Goal: Task Accomplishment & Management: Complete application form

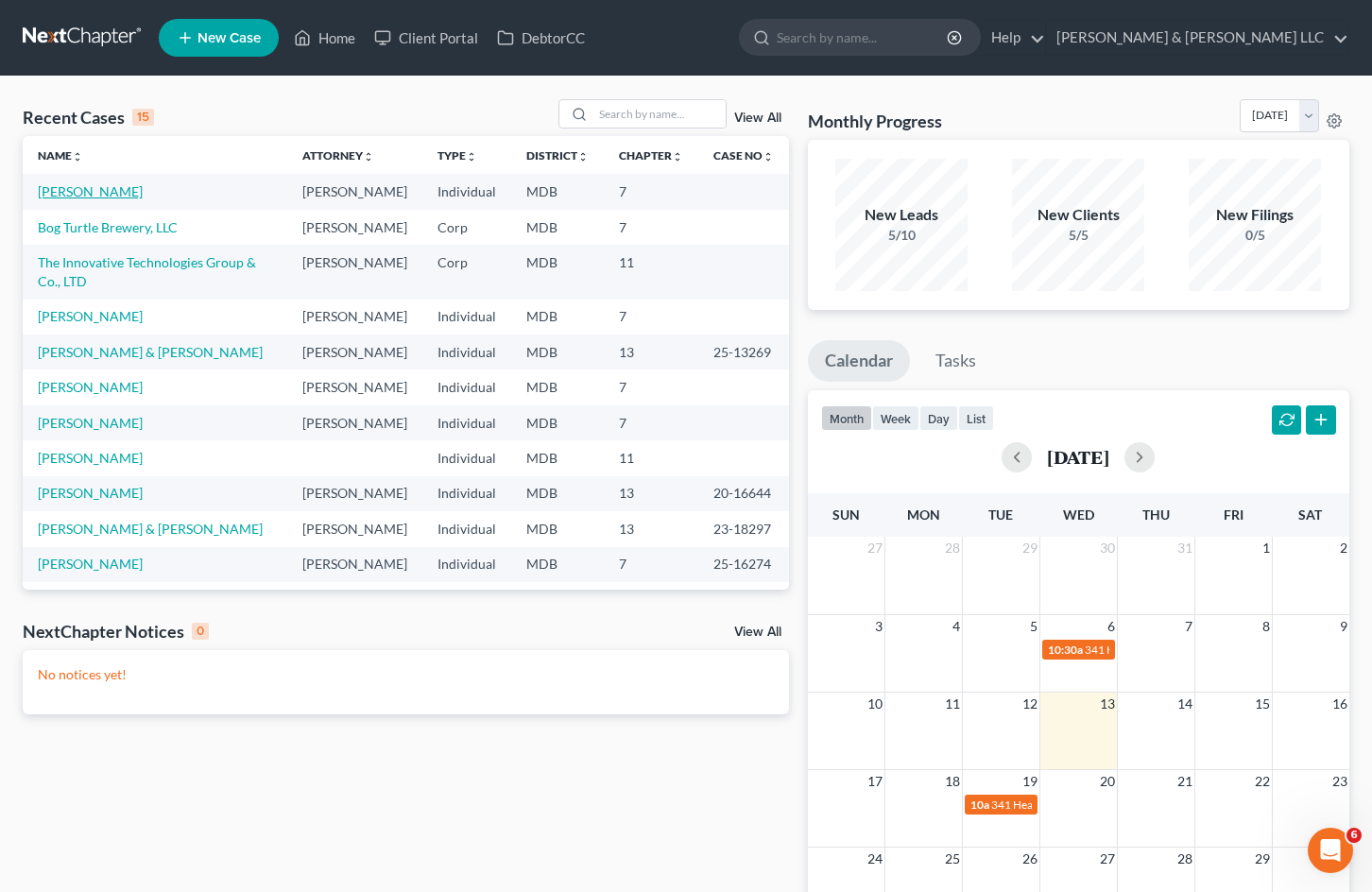
click at [83, 198] on link "[PERSON_NAME]" at bounding box center [91, 191] width 105 height 16
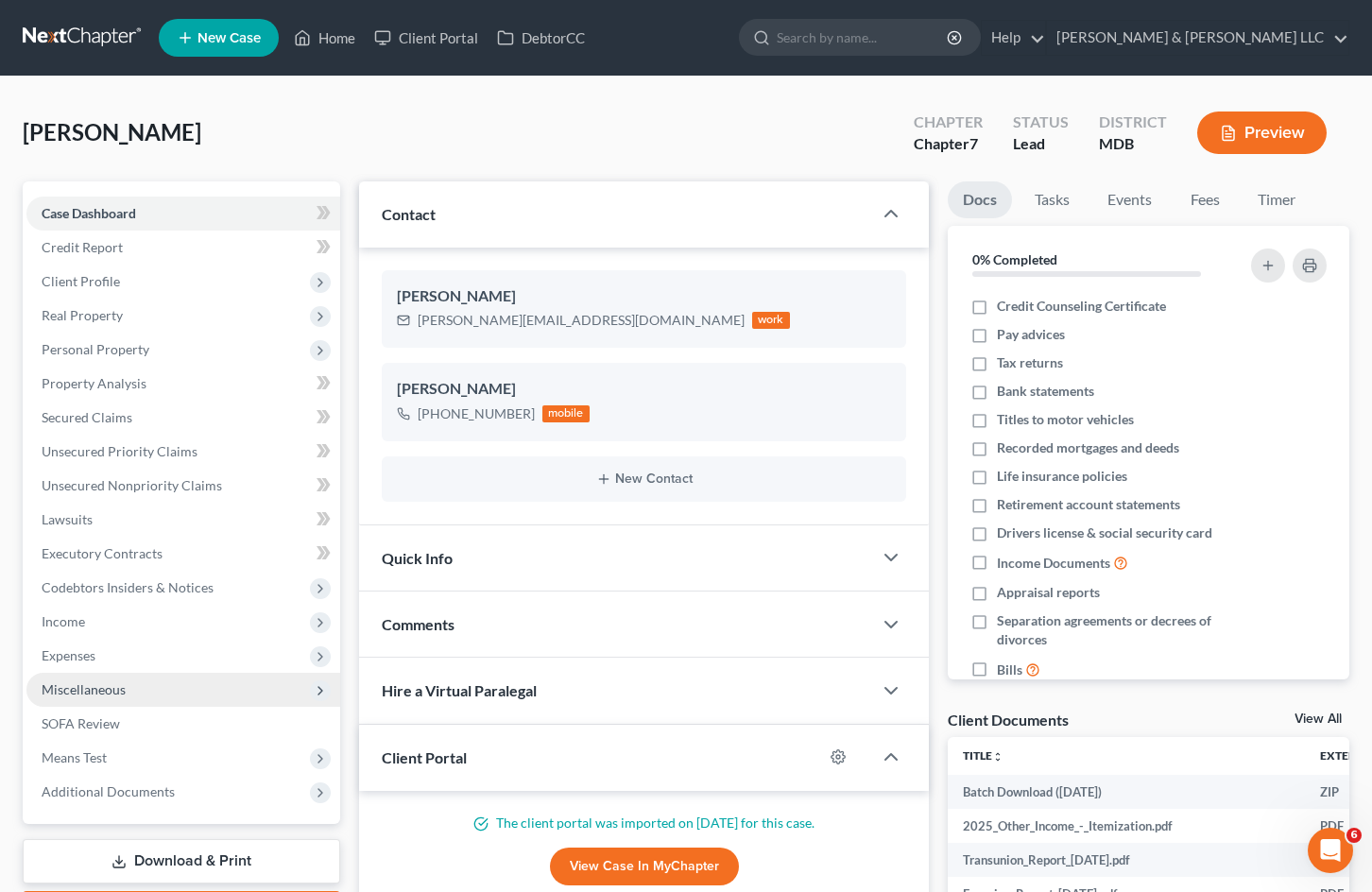
click at [159, 693] on span "Miscellaneous" at bounding box center [183, 690] width 314 height 34
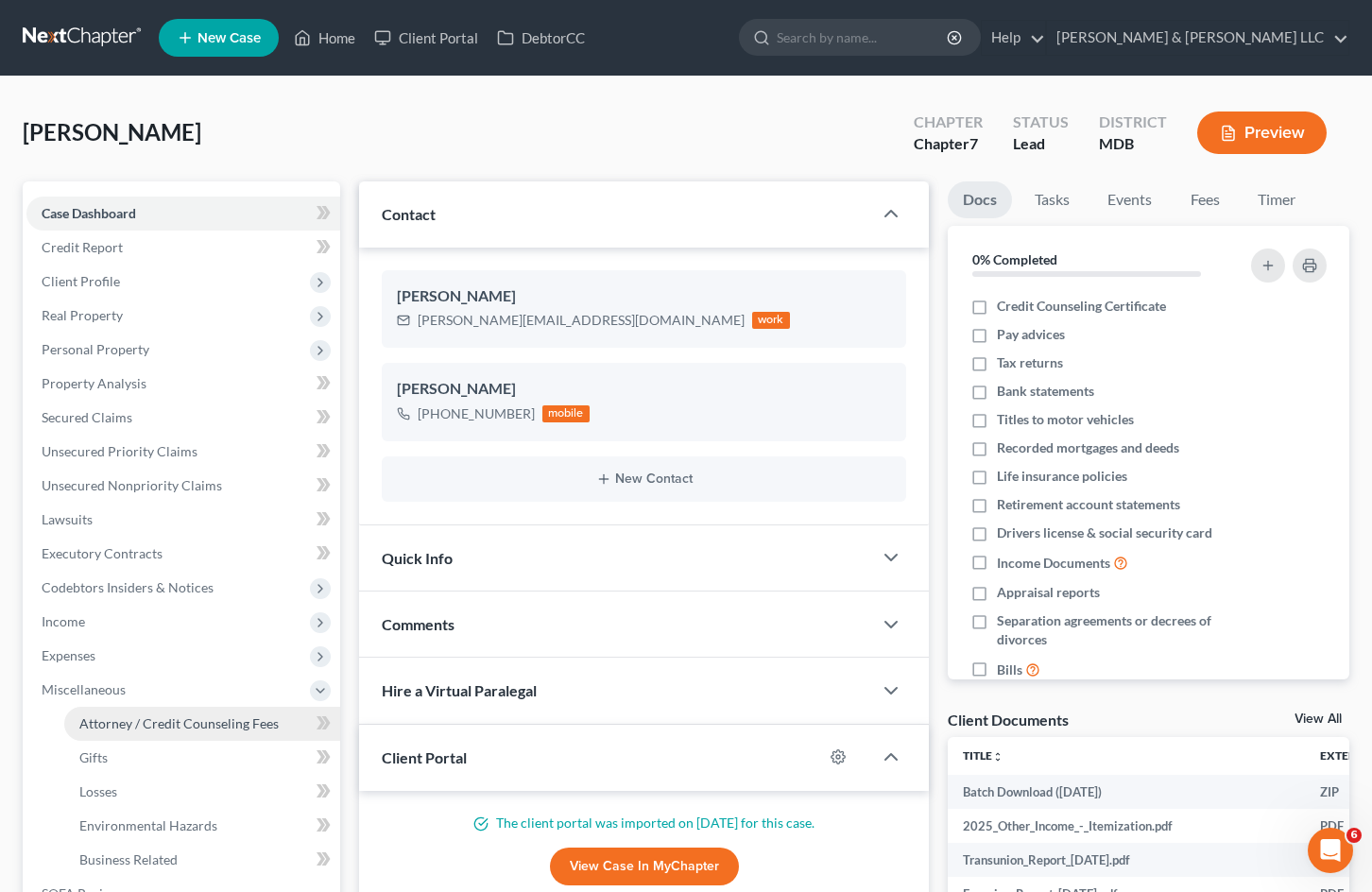
click at [203, 727] on span "Attorney / Credit Counseling Fees" at bounding box center [179, 723] width 200 height 16
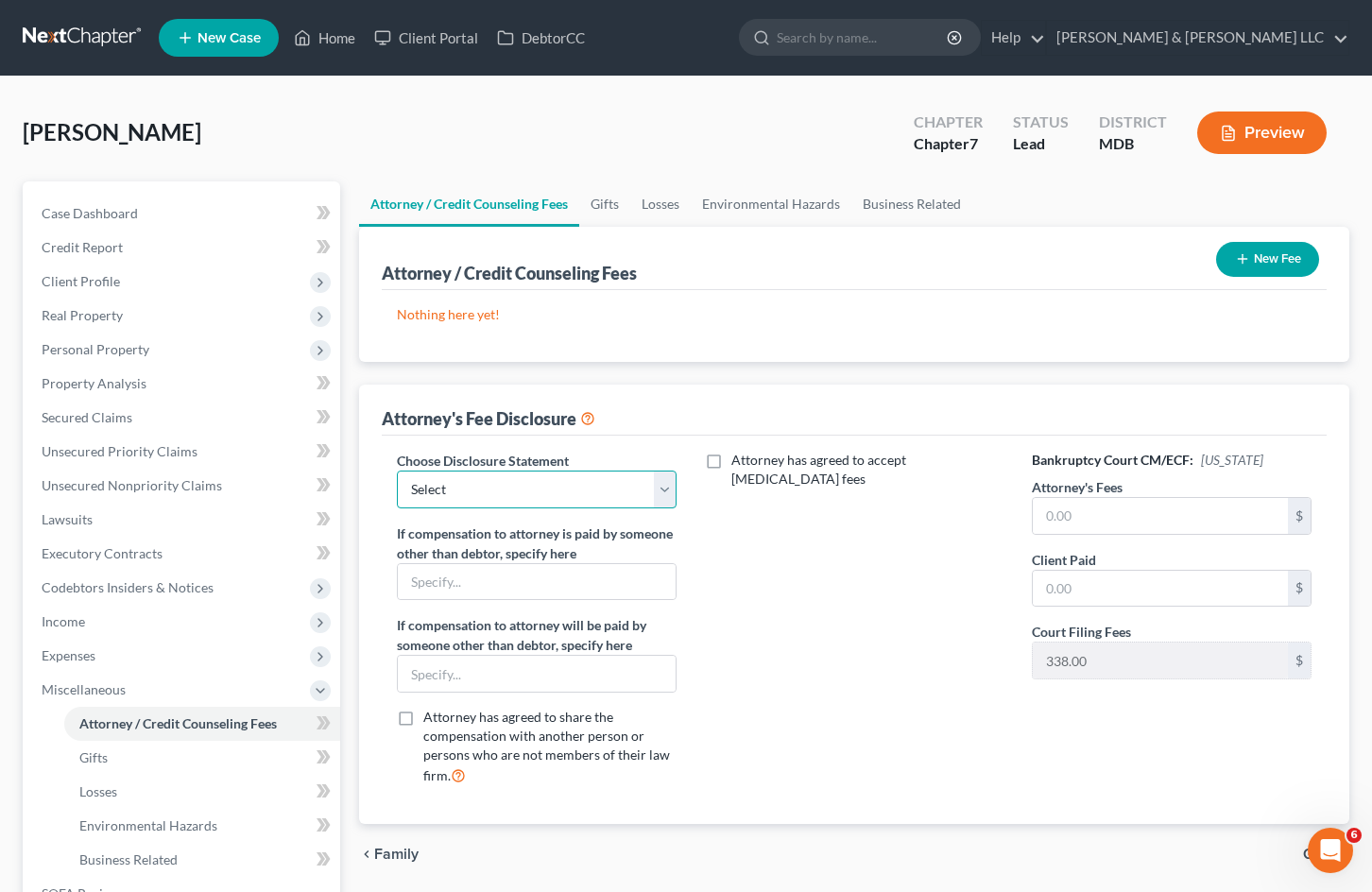
click at [644, 482] on select "Select Bog Turtle 2500 plus 603 costs 7 ITG JPK Newco Promise Resource Center […" at bounding box center [537, 490] width 280 height 38
select select "1"
click at [397, 471] on select "Select Bog Turtle 2500 plus 603 costs 7 ITG JPK Newco Promise Resource Center […" at bounding box center [537, 490] width 280 height 38
click at [1080, 518] on input "text" at bounding box center [1160, 517] width 255 height 36
type input "5,103"
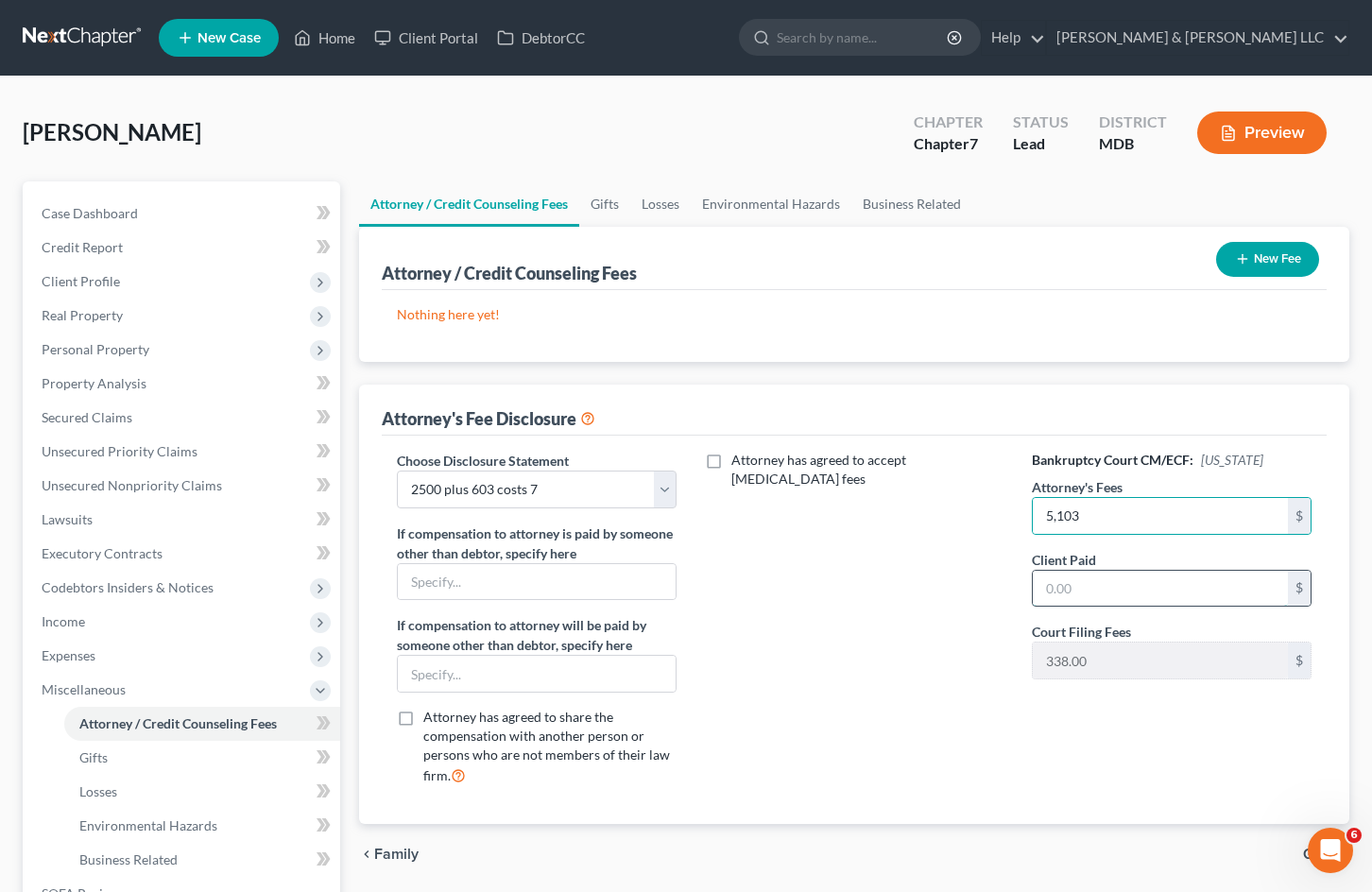
click at [1123, 587] on input "text" at bounding box center [1160, 589] width 255 height 36
type input "5,103"
click at [1268, 253] on button "New Fee" at bounding box center [1268, 259] width 103 height 35
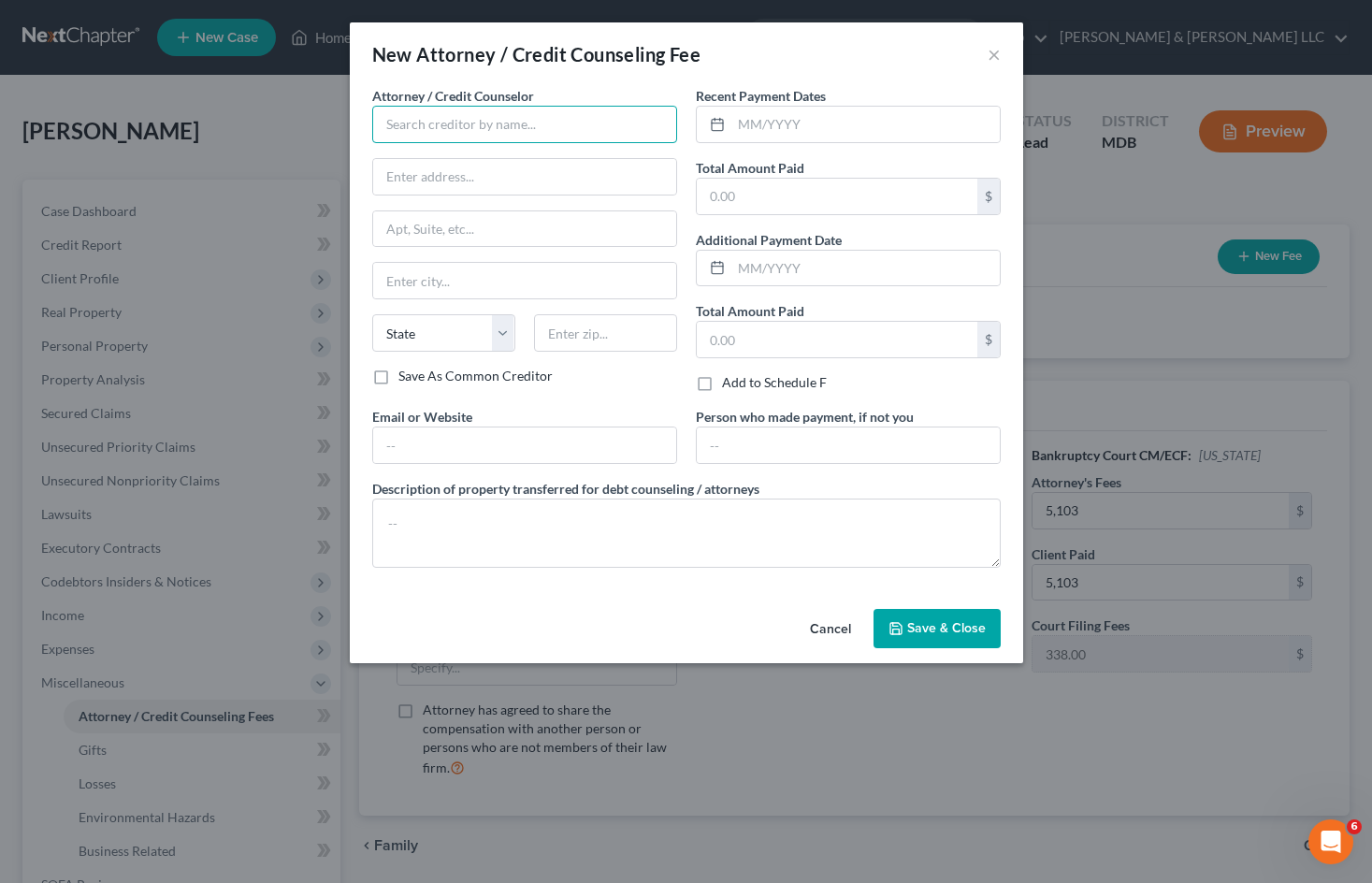
click at [530, 121] on input "text" at bounding box center [524, 125] width 305 height 38
type input "[PERSON_NAME] & [PERSON_NAME], LLC"
type input "[STREET_ADDRESS]"
click at [534, 227] on input "text" at bounding box center [524, 230] width 303 height 36
type input "Suite 465 North"
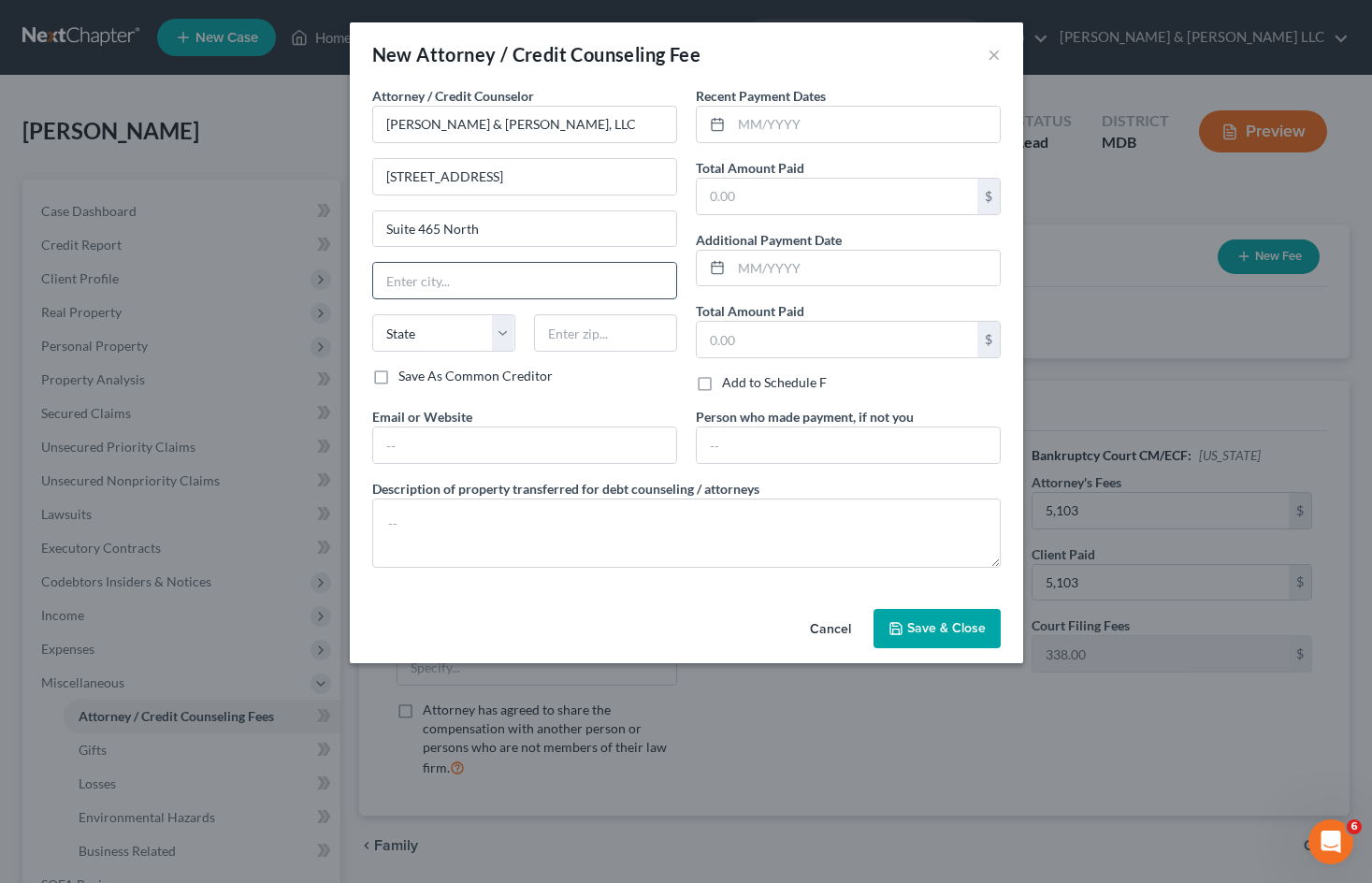
click at [561, 279] on input "text" at bounding box center [524, 281] width 303 height 36
type input "[GEOGRAPHIC_DATA]"
click at [579, 338] on input "text" at bounding box center [605, 334] width 143 height 38
type input "20850"
click at [561, 437] on input "text" at bounding box center [524, 445] width 303 height 36
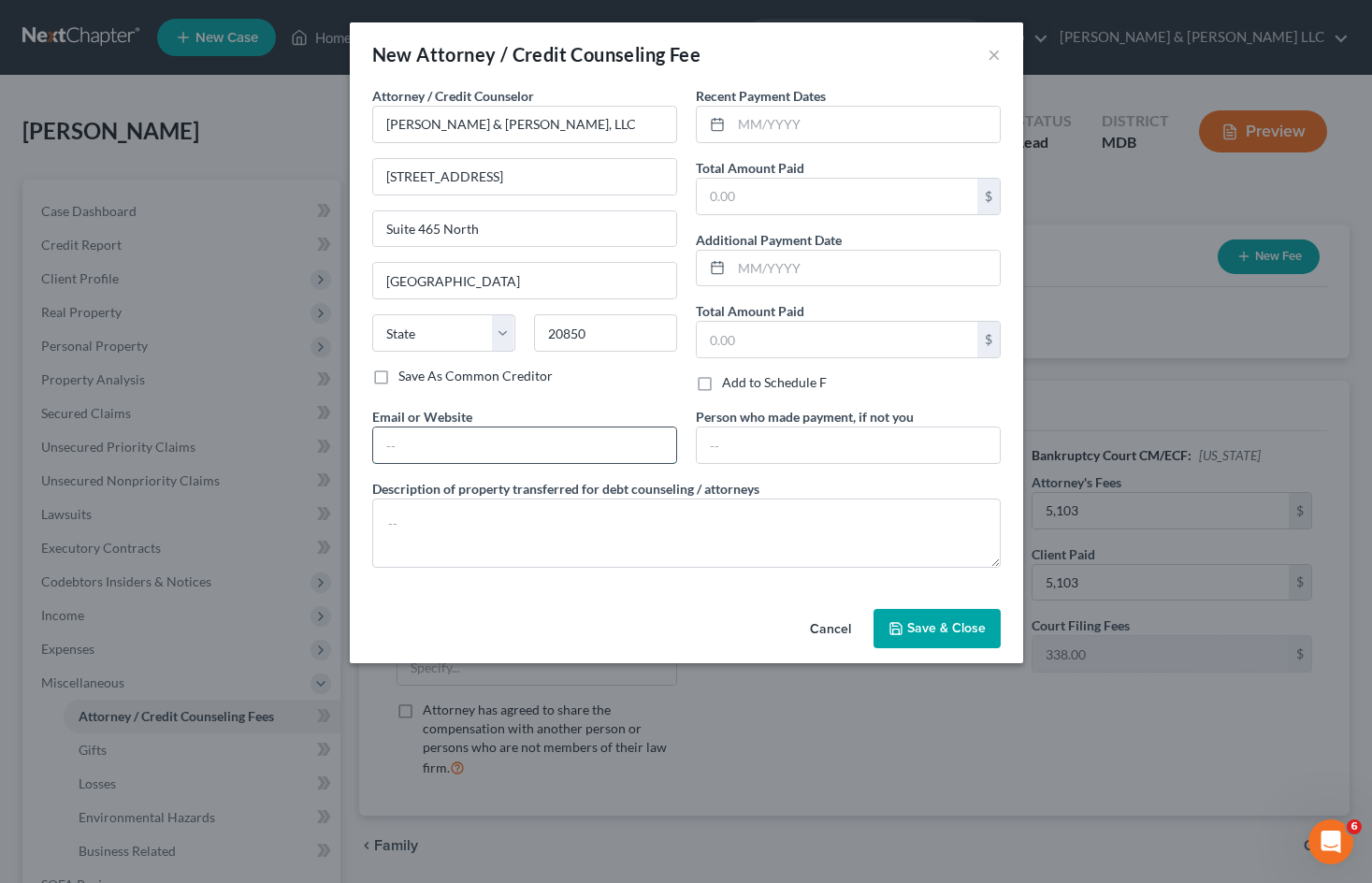
select select "21"
type input "[DOMAIN_NAME]"
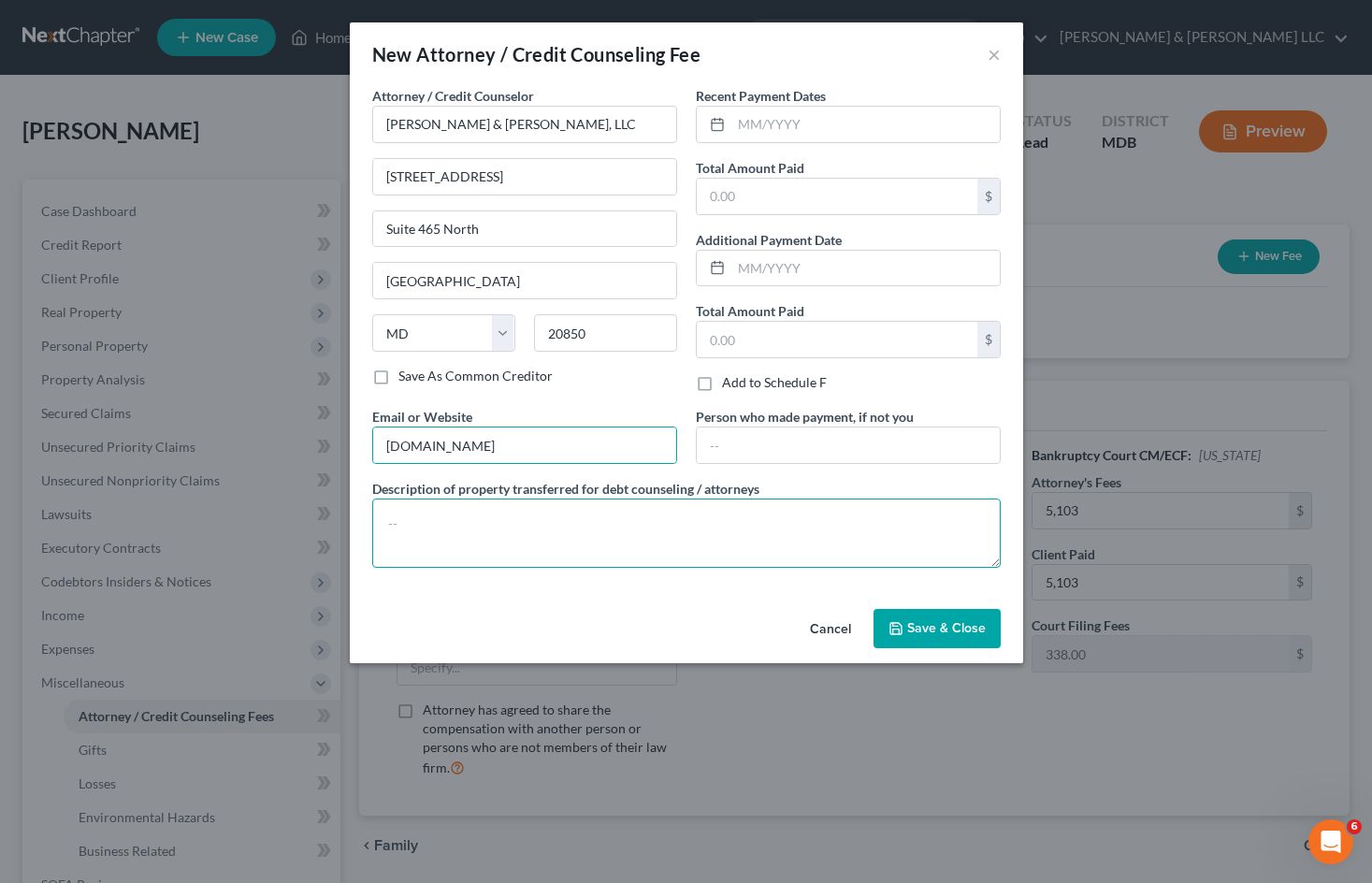
click at [645, 511] on textarea at bounding box center [686, 532] width 628 height 69
type textarea "$5,103.00, being $4,500.00 fixed-fee and $603 for costs"
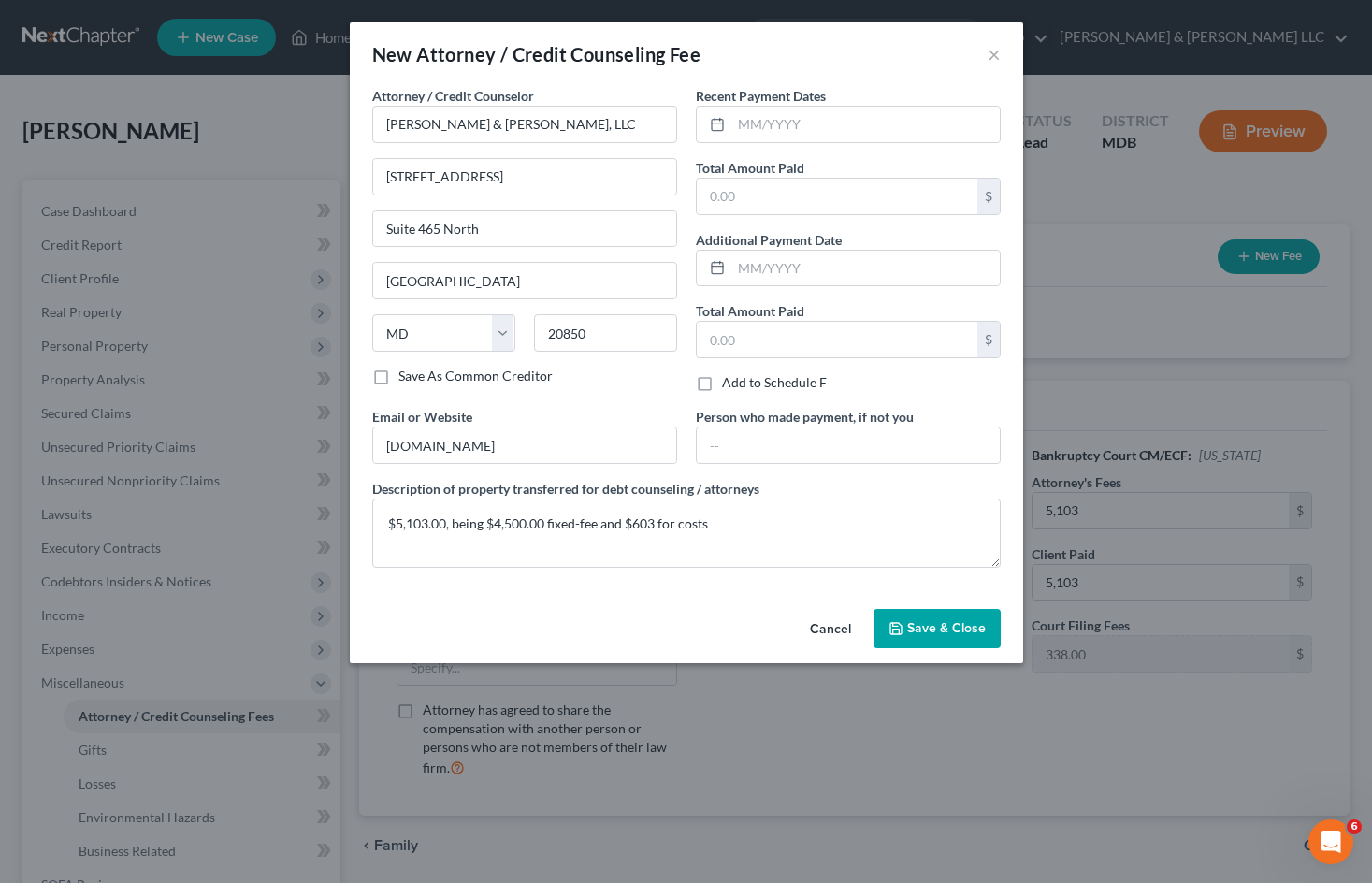
click at [958, 631] on span "Save & Close" at bounding box center [946, 628] width 78 height 16
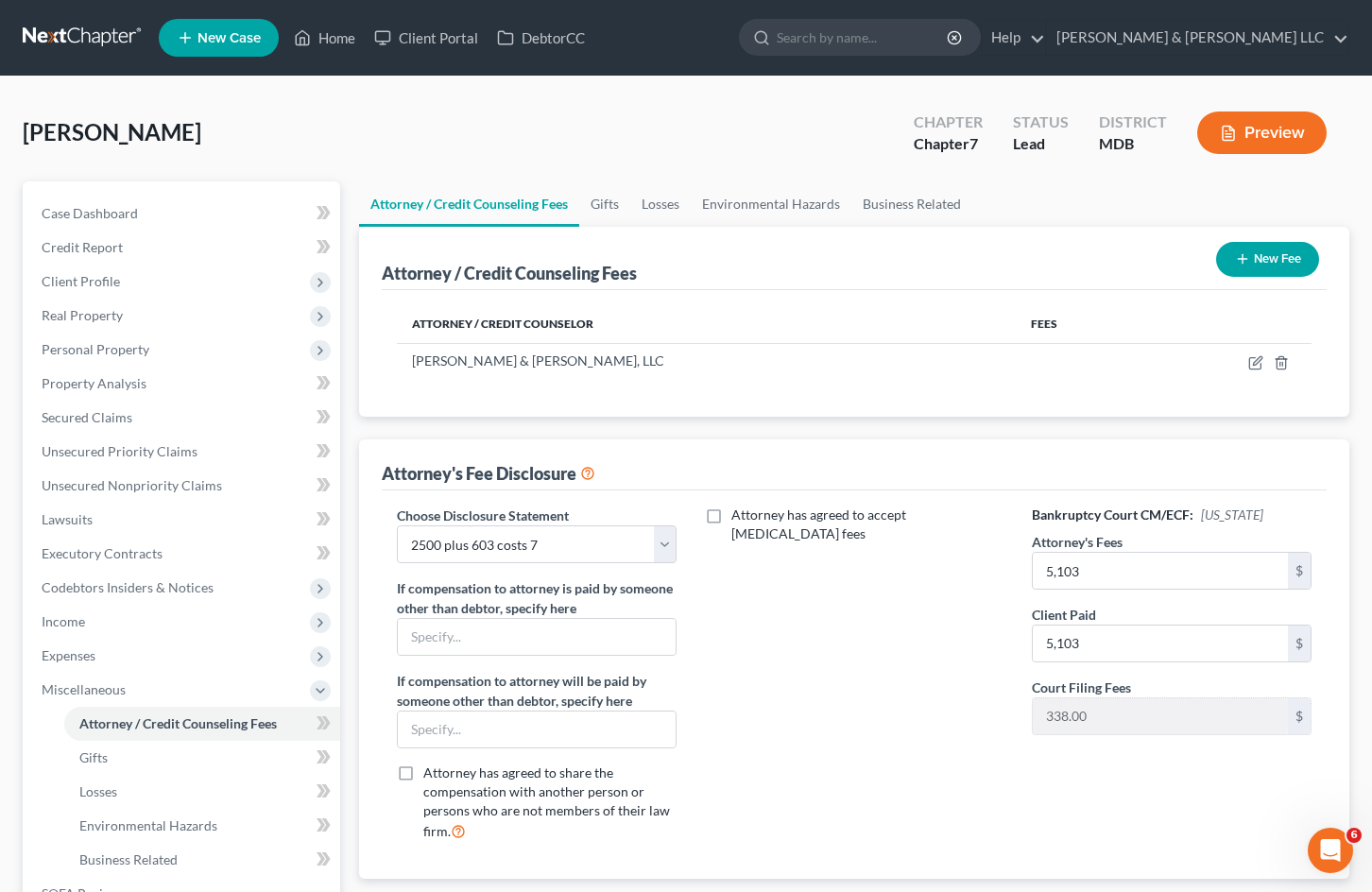
click at [1275, 124] on button "Preview" at bounding box center [1262, 133] width 130 height 43
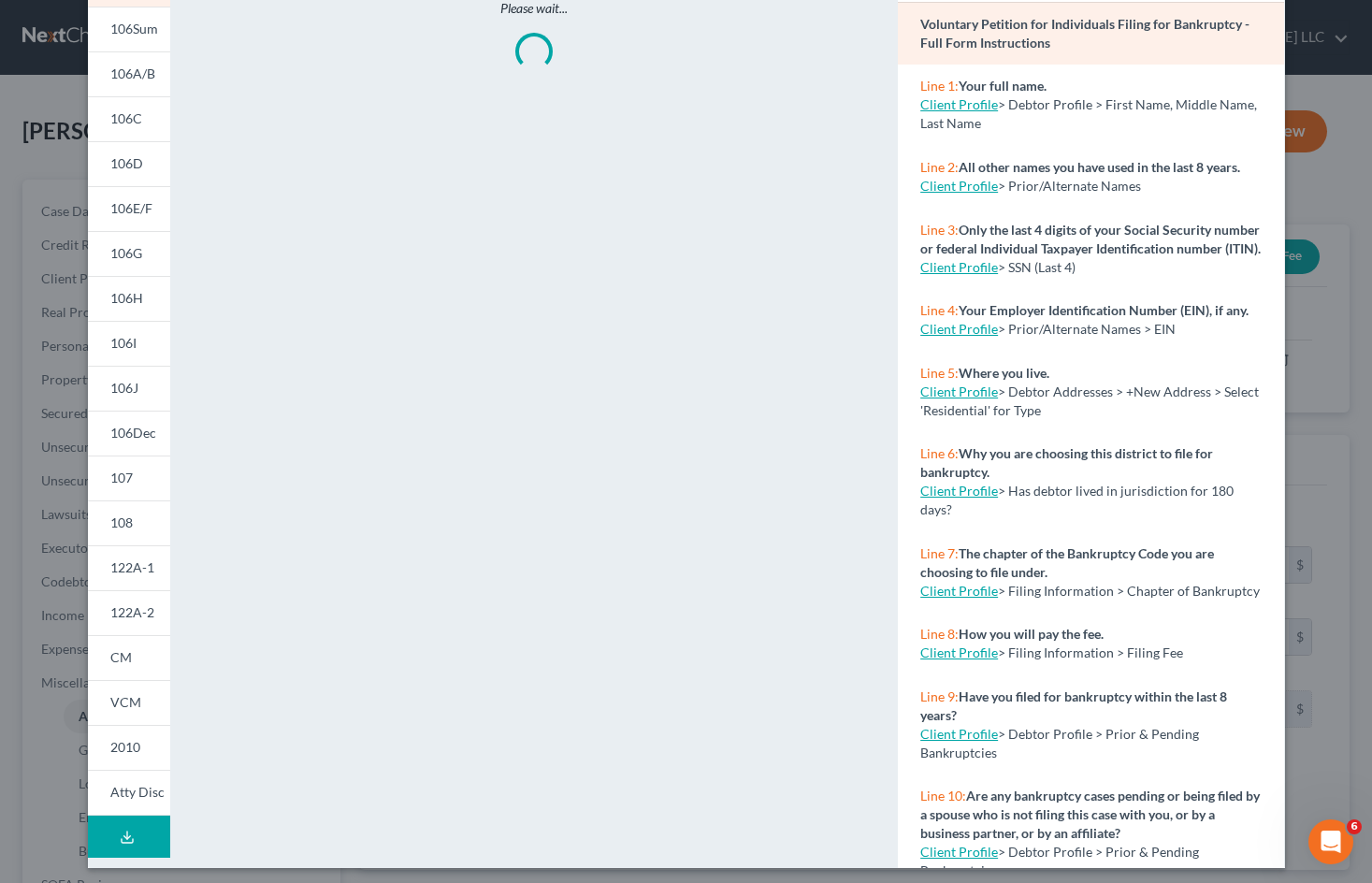
scroll to position [154, 0]
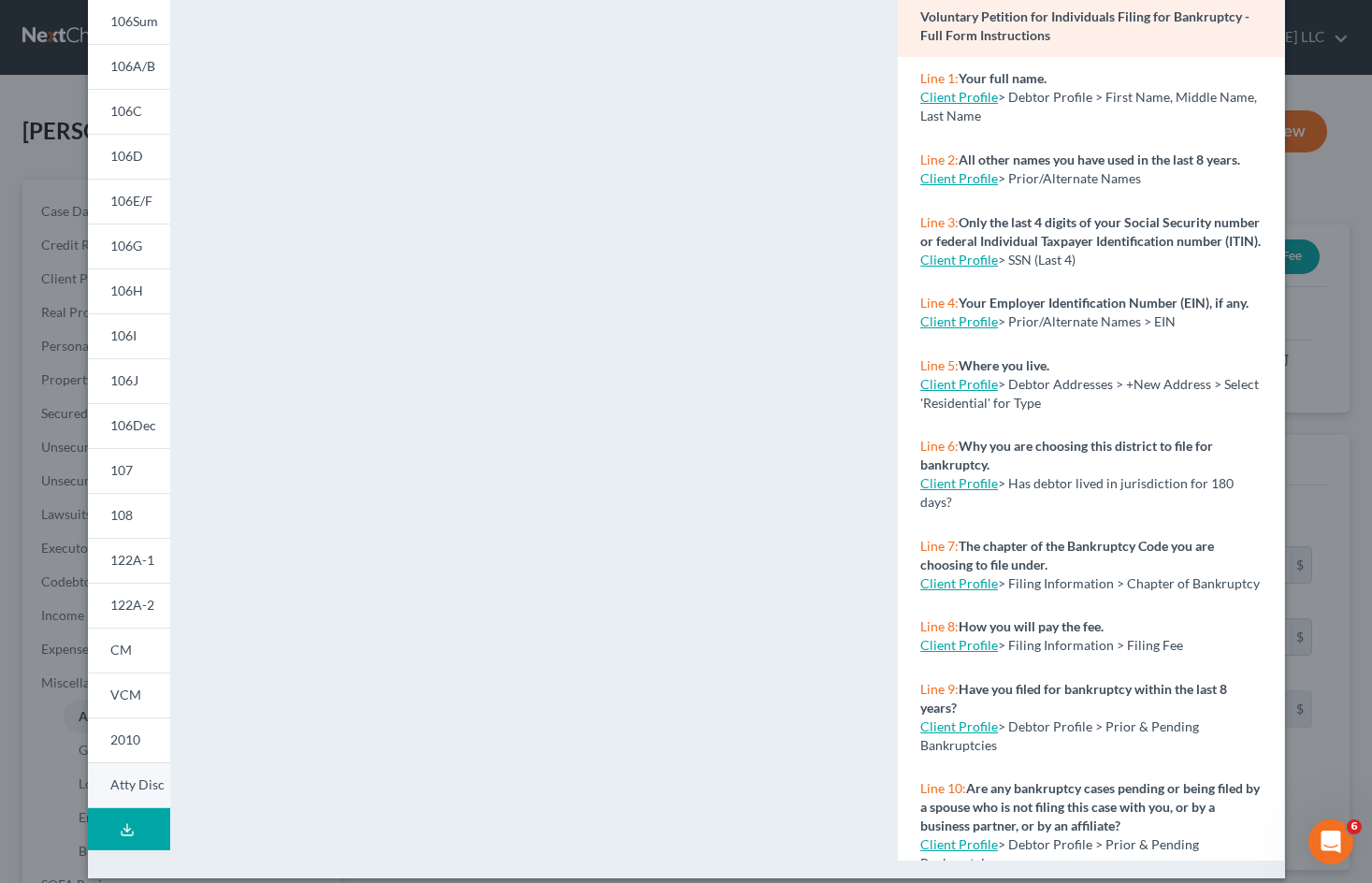
click at [146, 788] on span "Atty Disc" at bounding box center [137, 784] width 54 height 16
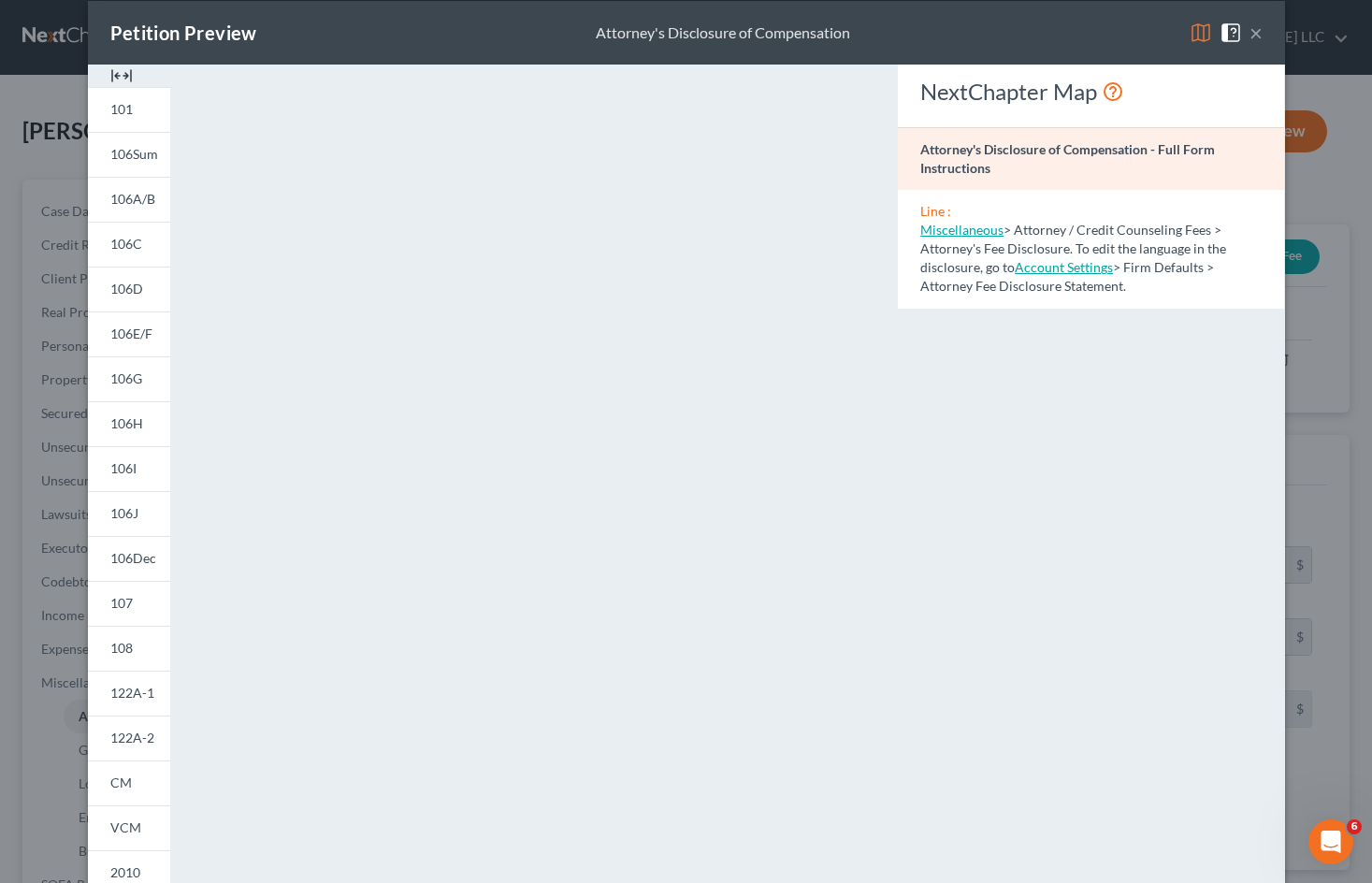
scroll to position [0, 0]
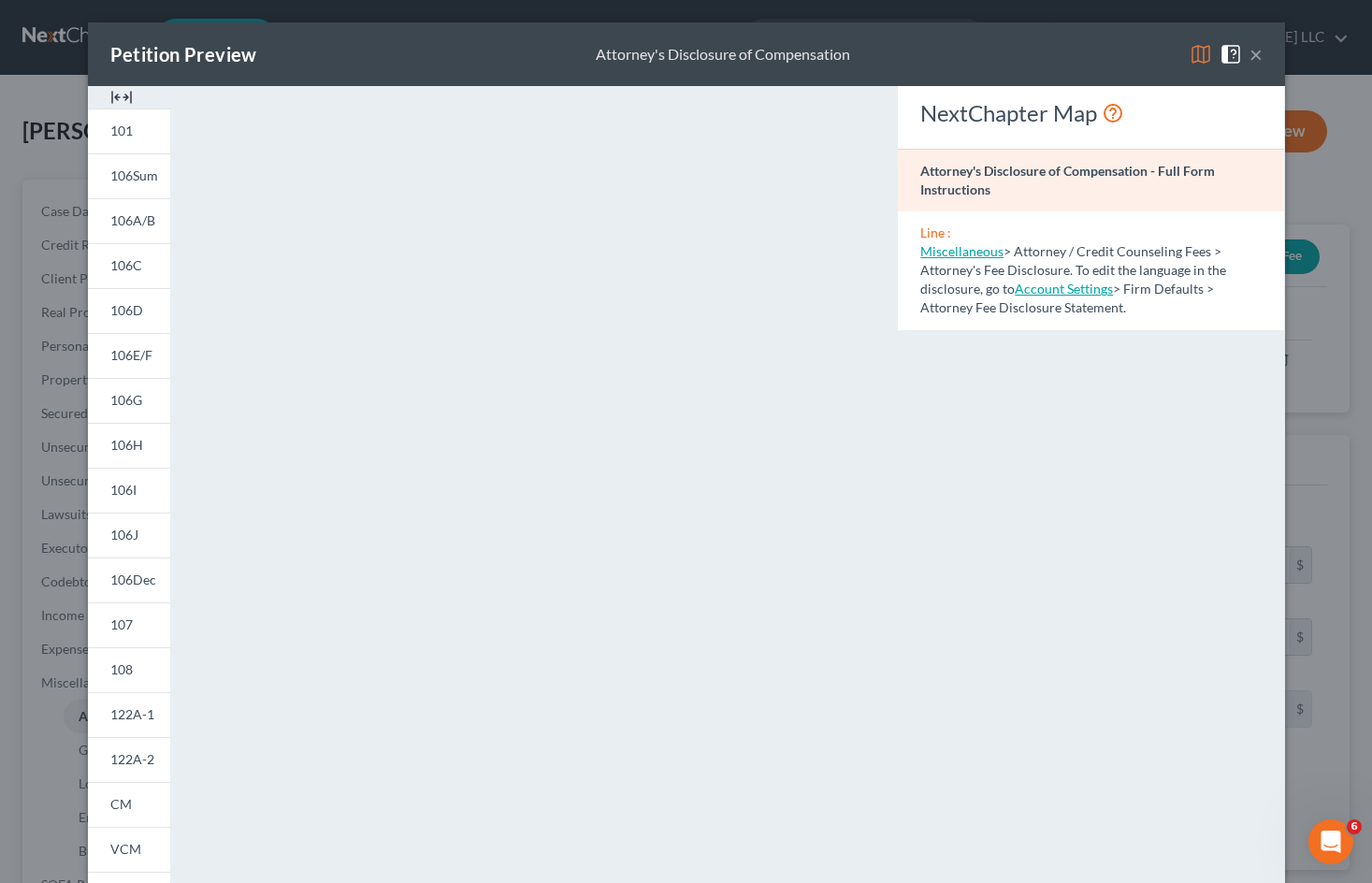
click at [1249, 48] on button "×" at bounding box center [1256, 55] width 13 height 23
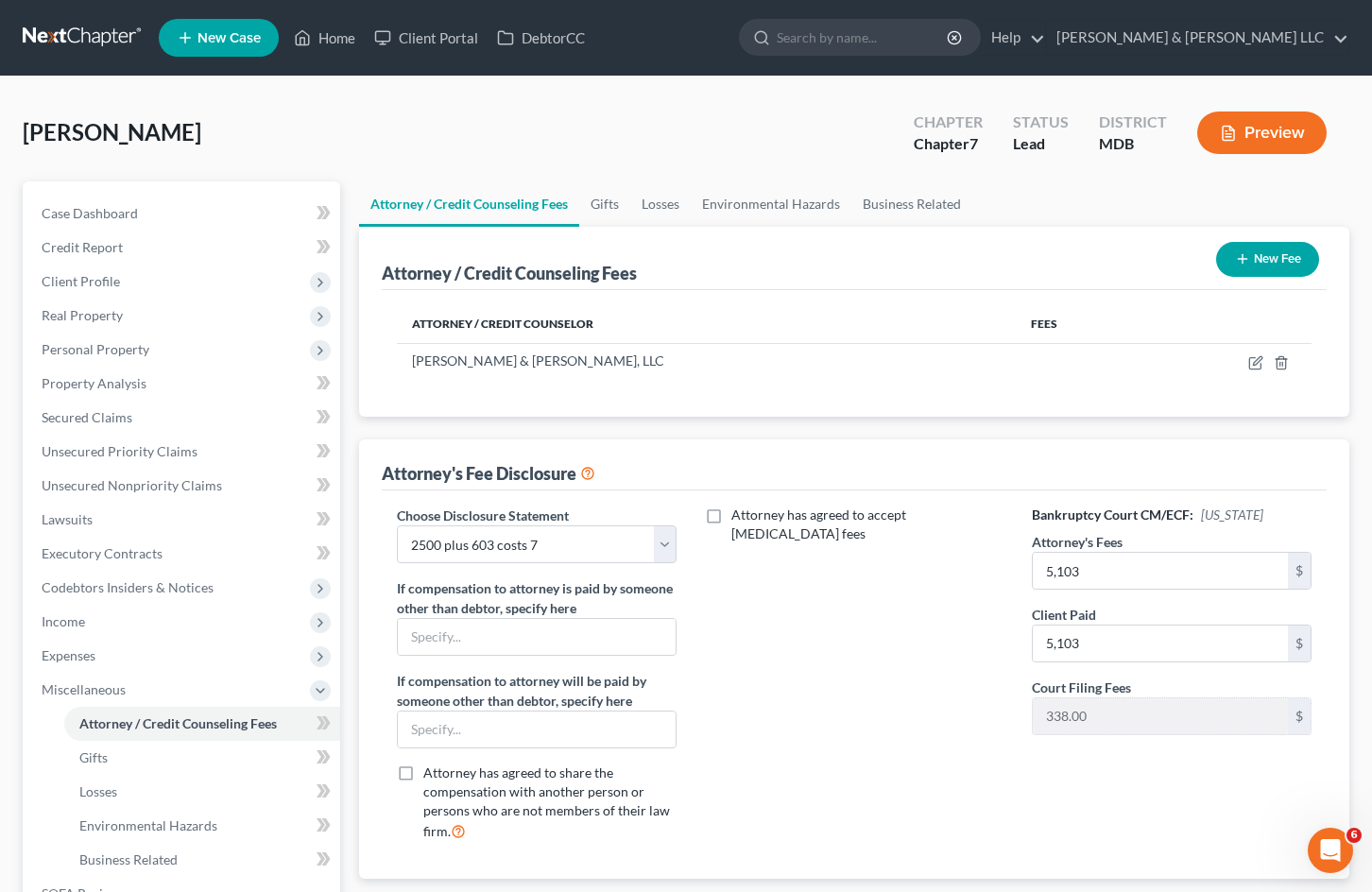
click at [1284, 129] on button "Preview" at bounding box center [1262, 133] width 130 height 43
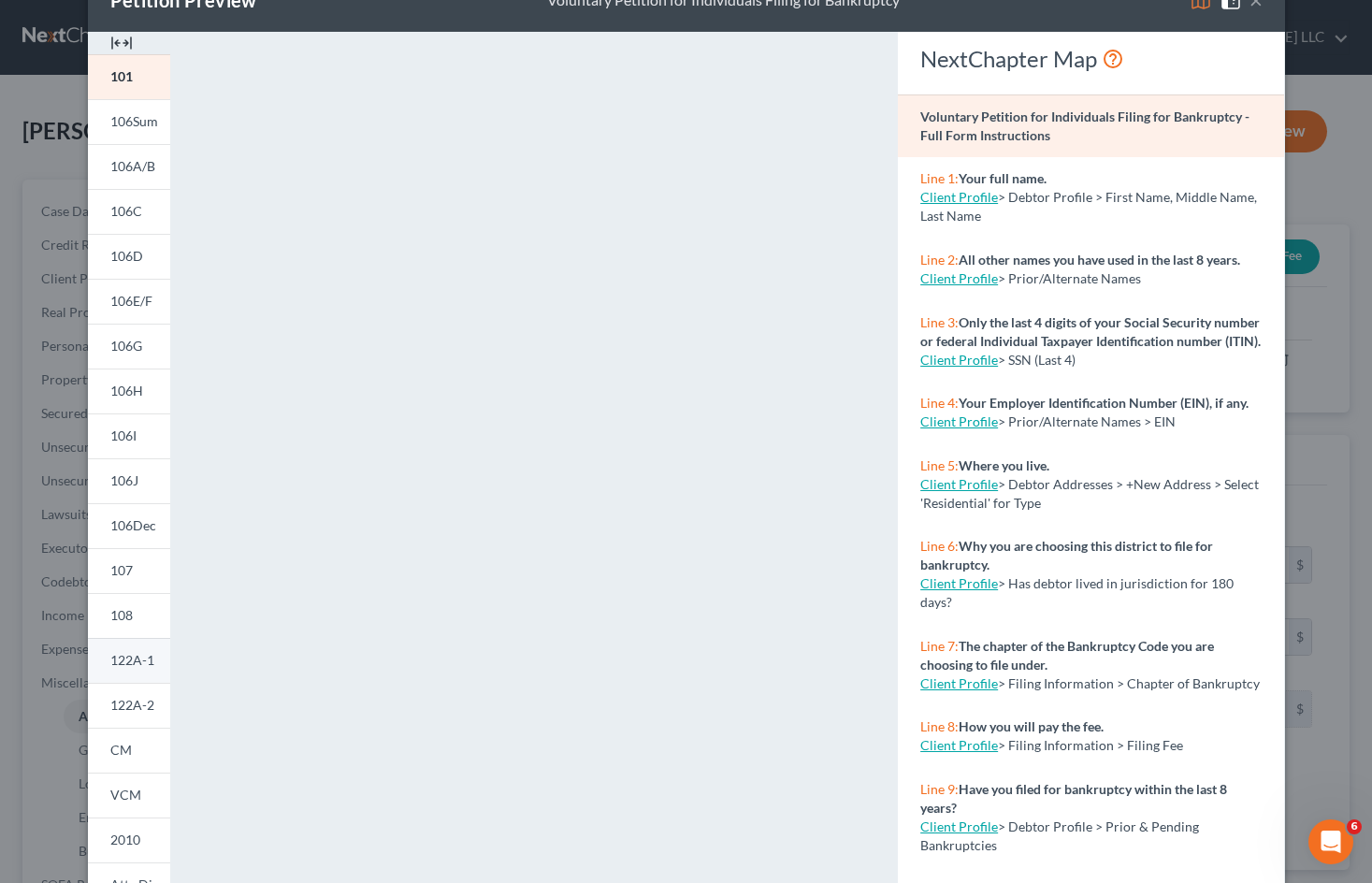
scroll to position [172, 0]
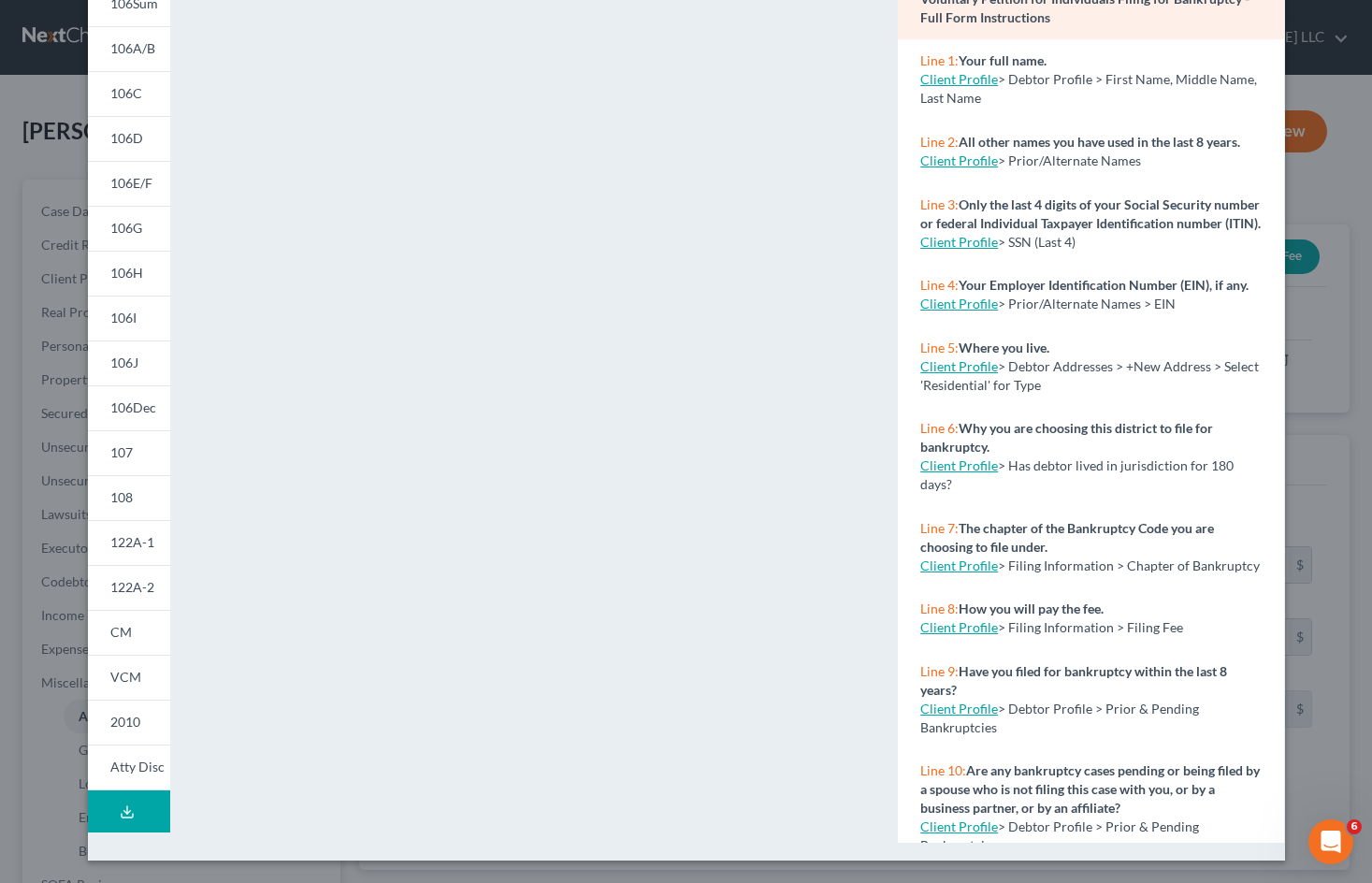
click at [137, 809] on button "Download Draft" at bounding box center [129, 811] width 82 height 43
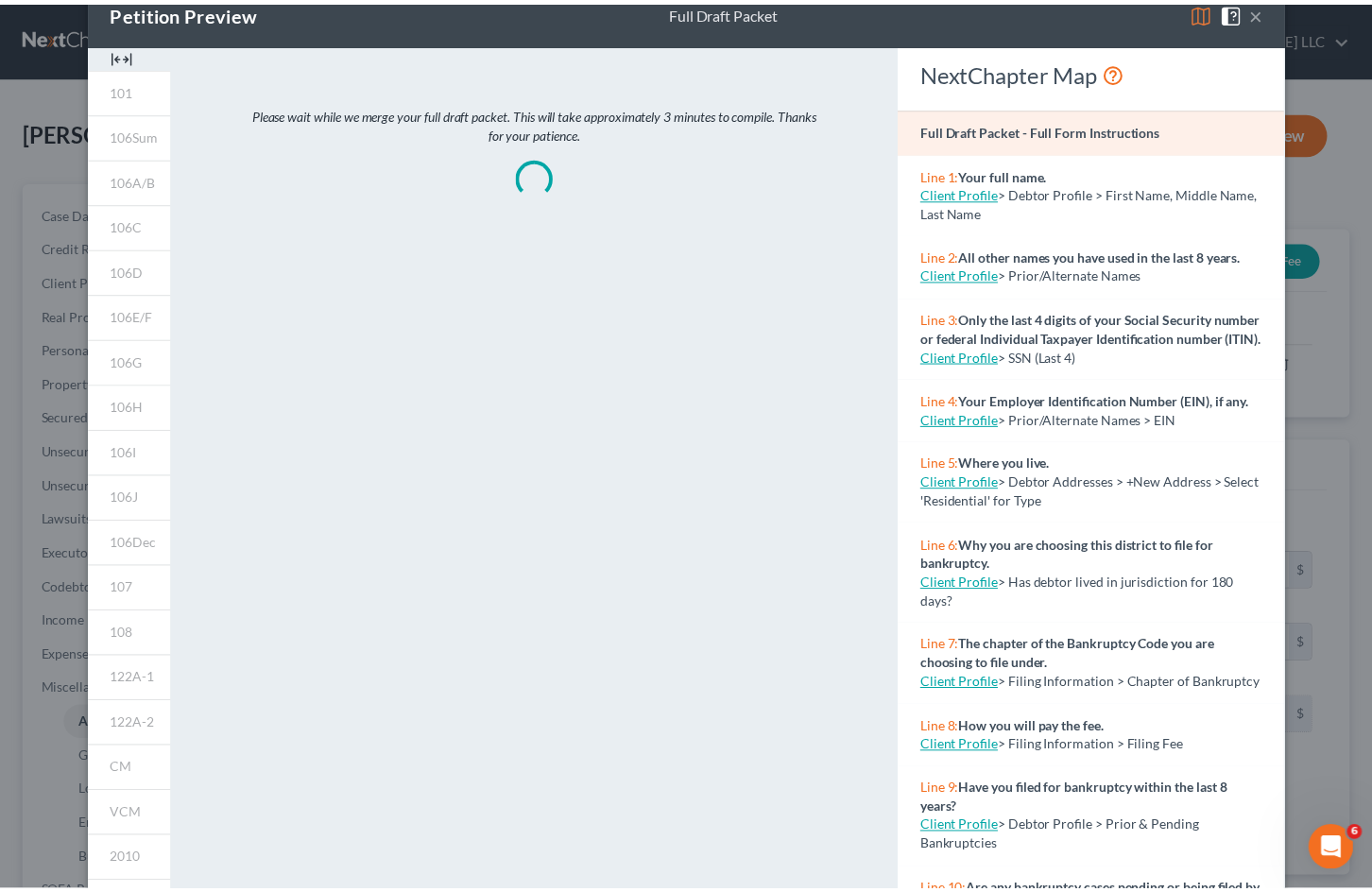
scroll to position [0, 0]
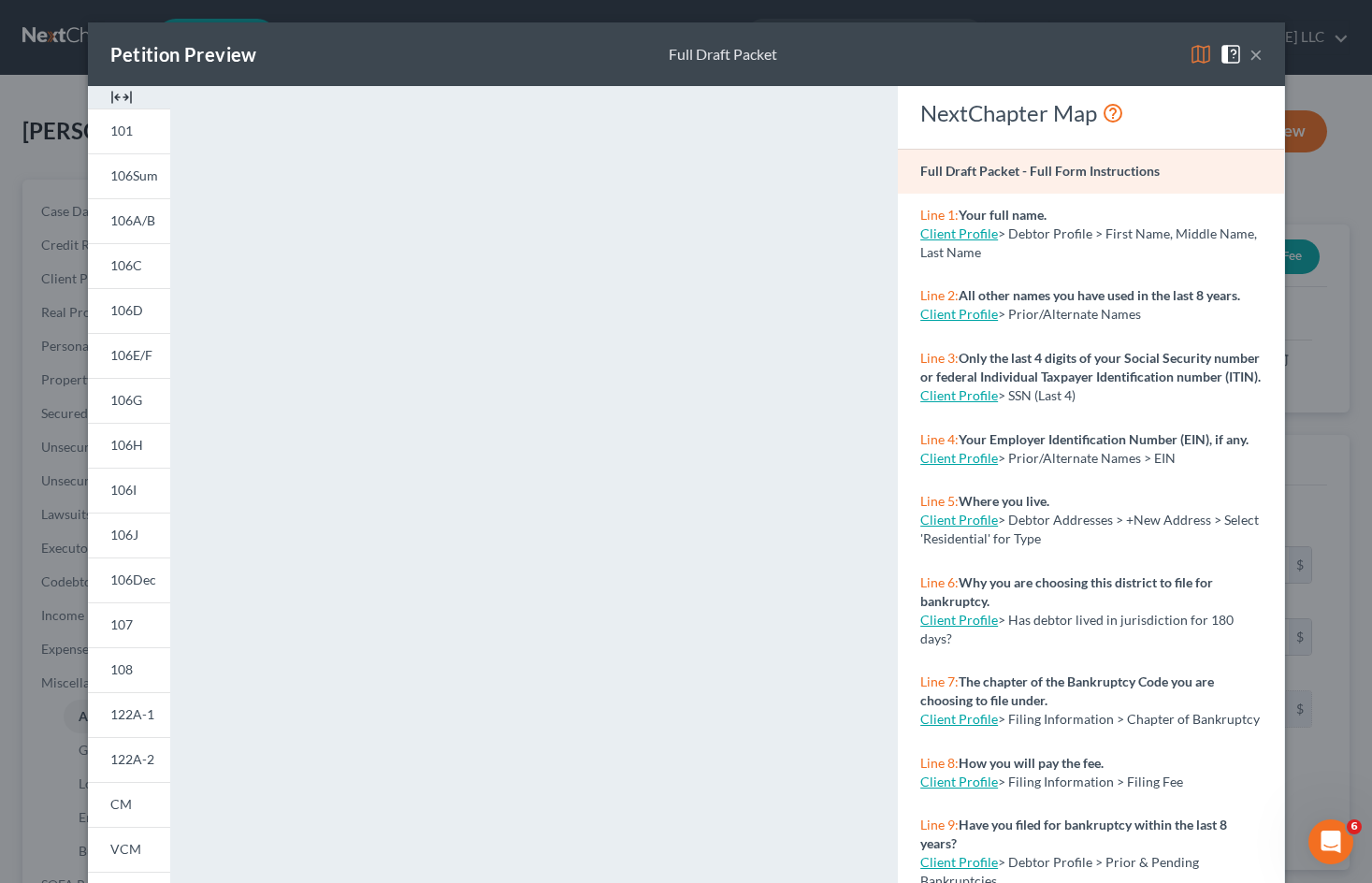
click at [1249, 53] on button "×" at bounding box center [1256, 55] width 13 height 23
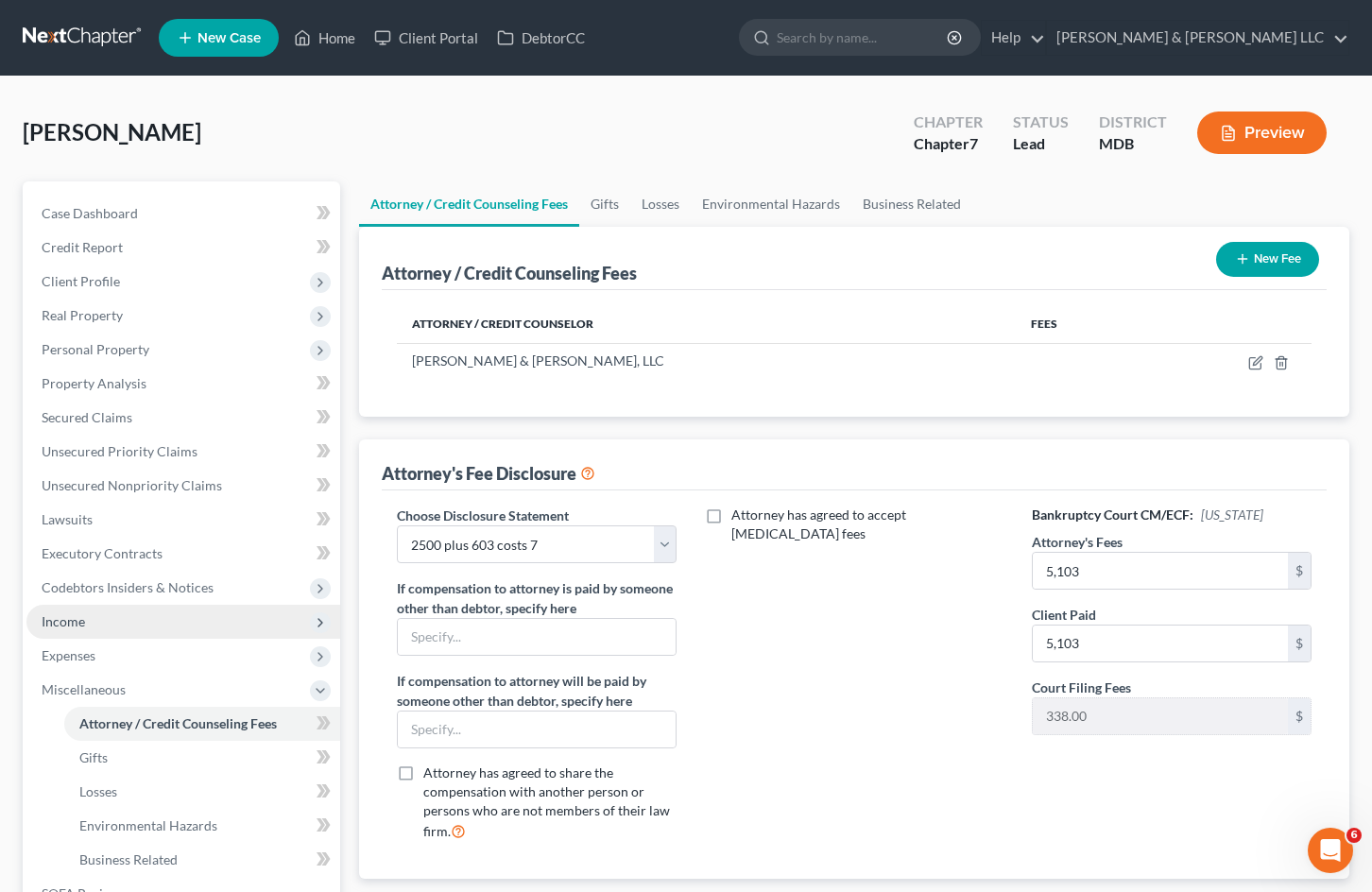
click at [82, 628] on span "Income" at bounding box center [64, 621] width 44 height 16
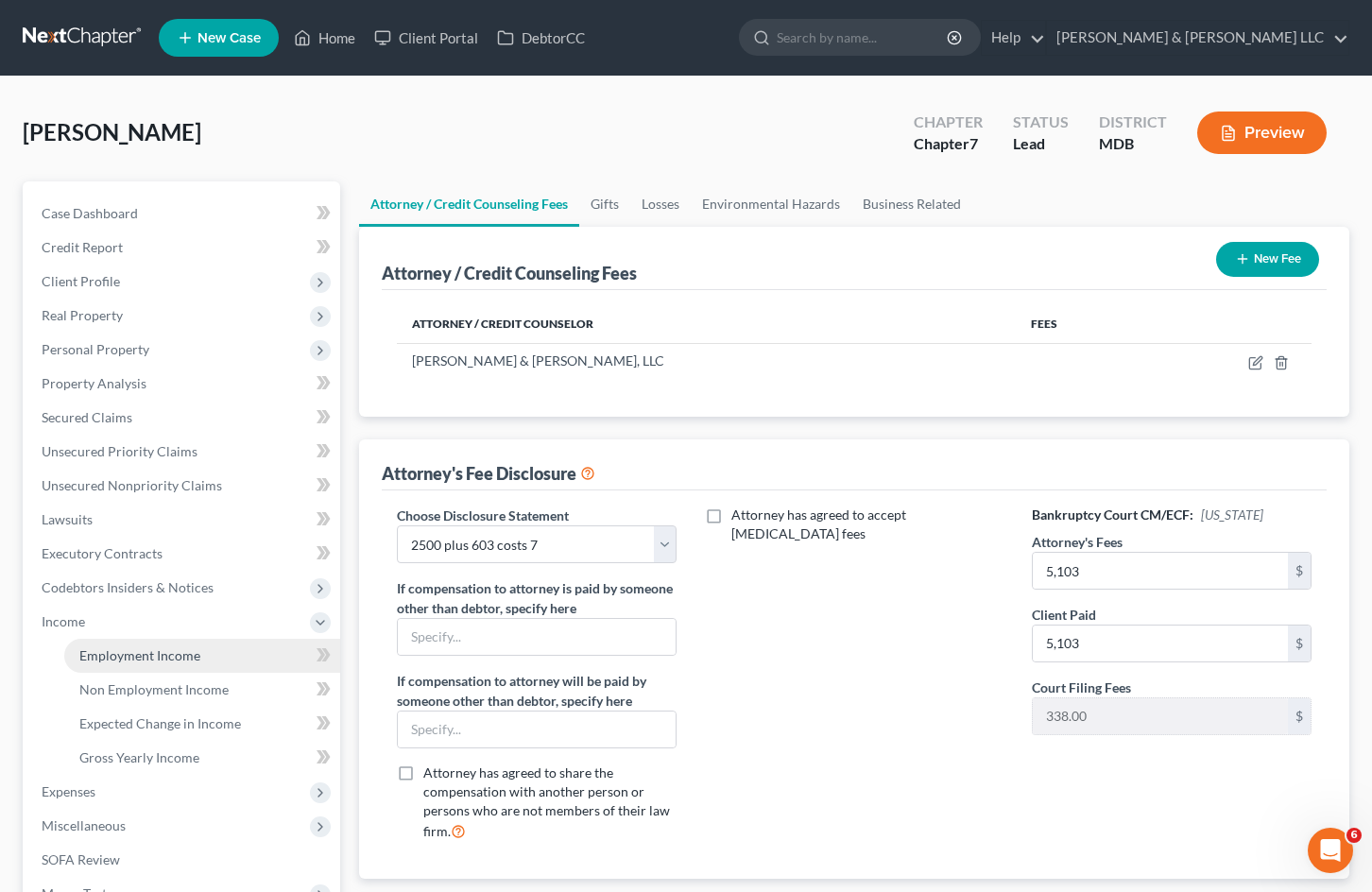
click at [137, 649] on span "Employment Income" at bounding box center [139, 655] width 121 height 16
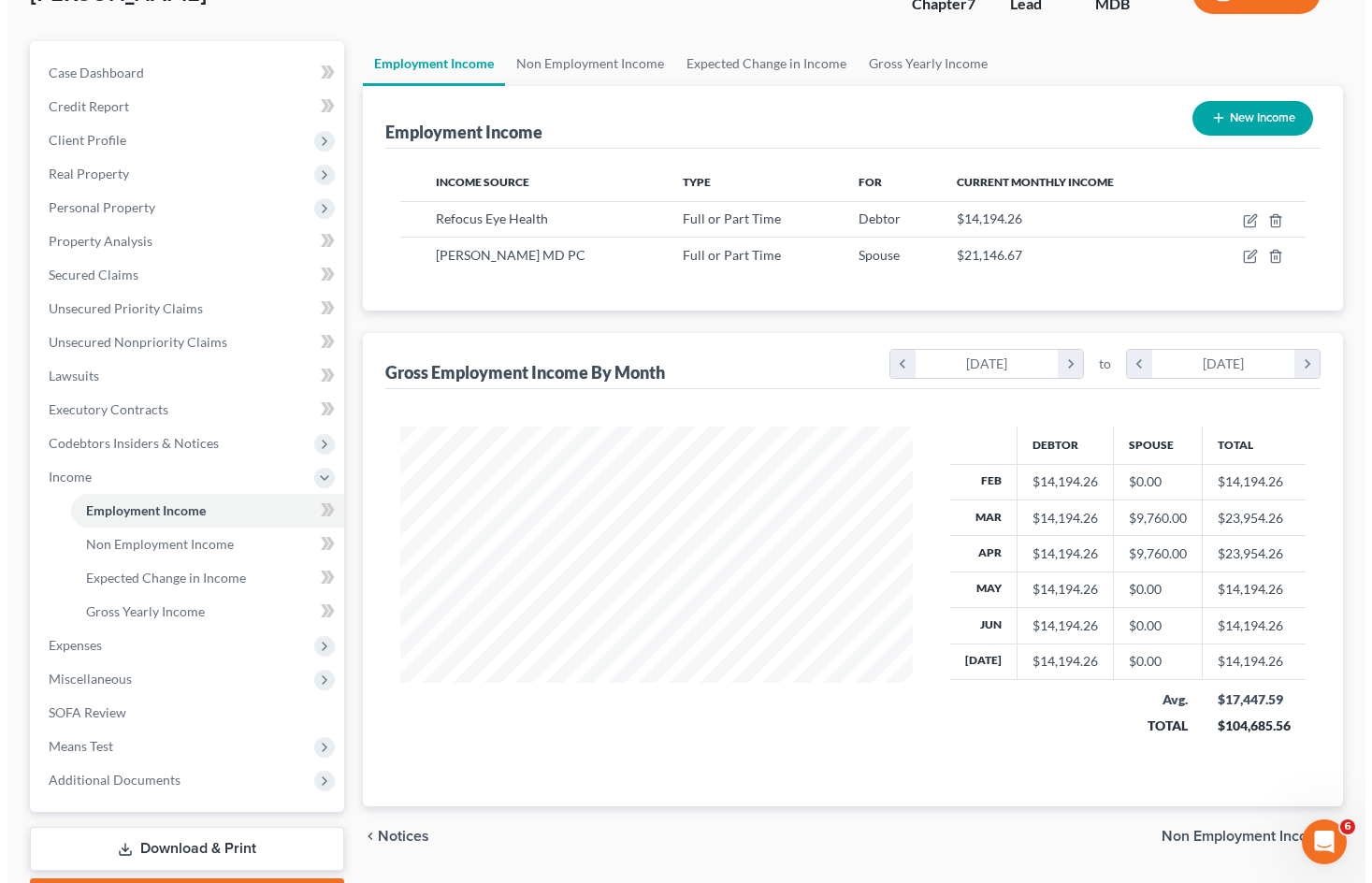
scroll to position [94, 0]
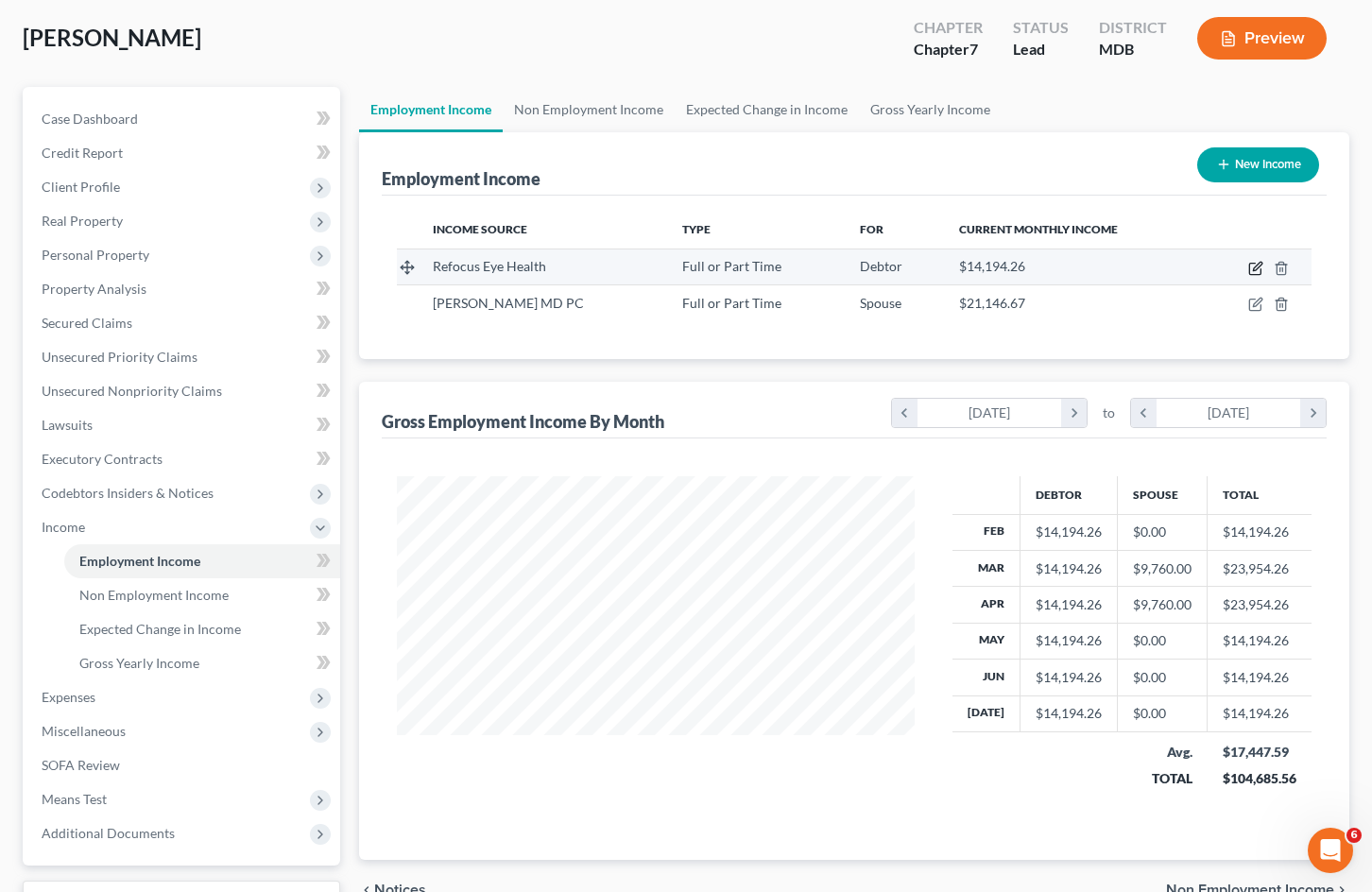
click at [1256, 266] on icon "button" at bounding box center [1256, 265] width 9 height 9
select select "0"
select select "6"
select select "1"
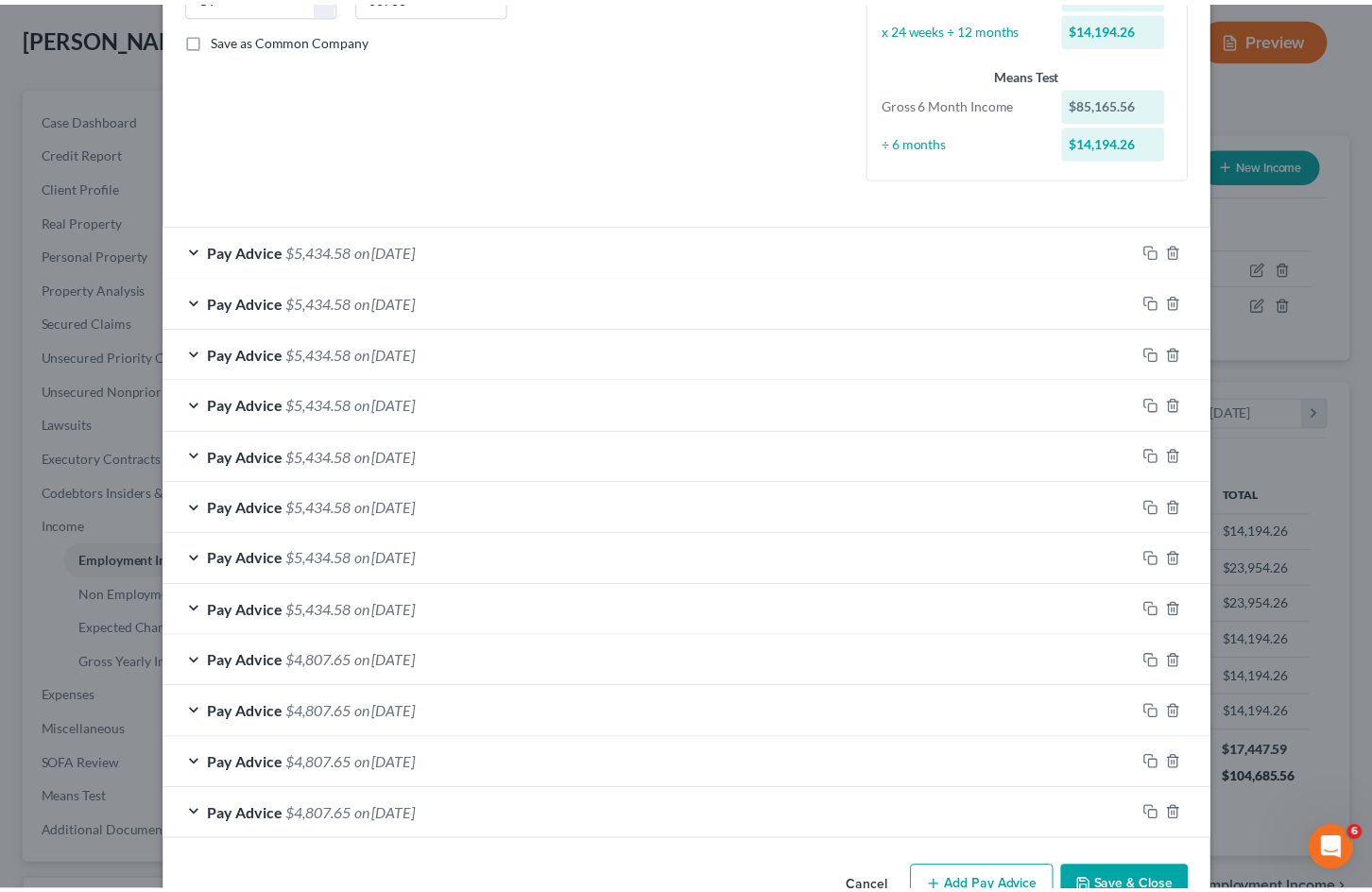
scroll to position [467, 0]
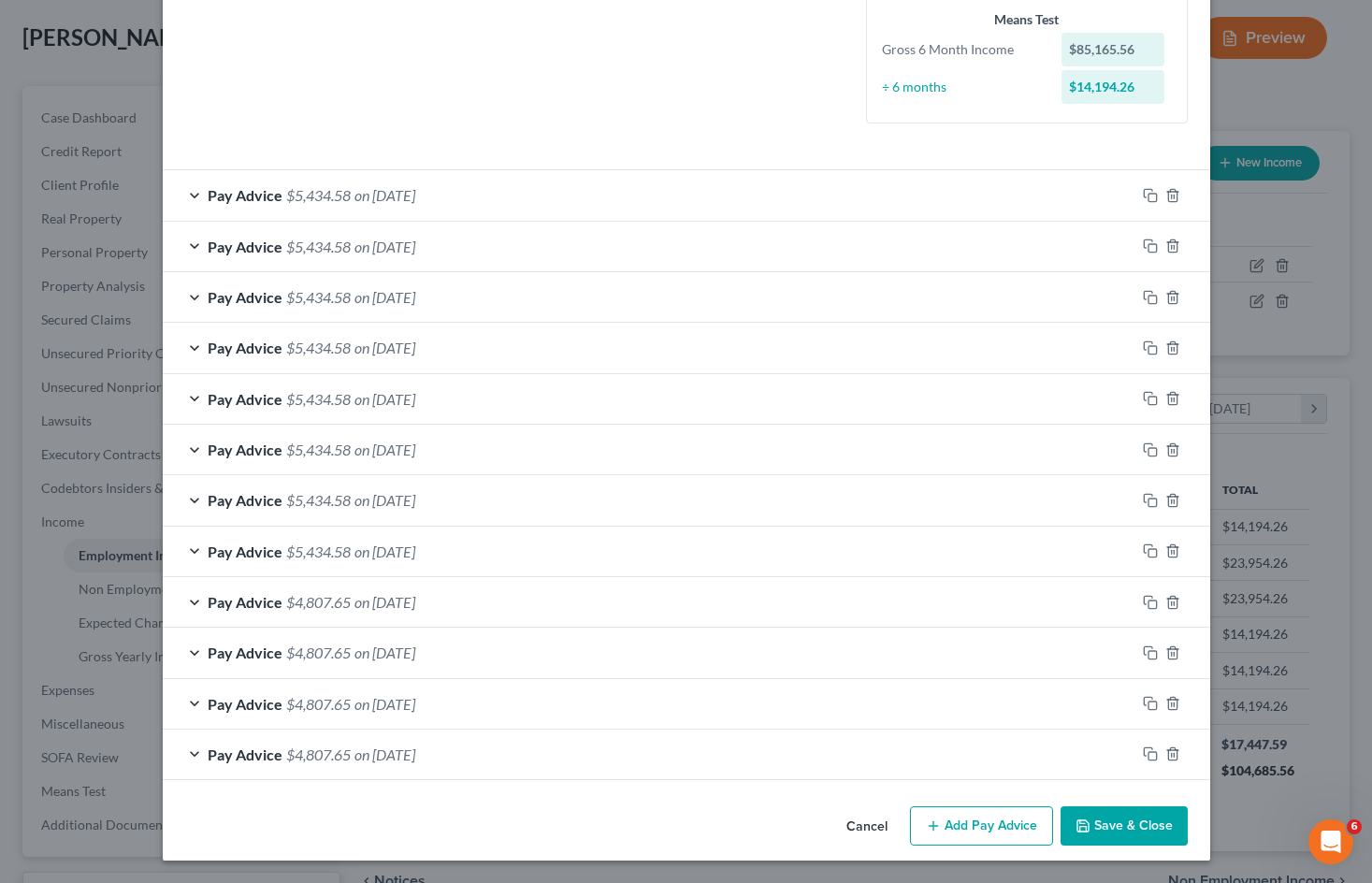
click at [867, 824] on button "Cancel" at bounding box center [866, 827] width 71 height 38
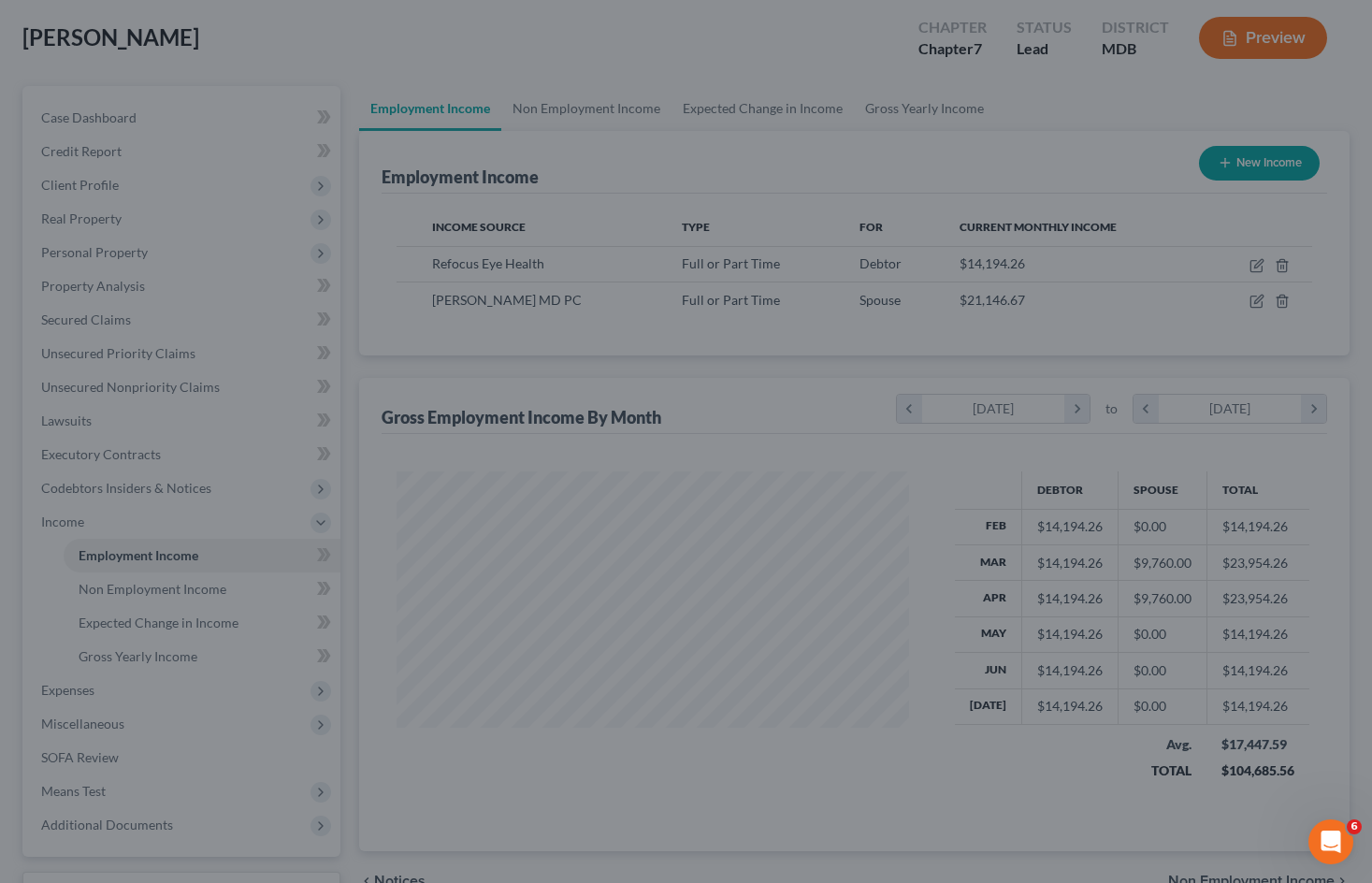
scroll to position [935304, 934602]
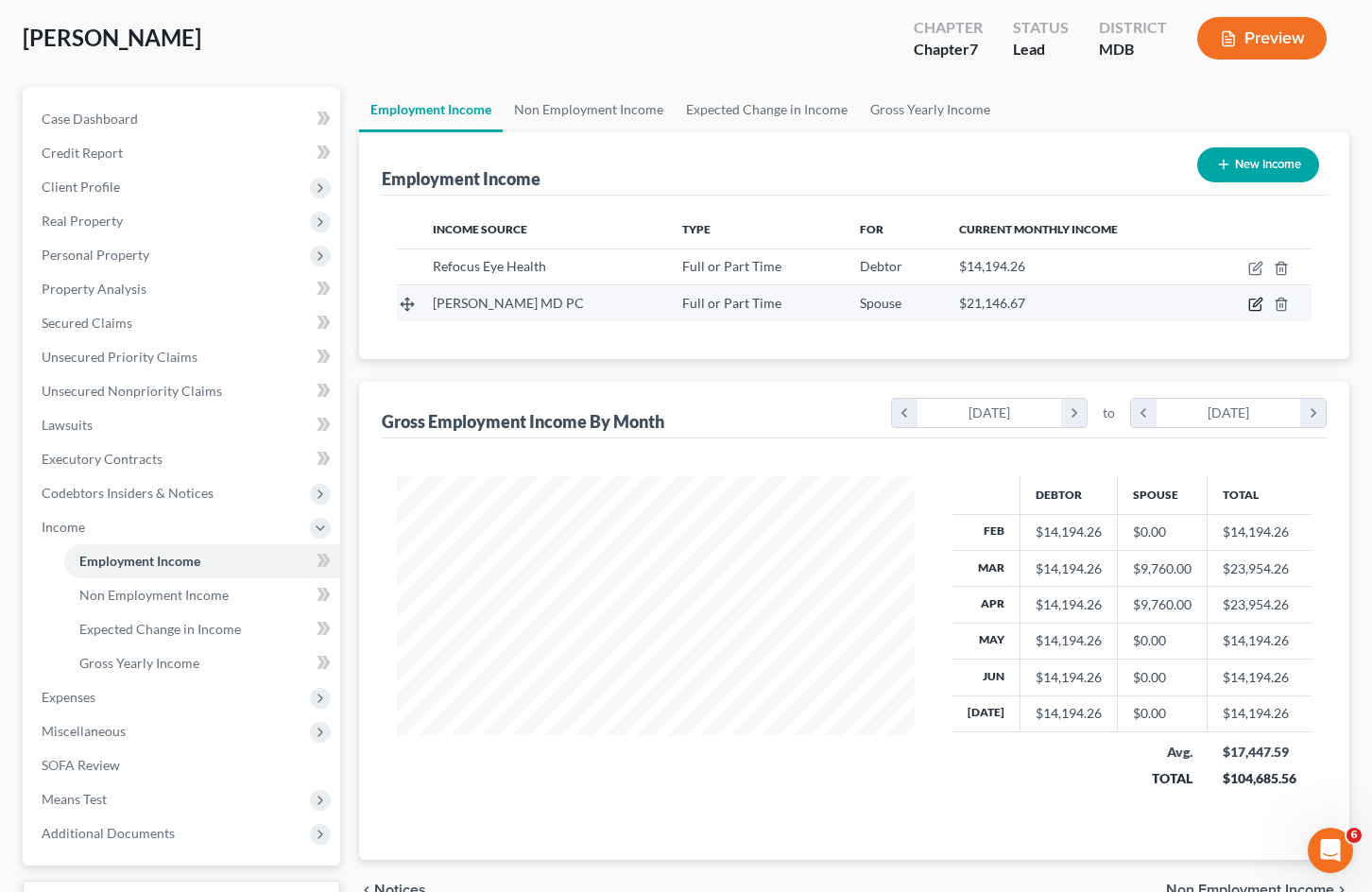
click at [1254, 310] on icon "button" at bounding box center [1256, 305] width 15 height 15
select select "0"
select select "21"
select select "2"
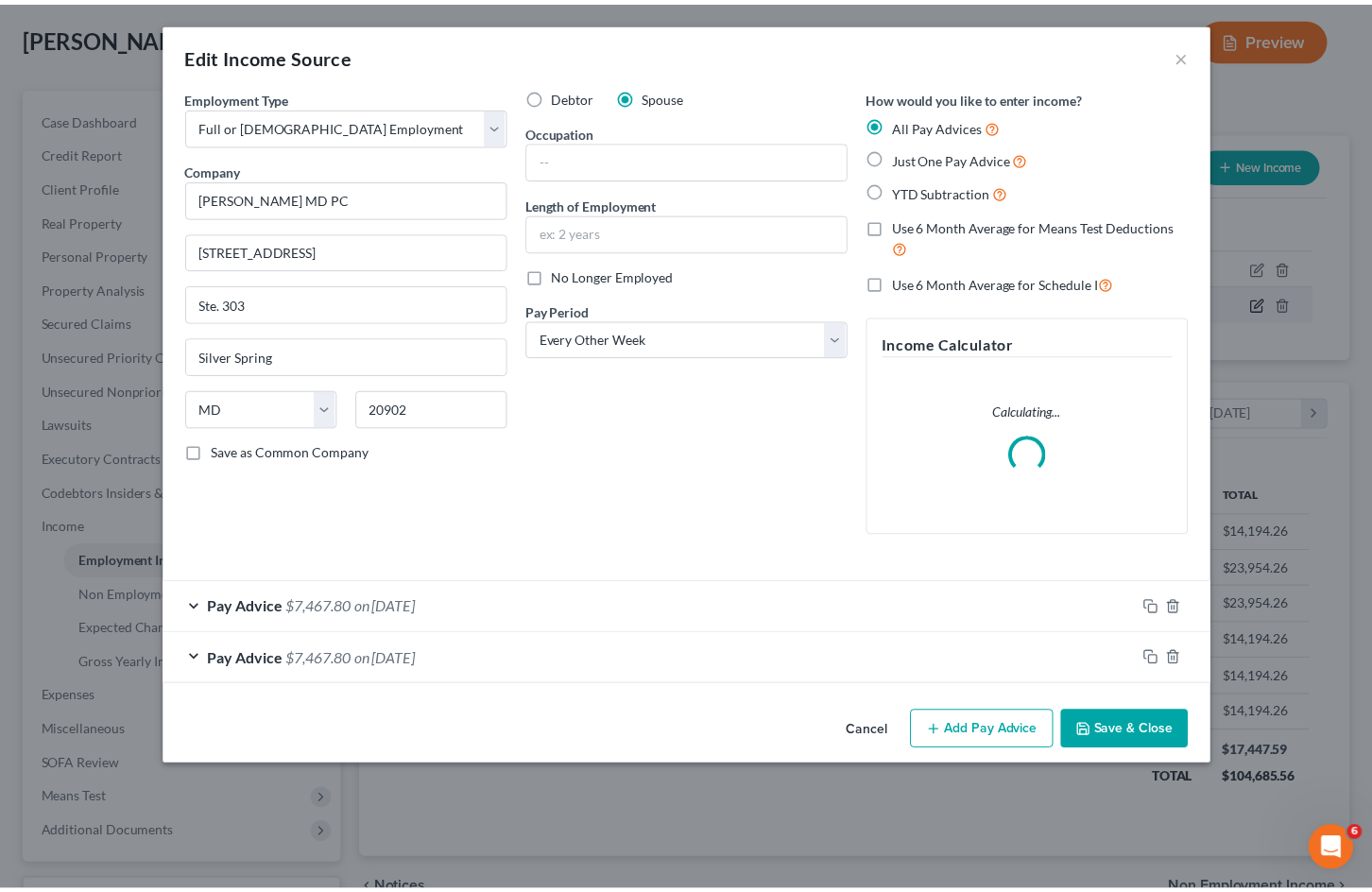
scroll to position [339, 561]
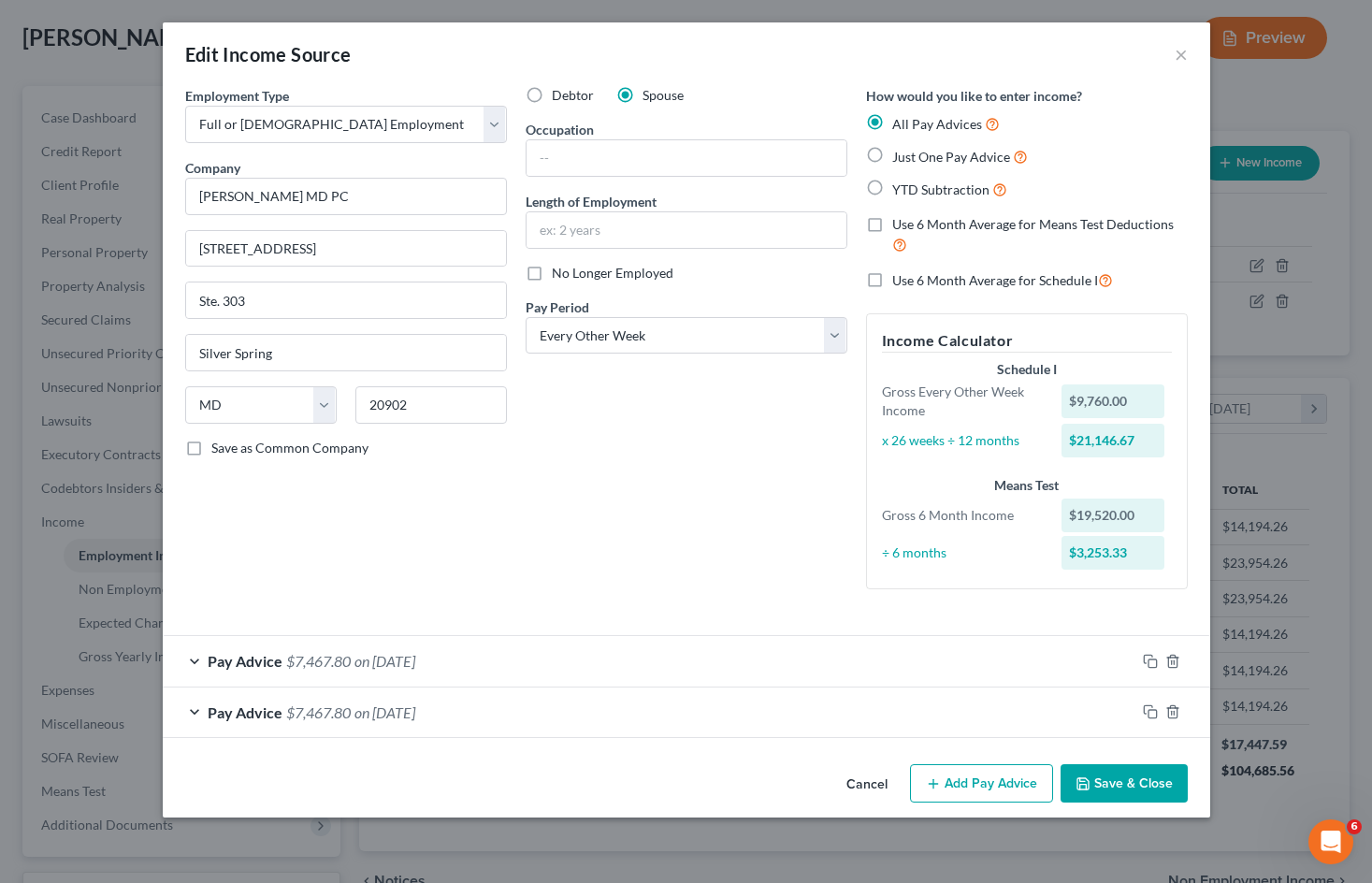
click at [892, 227] on label "Use 6 Month Average for Means Test Deductions" at bounding box center [1039, 235] width 296 height 41
click at [900, 227] on input "Use 6 Month Average for Means Test Deductions" at bounding box center [905, 221] width 12 height 12
click at [892, 225] on label "Use 6 Month Average for Means Test Deductions" at bounding box center [1039, 235] width 296 height 41
click at [900, 225] on input "Use 6 Month Average for Means Test Deductions" at bounding box center [905, 221] width 12 height 12
click at [892, 224] on label "Use 6 Month Average for Means Test Deductions" at bounding box center [1039, 235] width 296 height 41
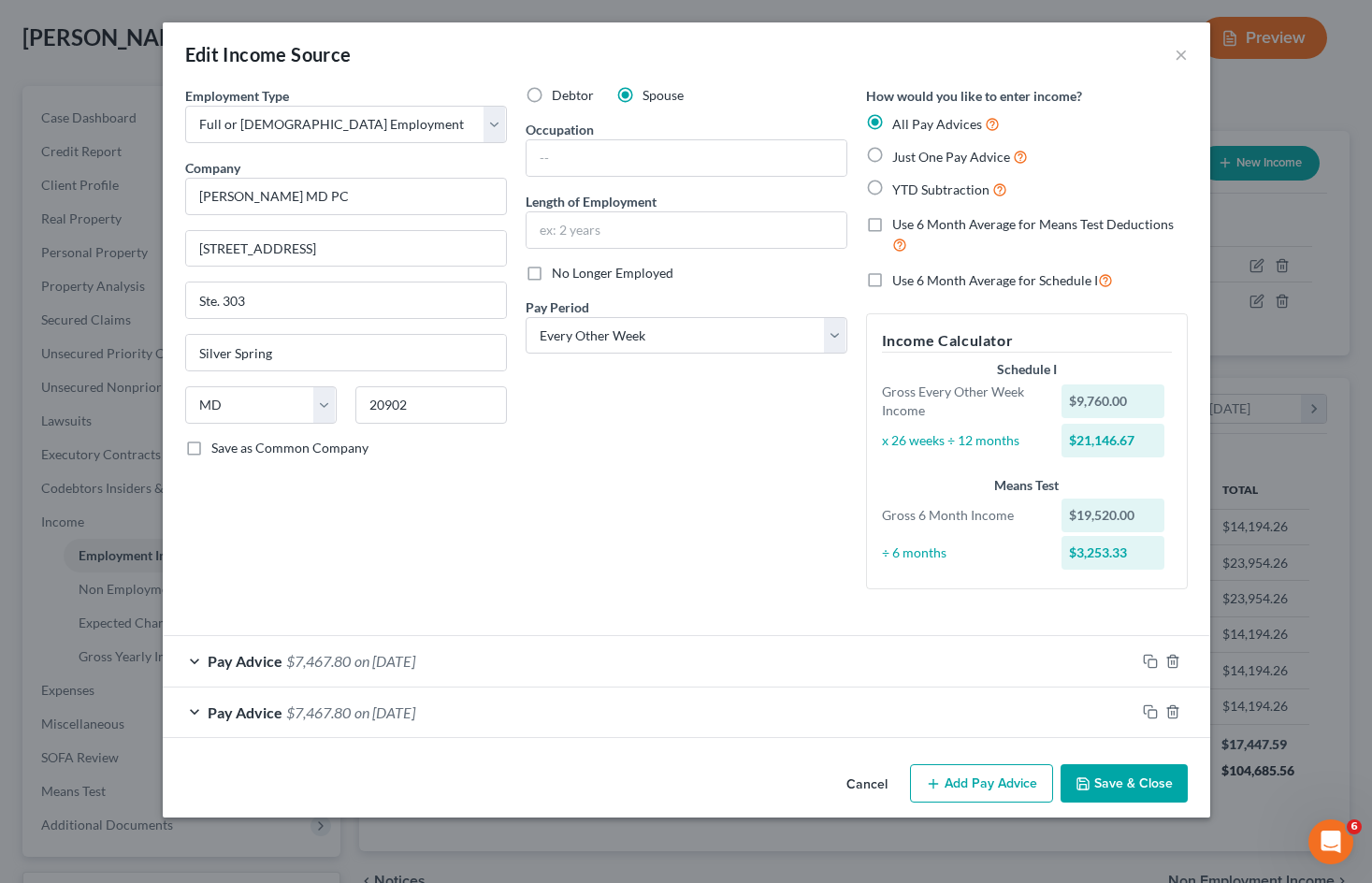
click at [900, 224] on input "Use 6 Month Average for Means Test Deductions" at bounding box center [905, 221] width 12 height 12
checkbox input "true"
click at [892, 283] on label "Use 6 Month Average for Schedule I" at bounding box center [1003, 280] width 221 height 22
click at [900, 282] on input "Use 6 Month Average for Schedule I" at bounding box center [905, 275] width 12 height 12
checkbox input "true"
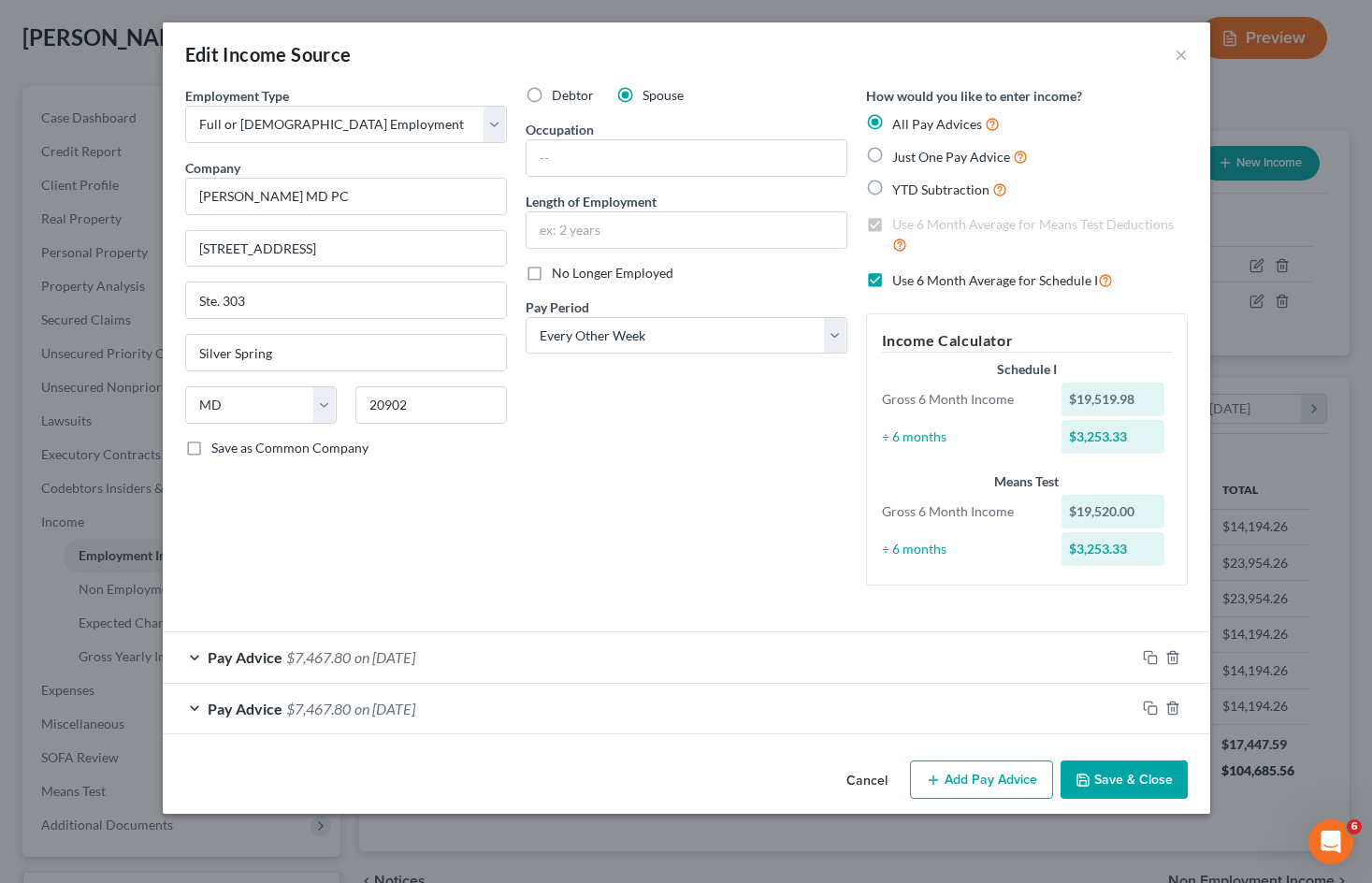
click at [1138, 770] on button "Save & Close" at bounding box center [1123, 781] width 128 height 40
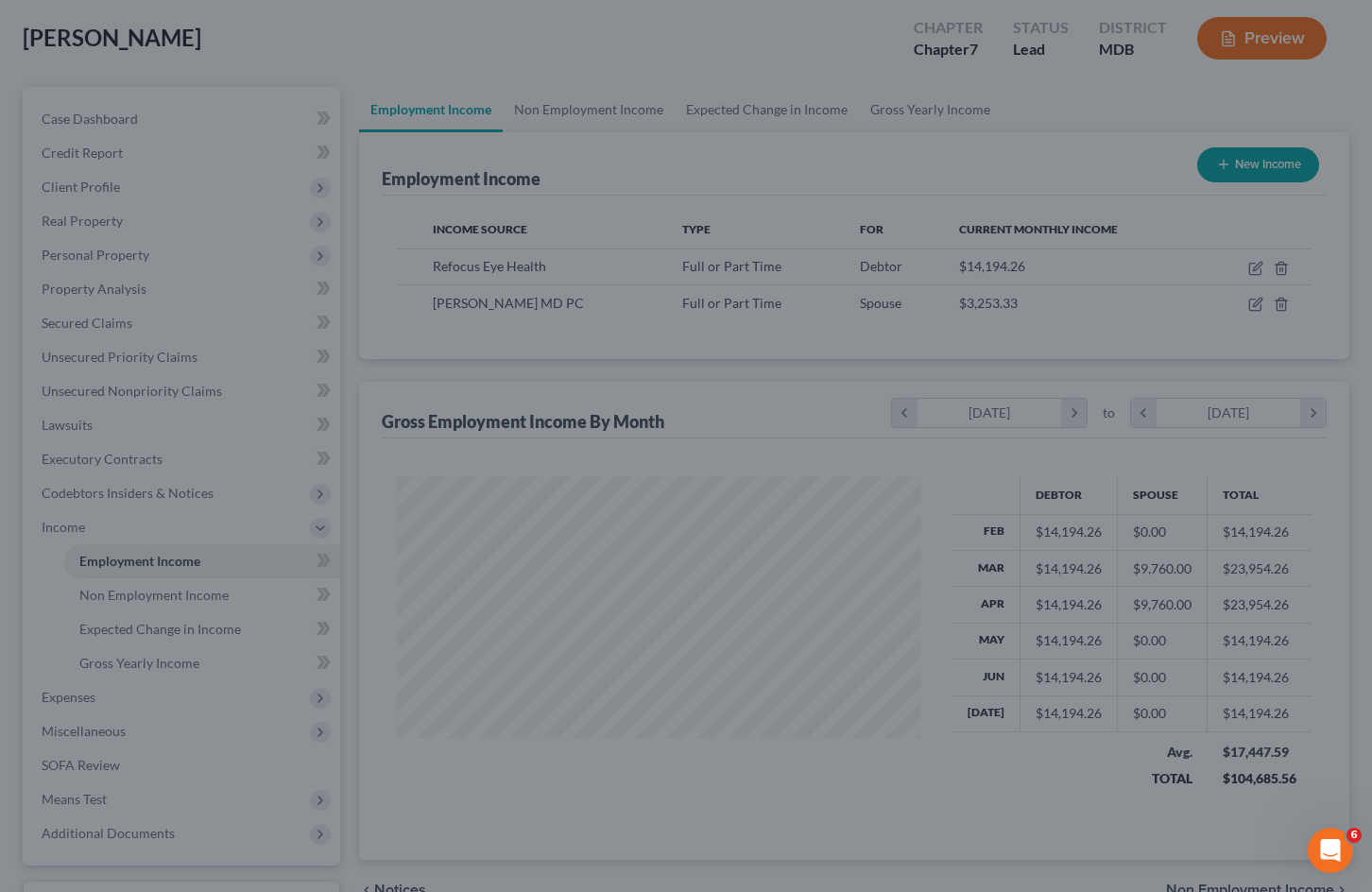
scroll to position [944837, 944358]
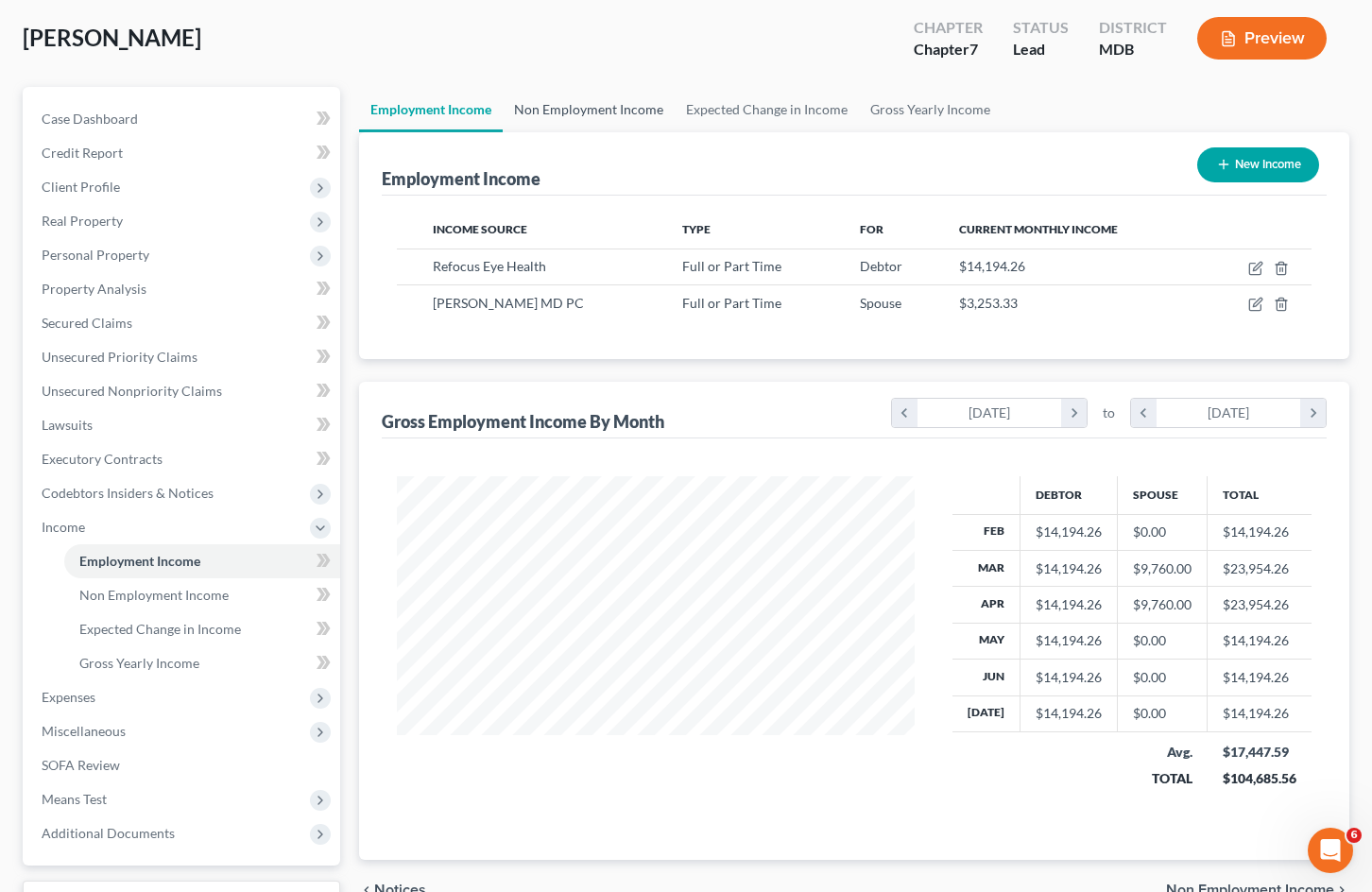
click at [648, 107] on link "Non Employment Income" at bounding box center [589, 110] width 172 height 46
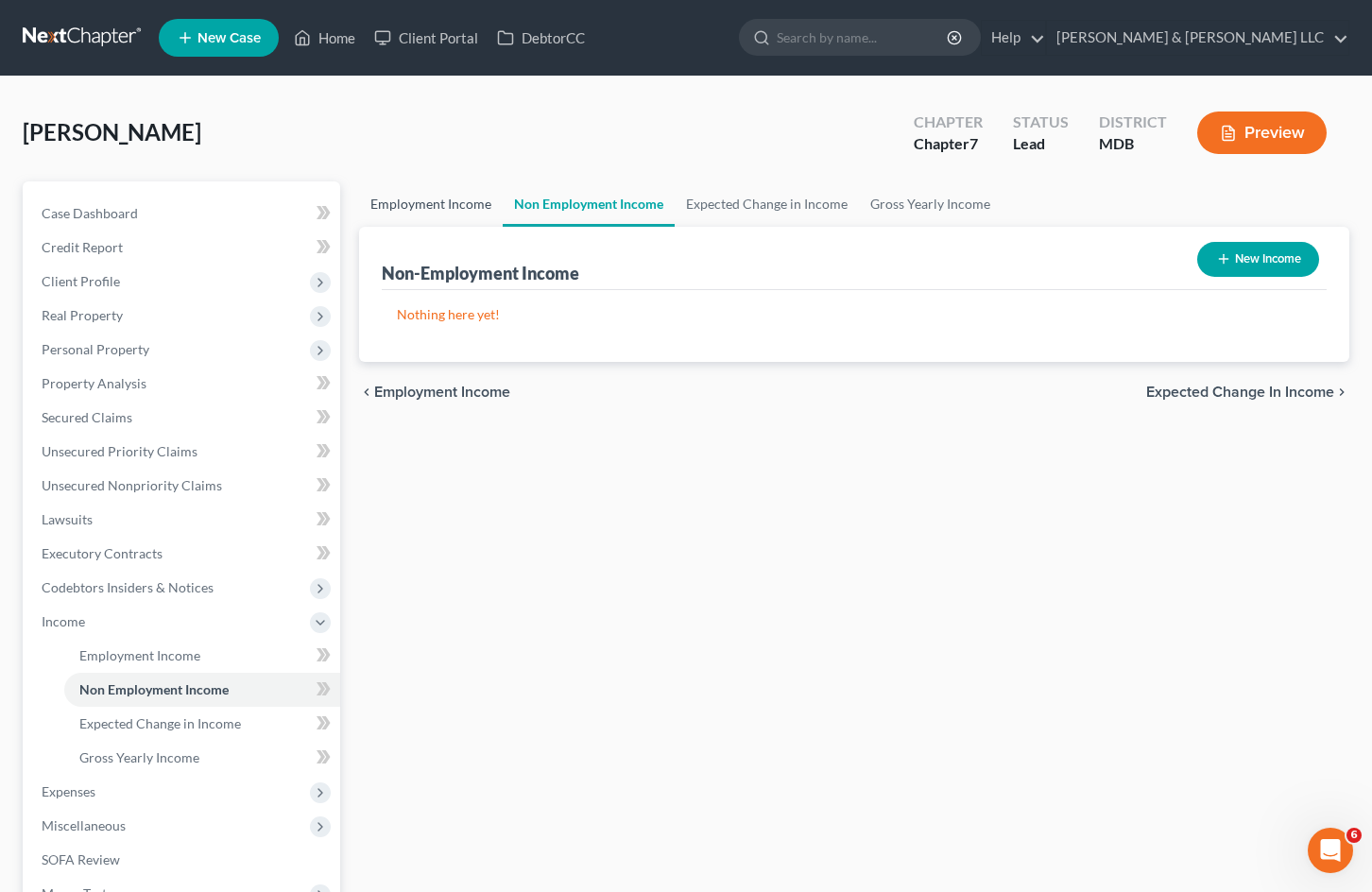
click at [425, 201] on link "Employment Income" at bounding box center [431, 204] width 143 height 46
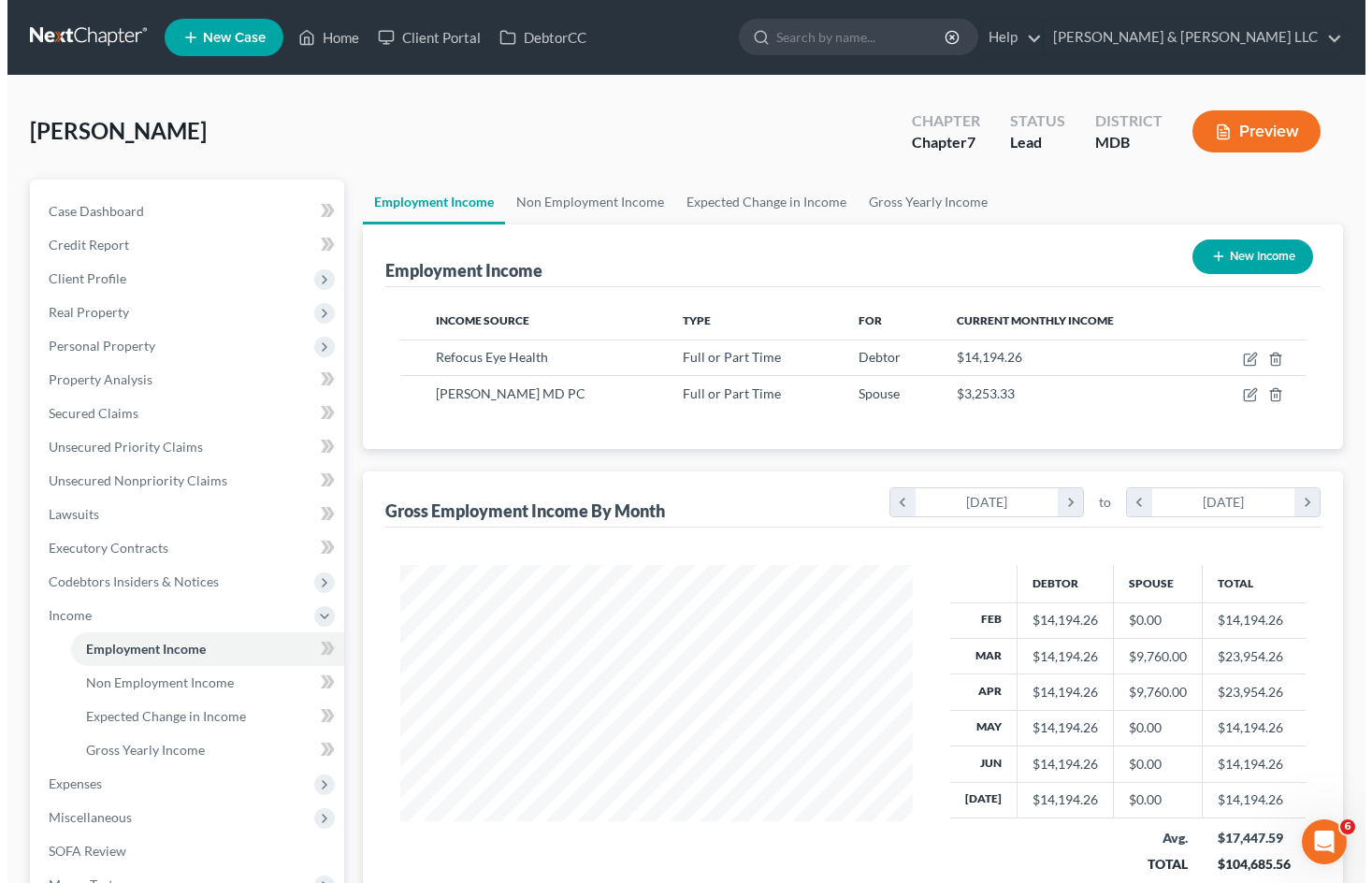
scroll to position [336, 550]
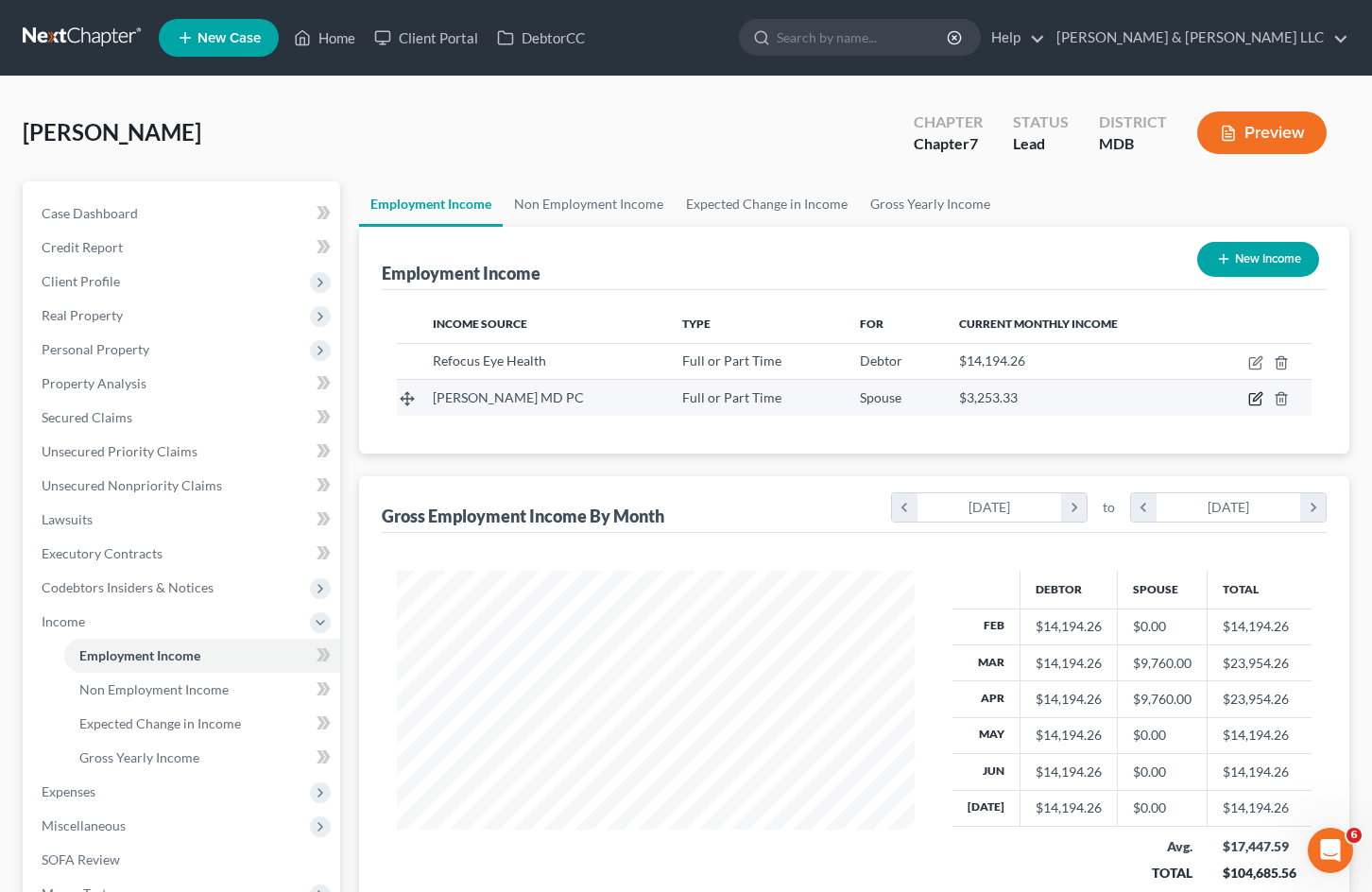
click at [1251, 403] on icon "button" at bounding box center [1256, 399] width 15 height 15
select select "0"
select select "21"
select select "2"
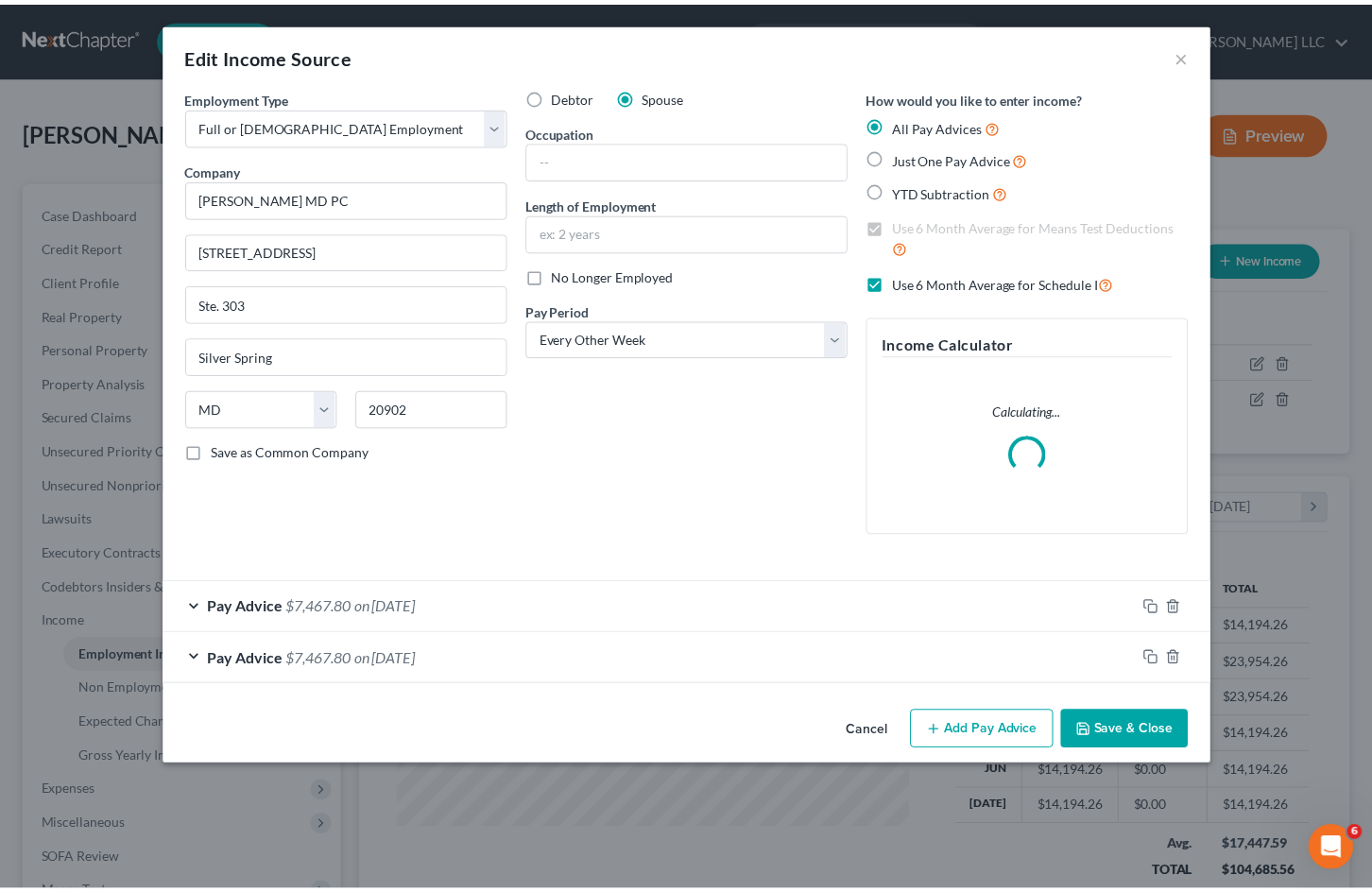
scroll to position [339, 561]
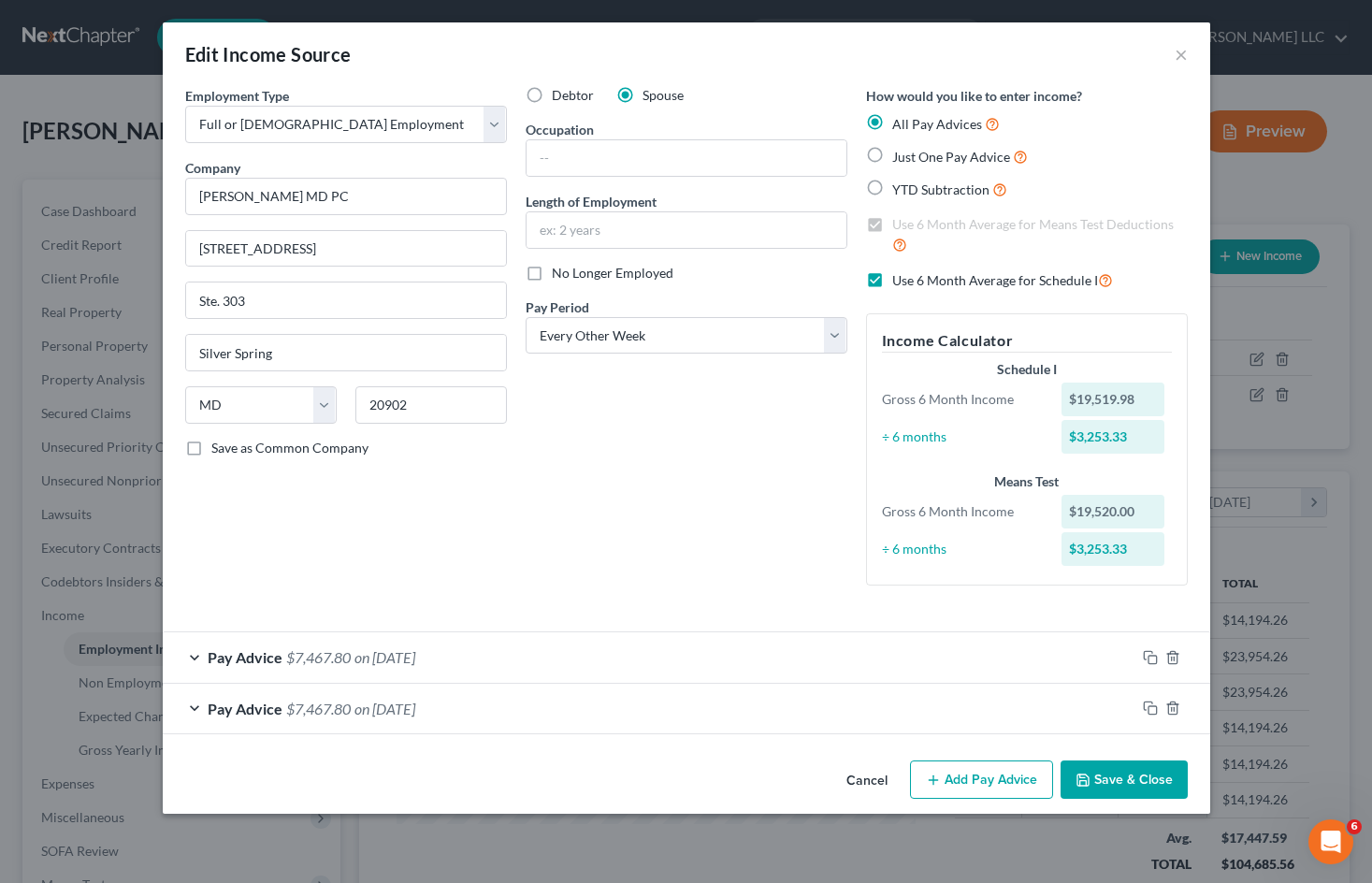
click at [866, 784] on button "Cancel" at bounding box center [866, 782] width 71 height 38
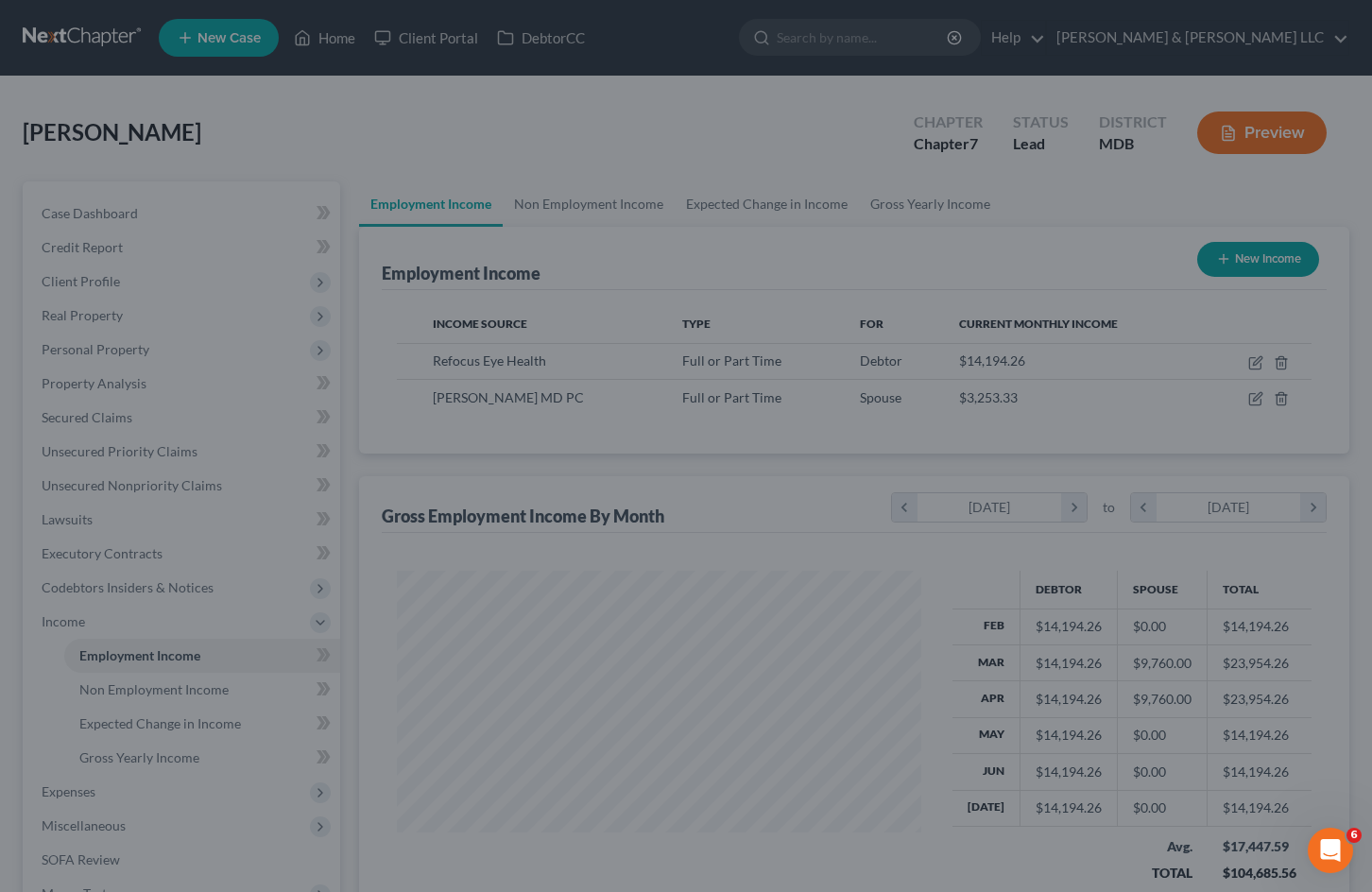
scroll to position [944837, 944358]
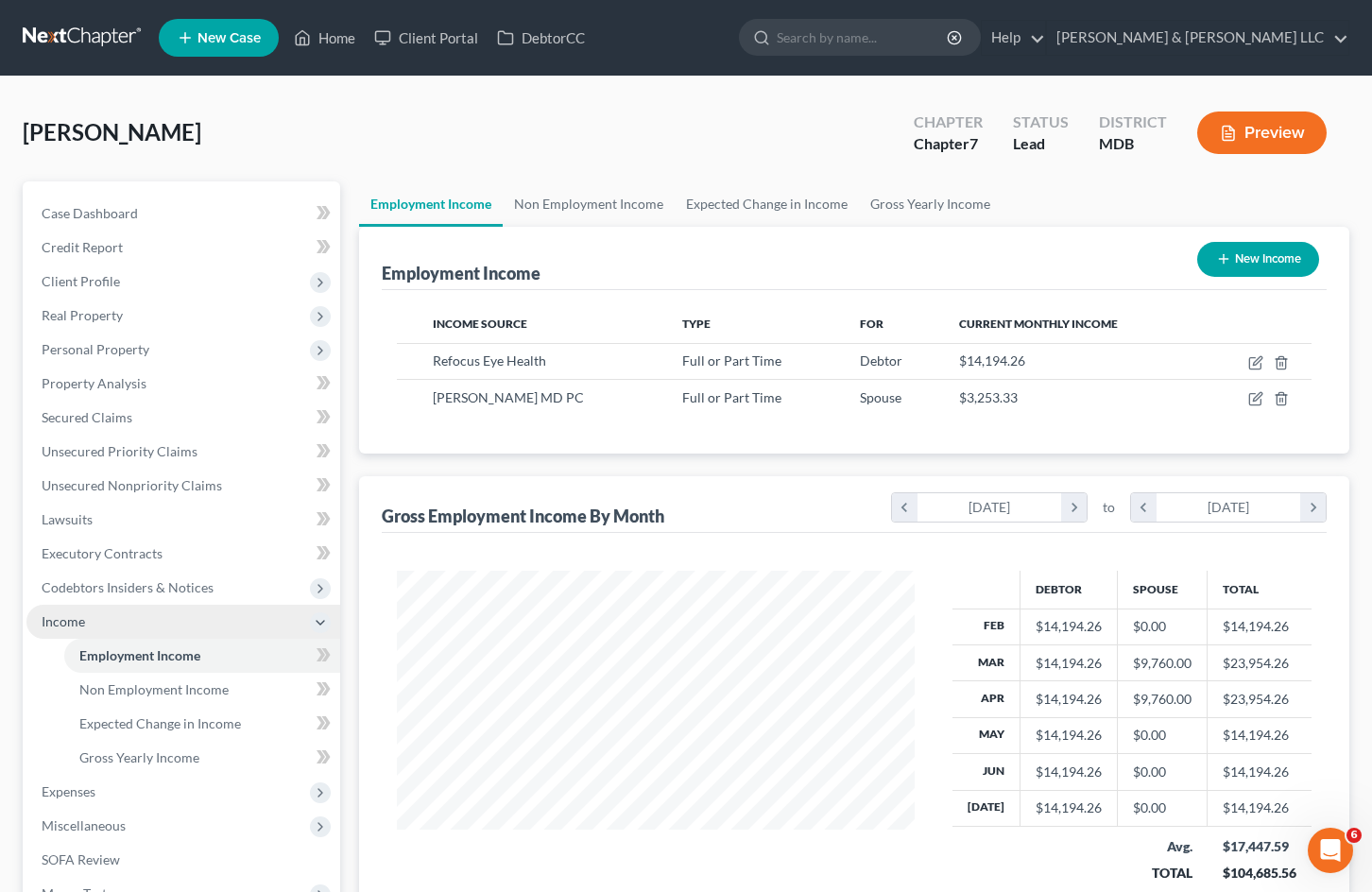
click at [206, 623] on span "Income" at bounding box center [183, 622] width 314 height 34
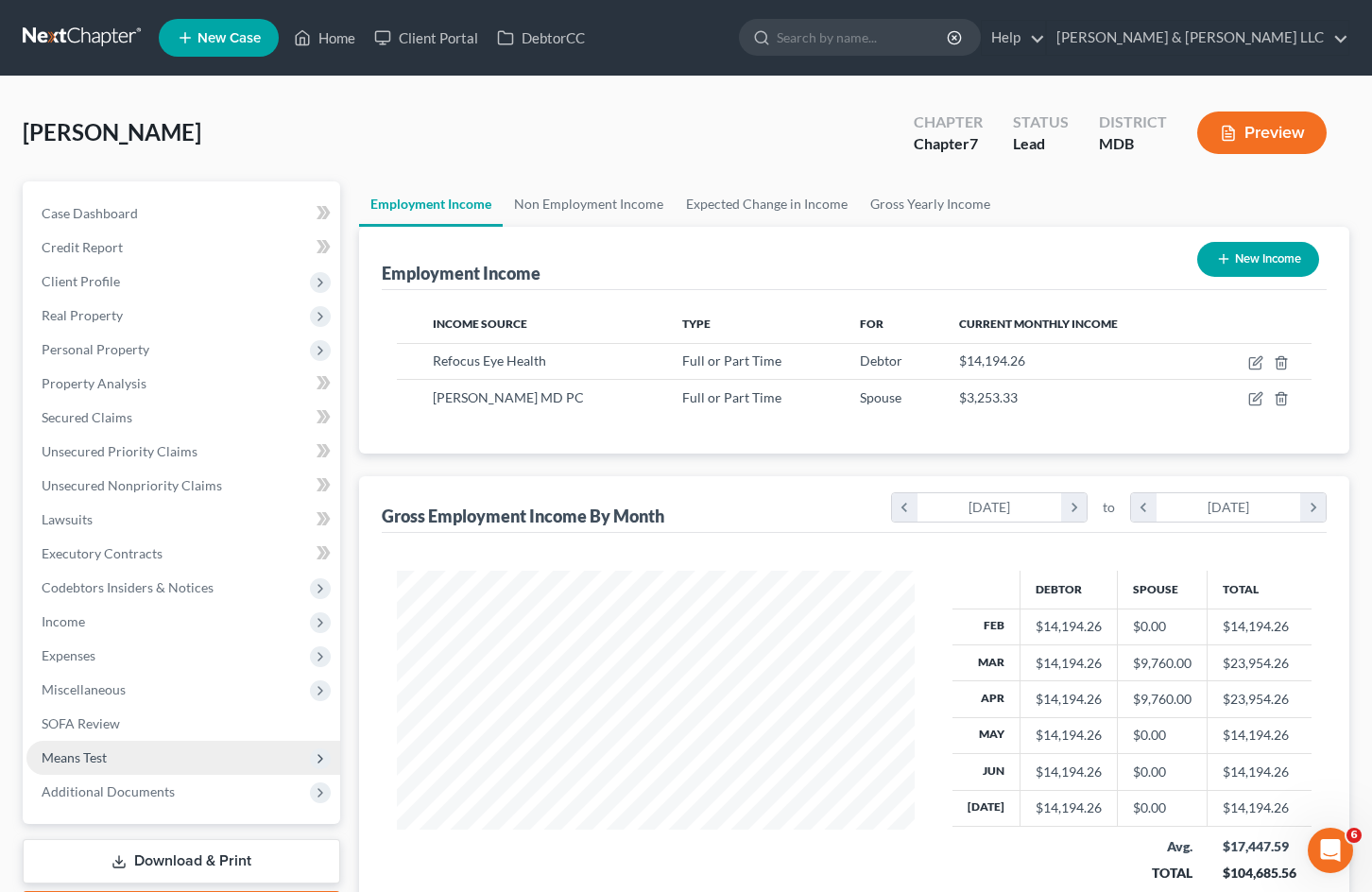
click at [183, 760] on span "Means Test" at bounding box center [183, 758] width 314 height 34
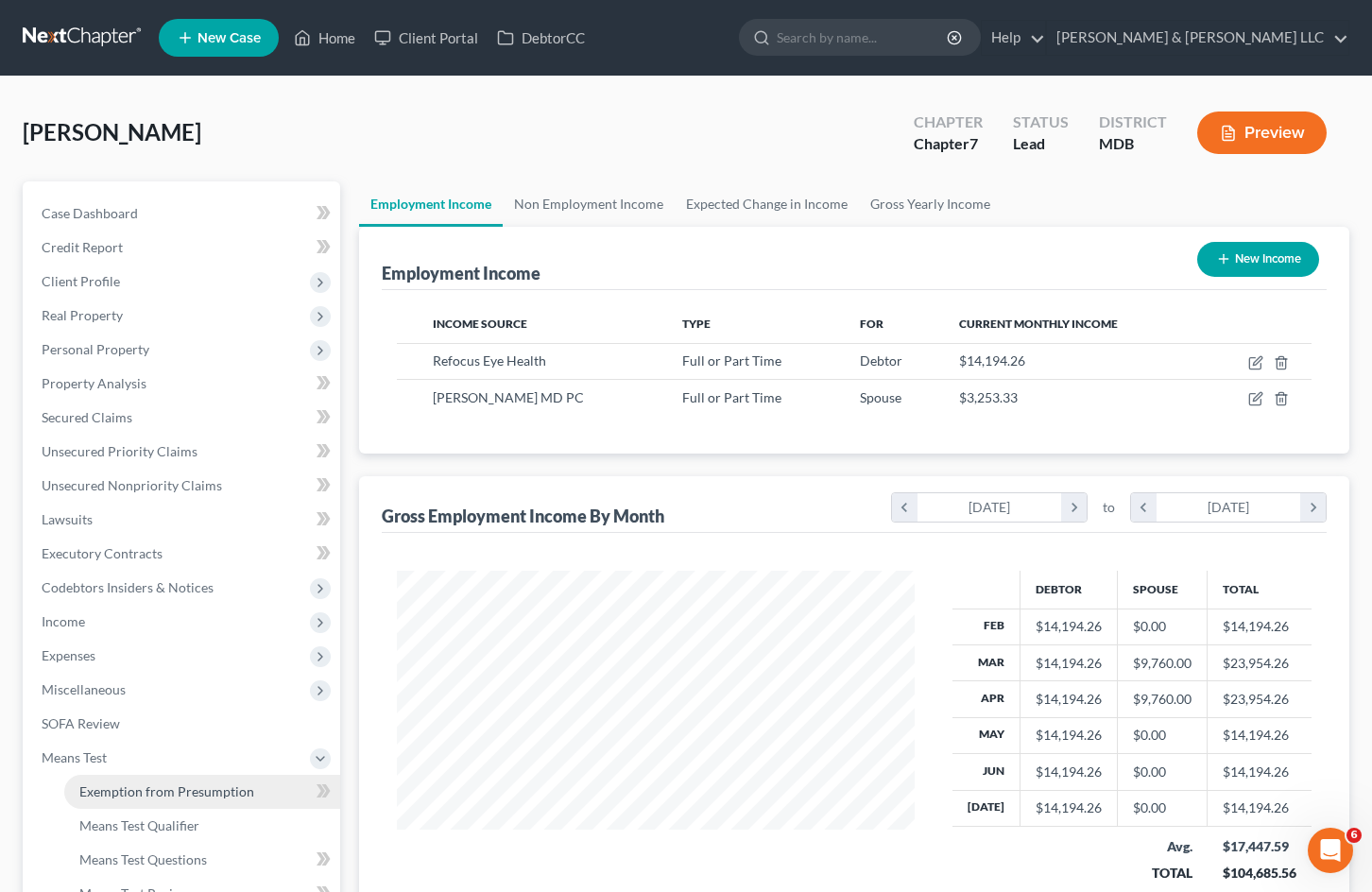
click at [198, 791] on span "Exemption from Presumption" at bounding box center [166, 791] width 175 height 16
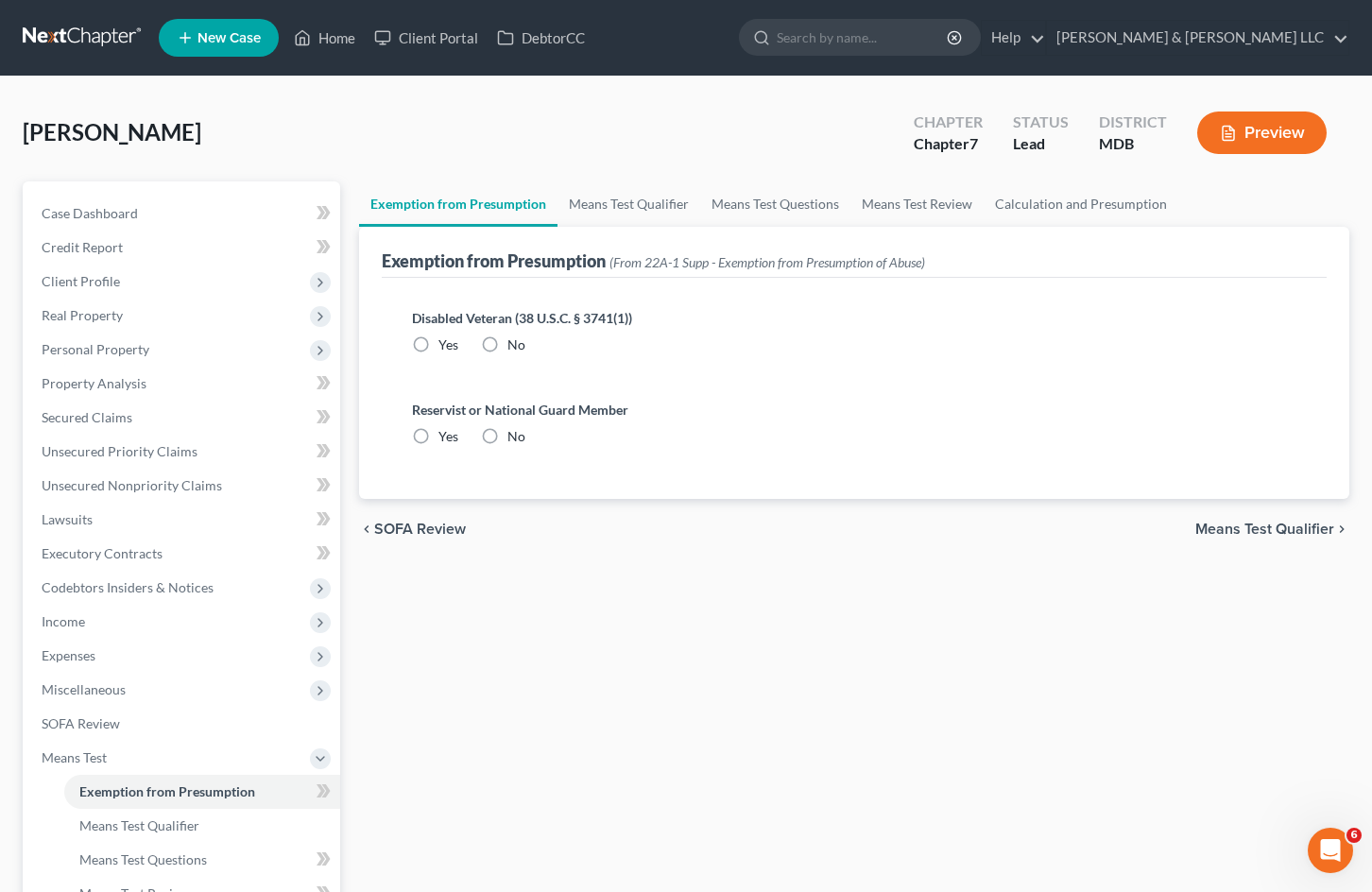
click at [507, 342] on label "No" at bounding box center [516, 345] width 18 height 19
click at [515, 342] on input "No" at bounding box center [520, 341] width 12 height 12
radio input "true"
click at [507, 437] on label "No" at bounding box center [516, 436] width 18 height 19
click at [515, 437] on input "No" at bounding box center [520, 433] width 12 height 12
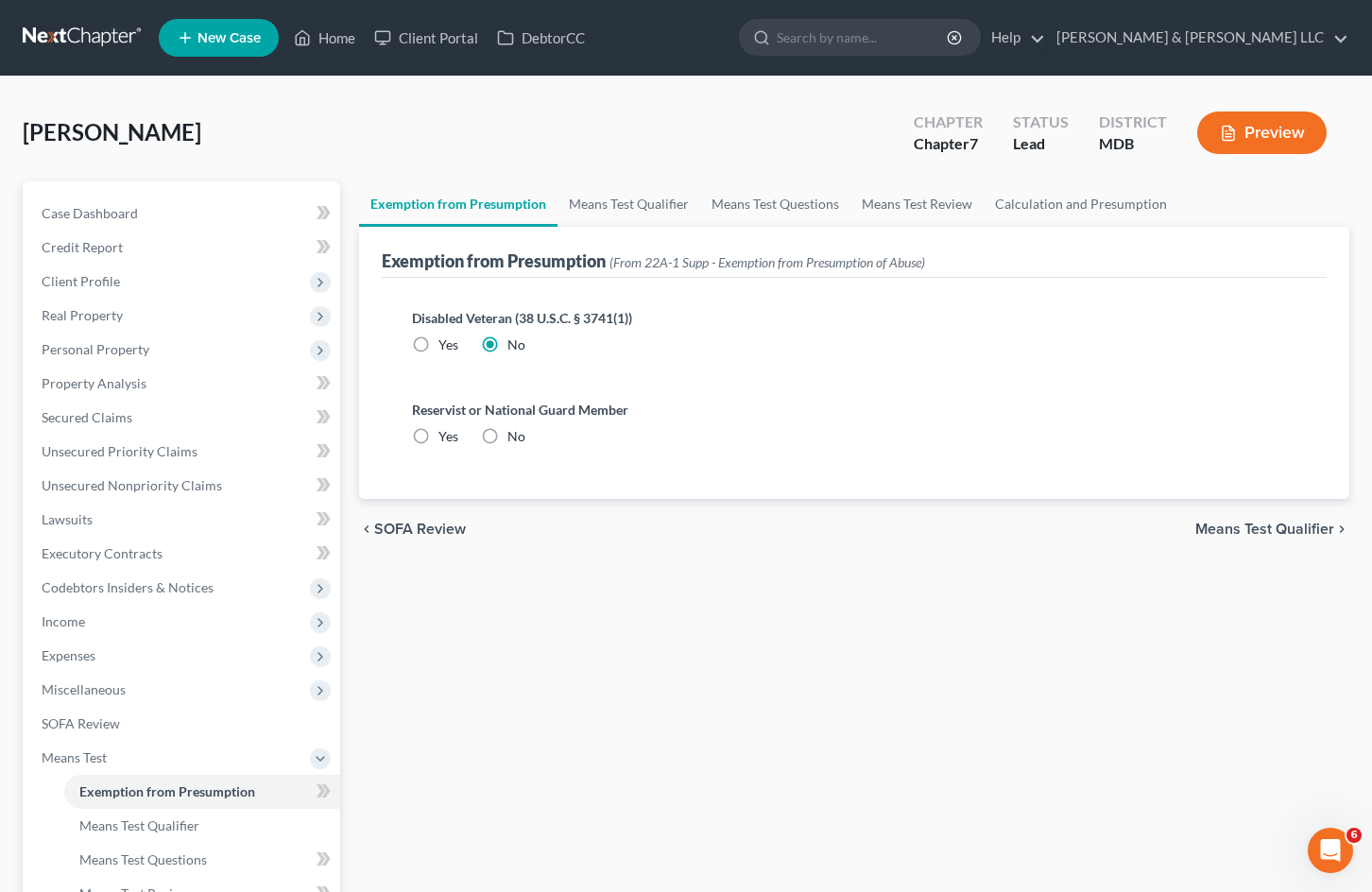
radio input "true"
click at [665, 202] on link "Means Test Qualifier" at bounding box center [628, 204] width 142 height 46
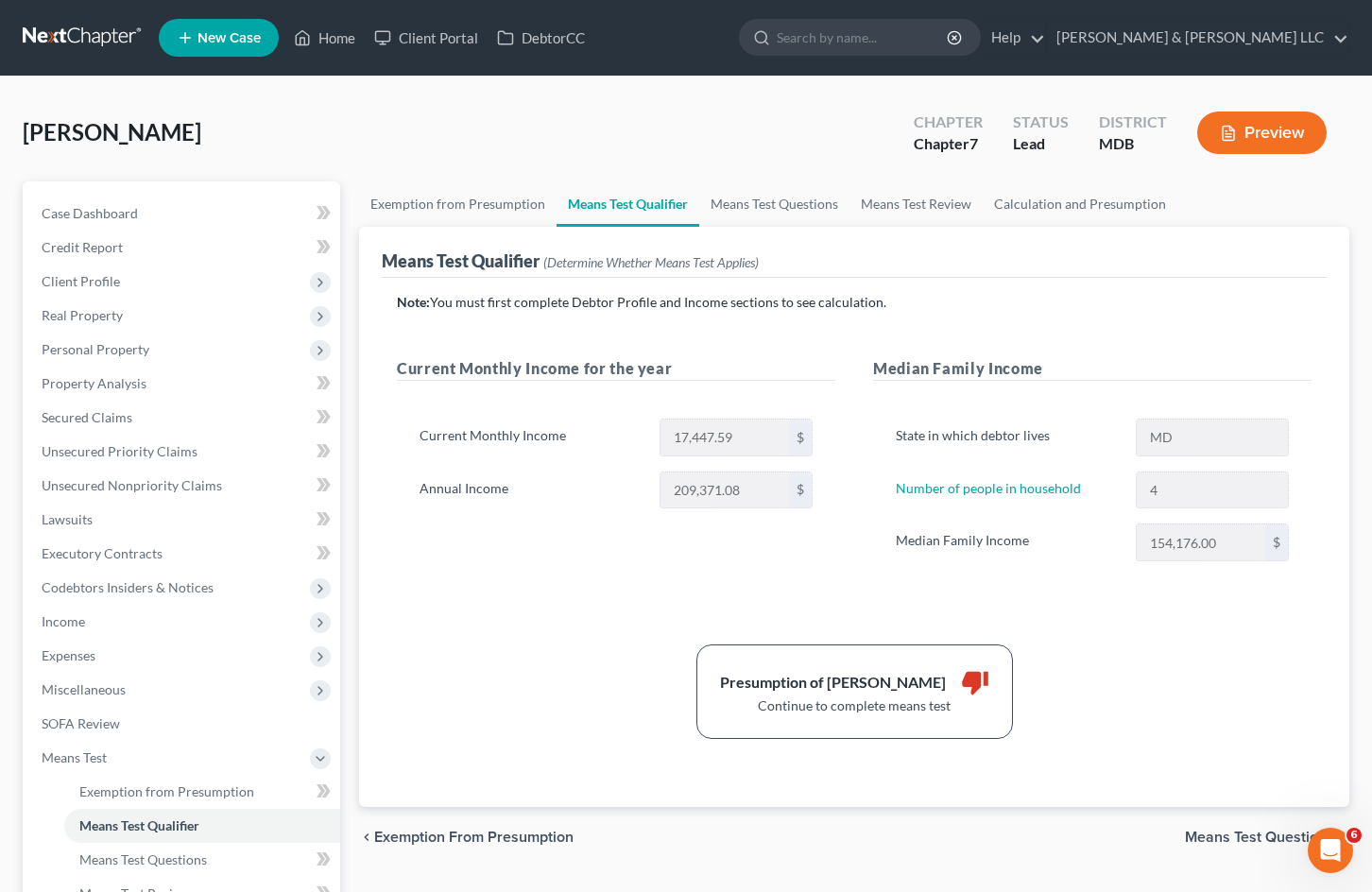
click at [1290, 136] on button "Preview" at bounding box center [1262, 133] width 130 height 43
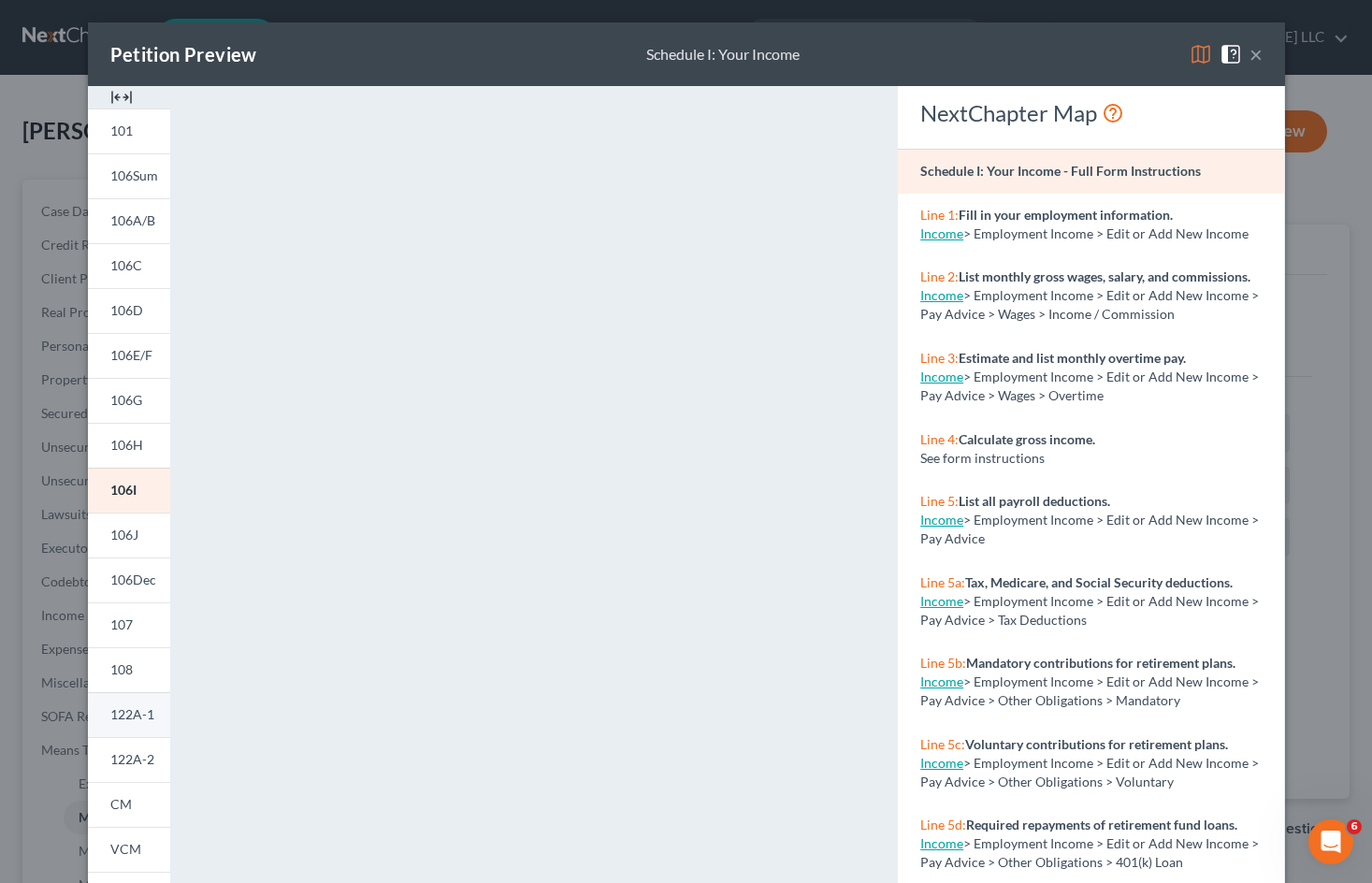
click at [135, 707] on span "122A-1" at bounding box center [132, 714] width 44 height 16
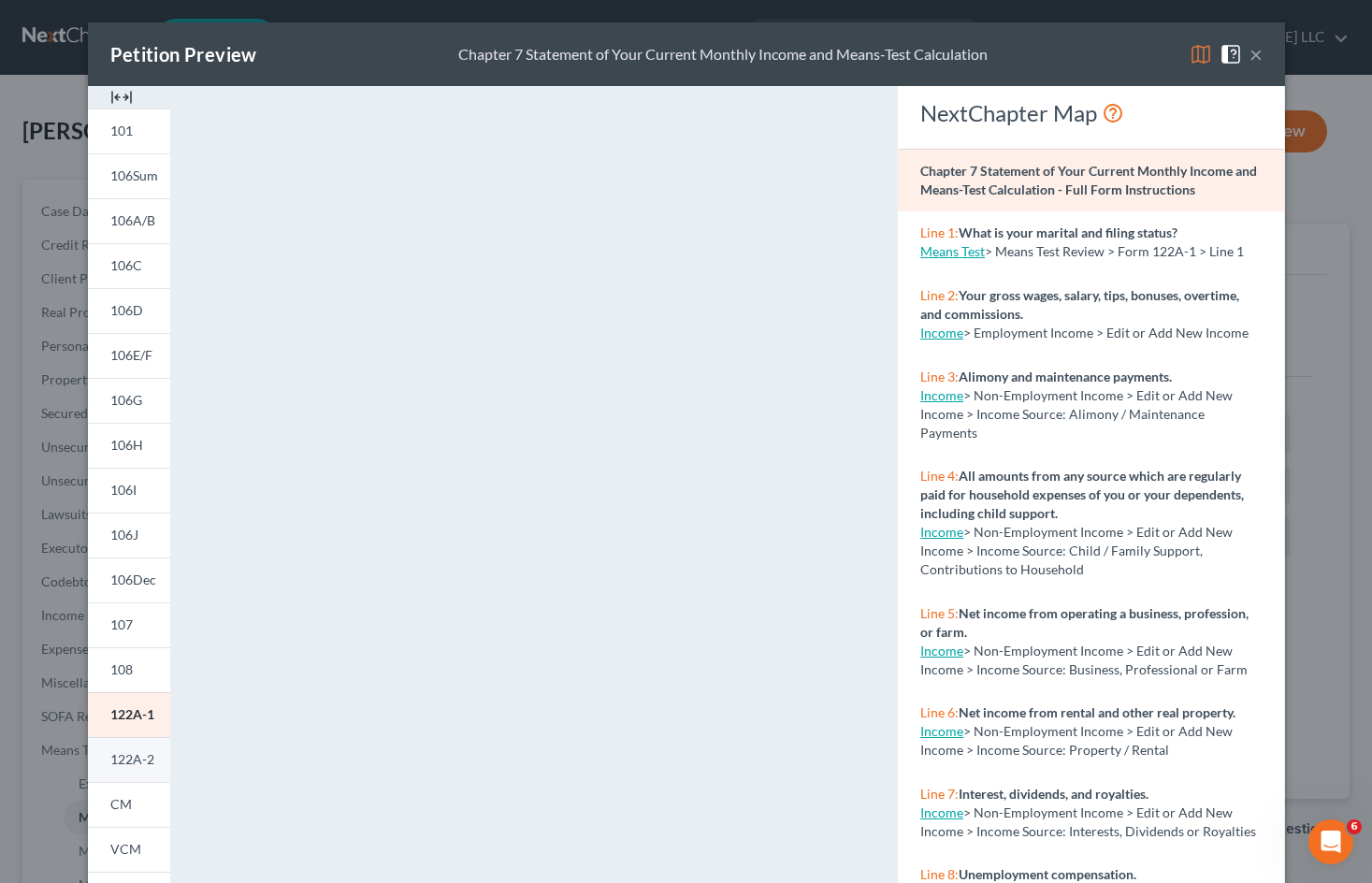
click at [134, 755] on span "122A-2" at bounding box center [132, 759] width 44 height 16
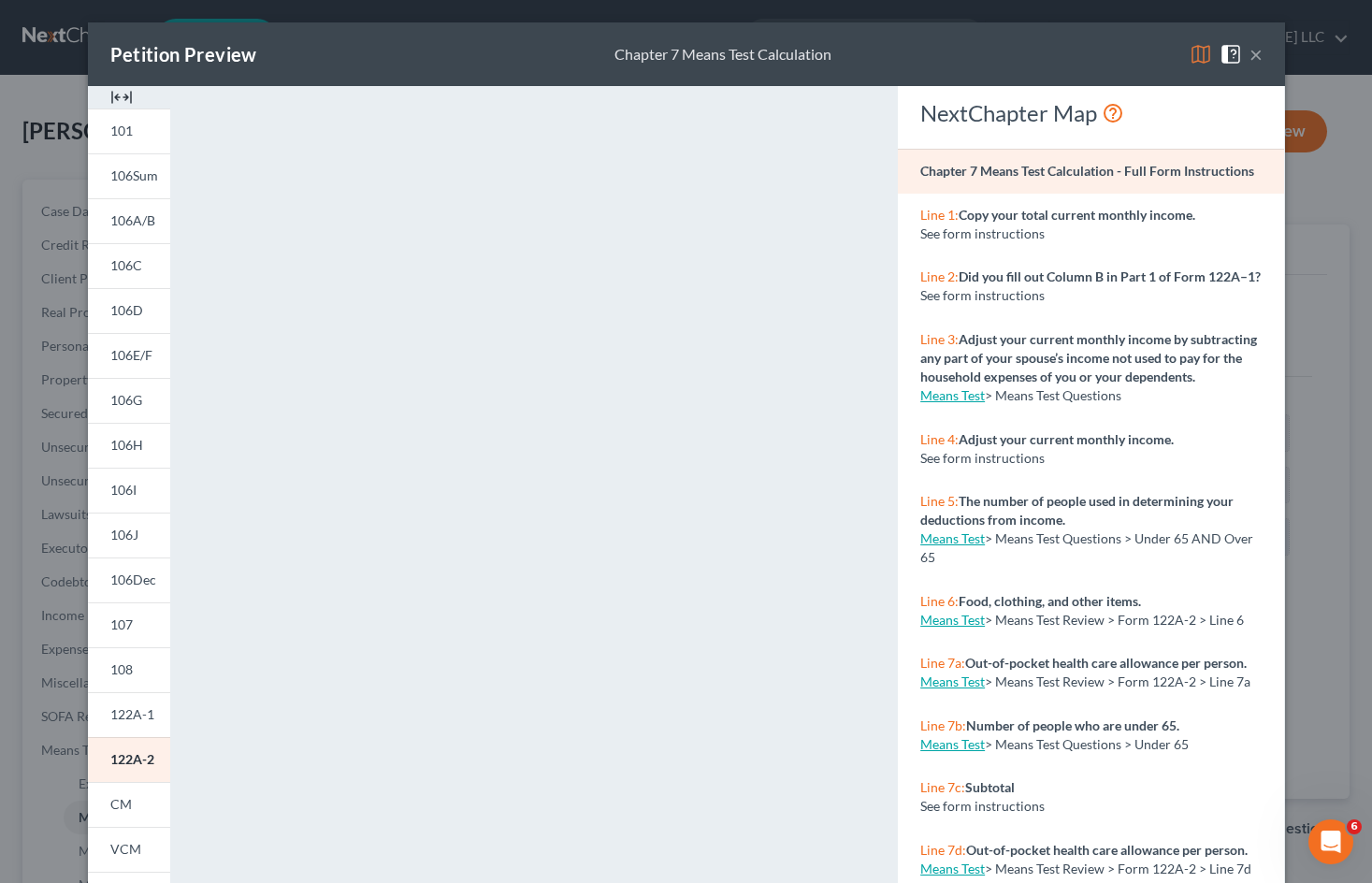
click at [1252, 57] on button "×" at bounding box center [1256, 55] width 13 height 23
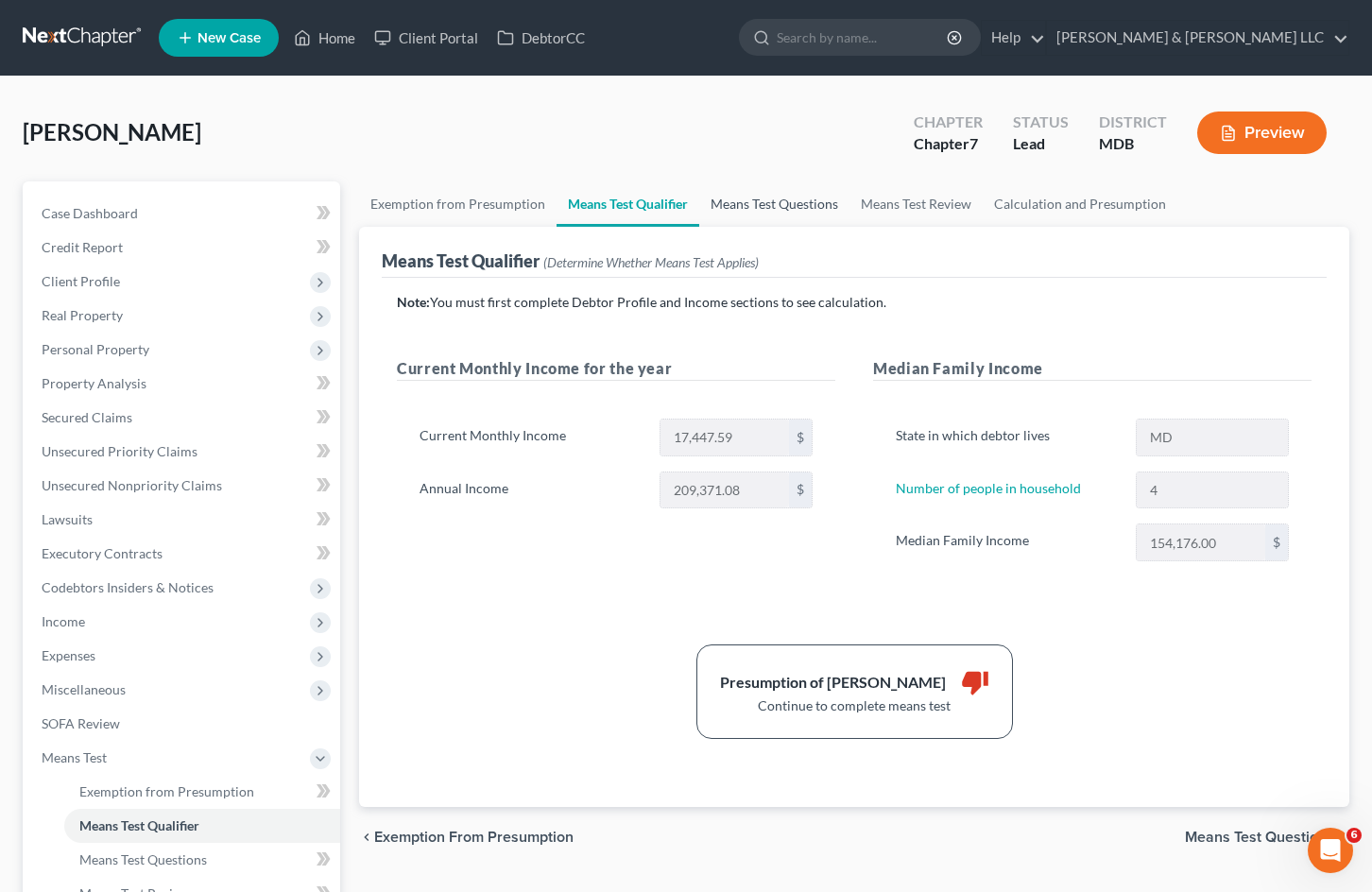
click at [789, 199] on link "Means Test Questions" at bounding box center [773, 204] width 150 height 46
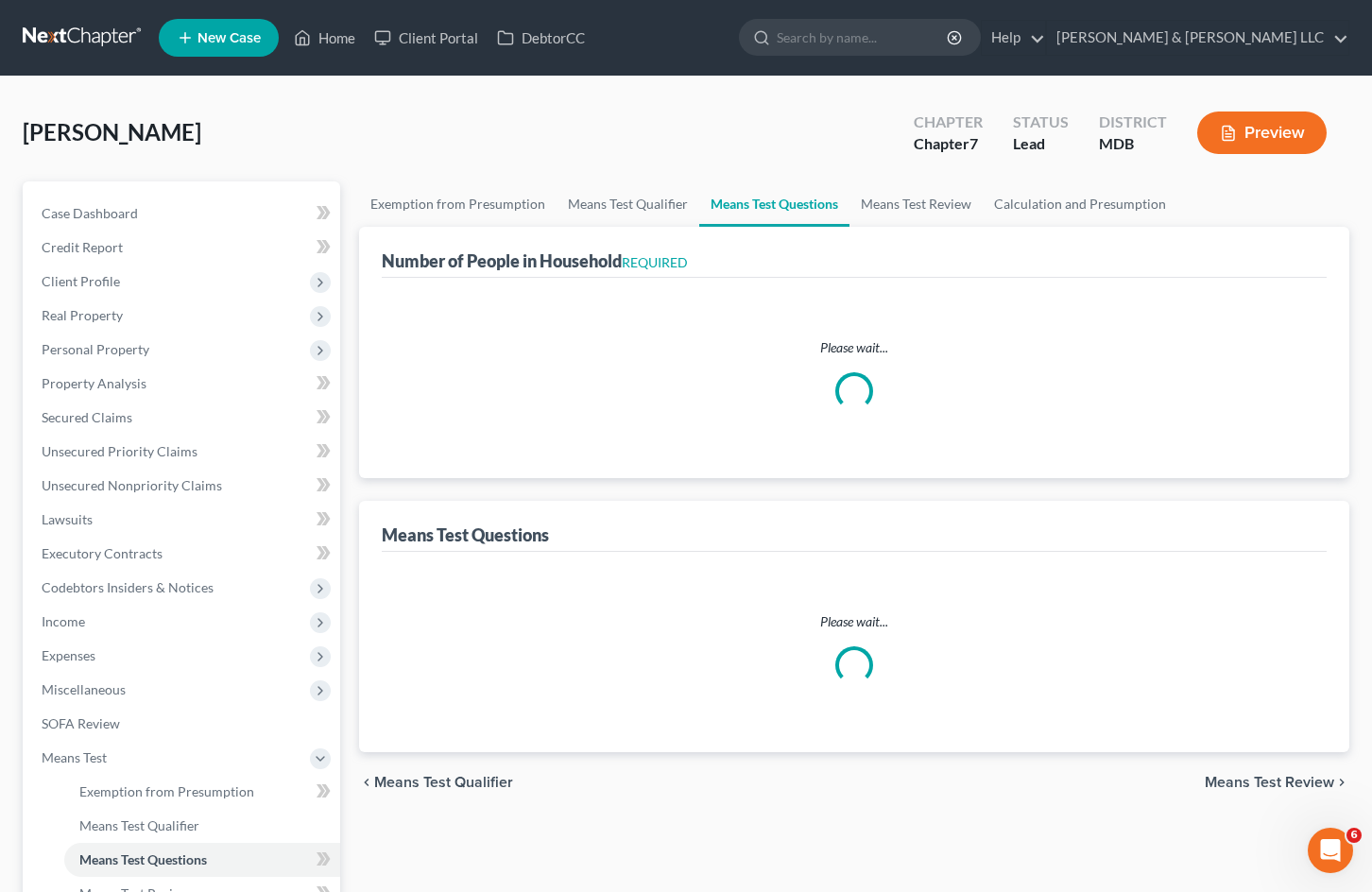
select select "0"
select select "60"
select select "0"
select select "60"
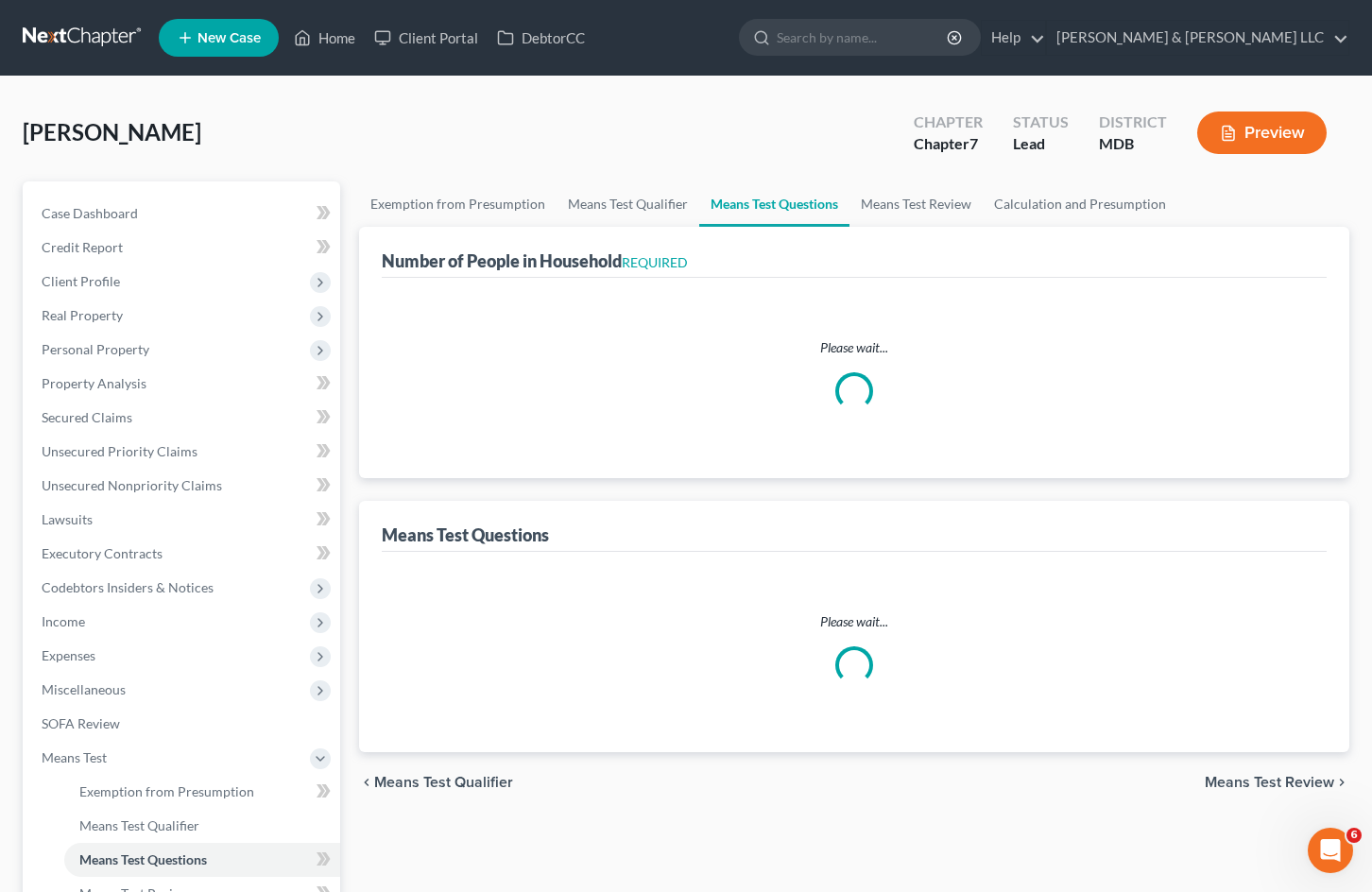
select select "60"
select select "3"
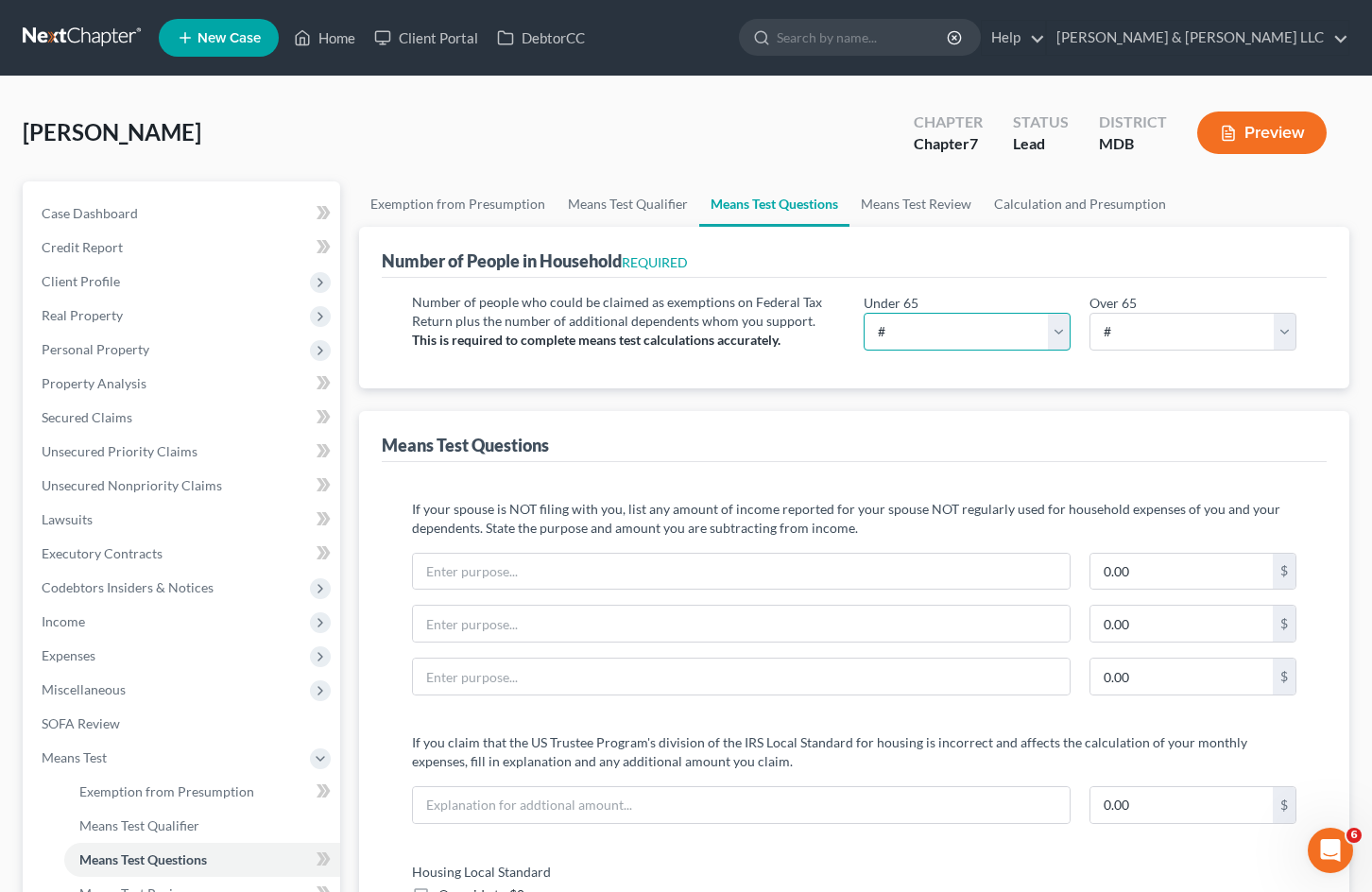
drag, startPoint x: 982, startPoint y: 343, endPoint x: 969, endPoint y: 339, distance: 13.6
click at [981, 343] on select "# 0 1 2 3 4 5 6 7 8 9 10" at bounding box center [967, 332] width 207 height 38
select select "4"
click at [864, 313] on select "# 0 1 2 3 4 5 6 7 8 9 10" at bounding box center [967, 332] width 207 height 38
click at [1163, 333] on select "# 0 1 2 3 4 5 6 7 8 9 10" at bounding box center [1193, 332] width 207 height 38
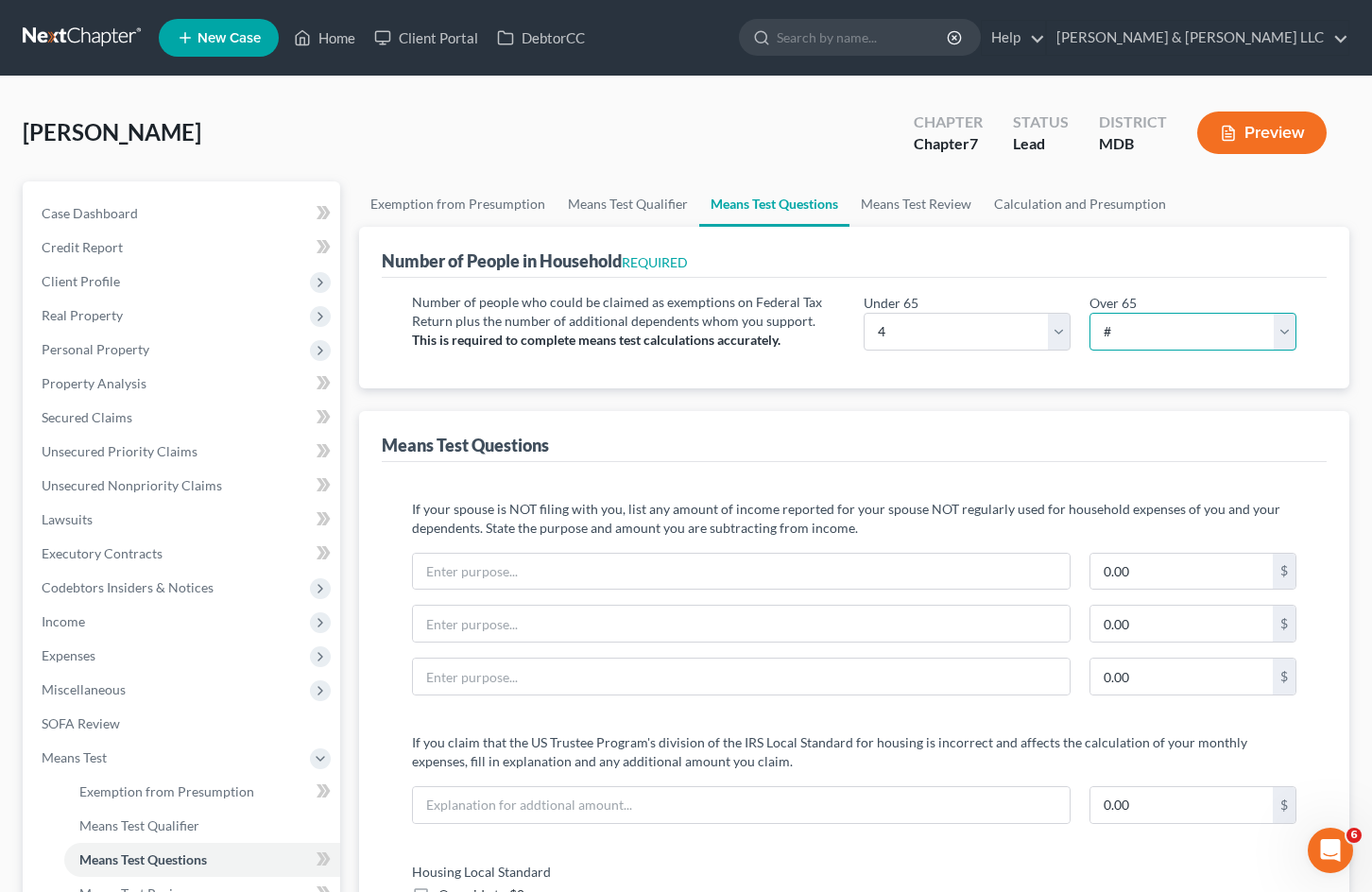
select select "0"
click at [1089, 313] on select "# 0 1 2 3 4 5 6 7 8 9 10" at bounding box center [1193, 332] width 207 height 38
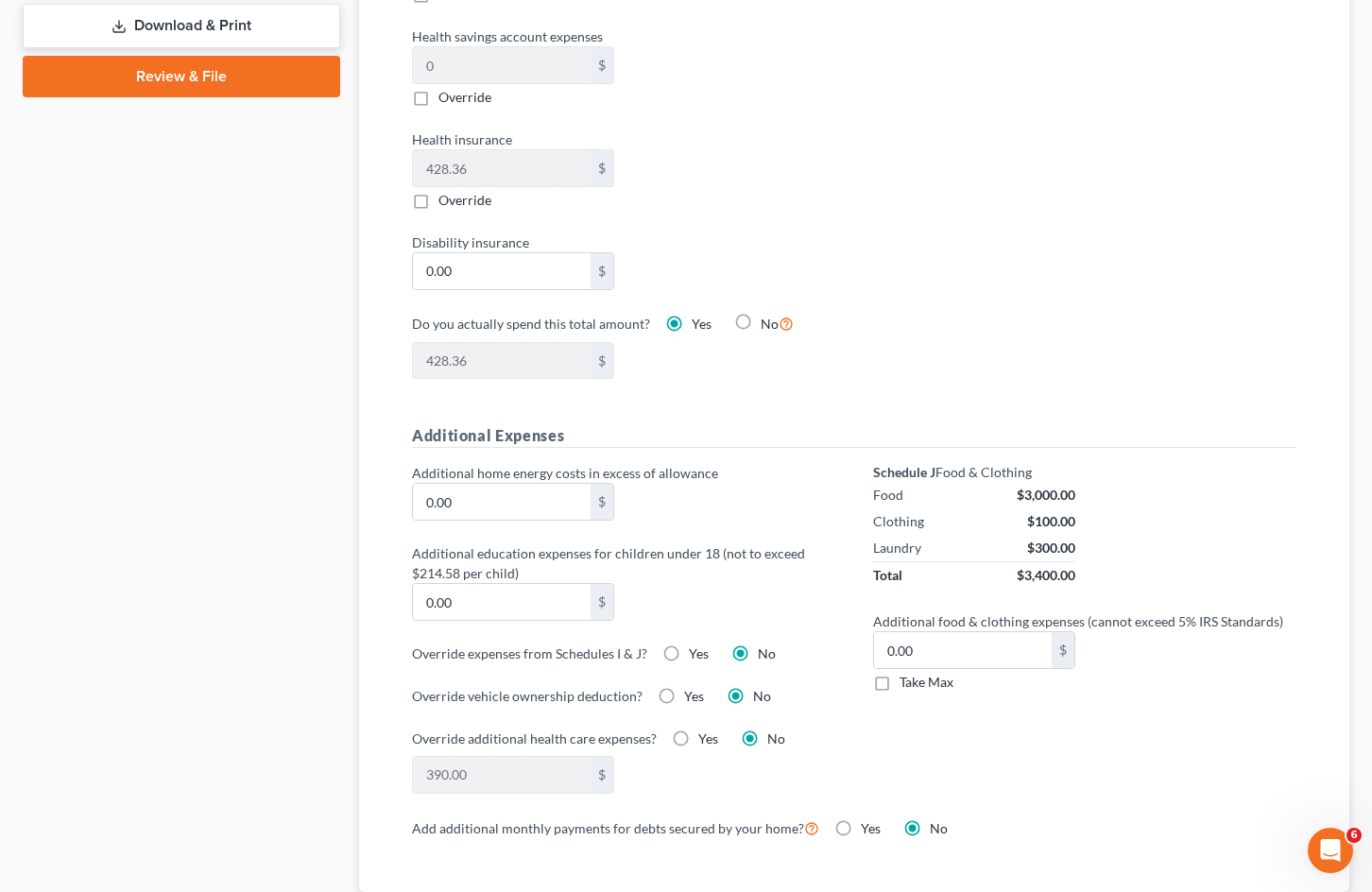
scroll to position [1040, 0]
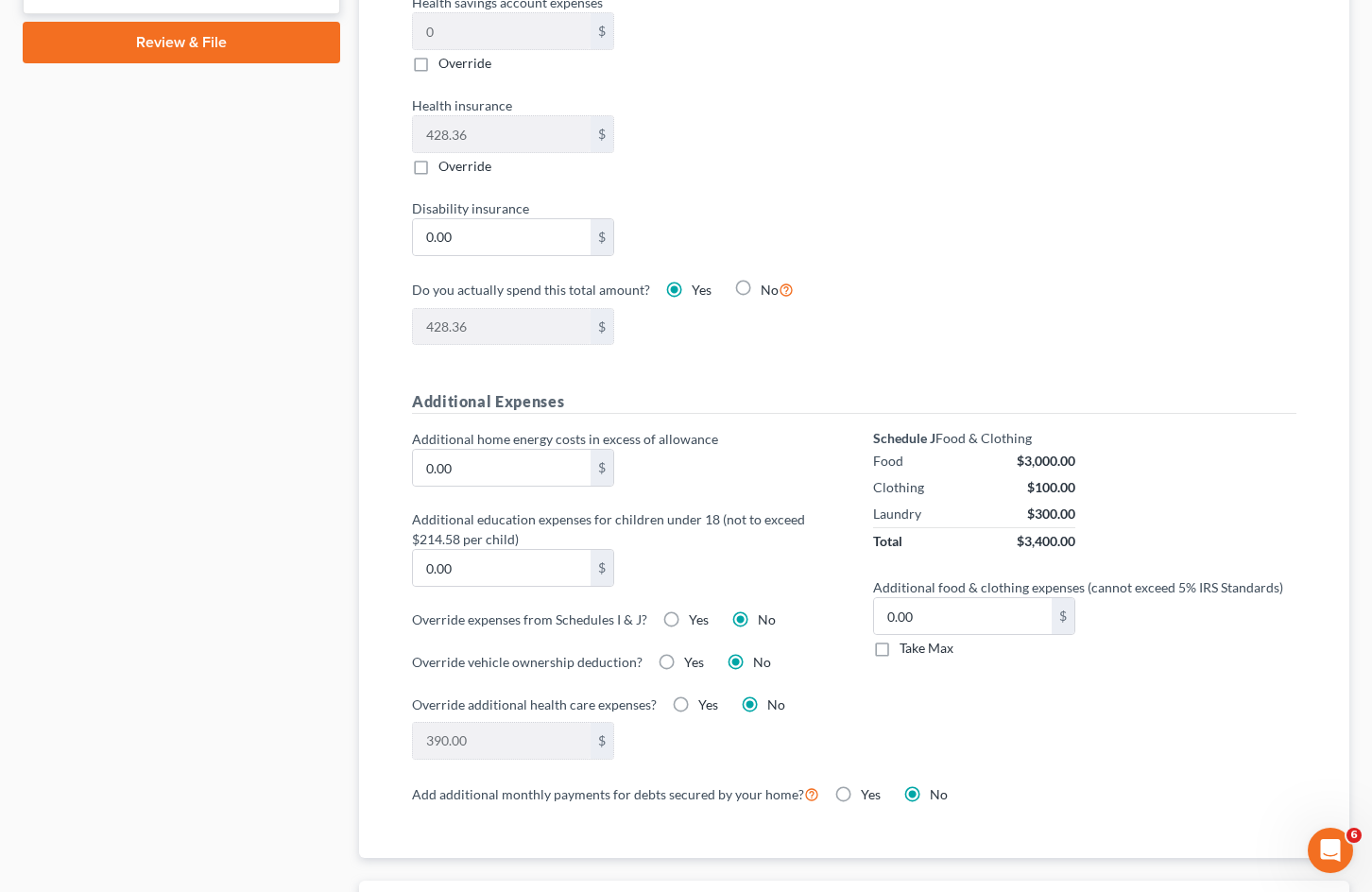
click at [899, 650] on label "Take Max" at bounding box center [926, 648] width 53 height 19
click at [907, 650] on input "Take Max" at bounding box center [913, 645] width 12 height 12
checkbox input "true"
type input "77.00"
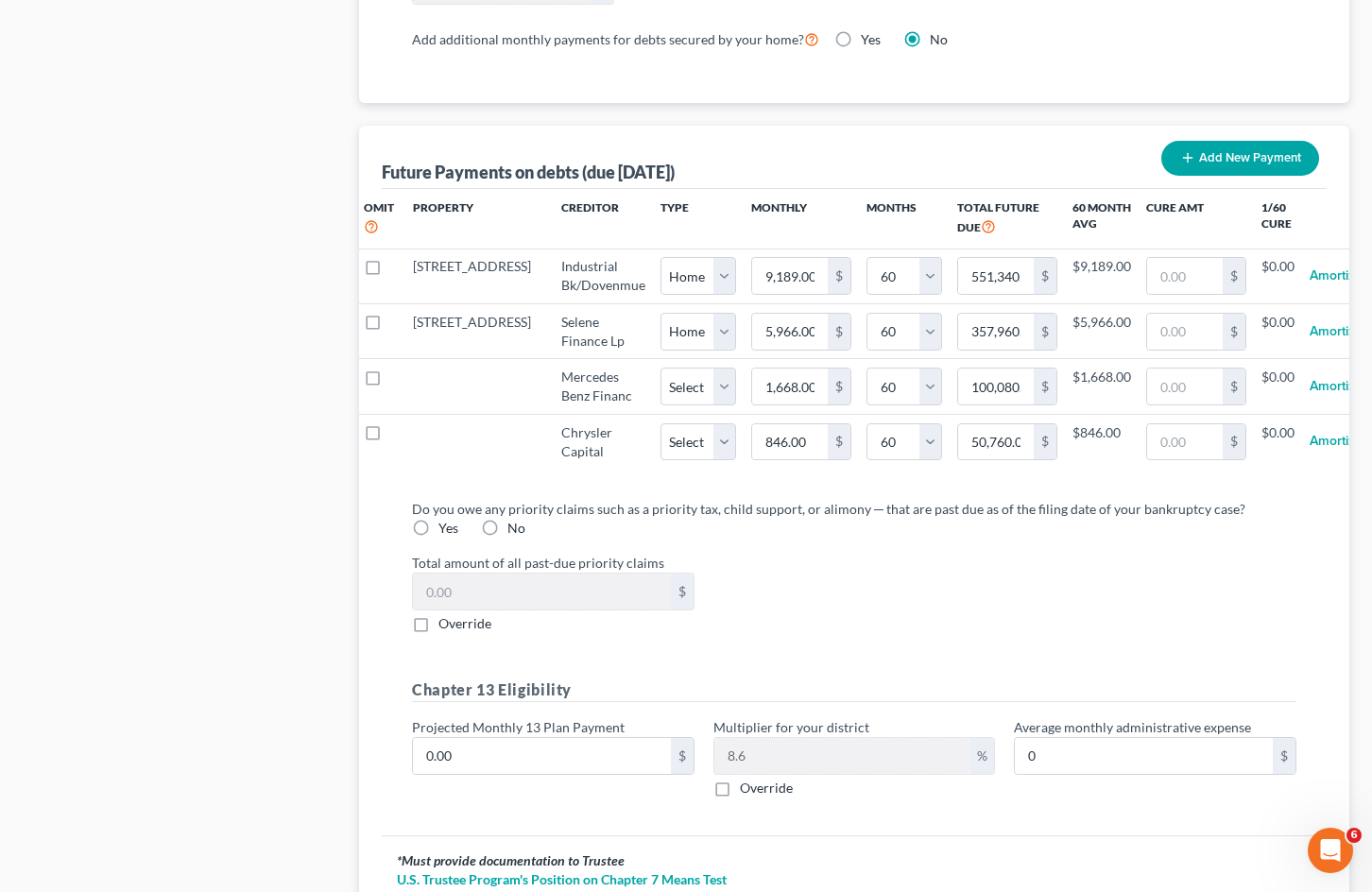
scroll to position [1795, 0]
click at [507, 537] on label "No" at bounding box center [516, 527] width 18 height 19
click at [515, 530] on input "No" at bounding box center [520, 523] width 12 height 12
radio input "true"
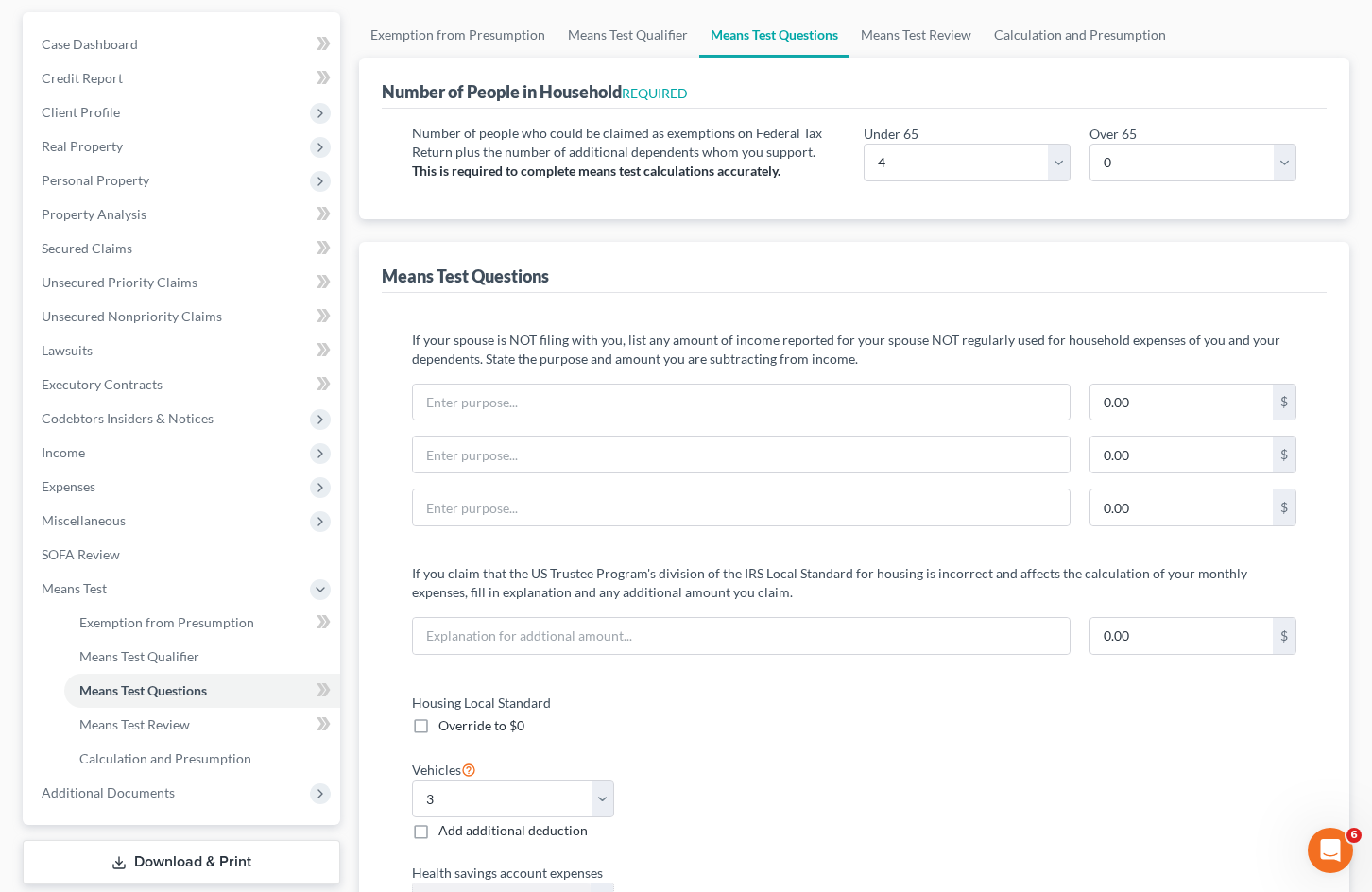
scroll to position [0, 0]
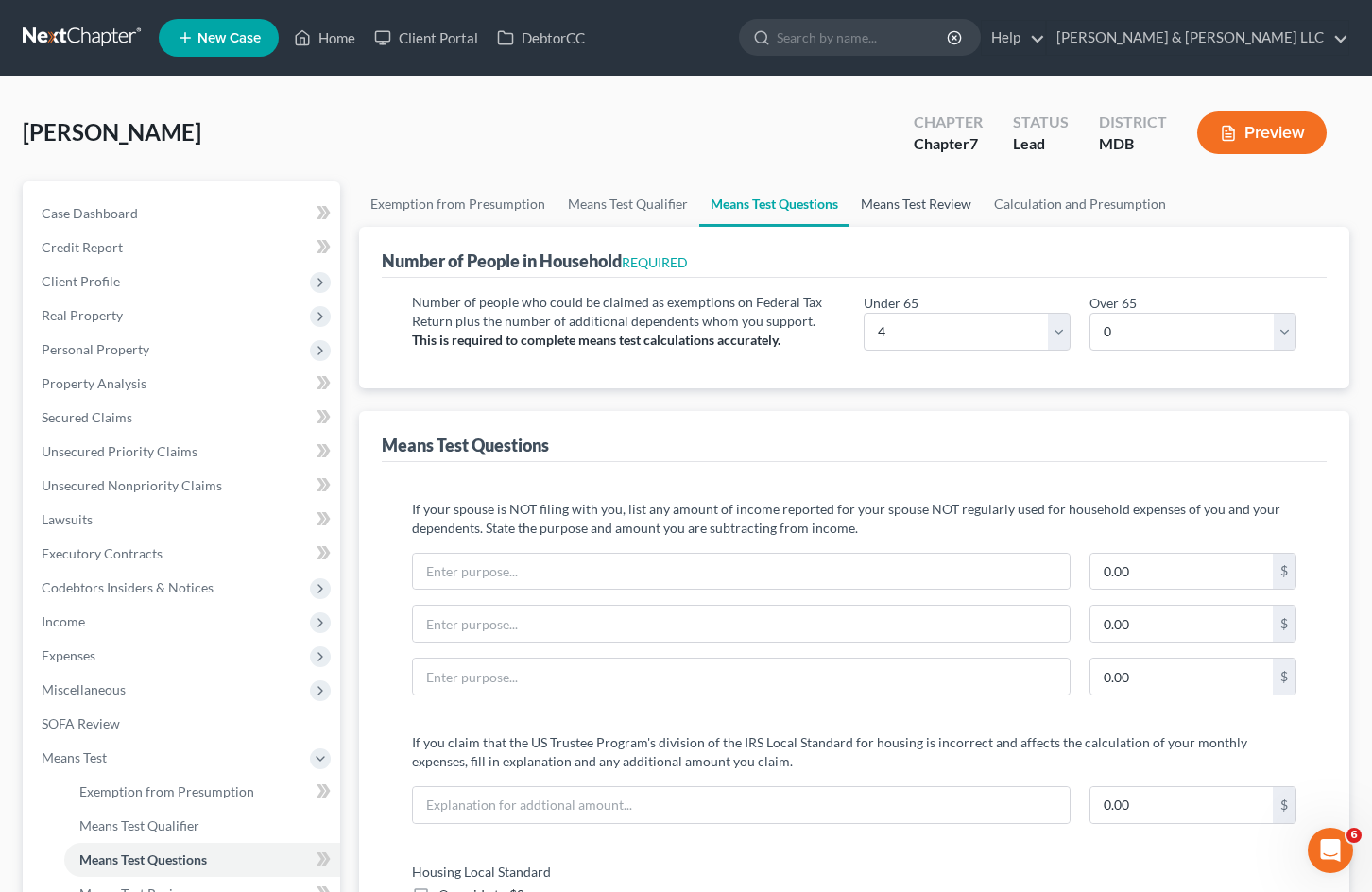
click at [906, 206] on link "Means Test Review" at bounding box center [917, 204] width 134 height 46
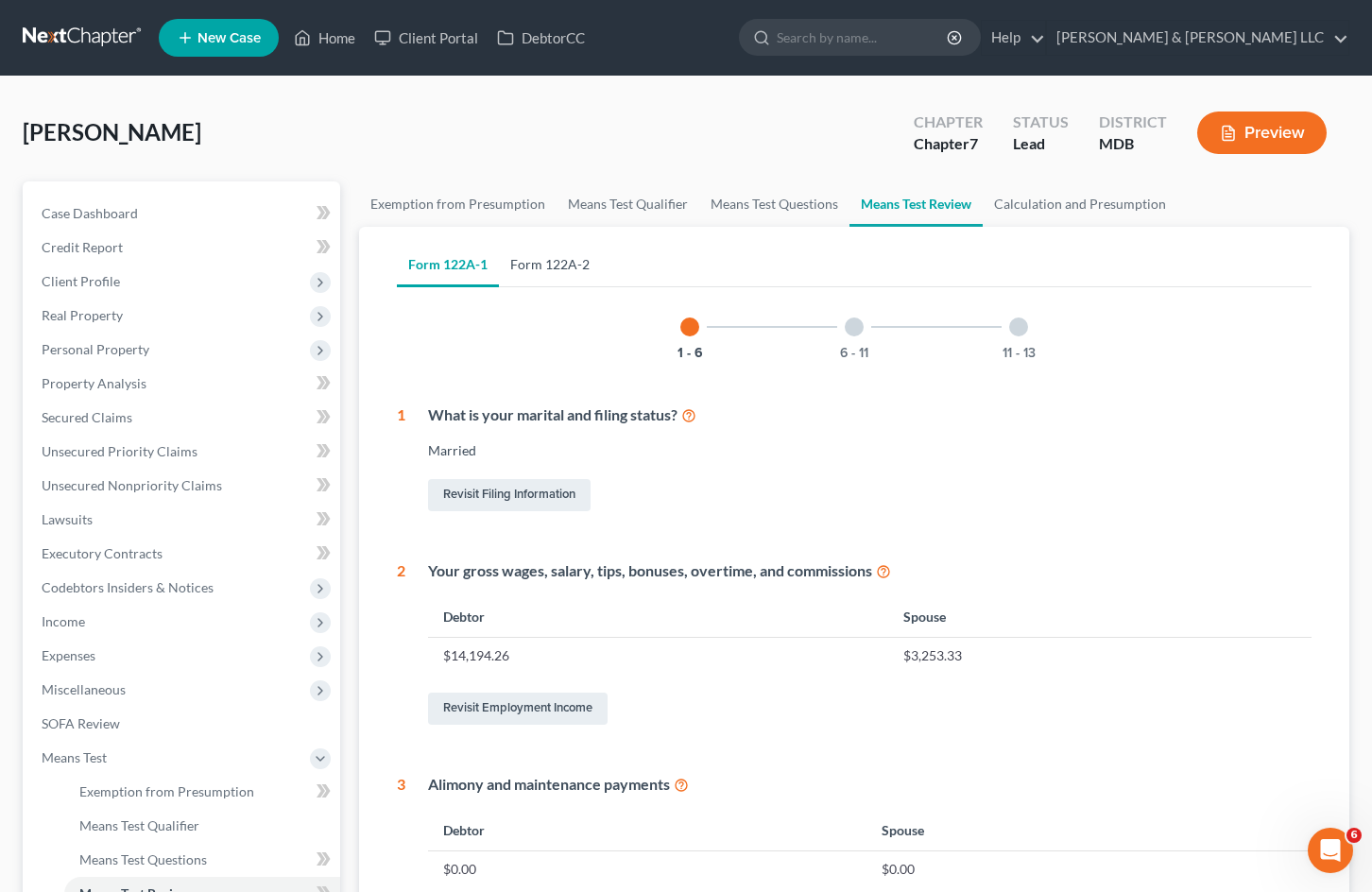
click at [571, 260] on link "Form 122A-2" at bounding box center [550, 265] width 102 height 46
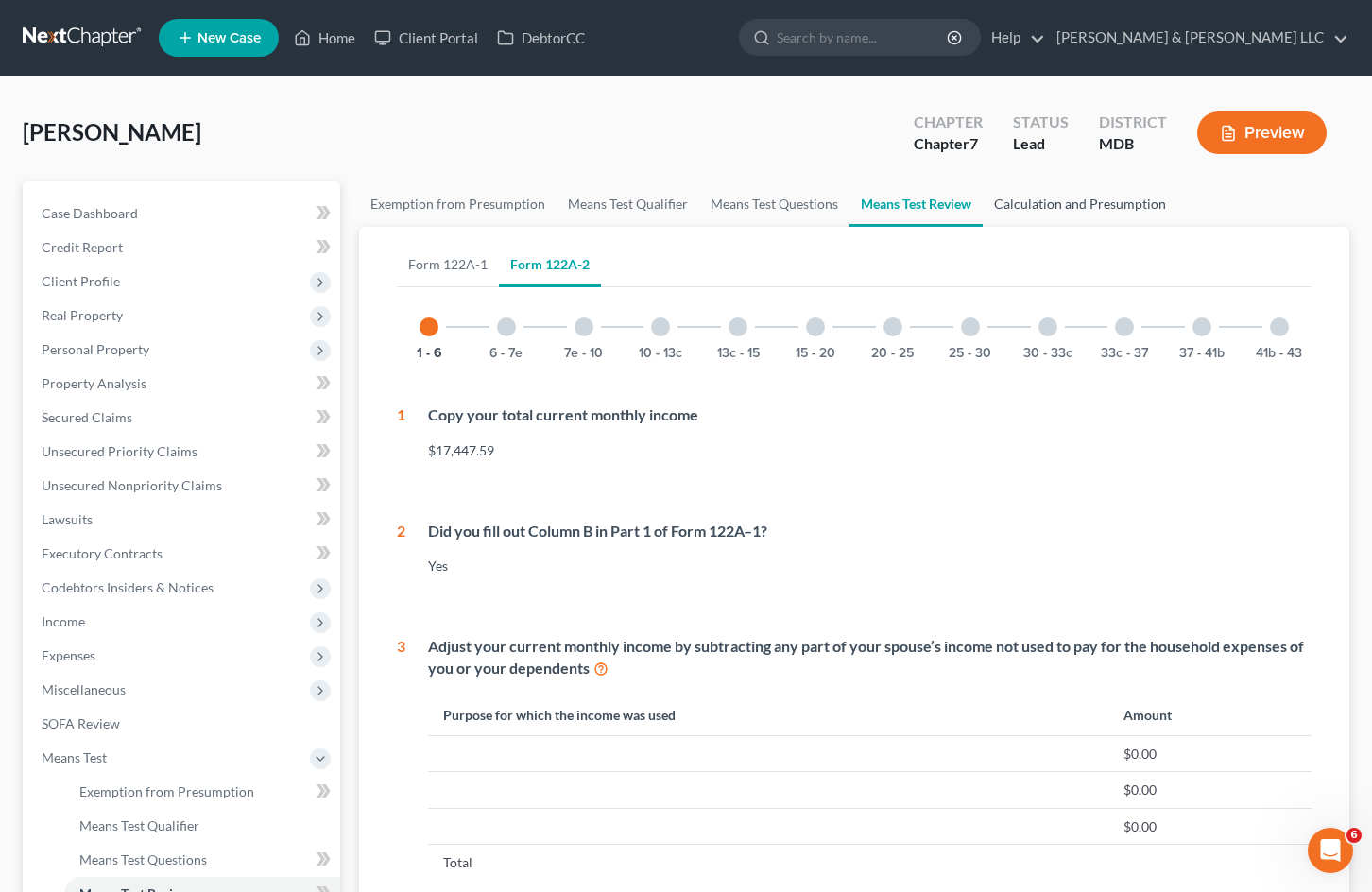
click at [1066, 196] on link "Calculation and Presumption" at bounding box center [1080, 204] width 195 height 46
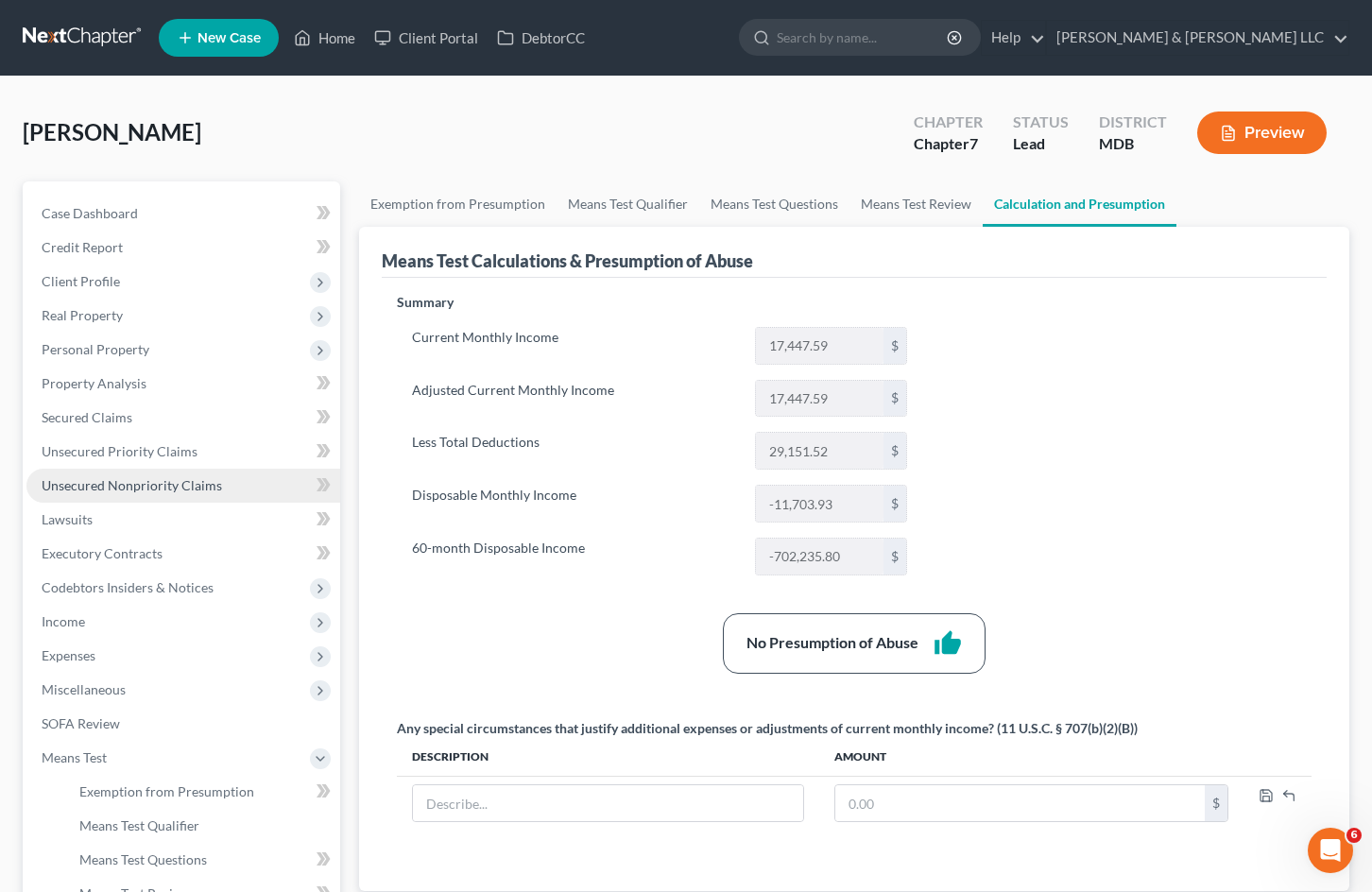
click at [195, 484] on span "Unsecured Nonpriority Claims" at bounding box center [132, 485] width 180 height 16
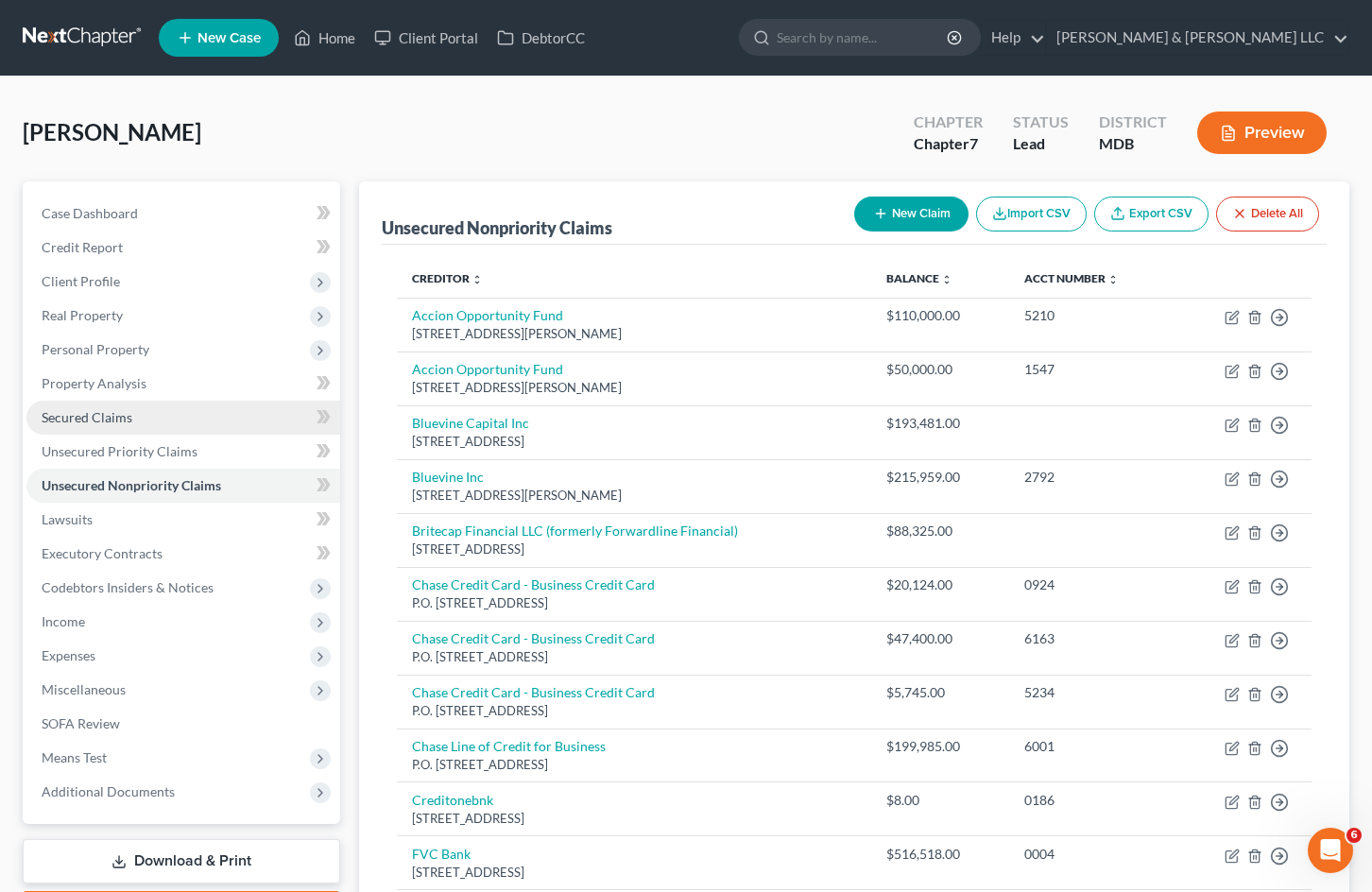
click at [215, 431] on link "Secured Claims" at bounding box center [183, 418] width 314 height 34
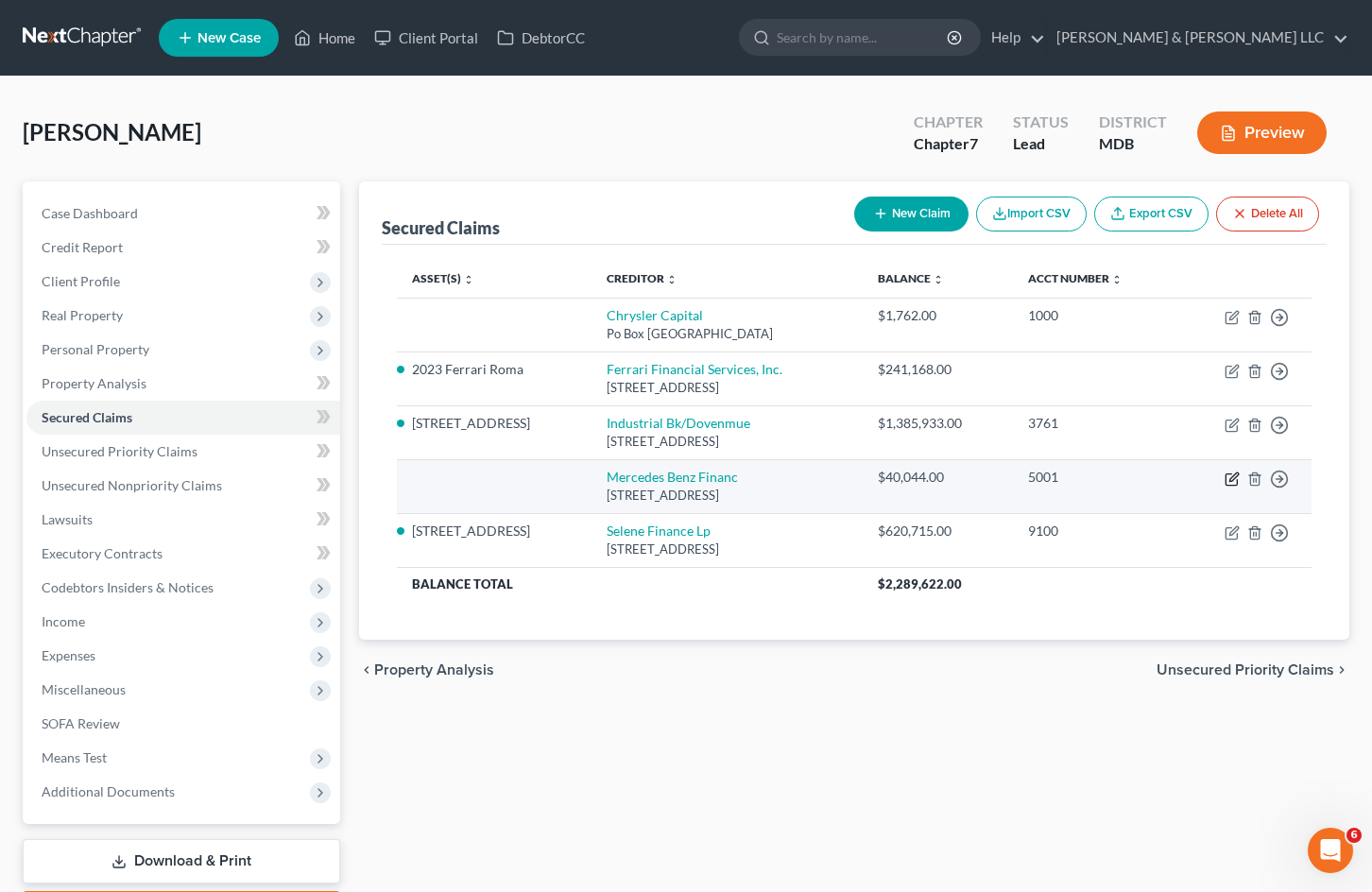
click at [1230, 477] on icon "button" at bounding box center [1233, 479] width 15 height 15
select select "45"
select select "0"
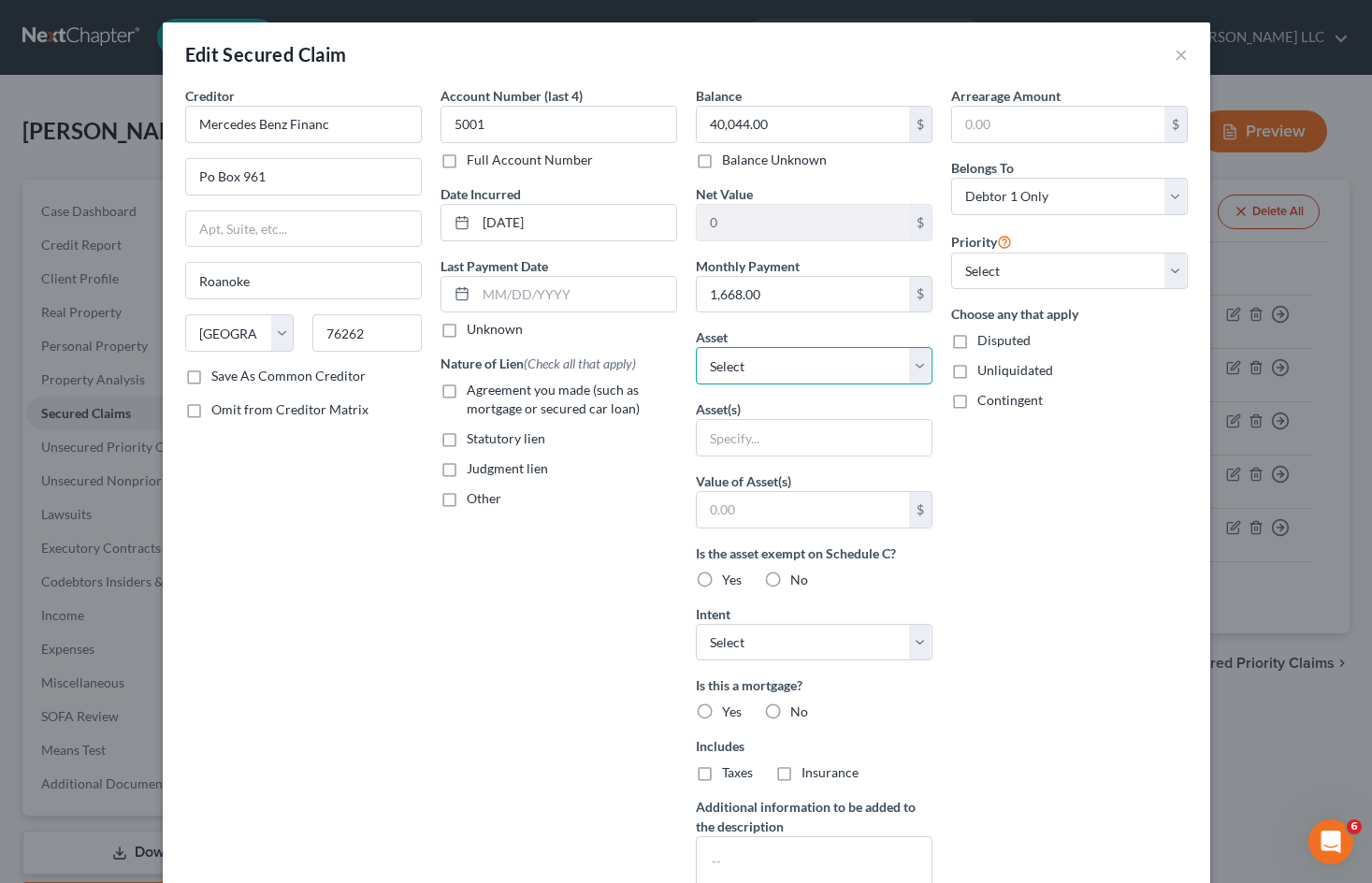
click at [903, 355] on select "Select Other Multiple Assets [STREET_ADDRESS] - $720000.0 2023 Ferrari Roma - $…" at bounding box center [814, 366] width 236 height 38
select select "4"
click at [695, 347] on select "Select Other Multiple Assets [STREET_ADDRESS] - $720000.0 2023 Ferrari Roma - $…" at bounding box center [814, 366] width 236 height 38
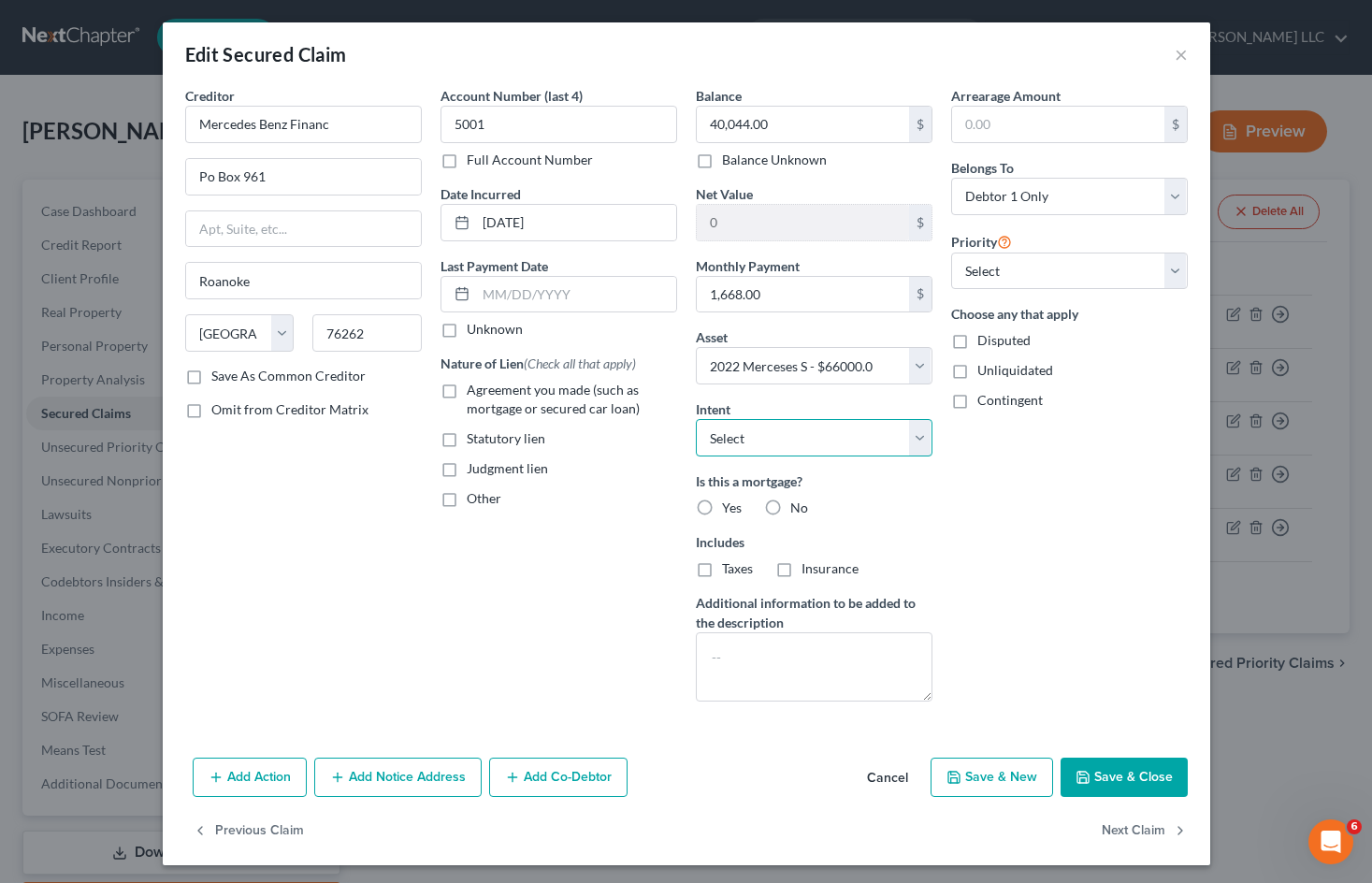
click at [913, 431] on select "Select Surrender Redeem Reaffirm Avoid Other" at bounding box center [814, 438] width 236 height 38
select select "2"
click at [695, 419] on select "Select Surrender Redeem Reaffirm Avoid Other" at bounding box center [814, 438] width 236 height 38
click at [1135, 782] on button "Save & Close" at bounding box center [1123, 778] width 128 height 40
select select
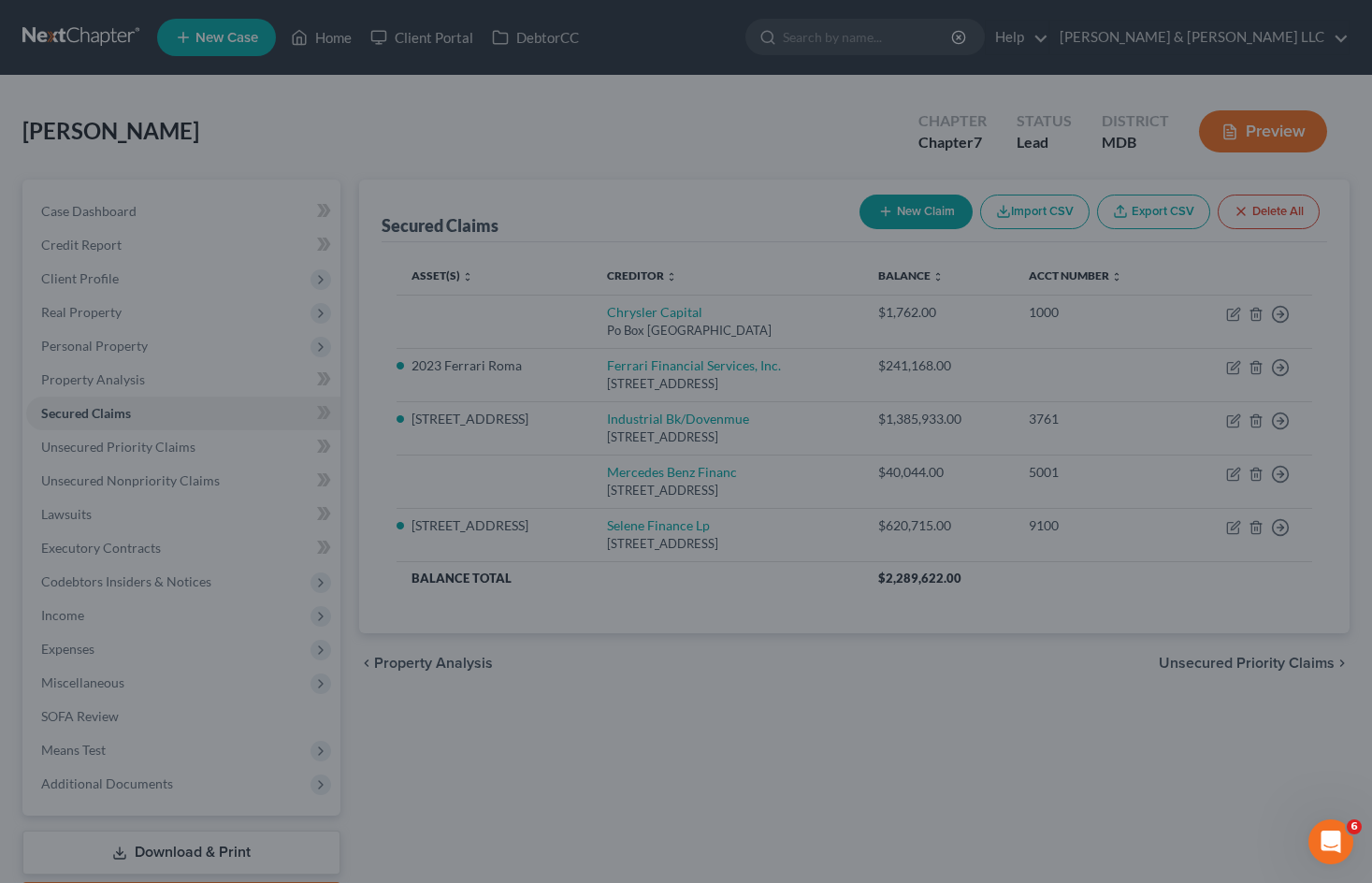
type input "25,956.00"
select select "4"
type input "0"
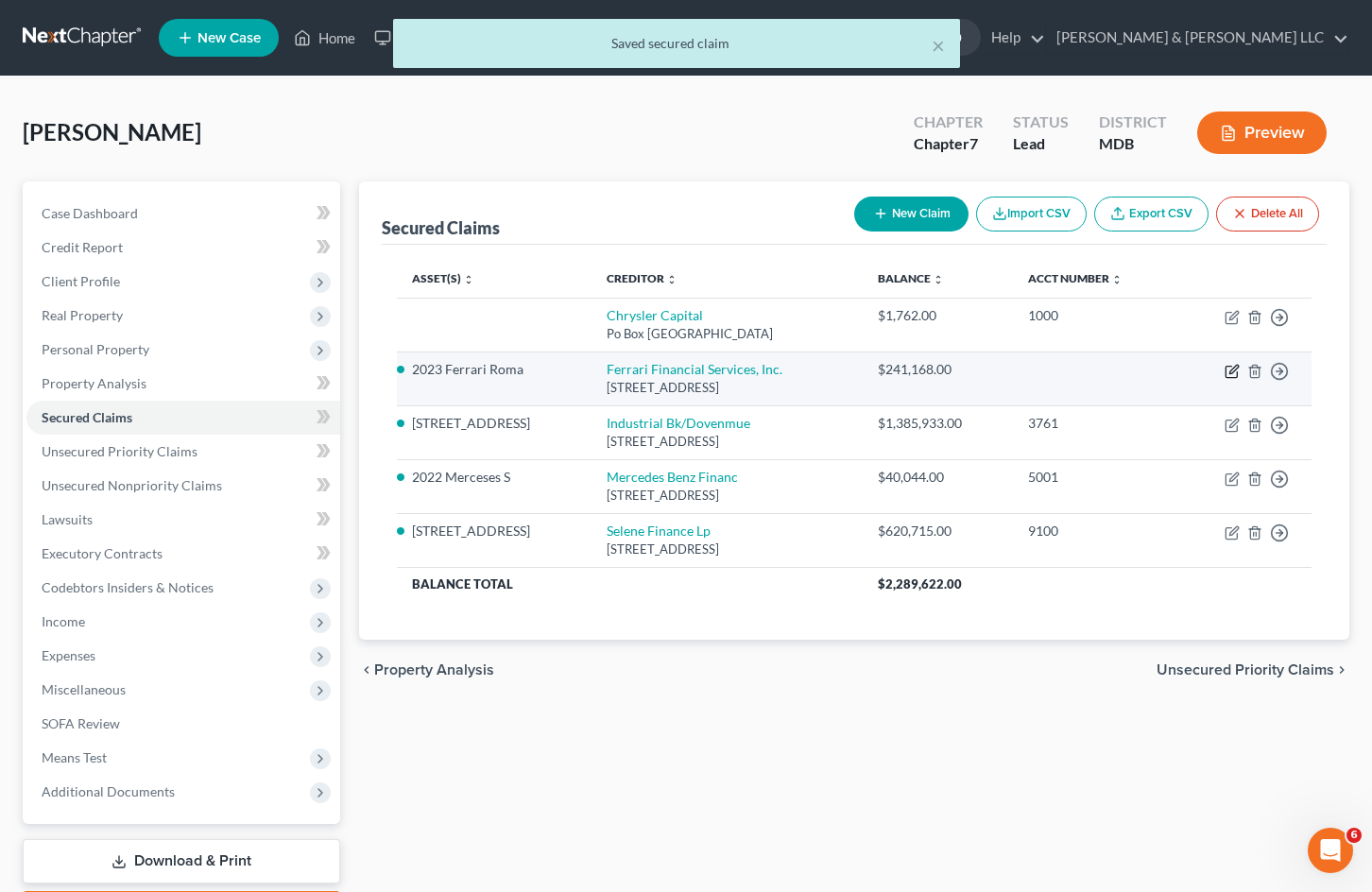
click at [1230, 371] on icon "button" at bounding box center [1233, 372] width 15 height 15
select select "35"
select select "0"
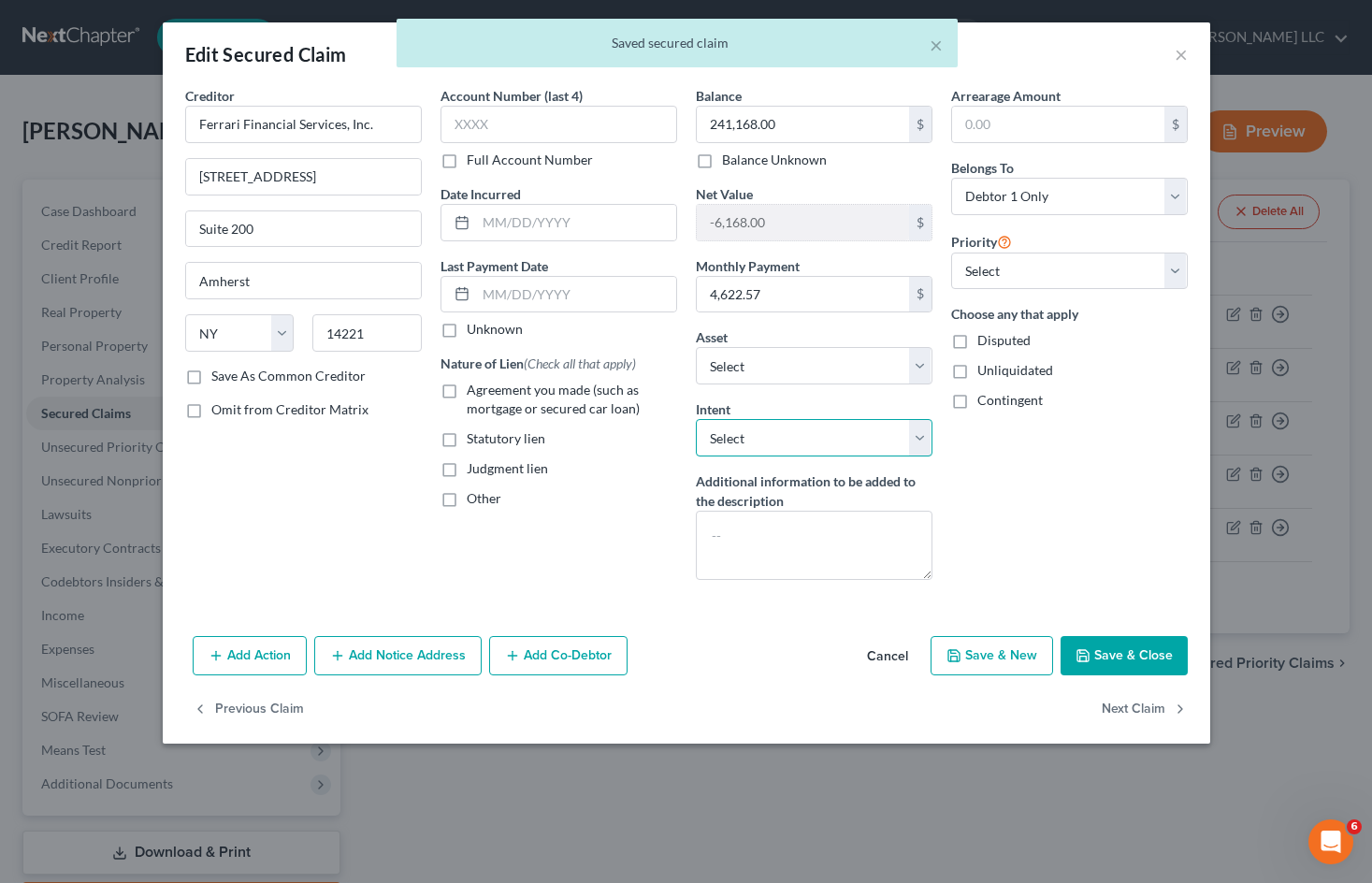
click at [917, 445] on select "Select Surrender Redeem Reaffirm Avoid Other" at bounding box center [814, 438] width 236 height 38
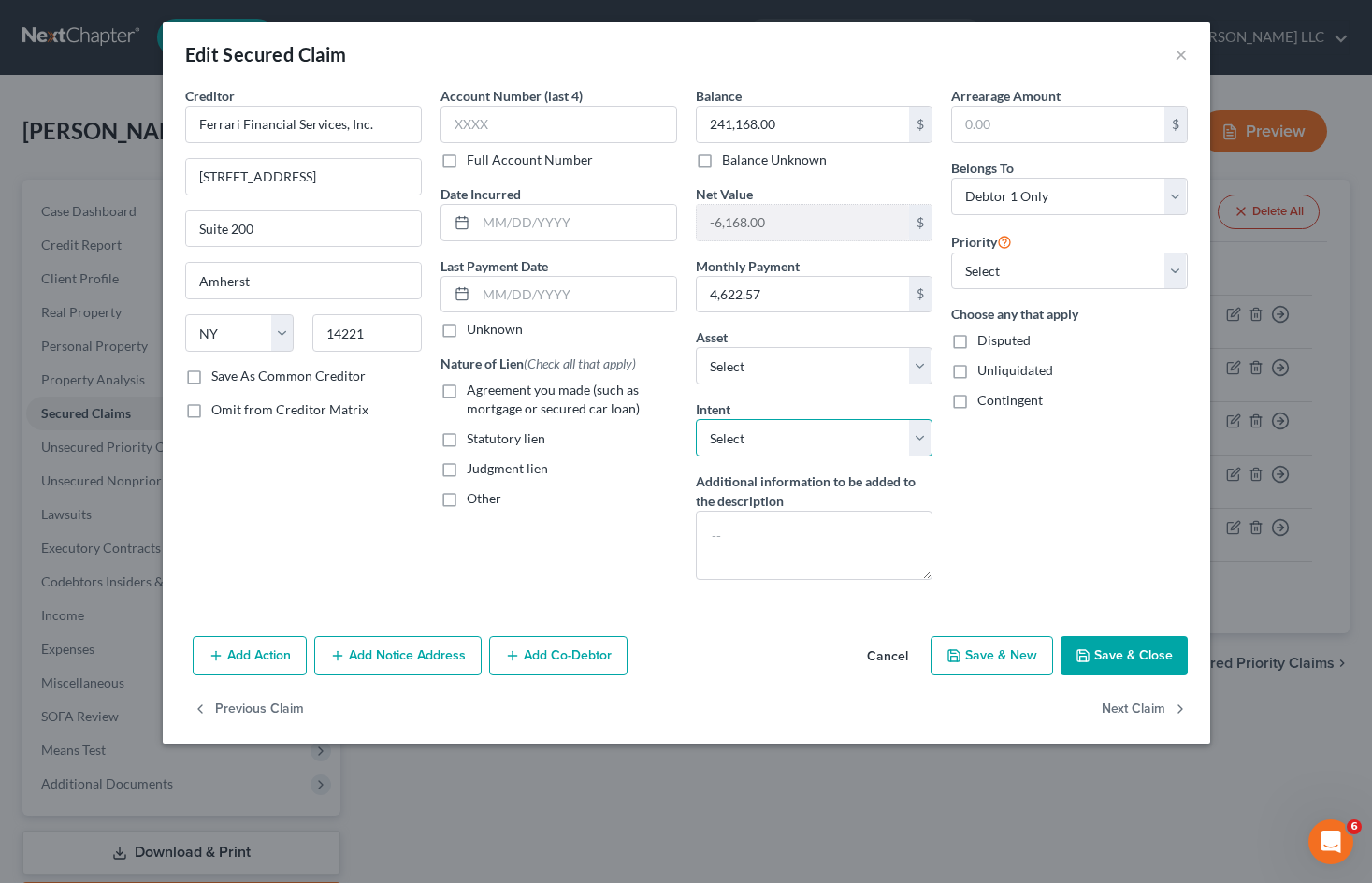
select select "2"
click at [695, 419] on select "Select Surrender Redeem Reaffirm Avoid Other" at bounding box center [814, 438] width 236 height 38
click at [1144, 659] on button "Save & Close" at bounding box center [1123, 656] width 128 height 40
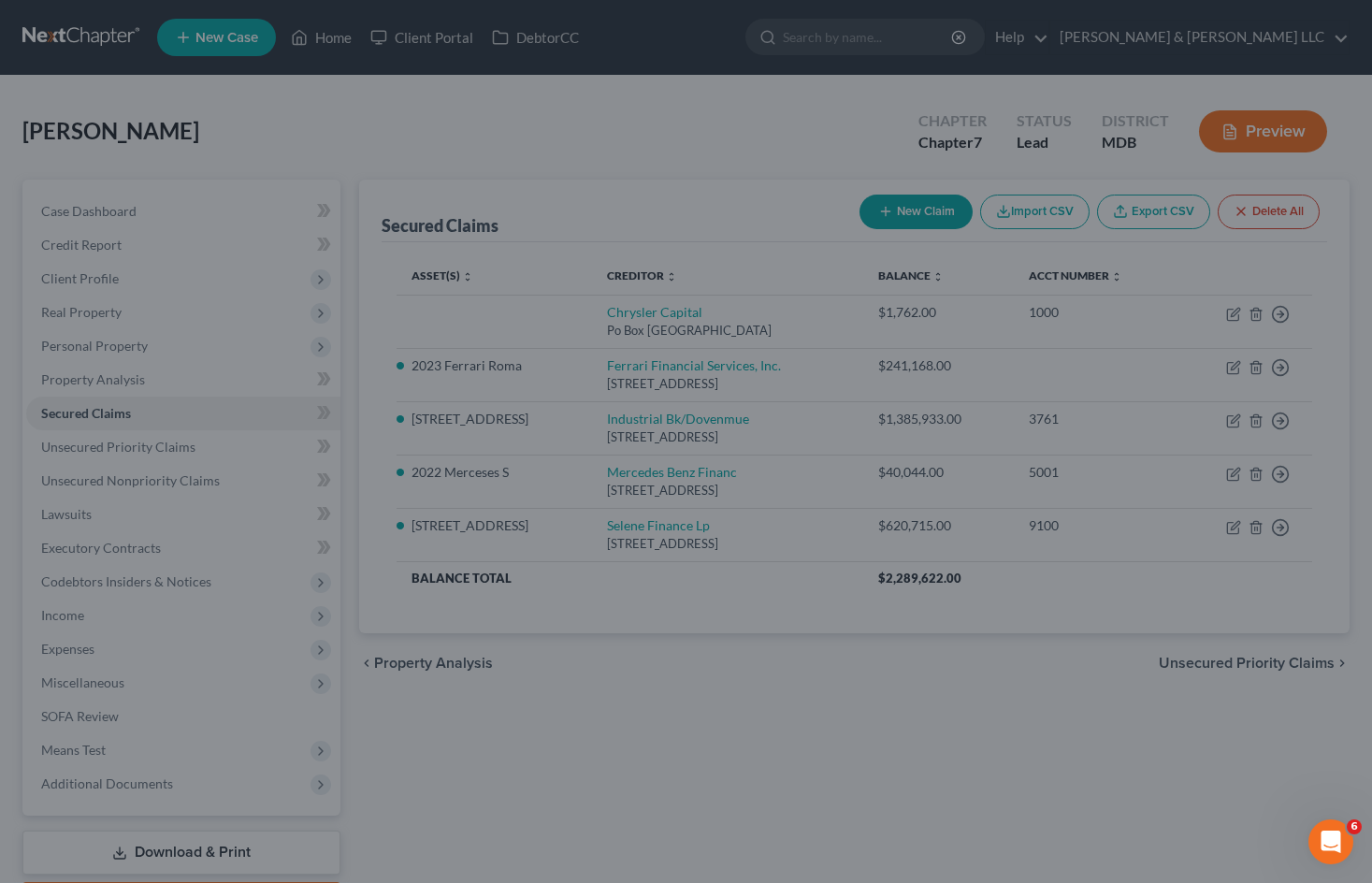
select select "3"
type input "0"
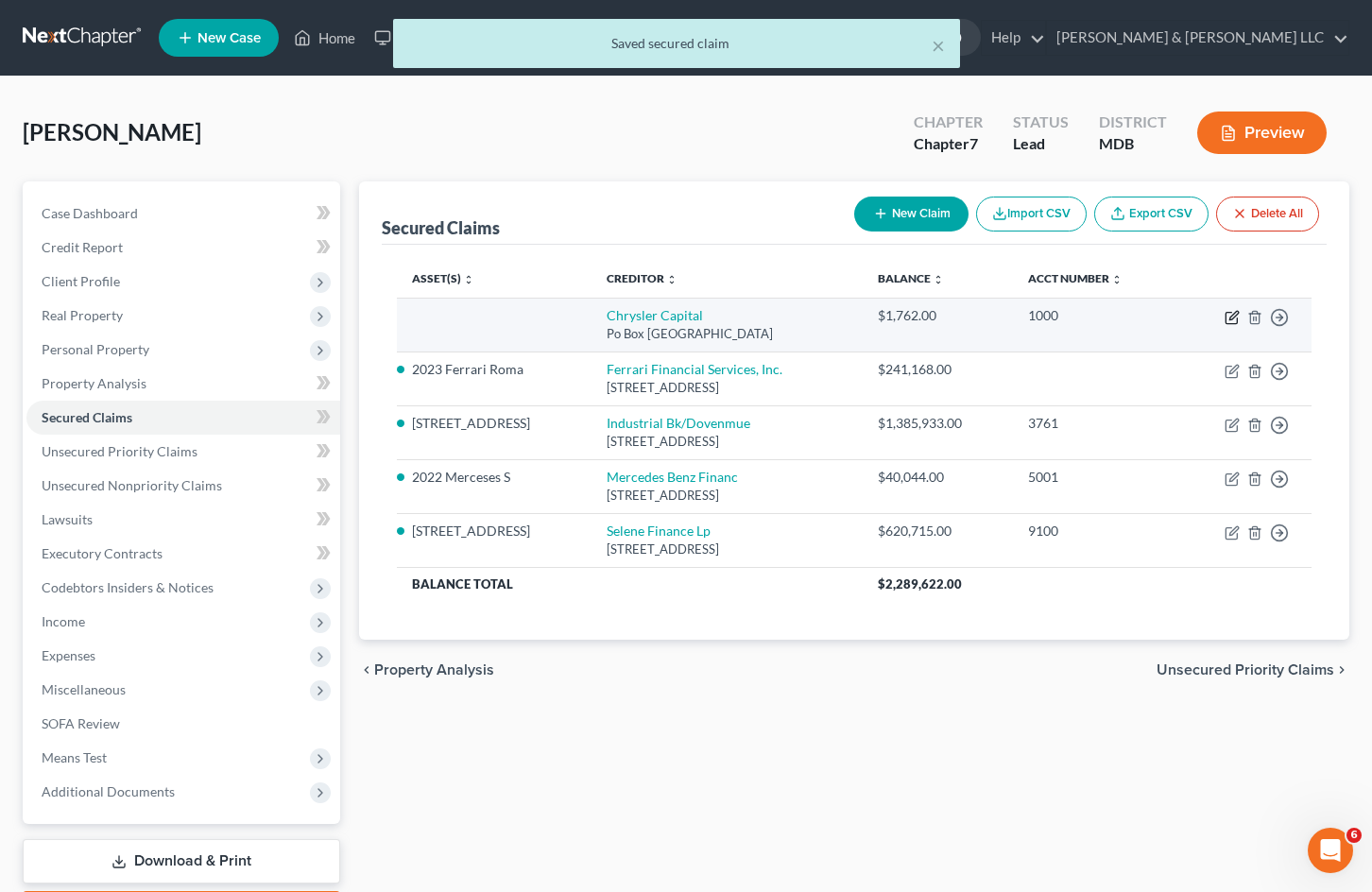
click at [1233, 321] on icon "button" at bounding box center [1233, 318] width 15 height 15
select select "45"
select select "0"
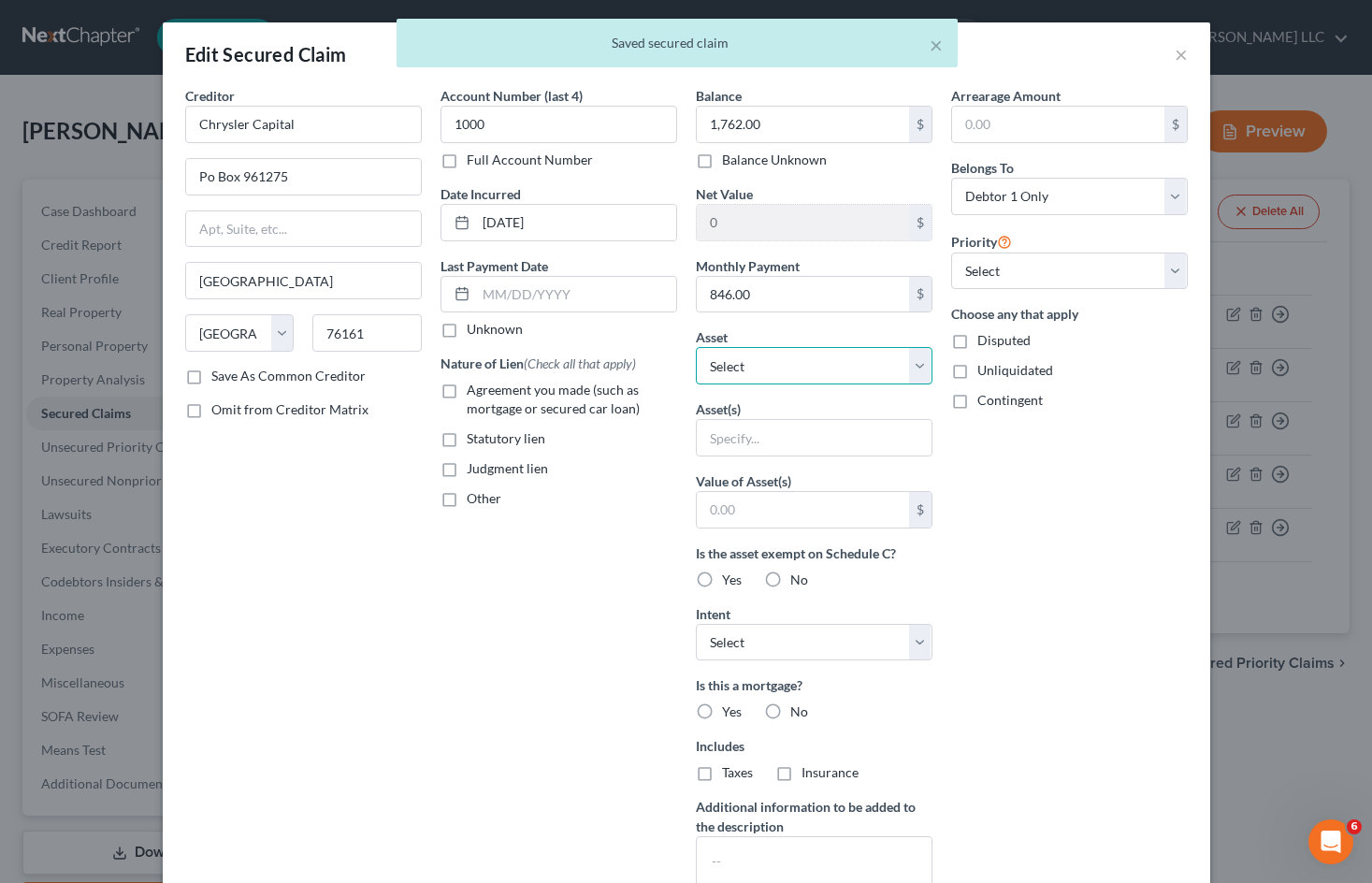
click at [887, 355] on select "Select Other Multiple Assets [STREET_ADDRESS] - $720000.0 2023 Ferrari Roma - $…" at bounding box center [814, 366] width 236 height 38
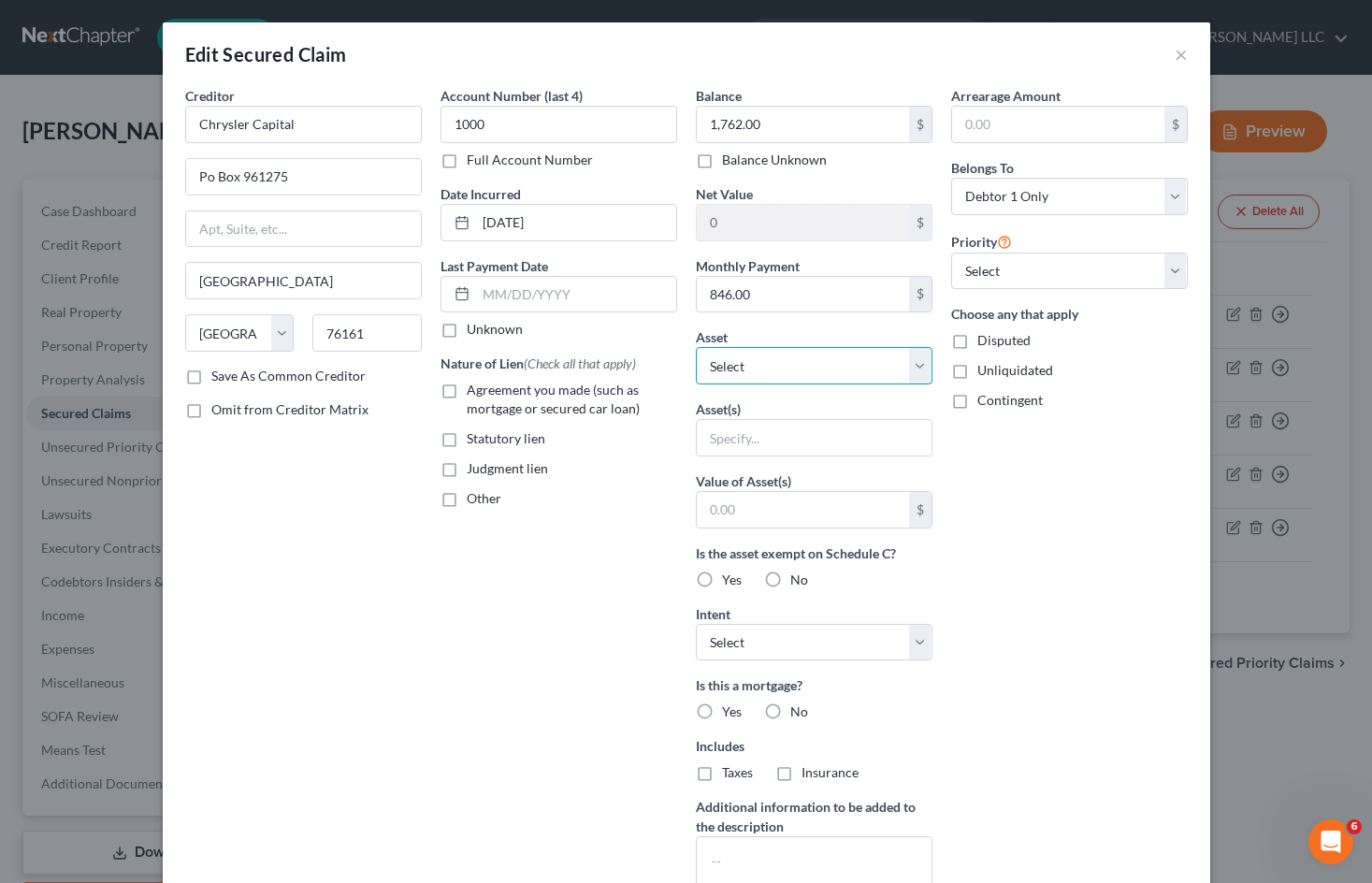
select select "8"
click at [695, 347] on select "Select Other Multiple Assets [STREET_ADDRESS] - $720000.0 2023 Ferrari Roma - $…" at bounding box center [814, 366] width 236 height 38
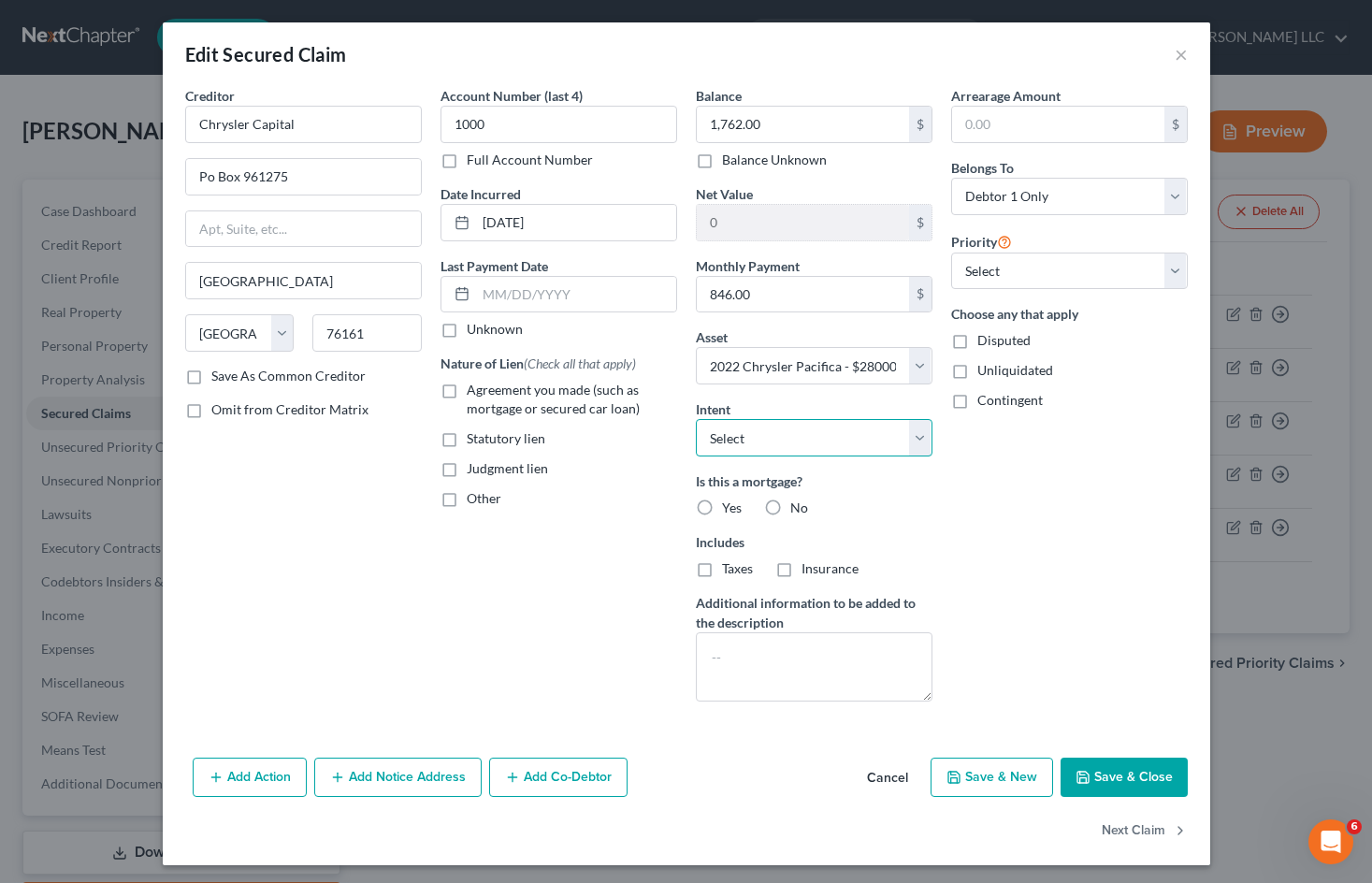
click at [861, 425] on select "Select Surrender Redeem Reaffirm Avoid Other" at bounding box center [814, 438] width 236 height 38
select select "2"
click at [695, 419] on select "Select Surrender Redeem Reaffirm Avoid Other" at bounding box center [814, 438] width 236 height 38
click at [1117, 775] on button "Save & Close" at bounding box center [1123, 778] width 128 height 40
select select
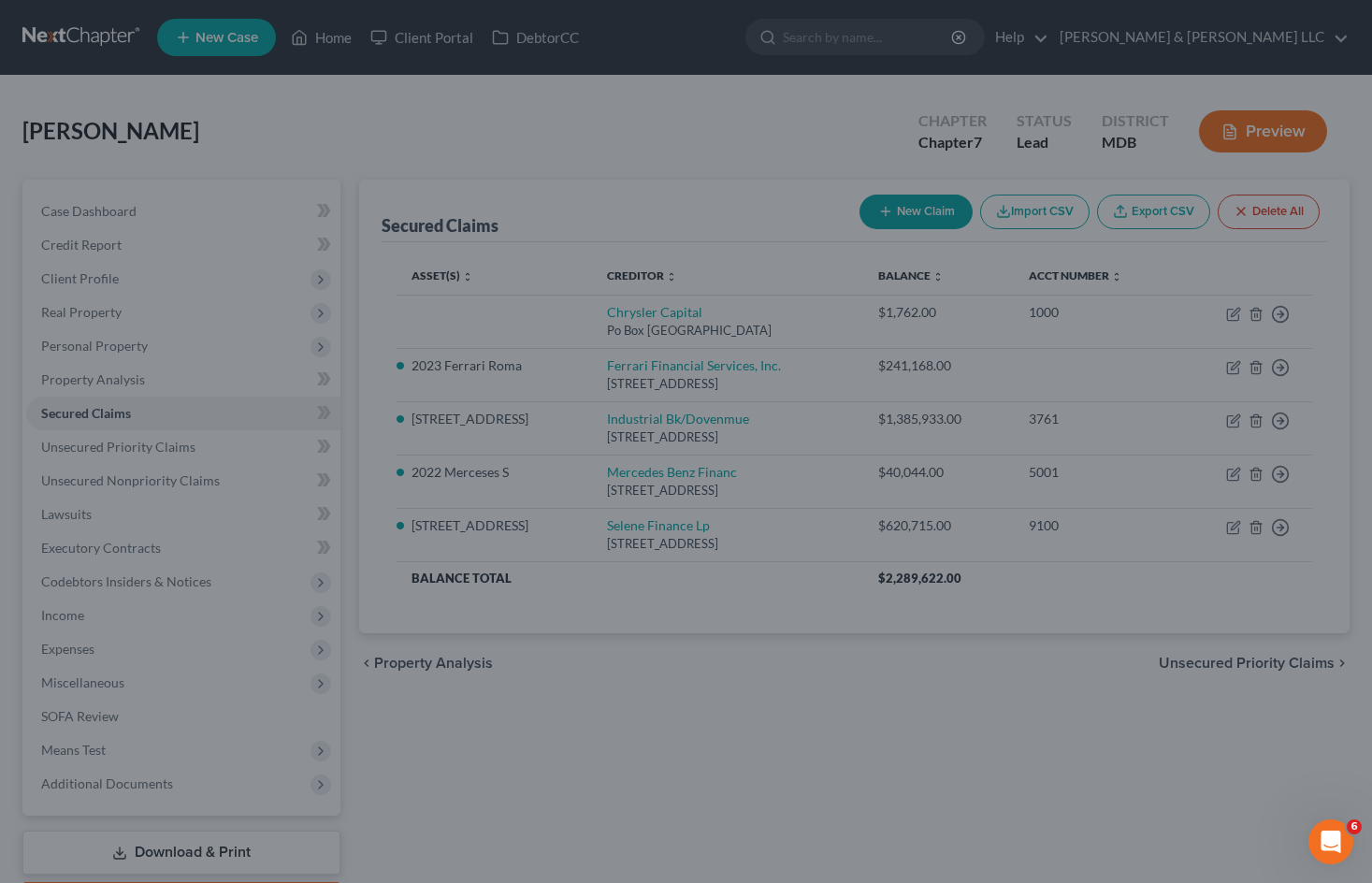
type input "26,238.00"
select select "8"
type input "0"
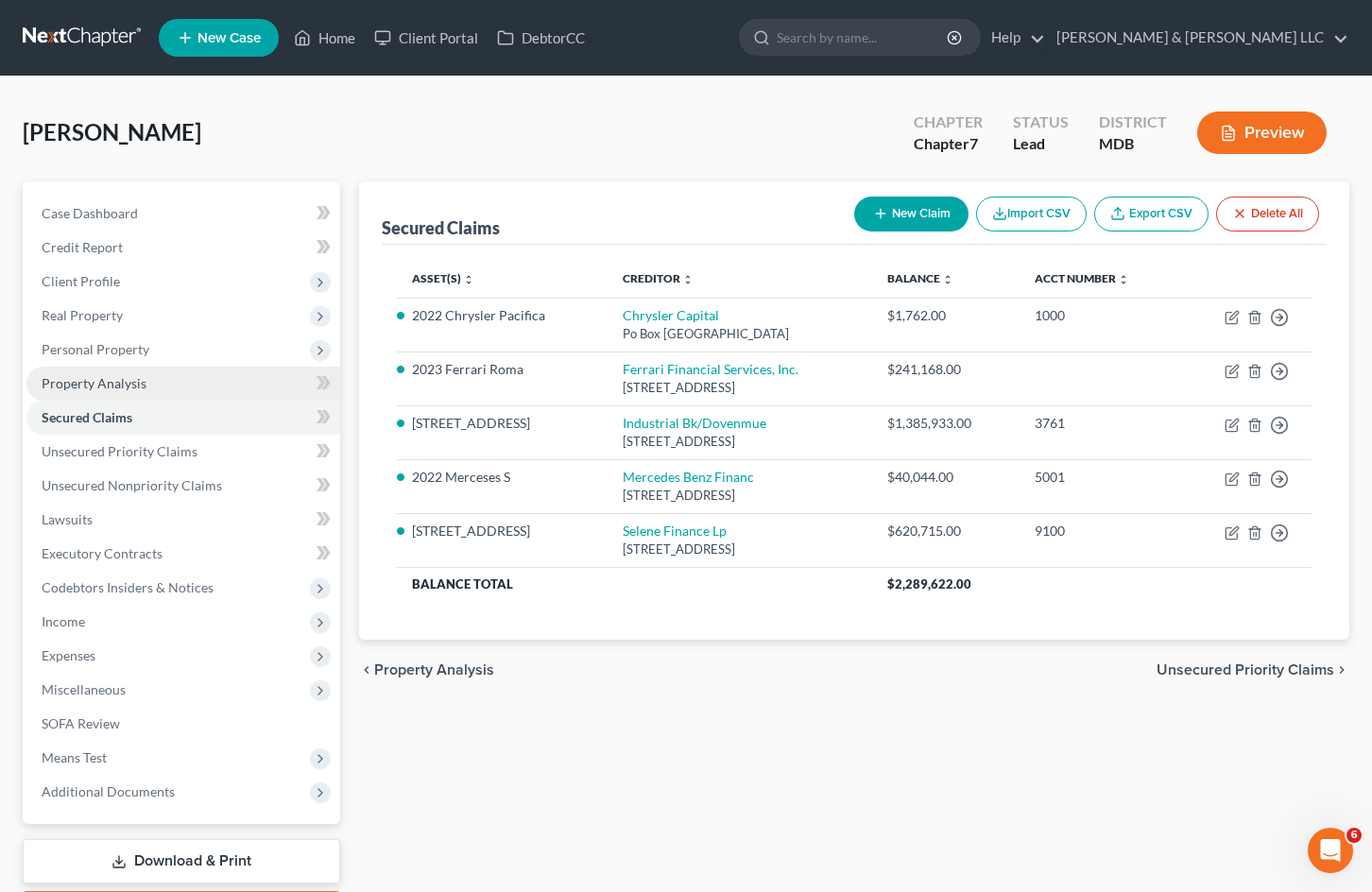
click at [219, 393] on link "Property Analysis" at bounding box center [183, 384] width 314 height 34
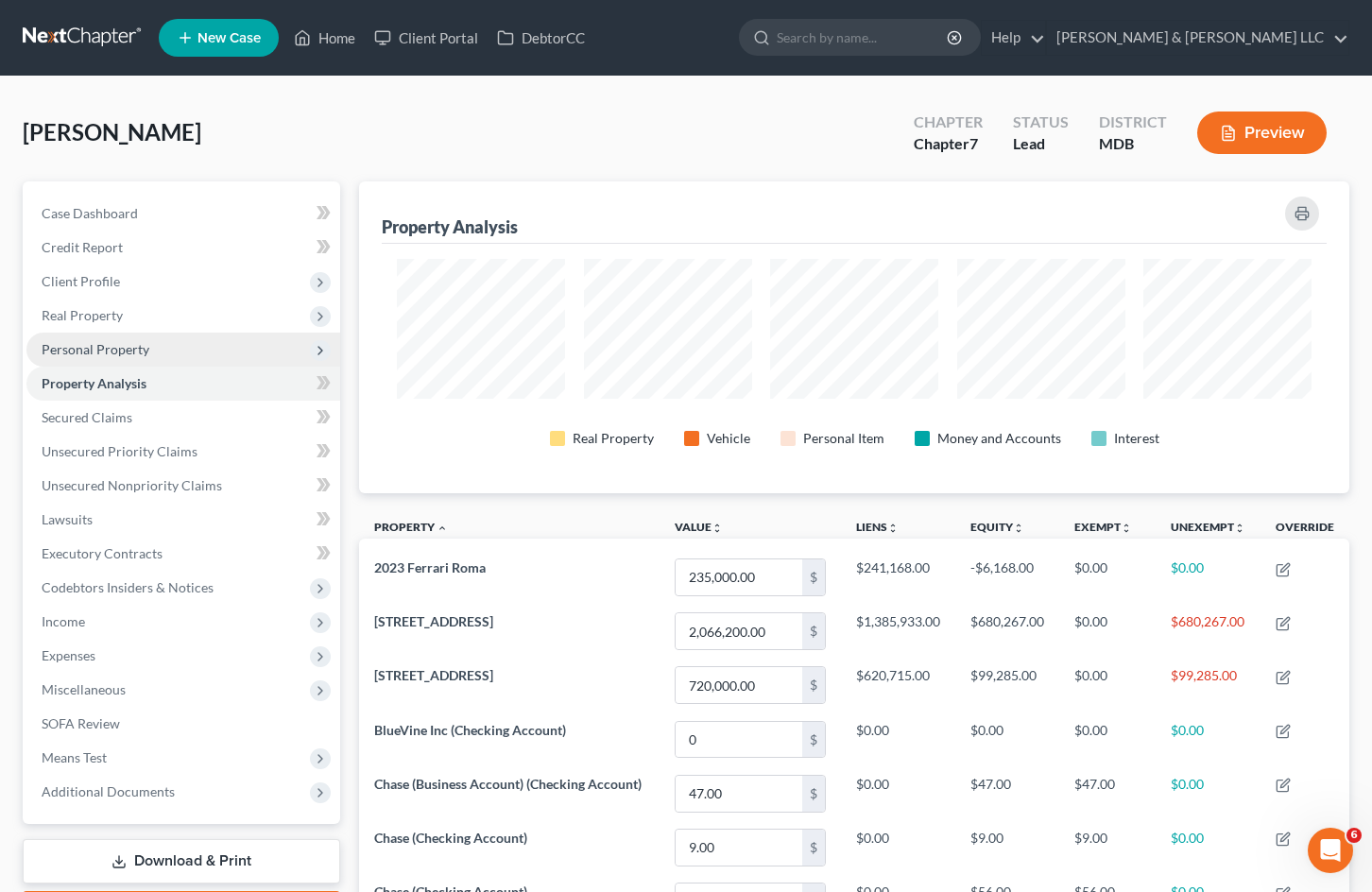
scroll to position [312, 990]
click at [227, 350] on span "Personal Property" at bounding box center [183, 350] width 314 height 34
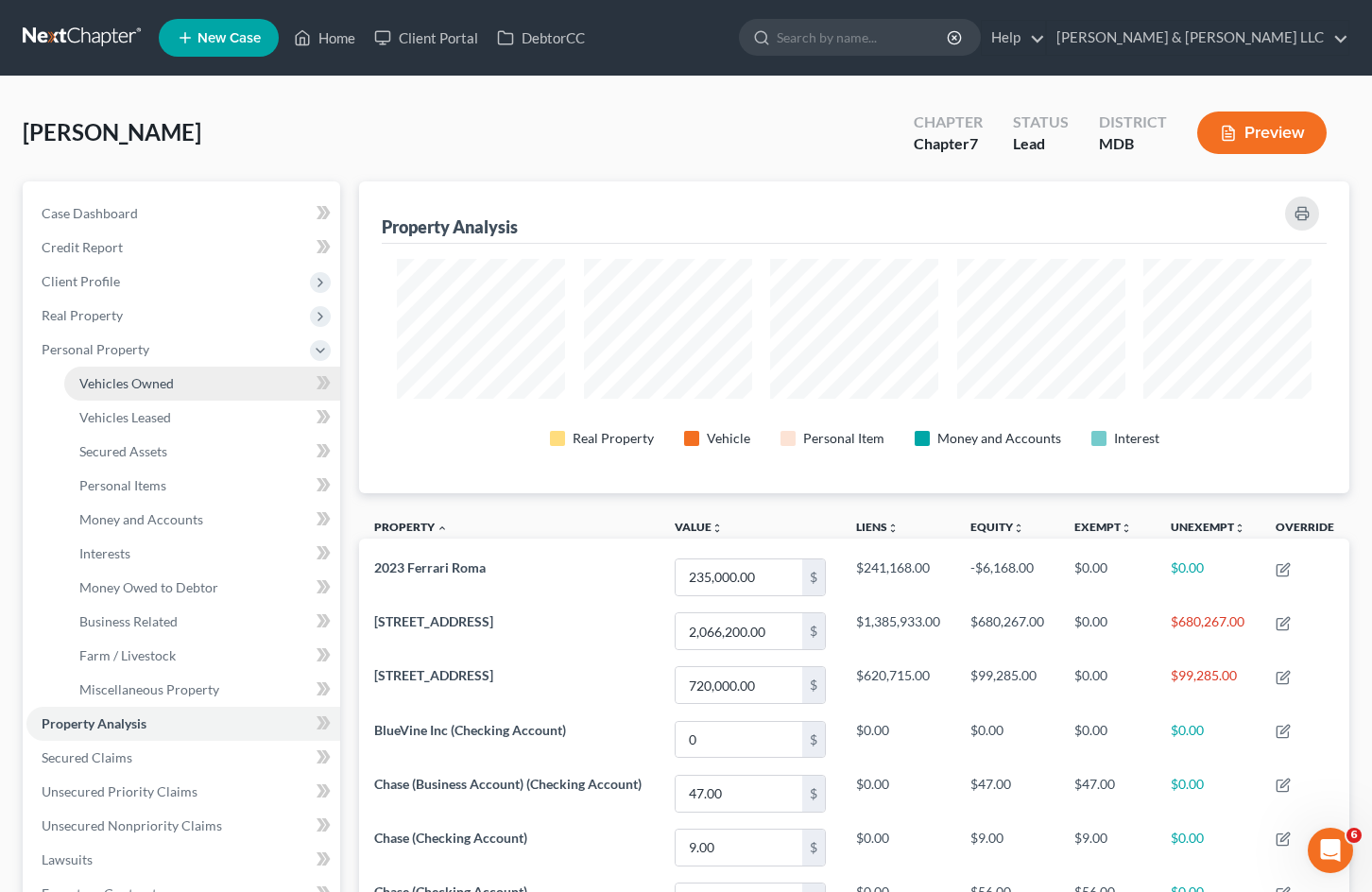
click at [218, 381] on link "Vehicles Owned" at bounding box center [201, 384] width 276 height 34
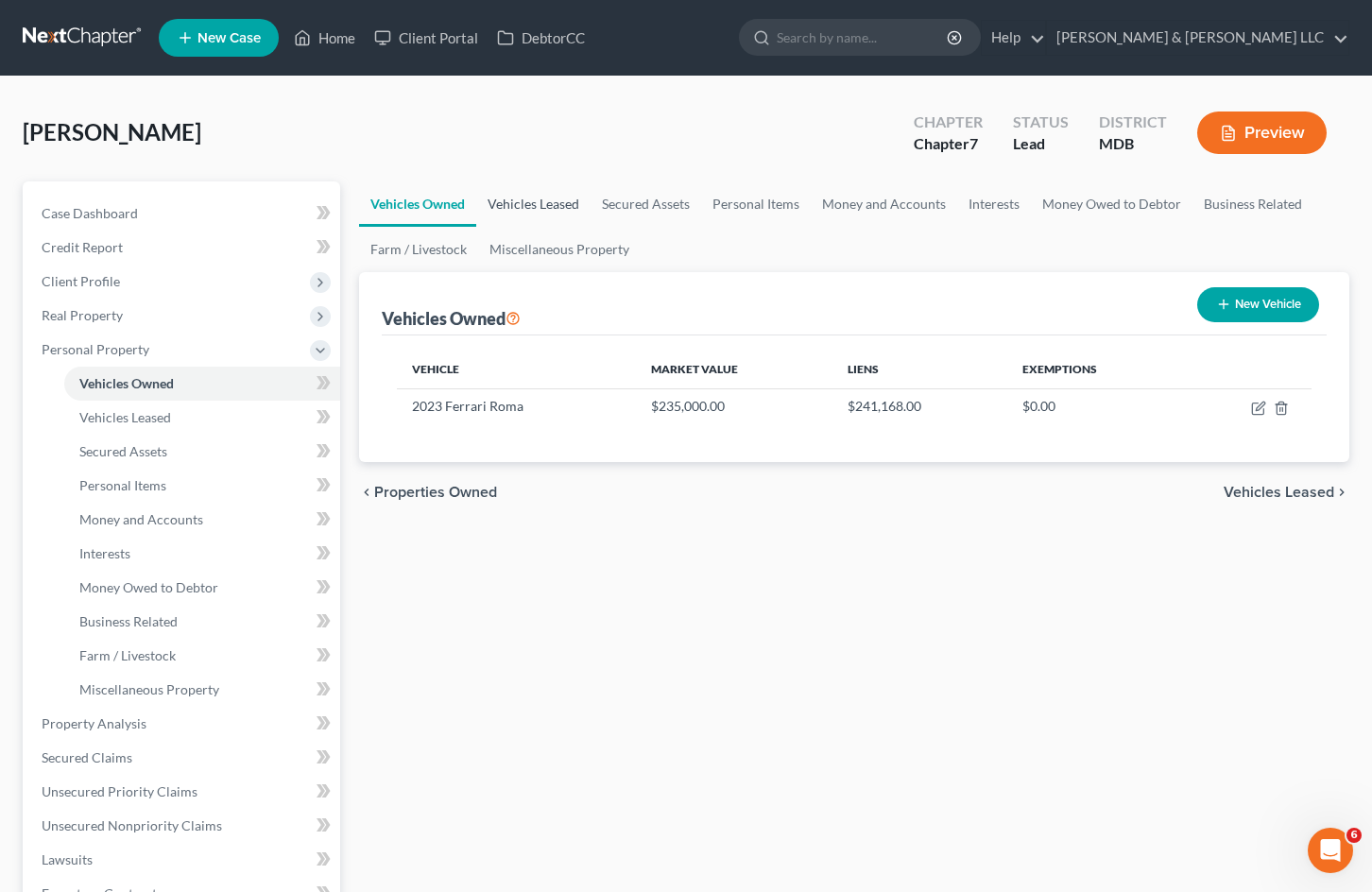
click at [521, 201] on link "Vehicles Leased" at bounding box center [534, 204] width 115 height 46
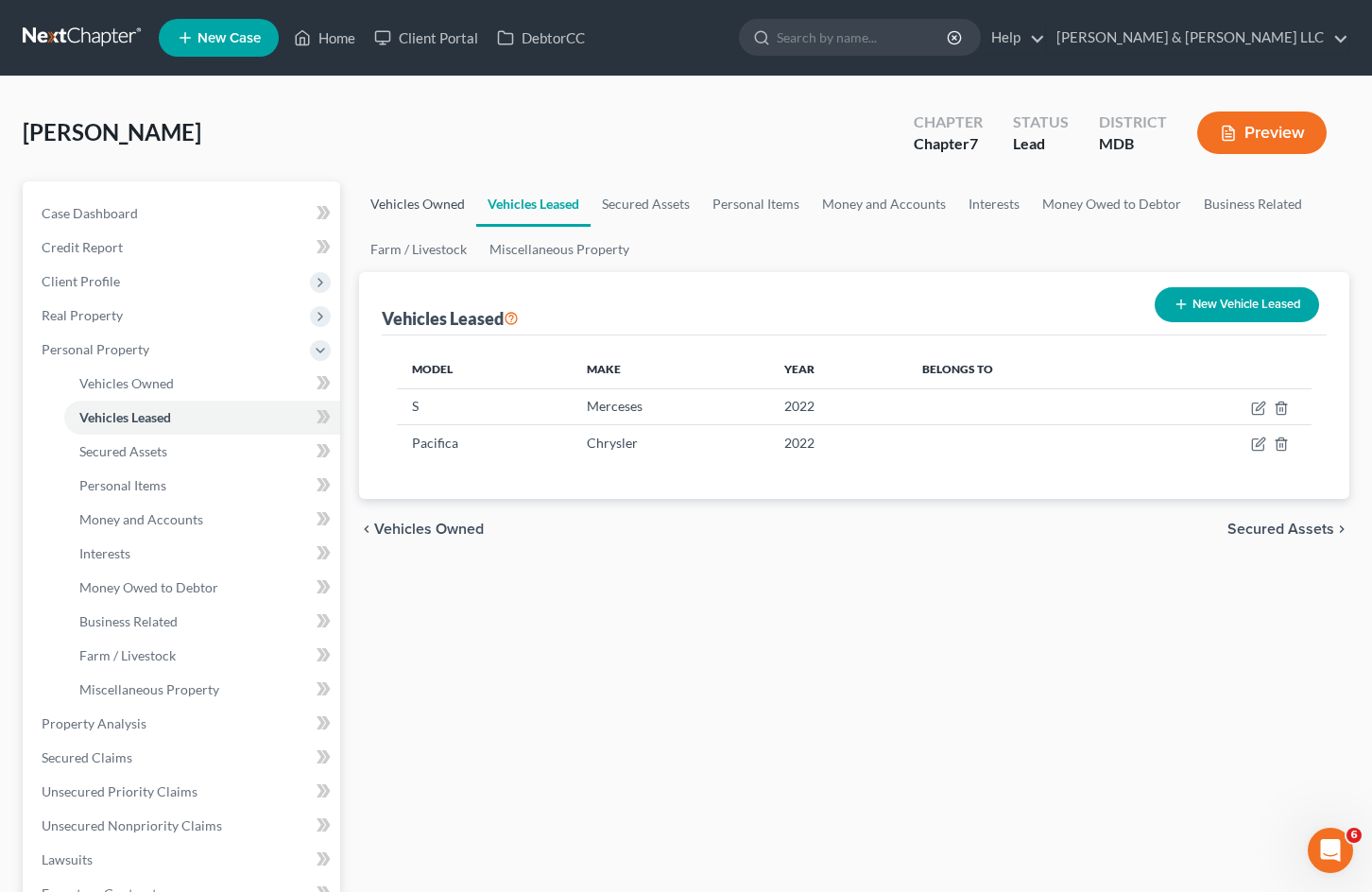
click at [431, 204] on link "Vehicles Owned" at bounding box center [417, 204] width 117 height 46
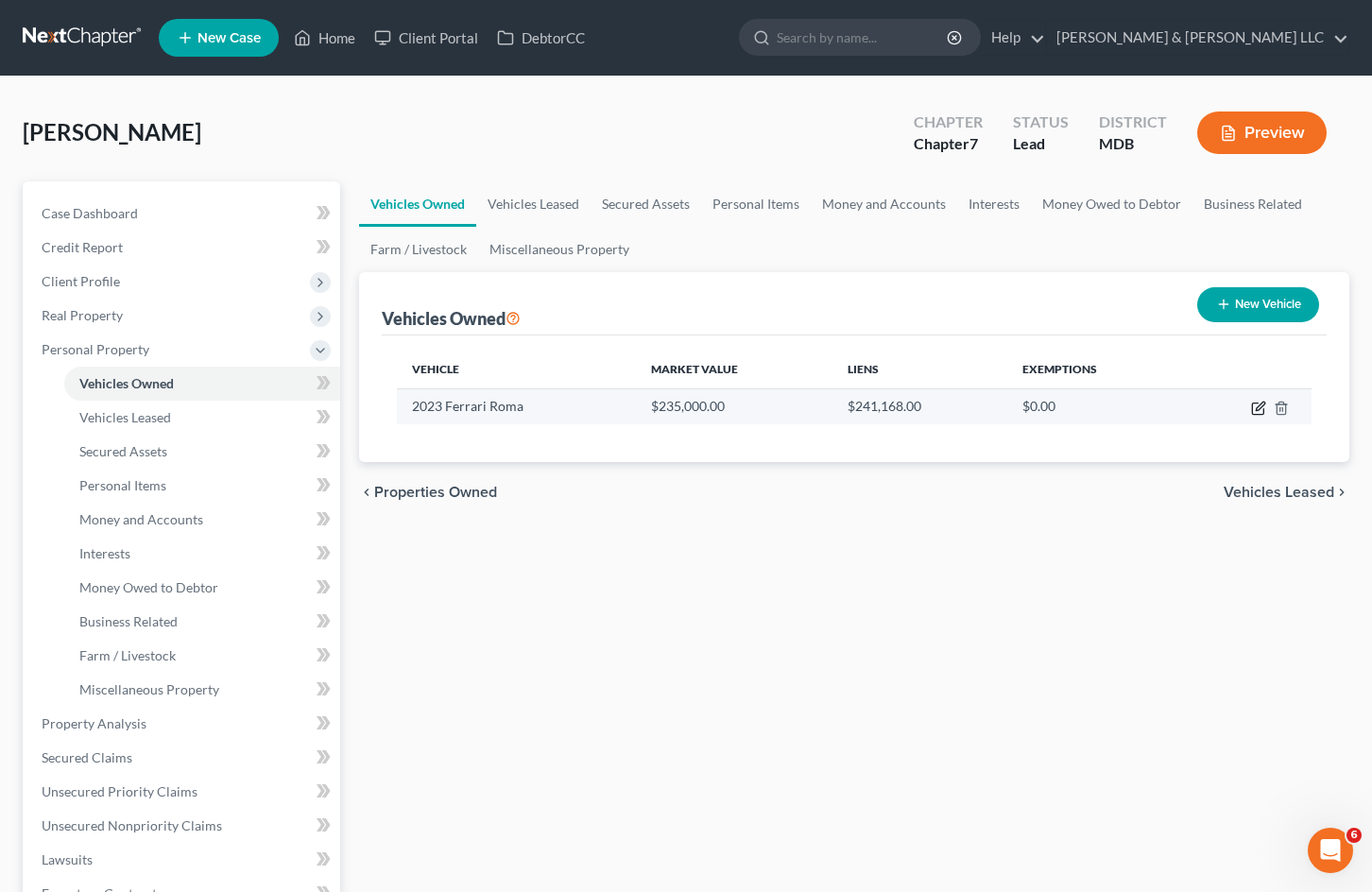
click at [1254, 404] on icon "button" at bounding box center [1257, 410] width 11 height 11
select select "0"
select select "3"
select select "0"
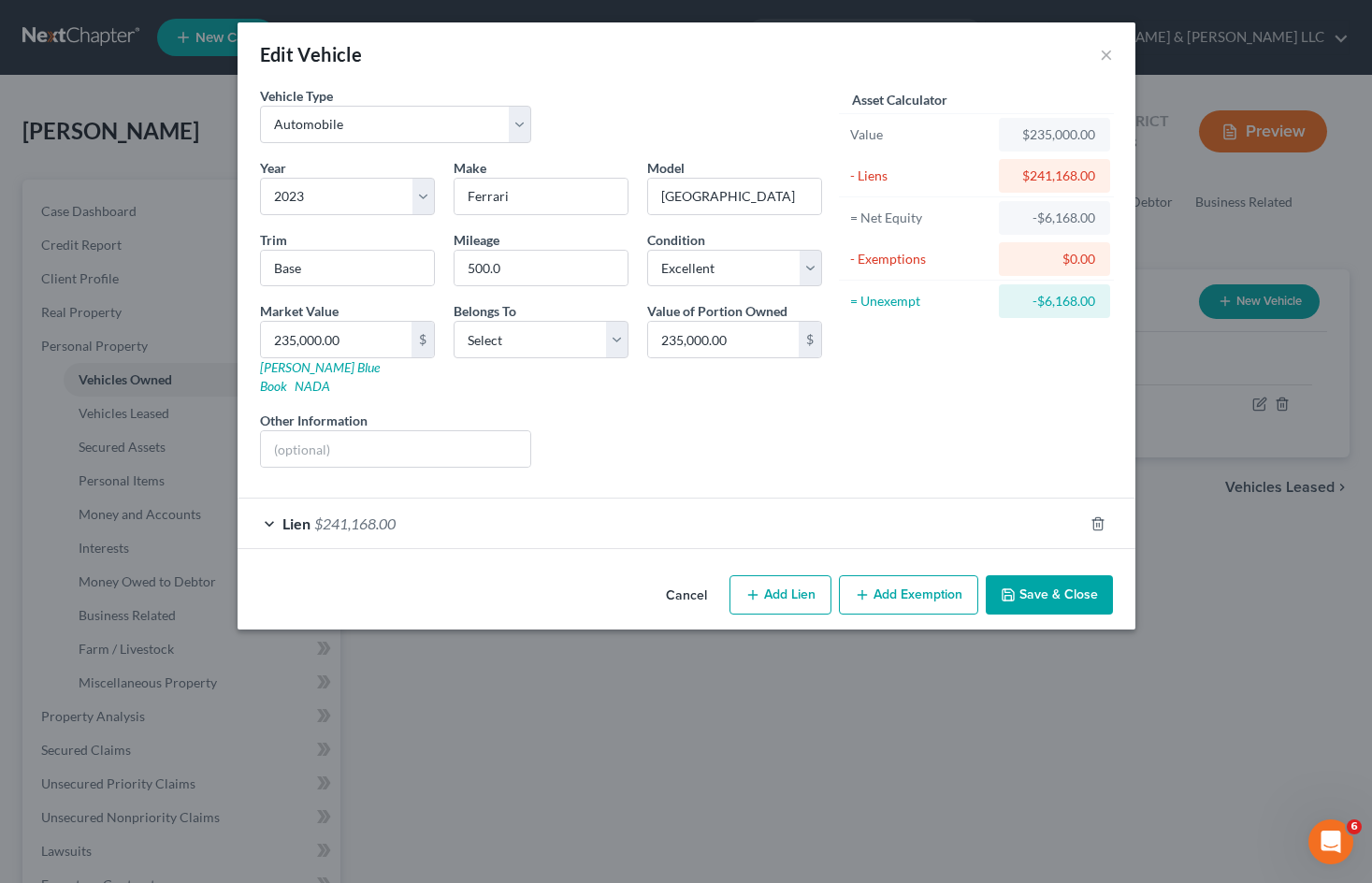
click at [671, 578] on button "Cancel" at bounding box center [686, 597] width 71 height 38
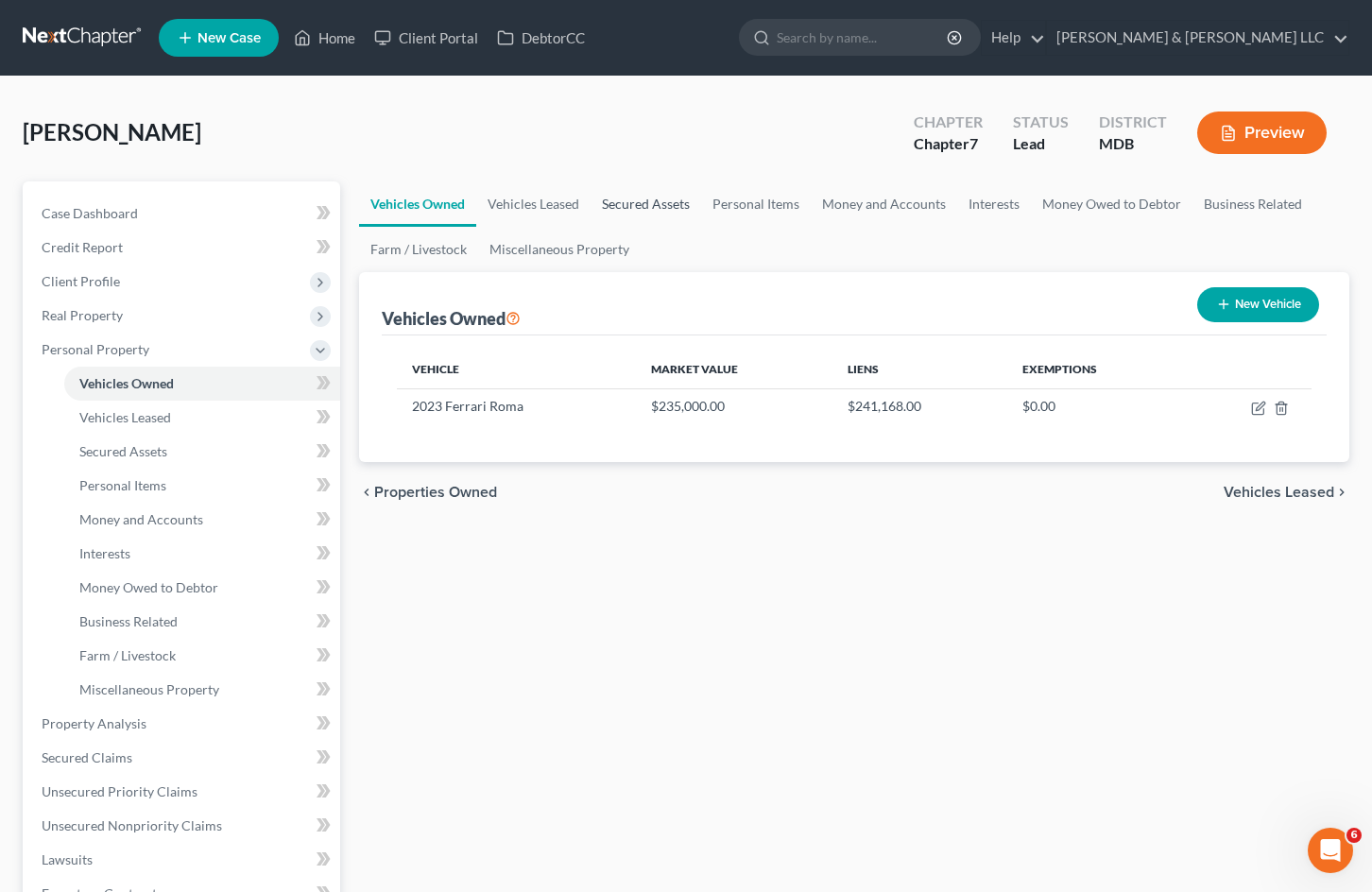
click at [665, 195] on link "Secured Assets" at bounding box center [646, 204] width 111 height 46
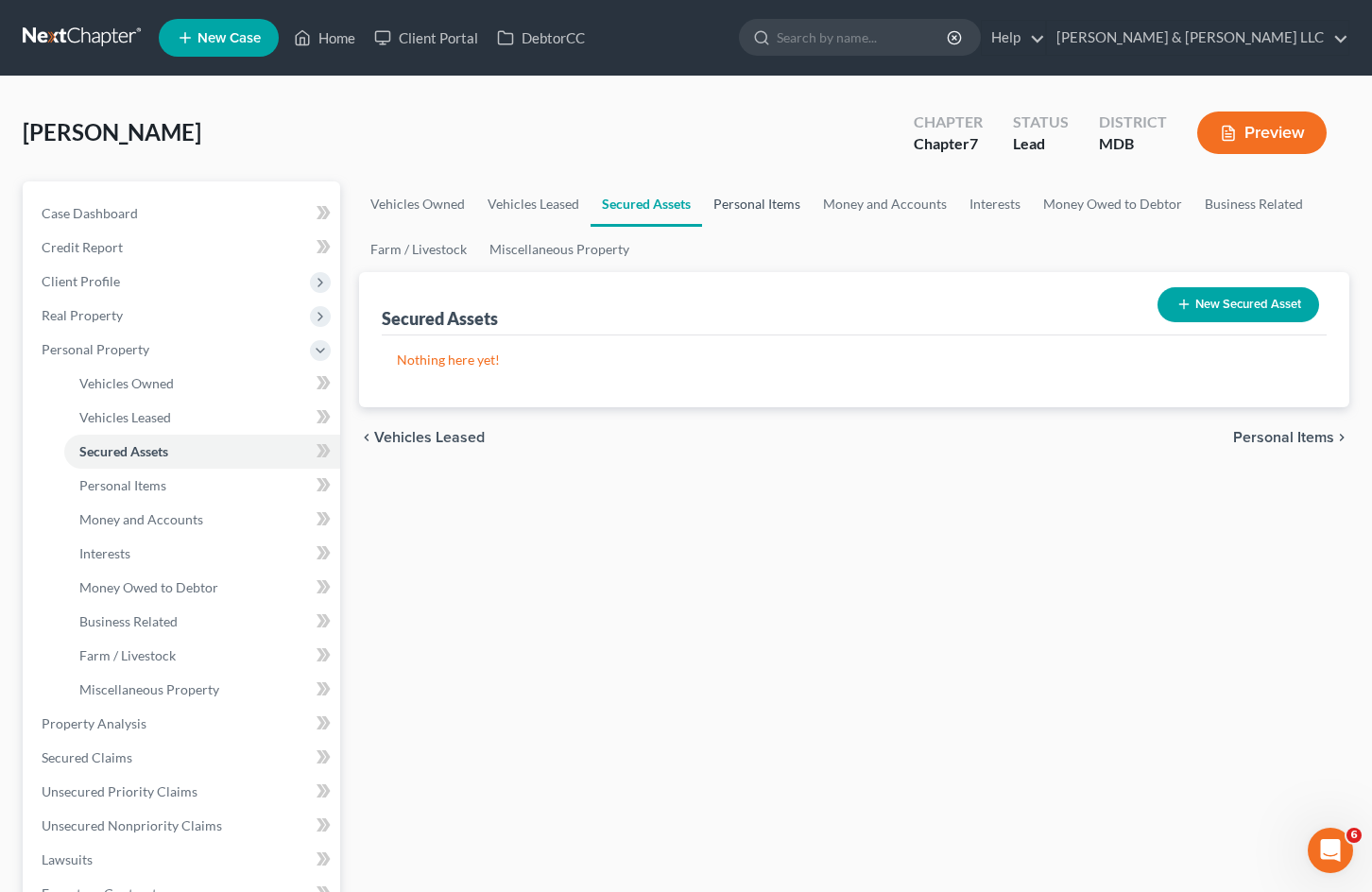
click at [766, 210] on link "Personal Items" at bounding box center [756, 204] width 110 height 46
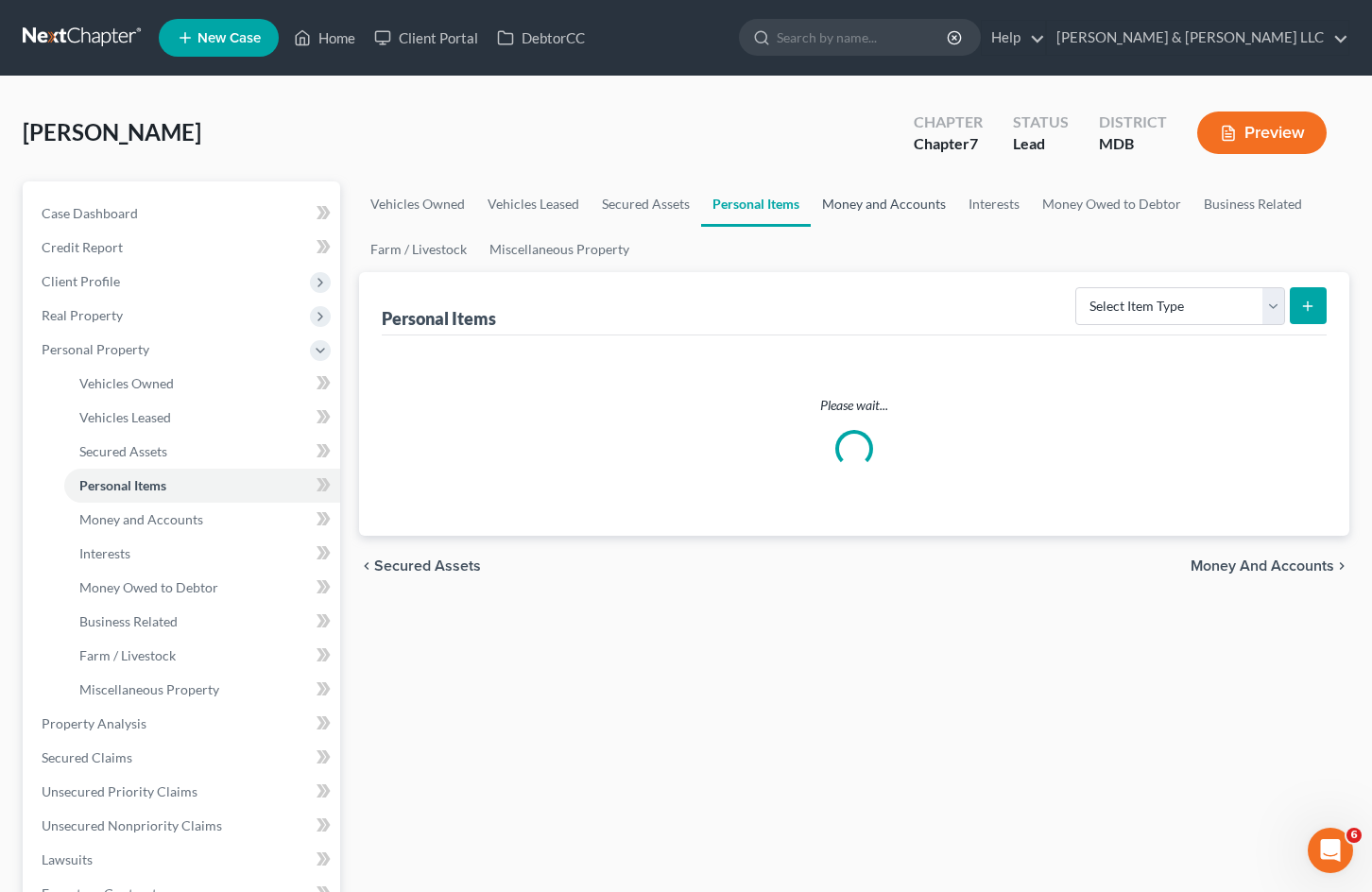
click at [881, 209] on link "Money and Accounts" at bounding box center [883, 204] width 146 height 46
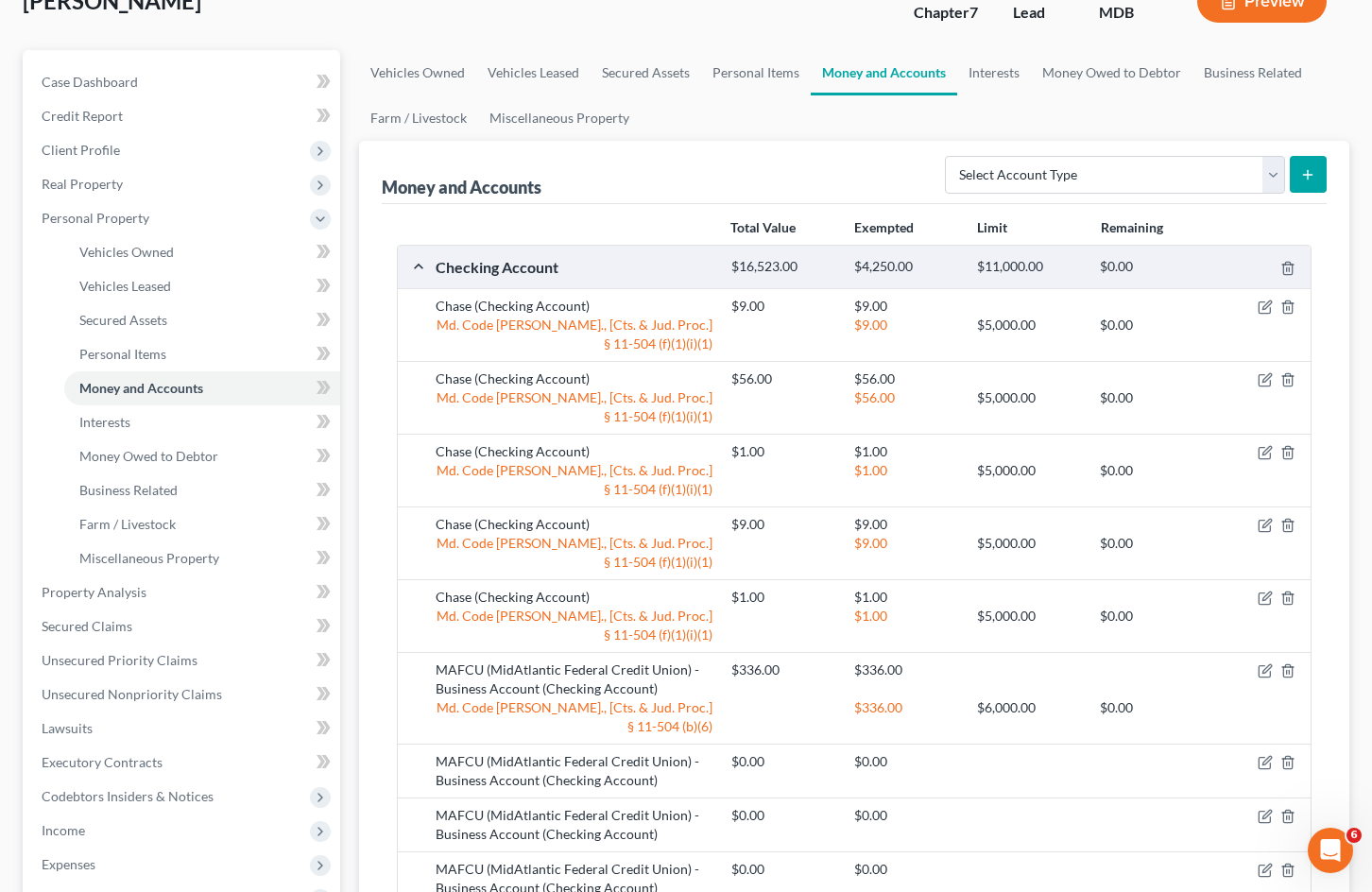
scroll to position [24, 0]
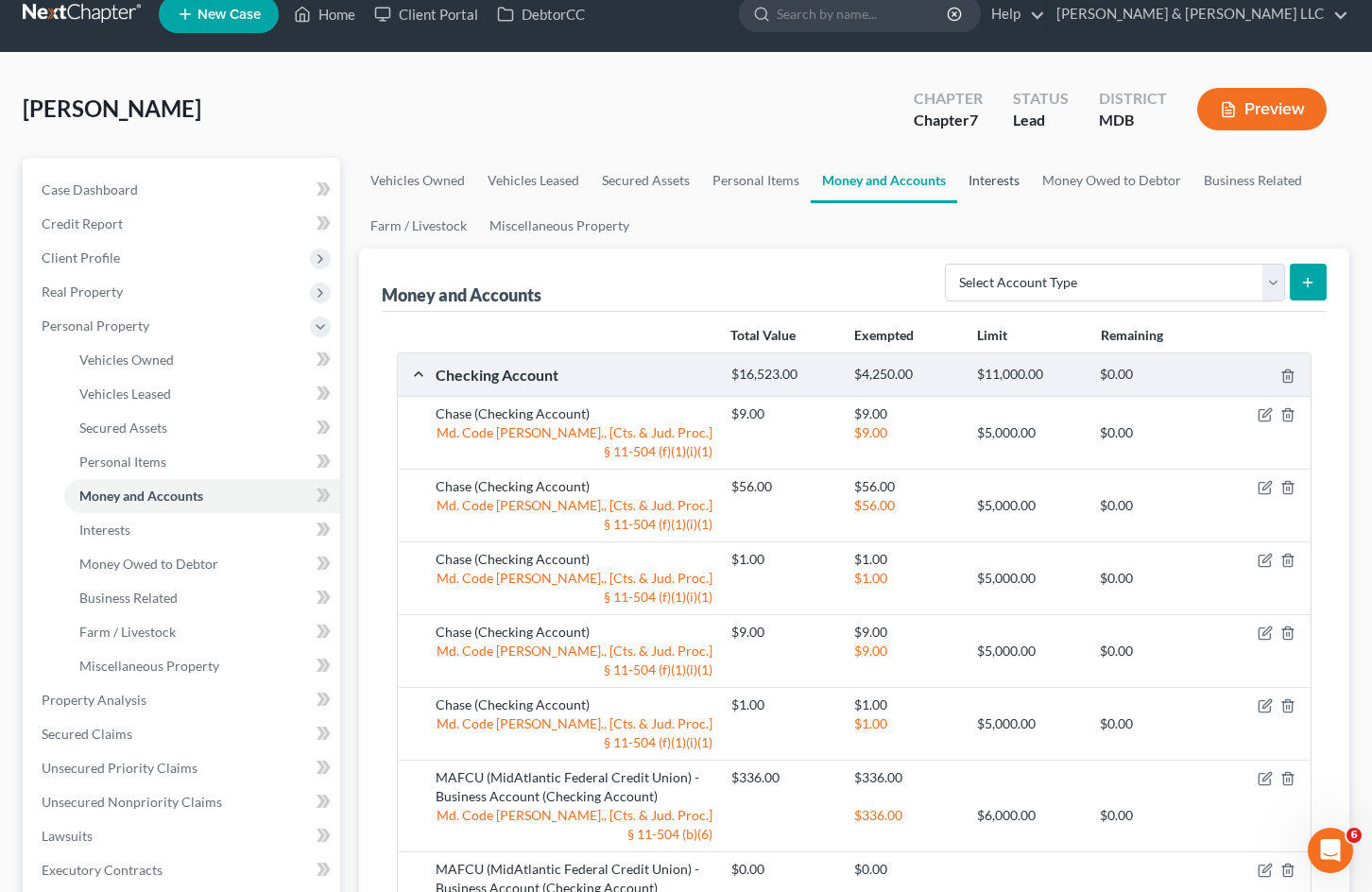
click at [1004, 174] on link "Interests" at bounding box center [994, 181] width 74 height 46
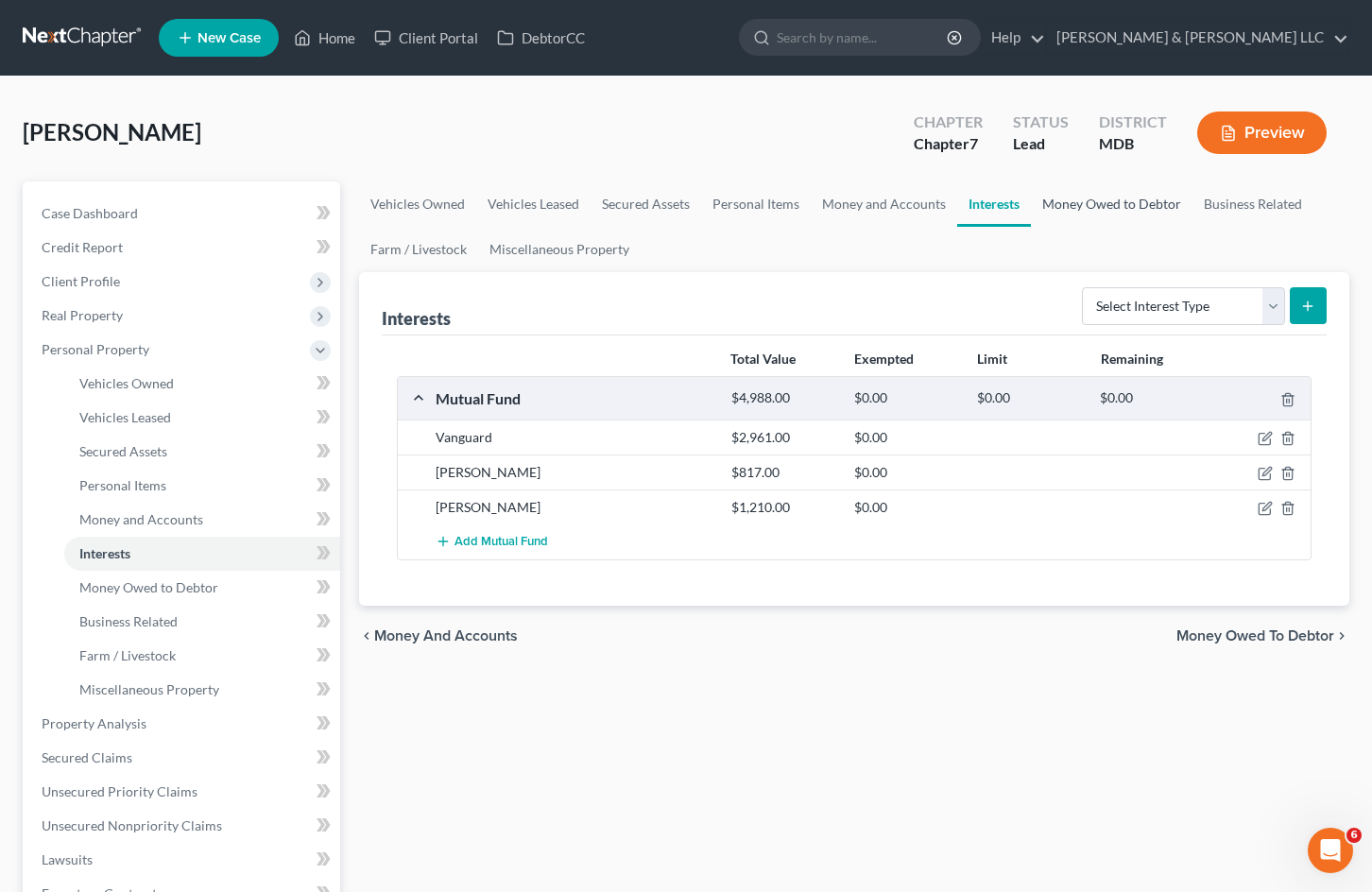
click at [1121, 204] on link "Money Owed to Debtor" at bounding box center [1111, 204] width 161 height 46
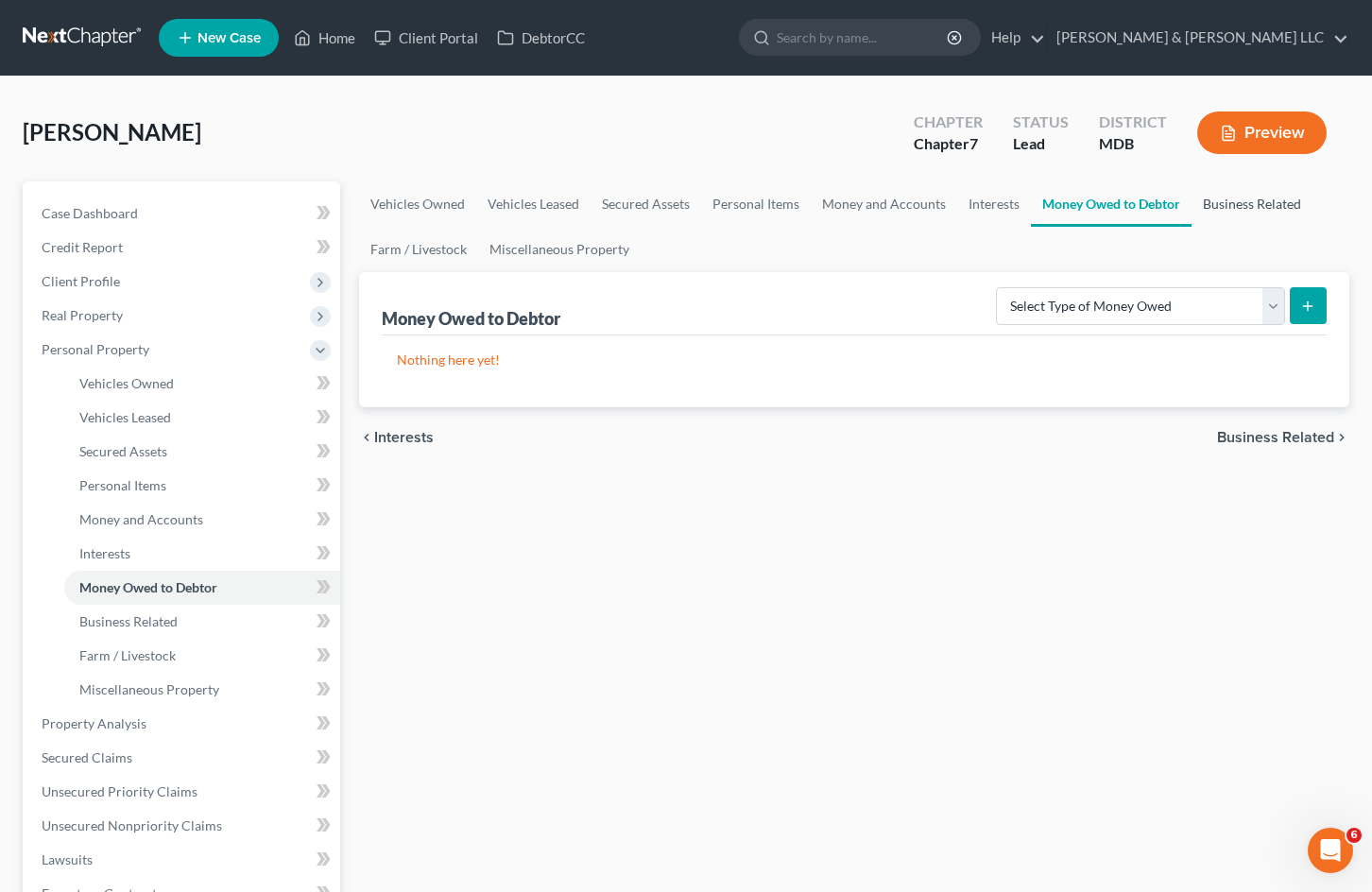
click at [1256, 207] on link "Business Related" at bounding box center [1252, 204] width 121 height 46
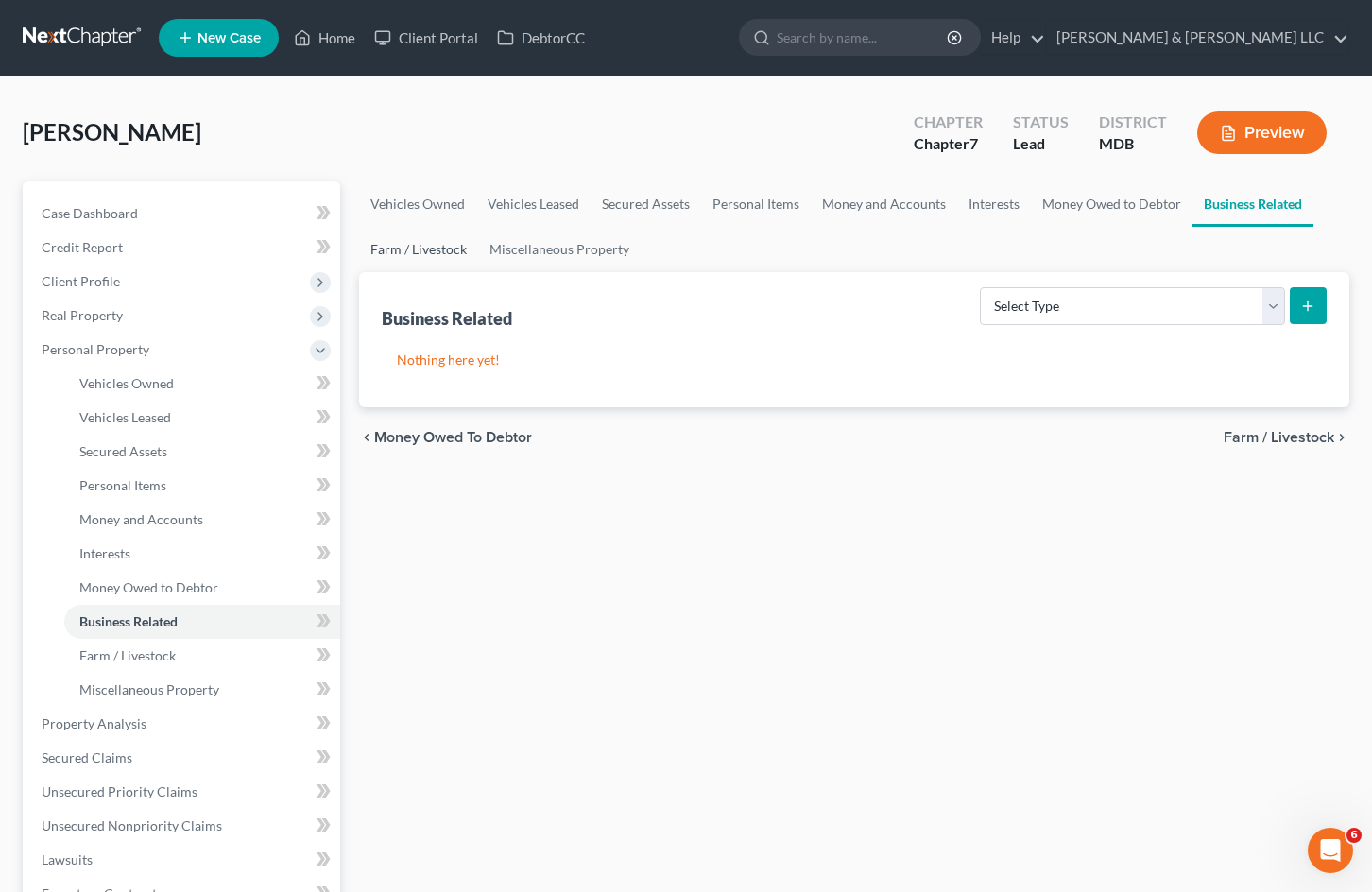
click at [430, 255] on link "Farm / Livestock" at bounding box center [418, 250] width 119 height 46
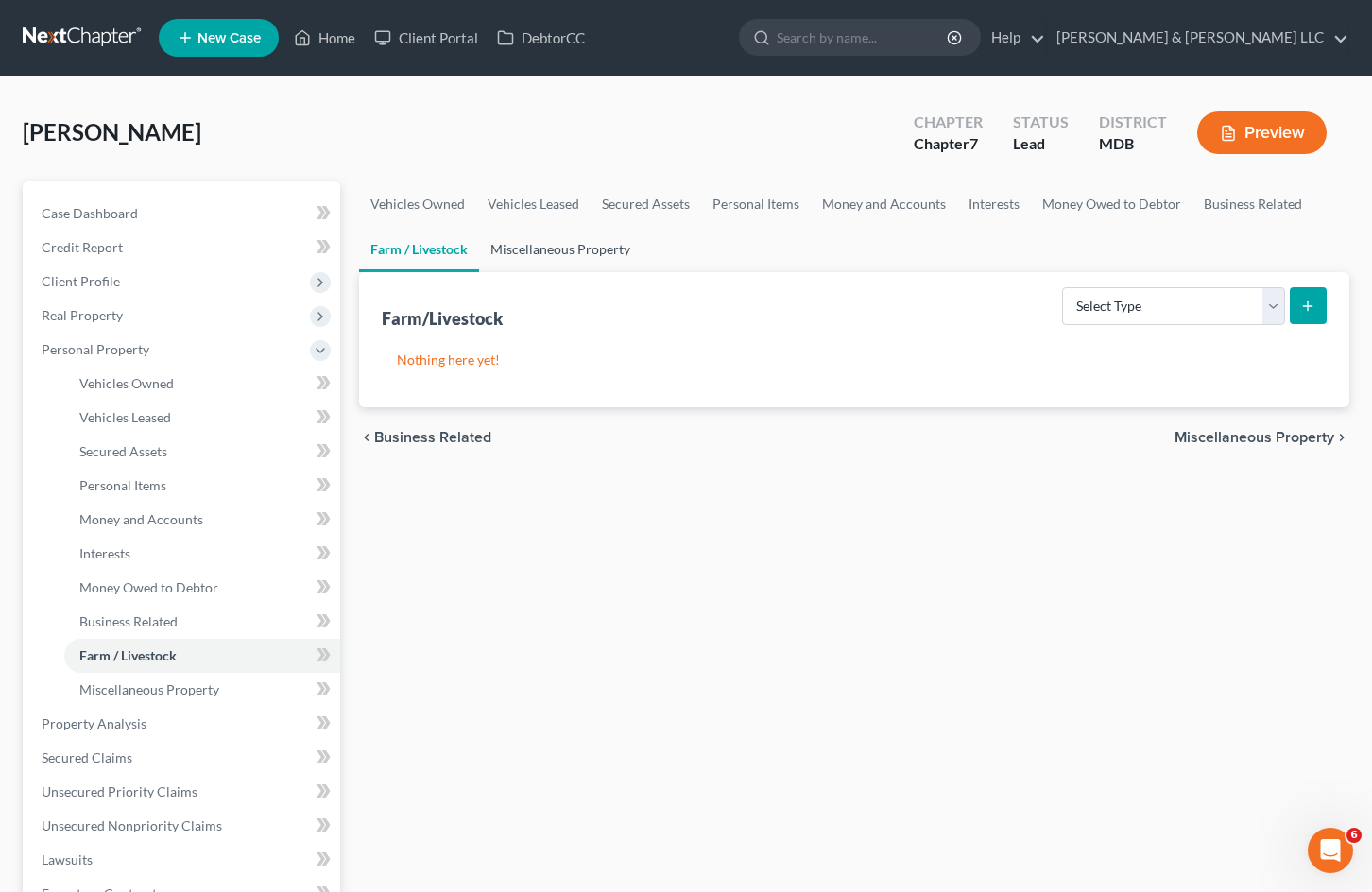
click at [580, 254] on link "Miscellaneous Property" at bounding box center [560, 250] width 162 height 46
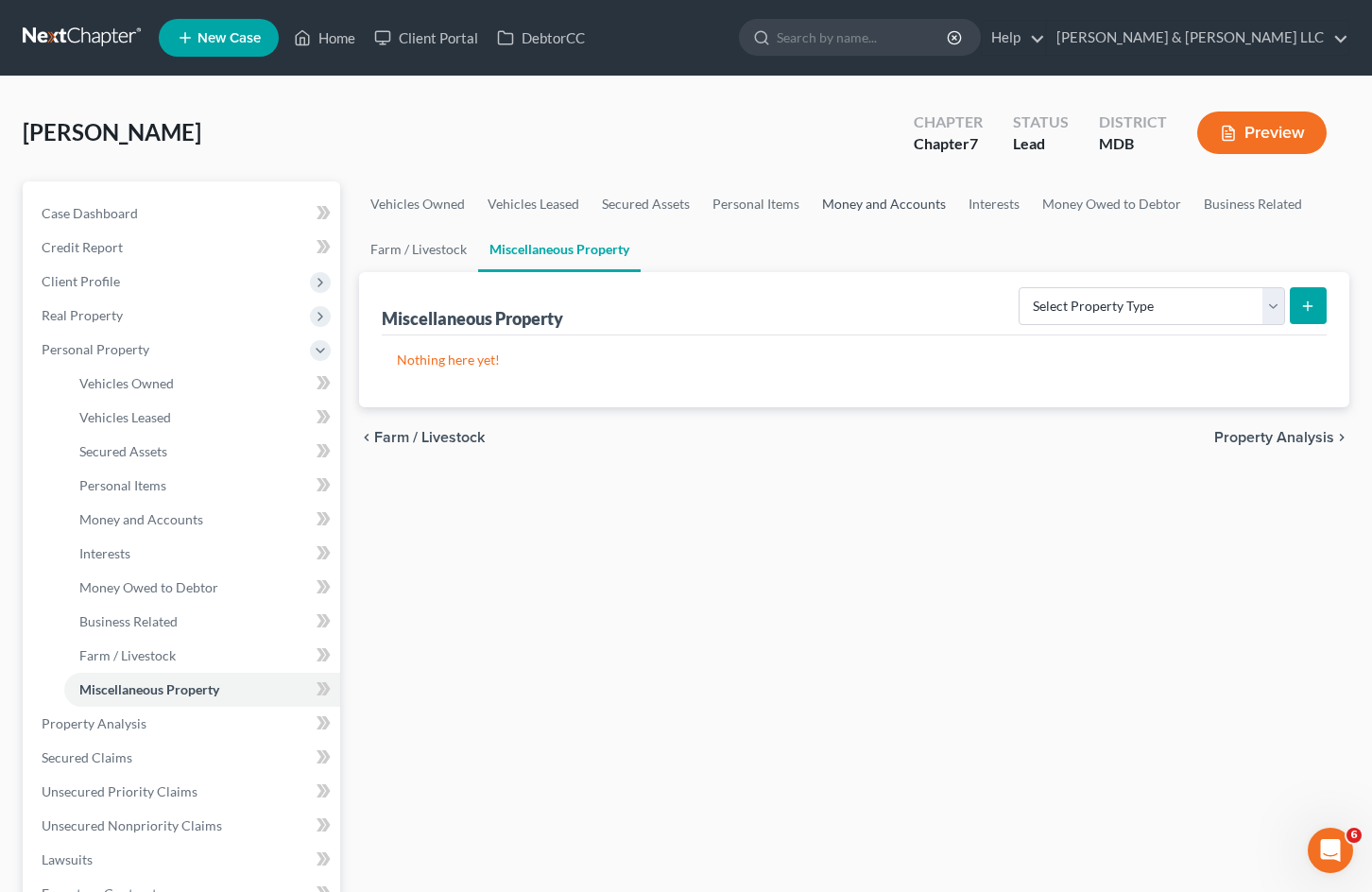
click at [882, 204] on link "Money and Accounts" at bounding box center [883, 204] width 146 height 46
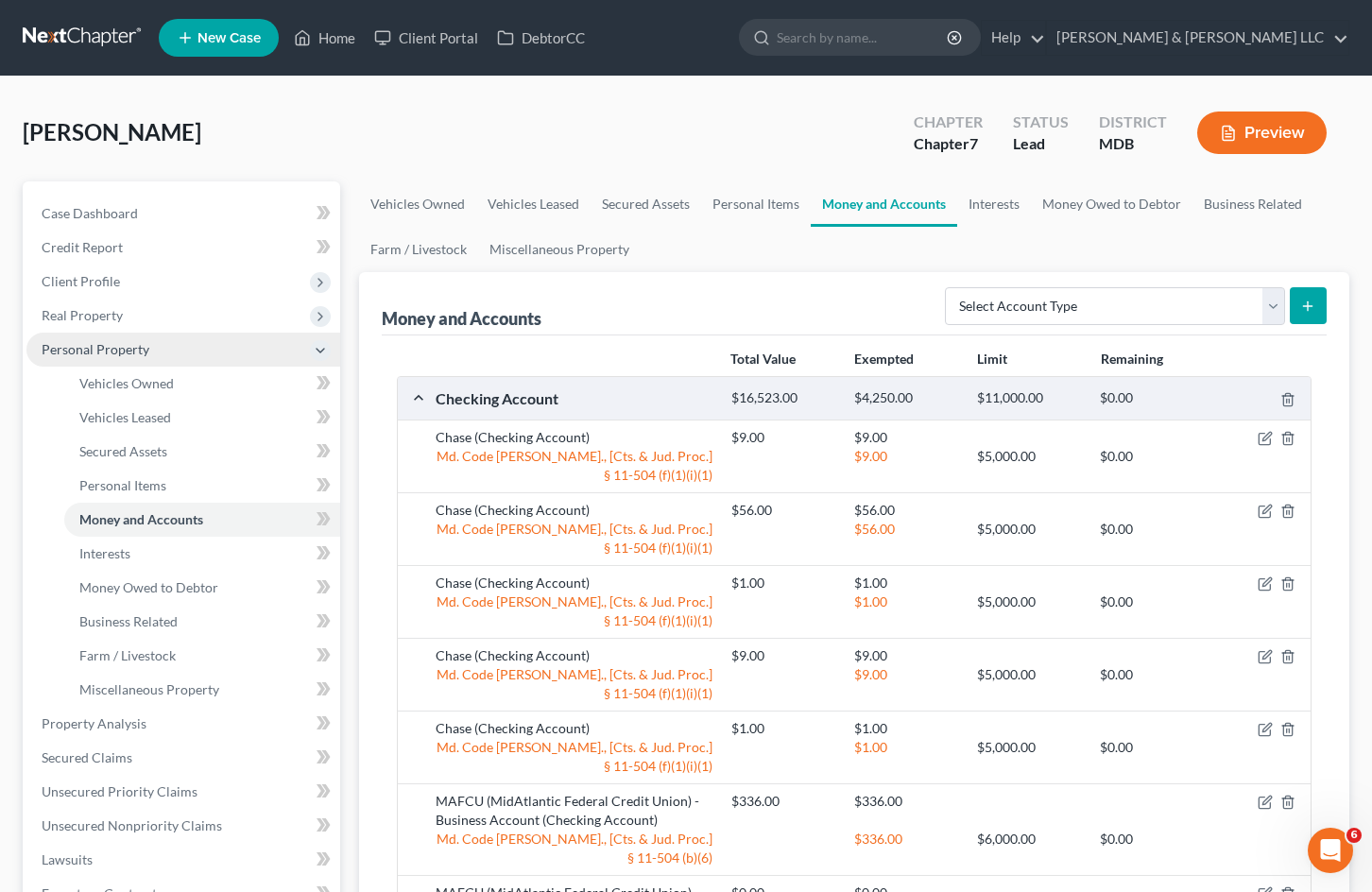
click at [248, 342] on span "Personal Property" at bounding box center [183, 350] width 314 height 34
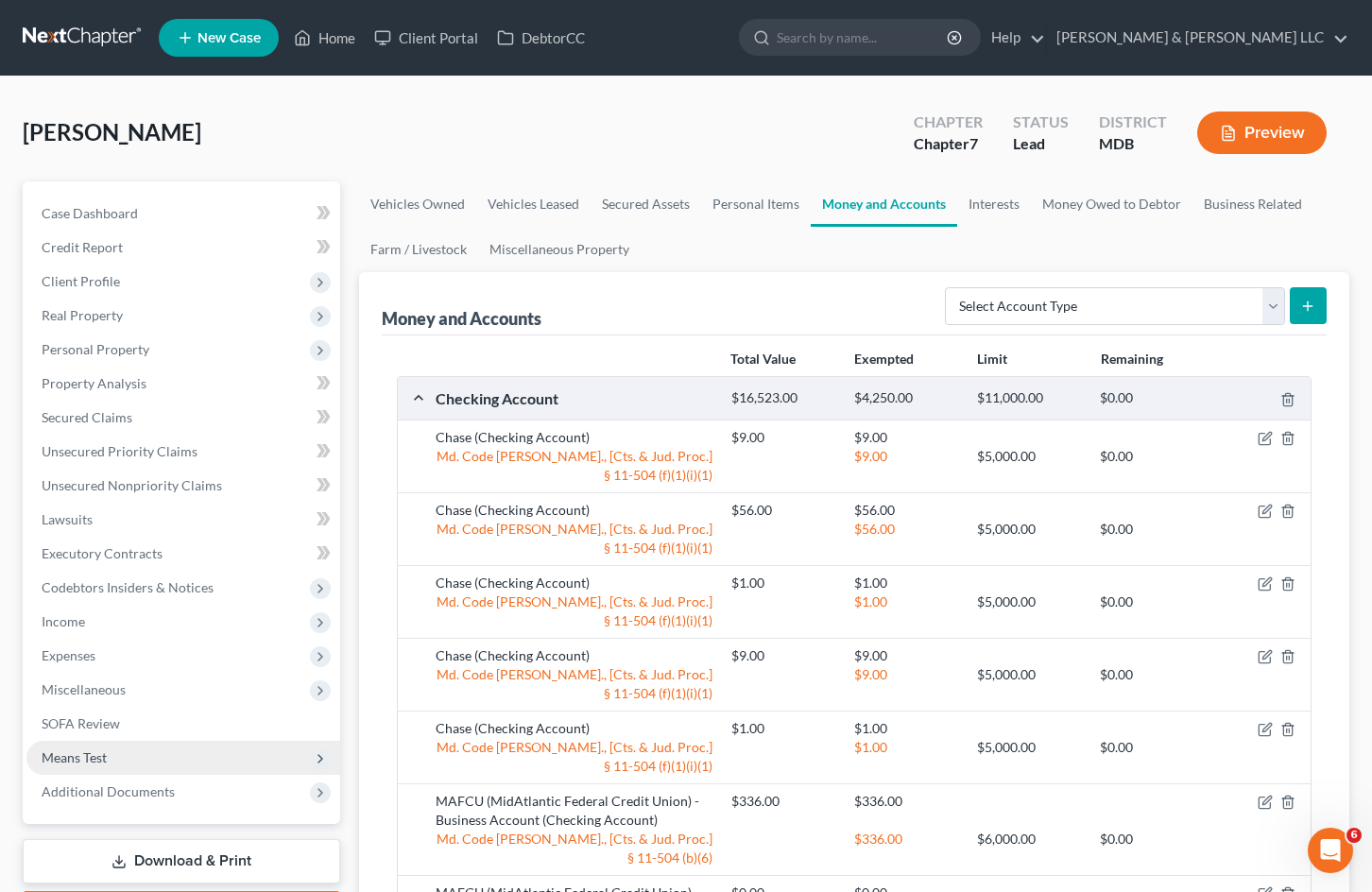
click at [173, 754] on span "Means Test" at bounding box center [183, 758] width 314 height 34
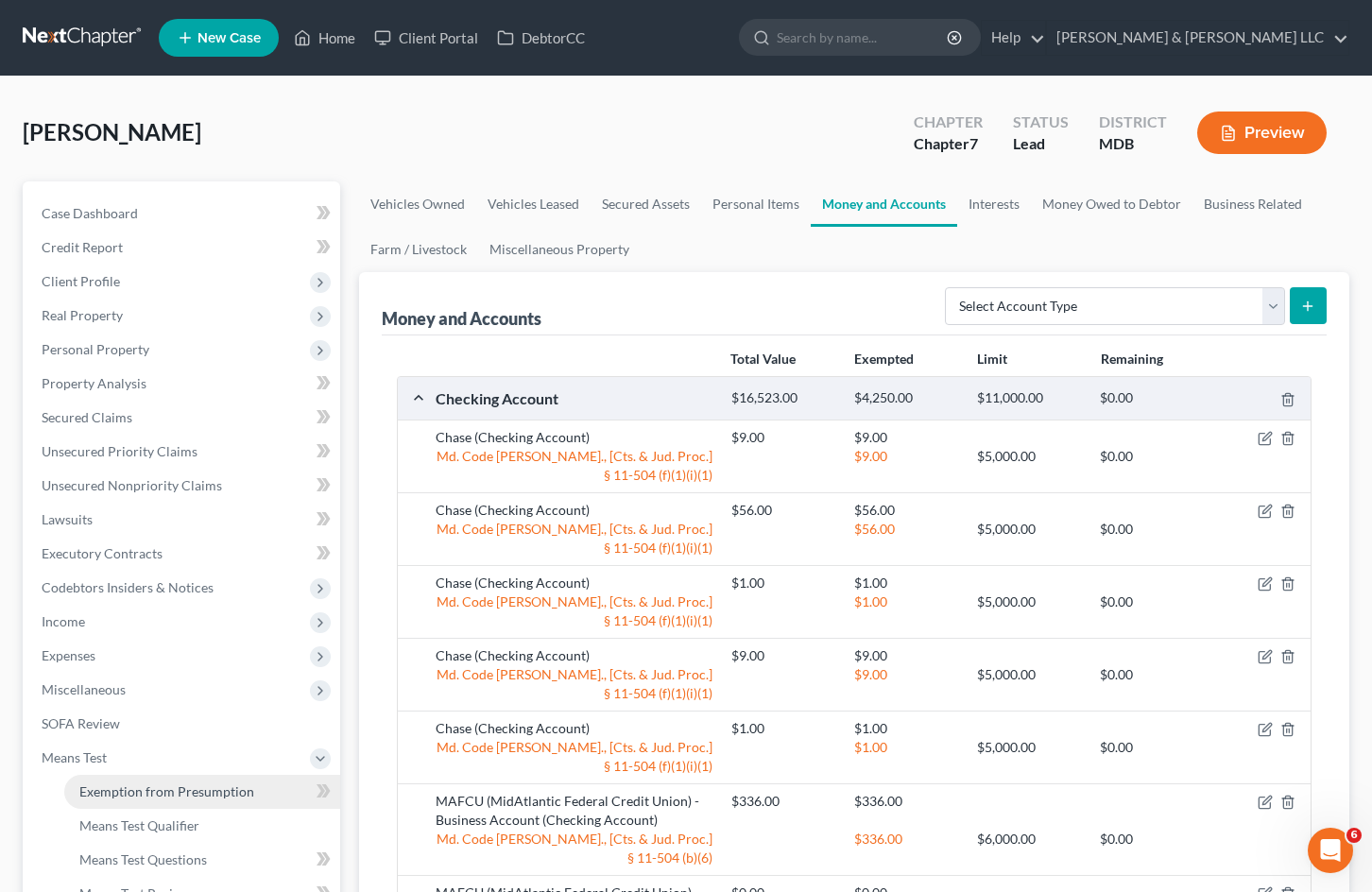
click at [204, 786] on span "Exemption from Presumption" at bounding box center [166, 791] width 175 height 16
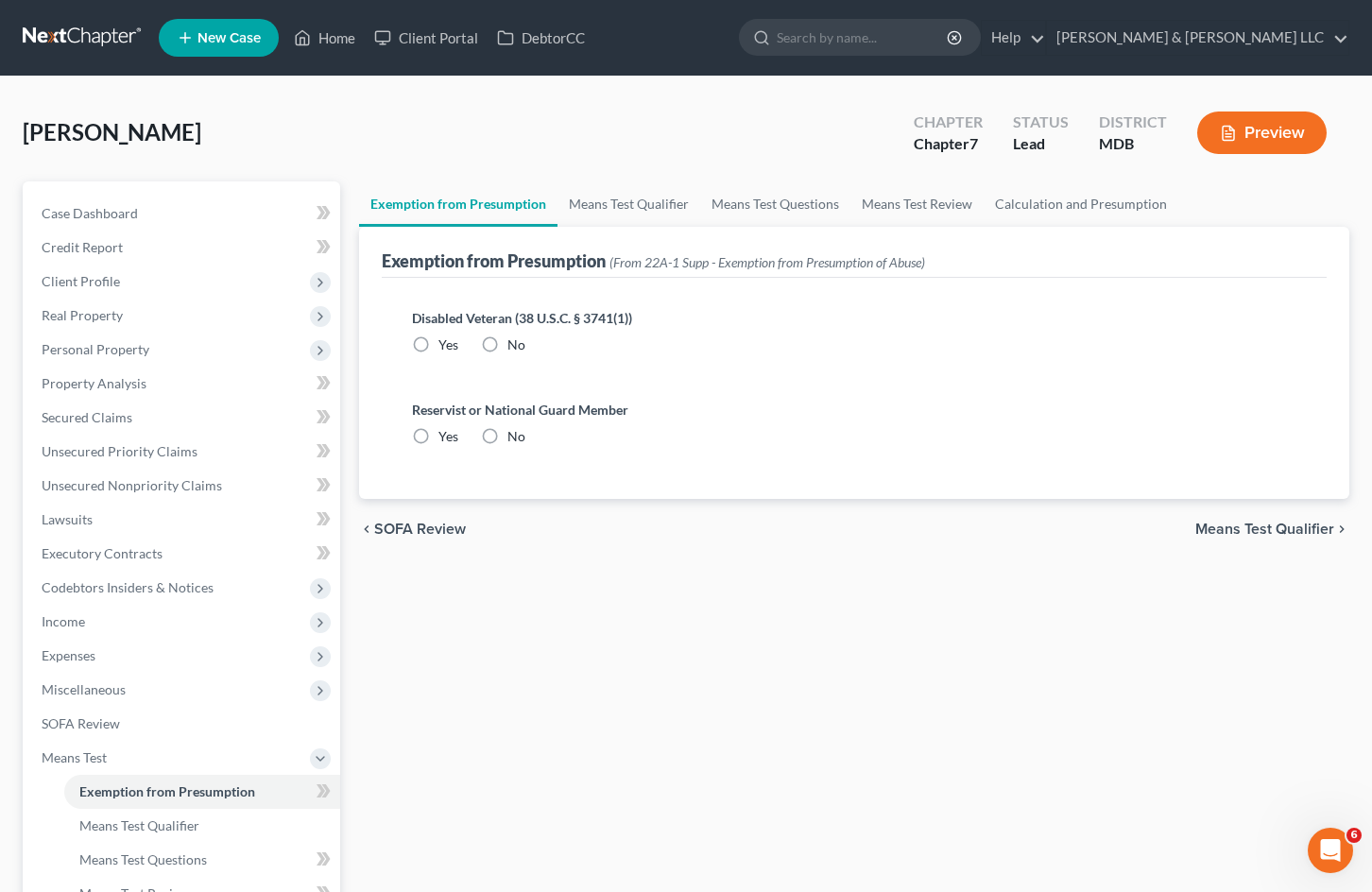
radio input "true"
click at [814, 204] on link "Means Test Questions" at bounding box center [774, 204] width 150 height 46
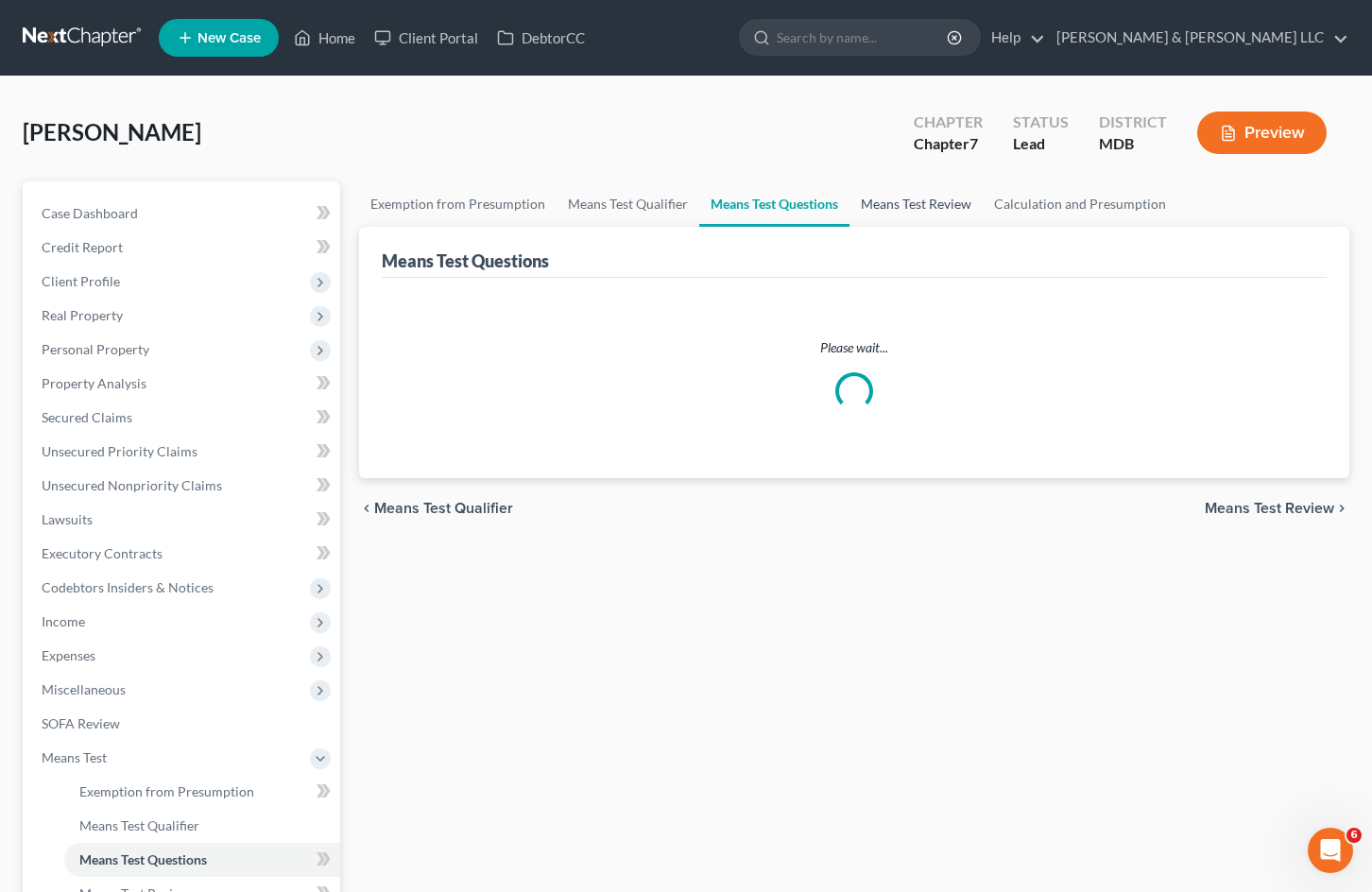
select select "4"
select select "0"
select select "1"
select select "60"
select select "0"
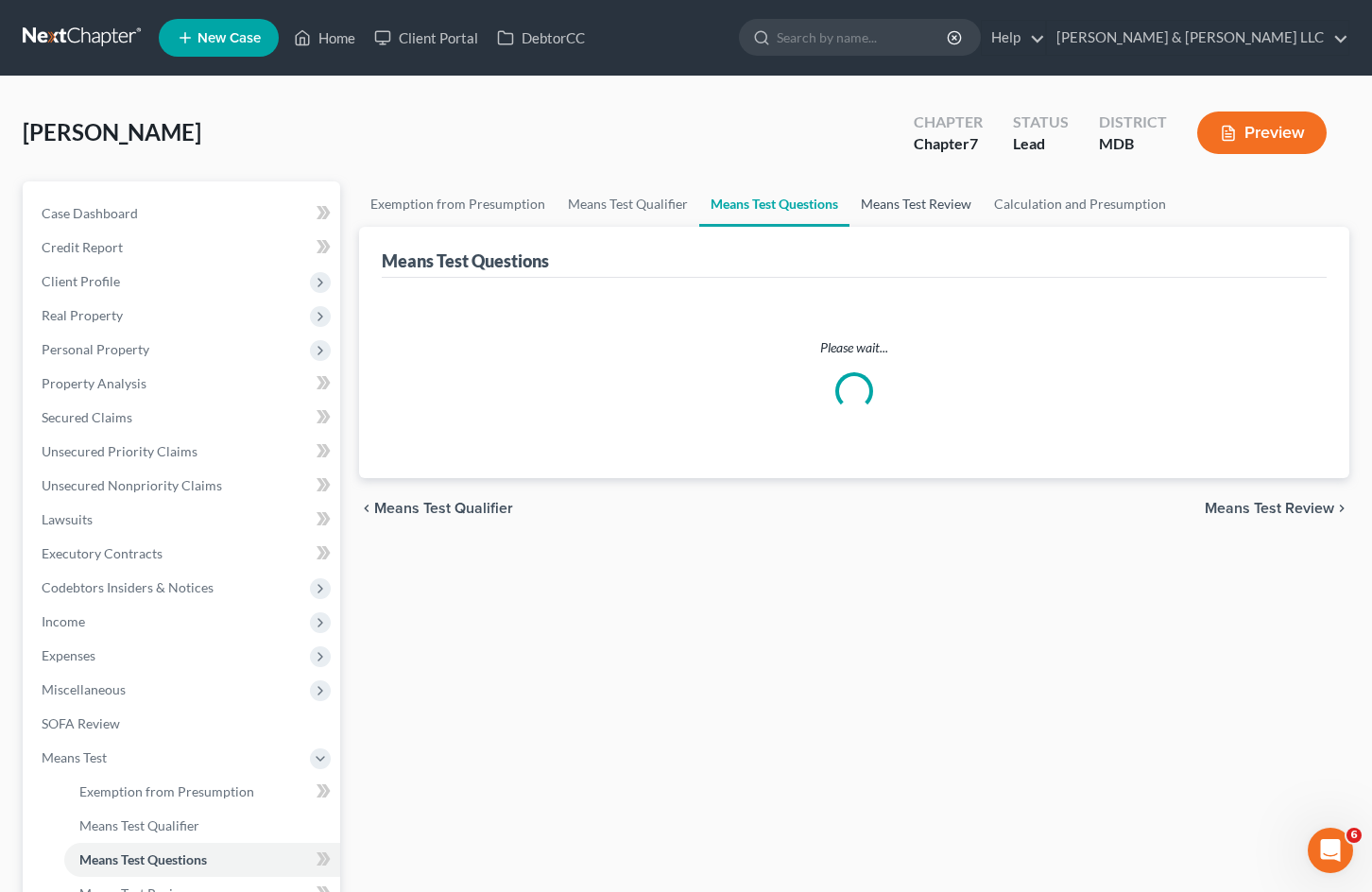
select select "60"
select select "0"
select select "60"
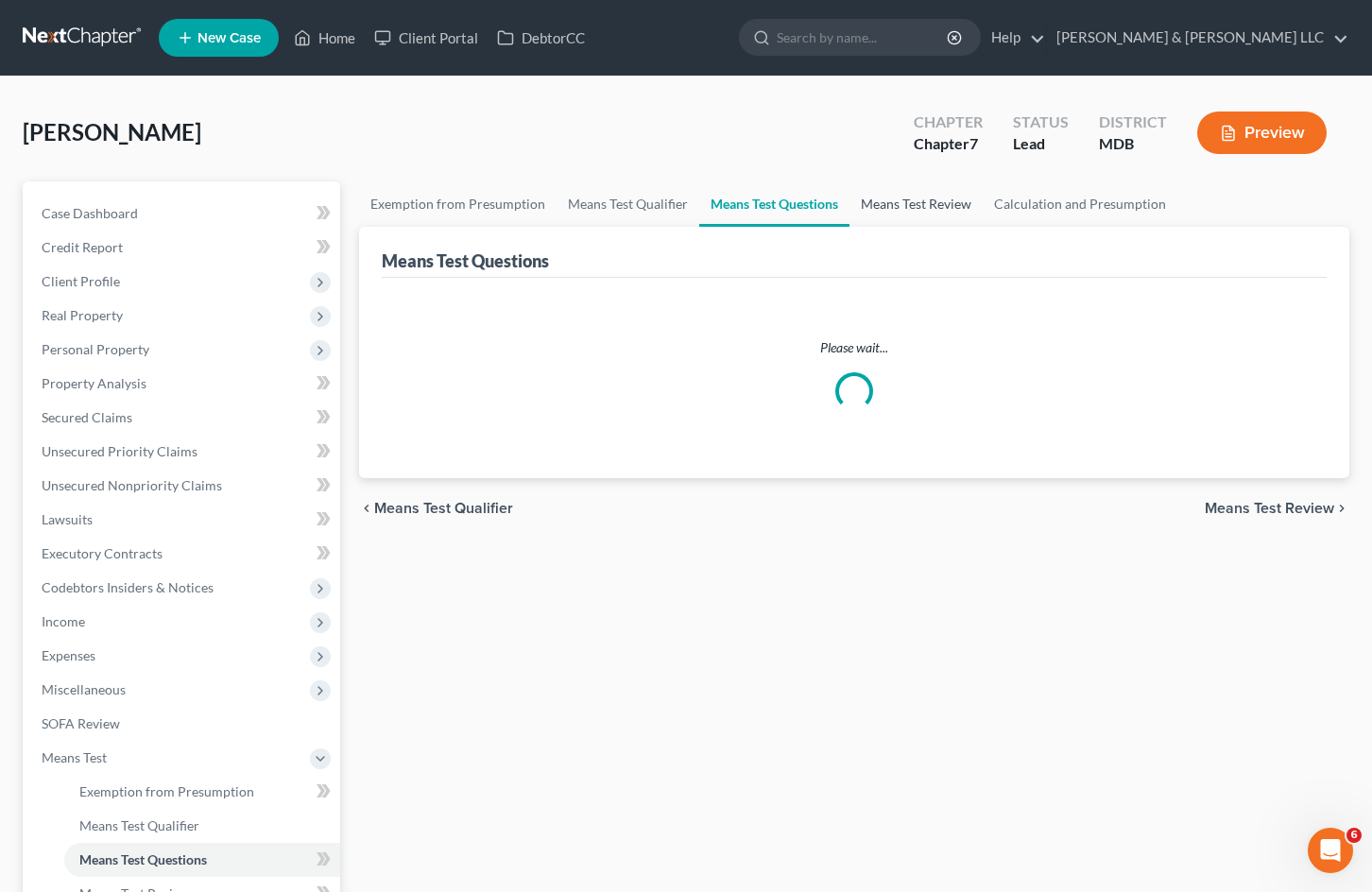
select select "3"
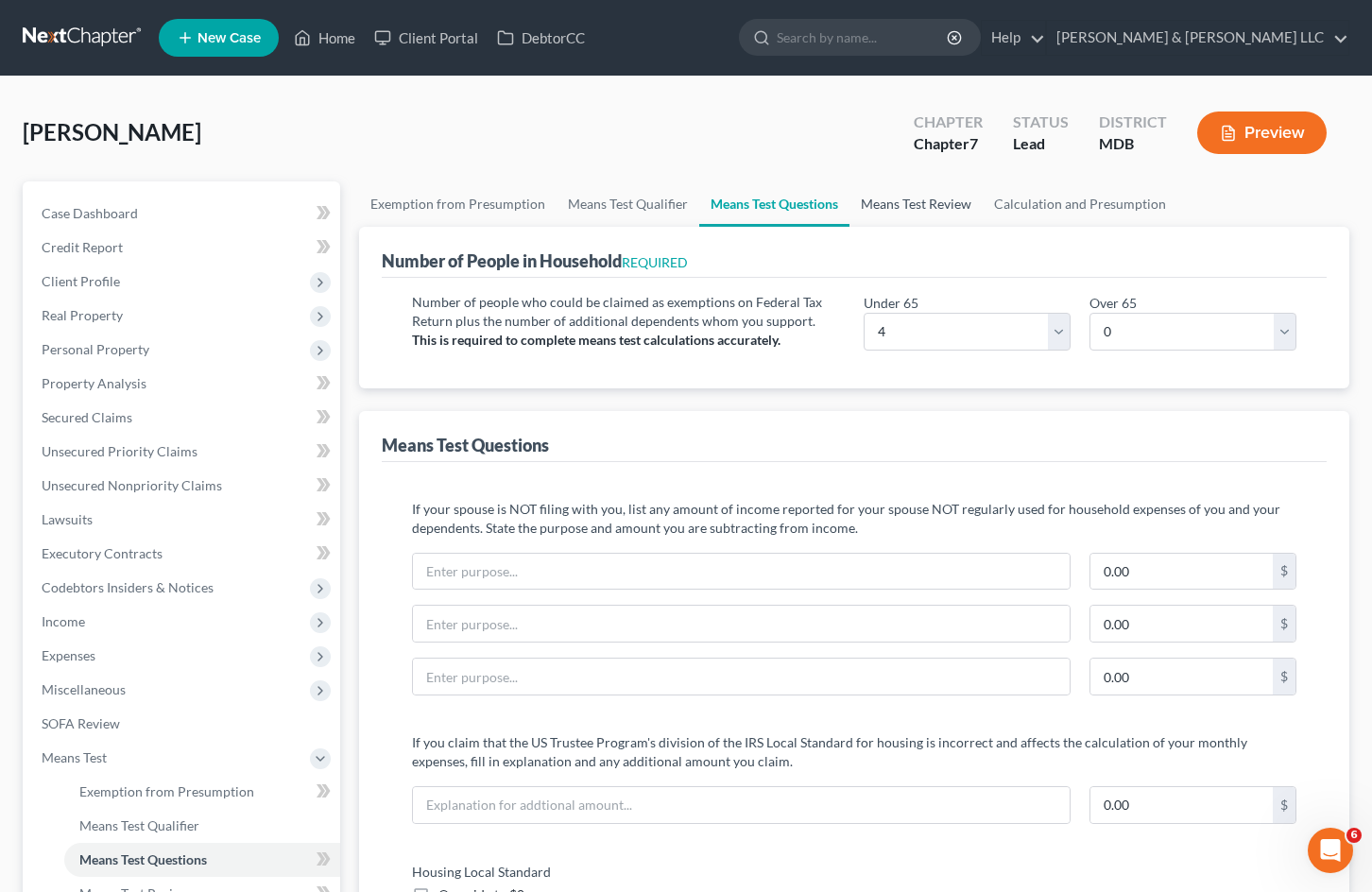
click at [947, 210] on link "Means Test Review" at bounding box center [917, 204] width 134 height 46
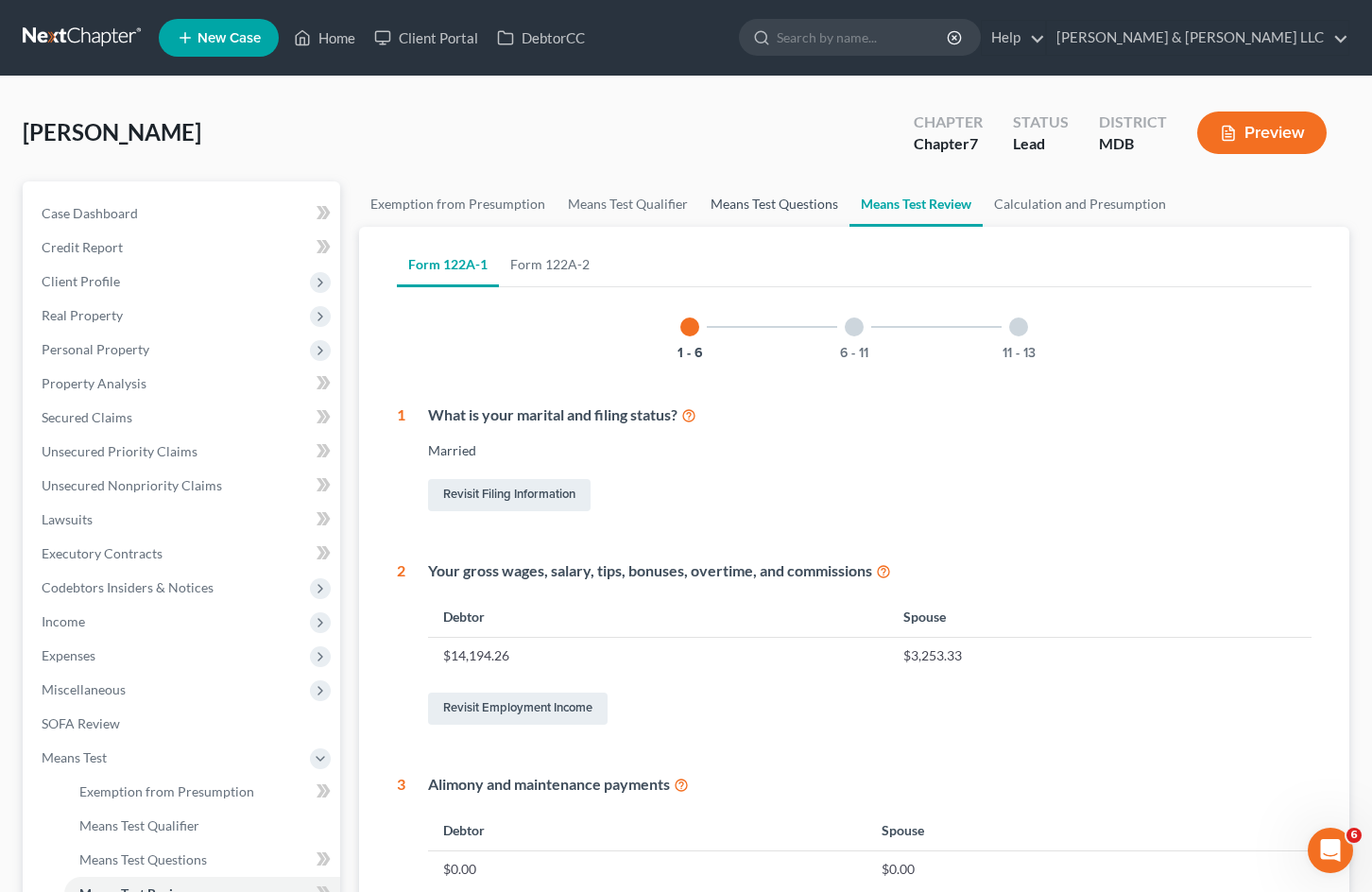
click at [774, 203] on link "Means Test Questions" at bounding box center [773, 204] width 150 height 46
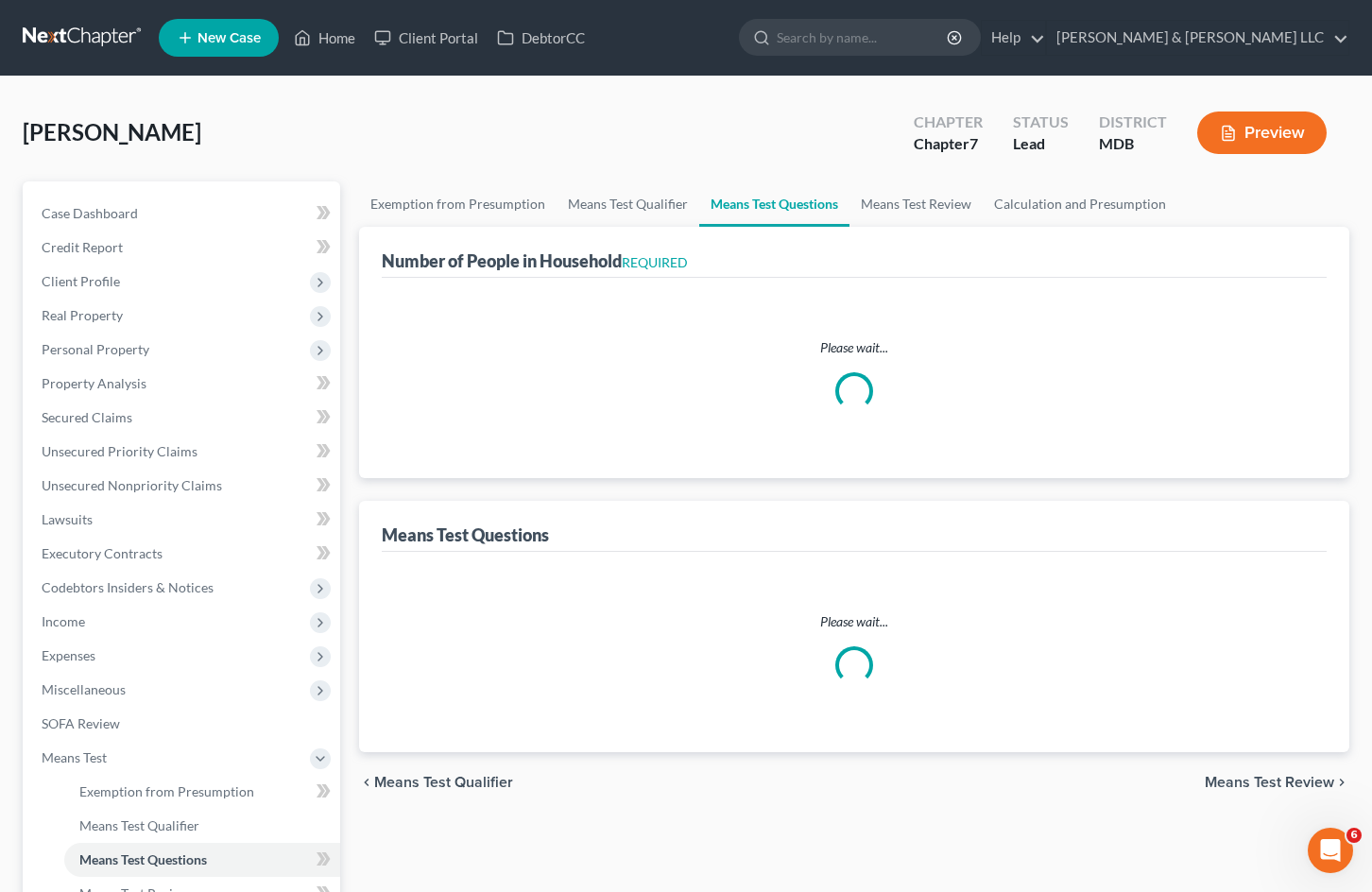
select select "1"
select select "60"
select select "0"
select select "60"
select select "0"
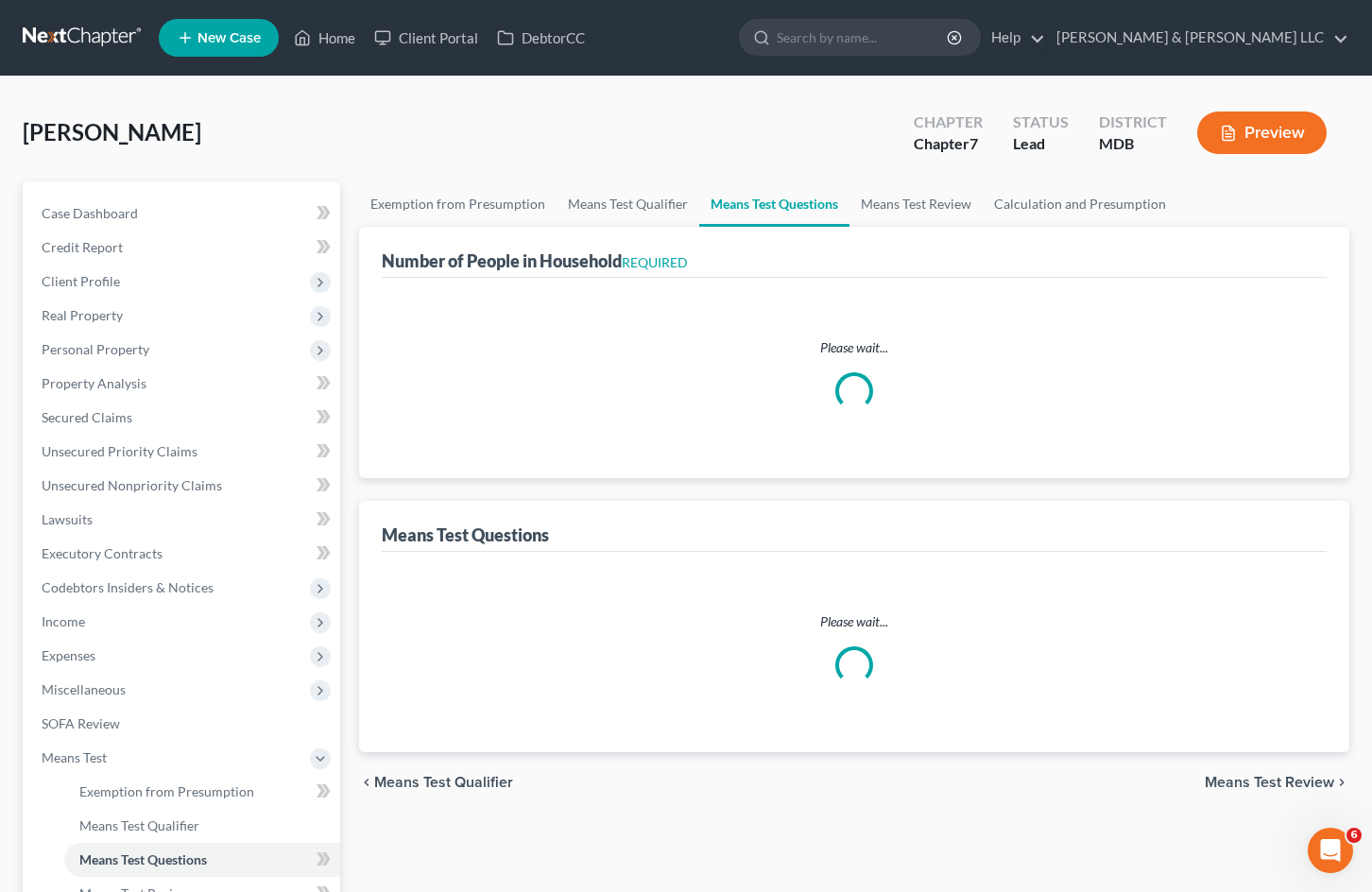
select select "60"
select select "4"
select select "0"
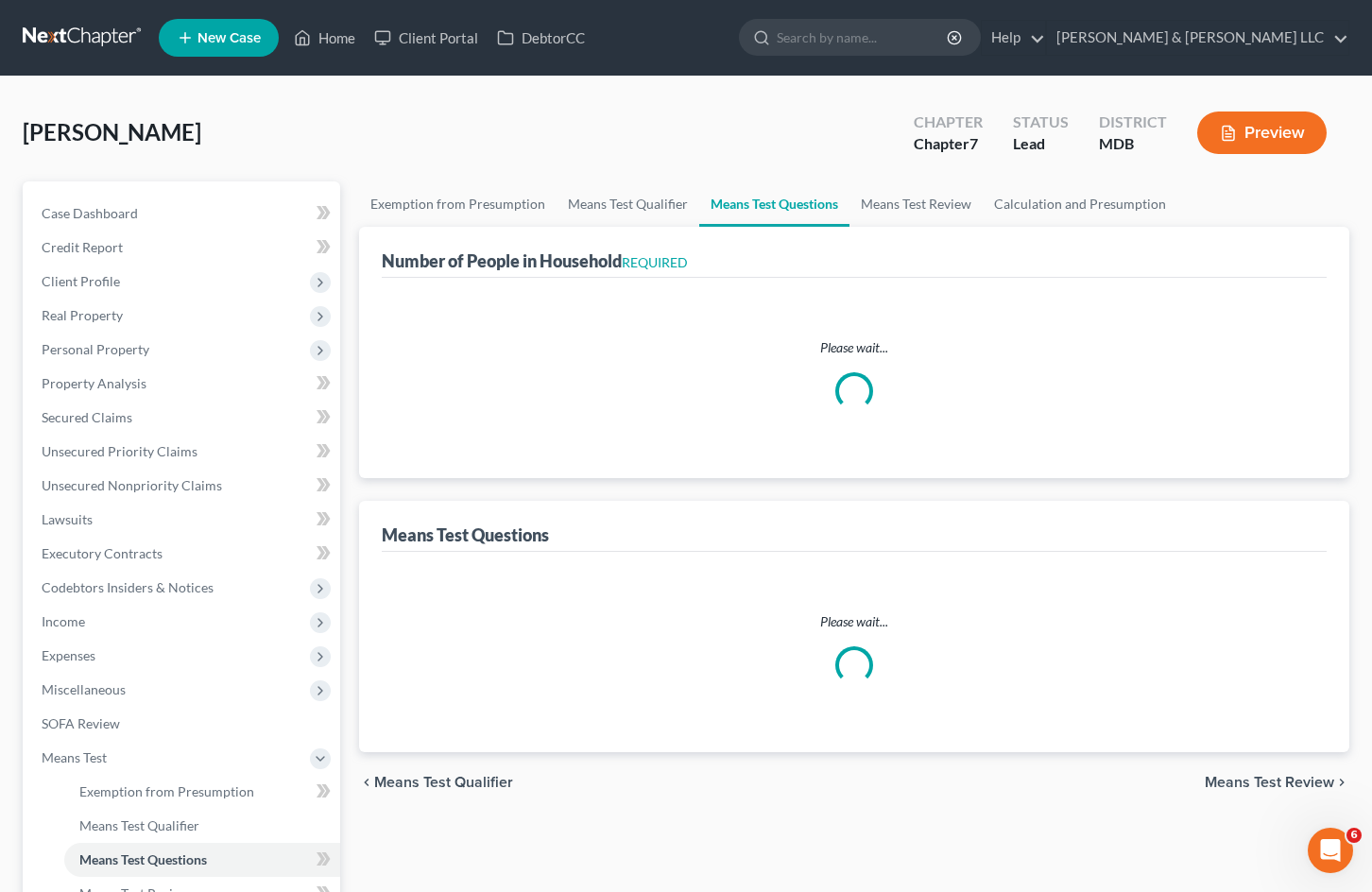
select select "3"
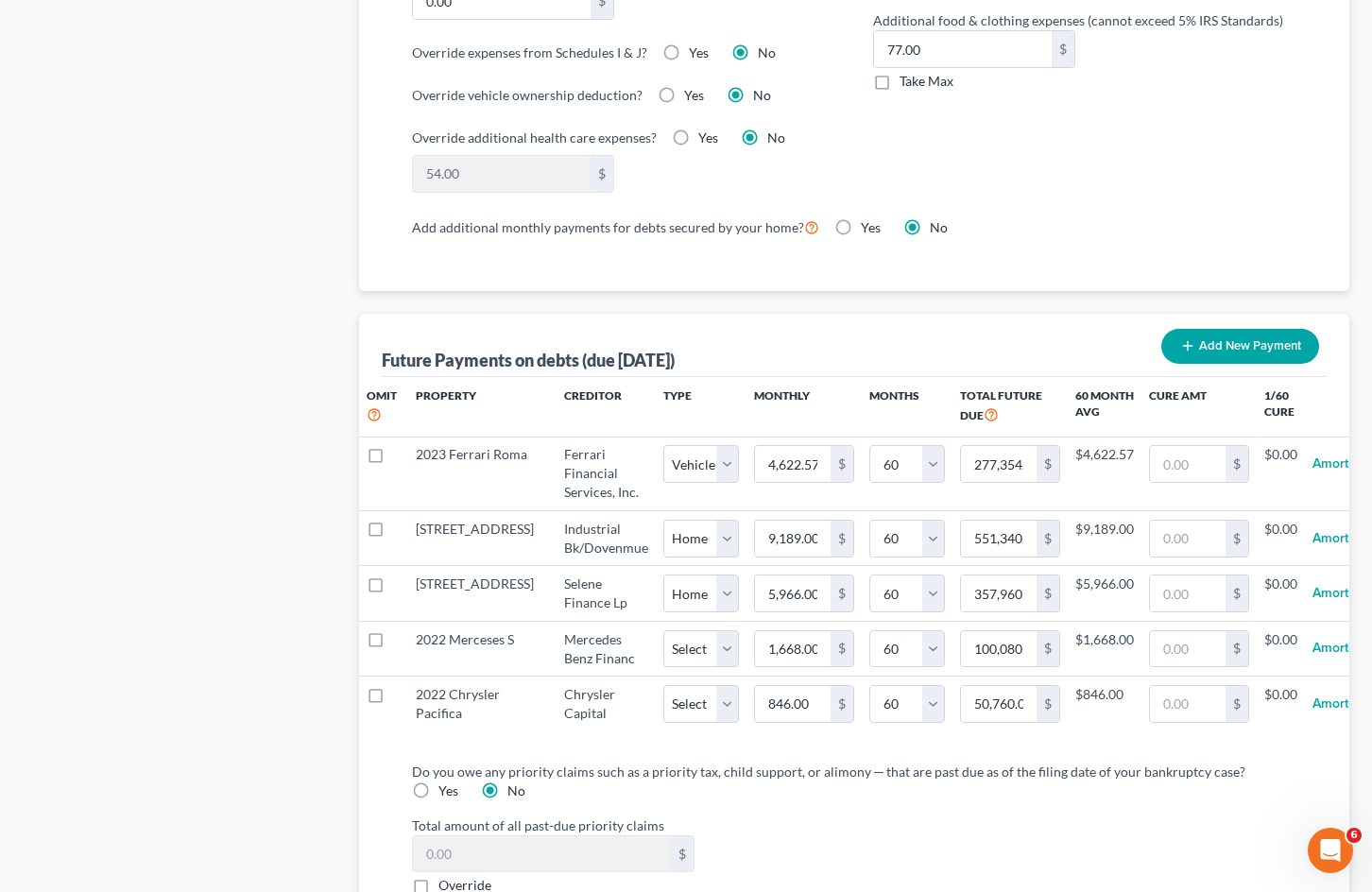
scroll to position [0, 11]
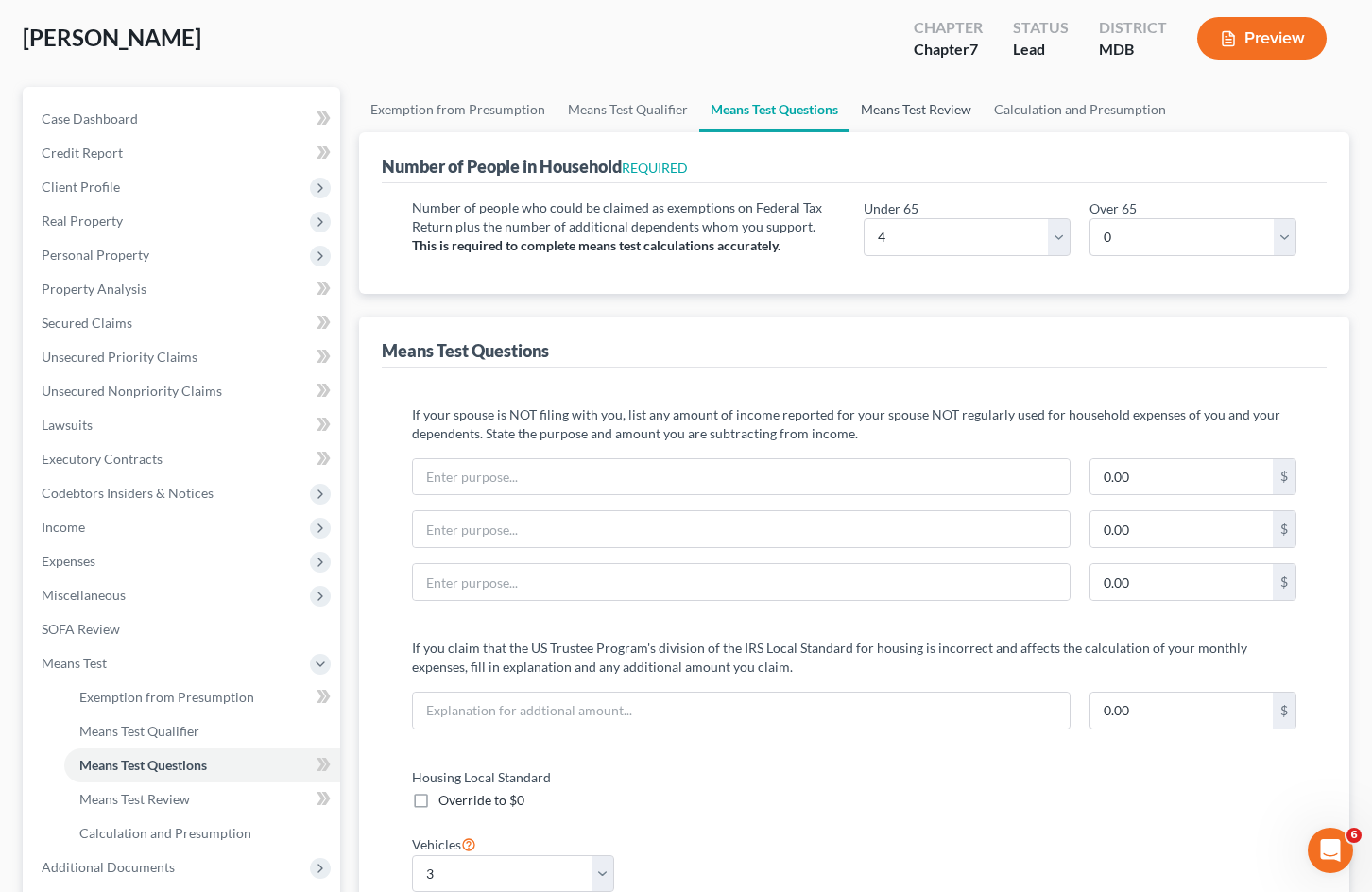
click at [963, 113] on link "Means Test Review" at bounding box center [917, 110] width 134 height 46
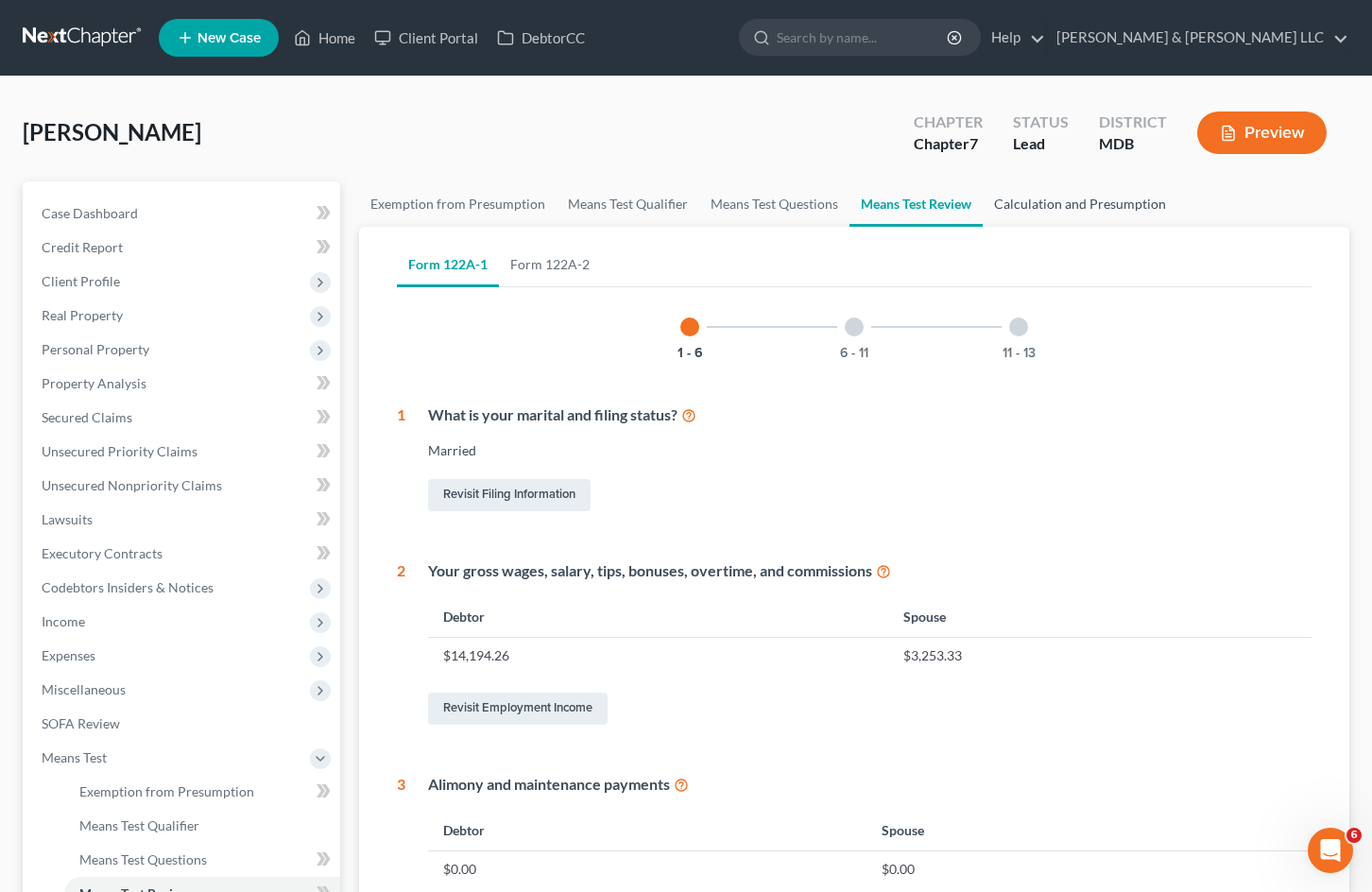
click at [1055, 203] on link "Calculation and Presumption" at bounding box center [1080, 204] width 195 height 46
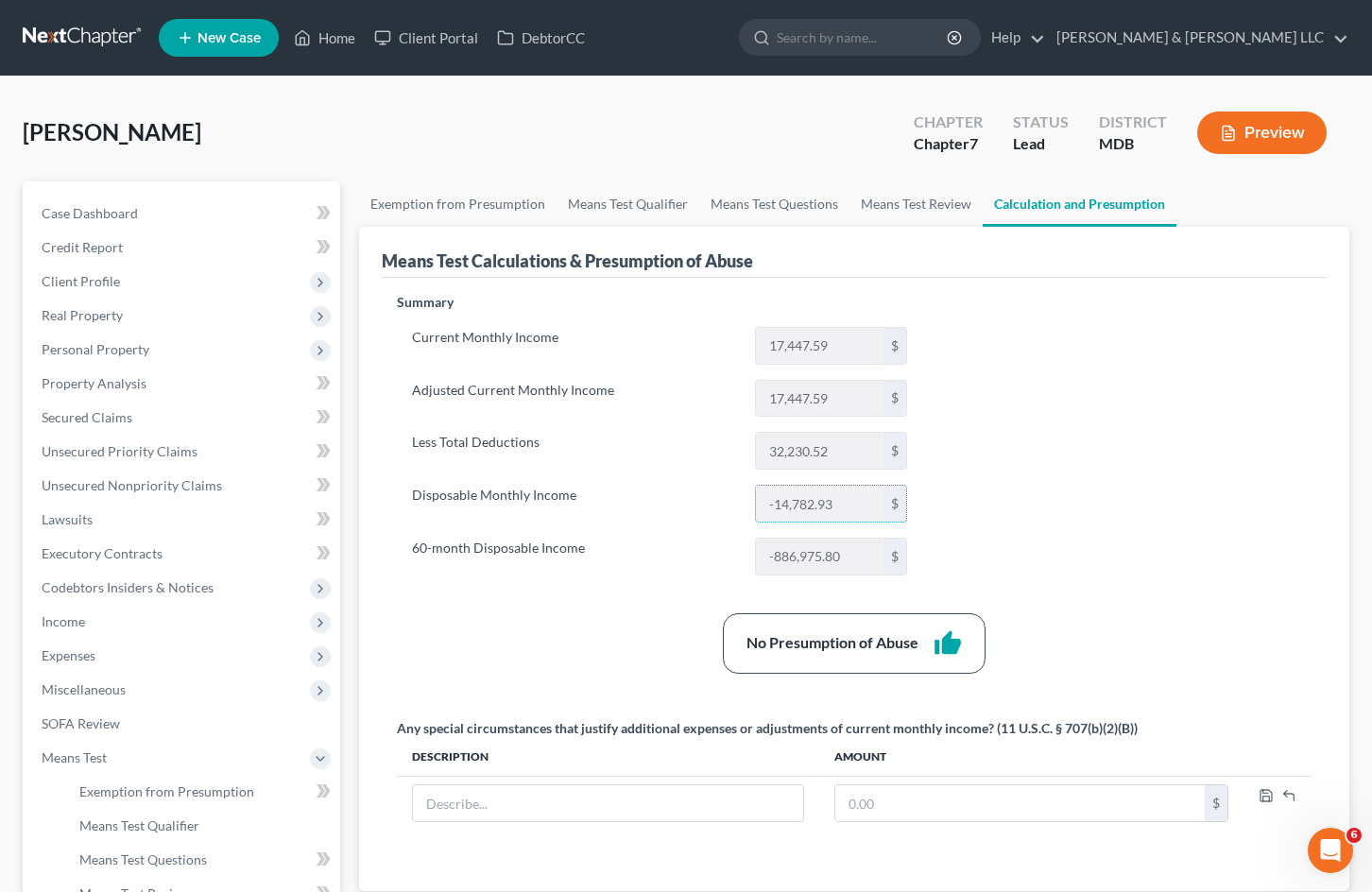
drag, startPoint x: 836, startPoint y: 503, endPoint x: 747, endPoint y: 501, distance: 89.0
click at [747, 501] on div "-14,782.93 $" at bounding box center [831, 504] width 171 height 38
drag, startPoint x: 831, startPoint y: 455, endPoint x: 735, endPoint y: 441, distance: 97.0
click at [735, 441] on div "Less Total Deductions 32,230.52 $" at bounding box center [660, 451] width 514 height 38
click at [762, 212] on link "Means Test Questions" at bounding box center [773, 204] width 150 height 46
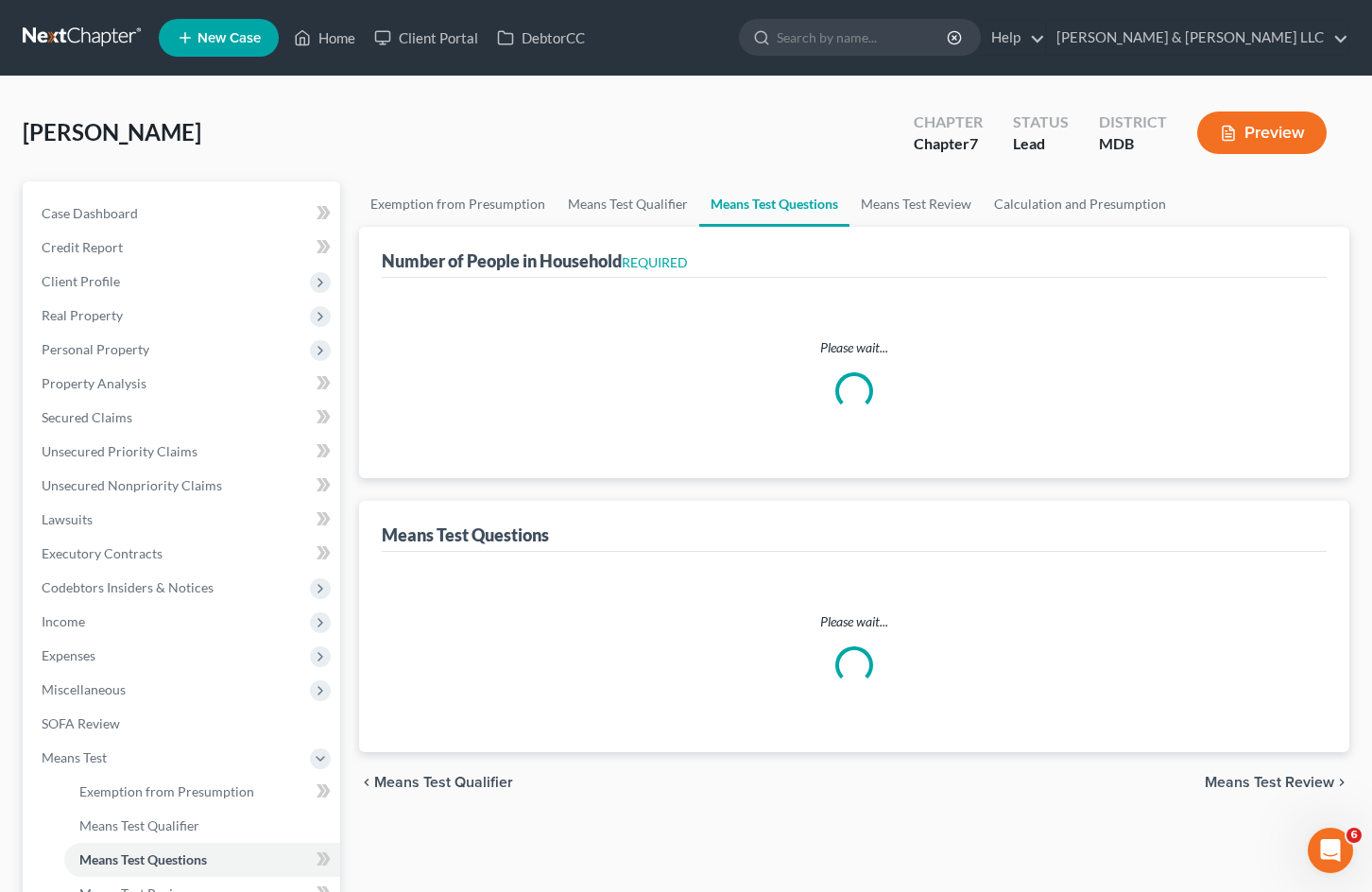
select select "1"
select select "60"
select select "0"
select select "60"
select select "0"
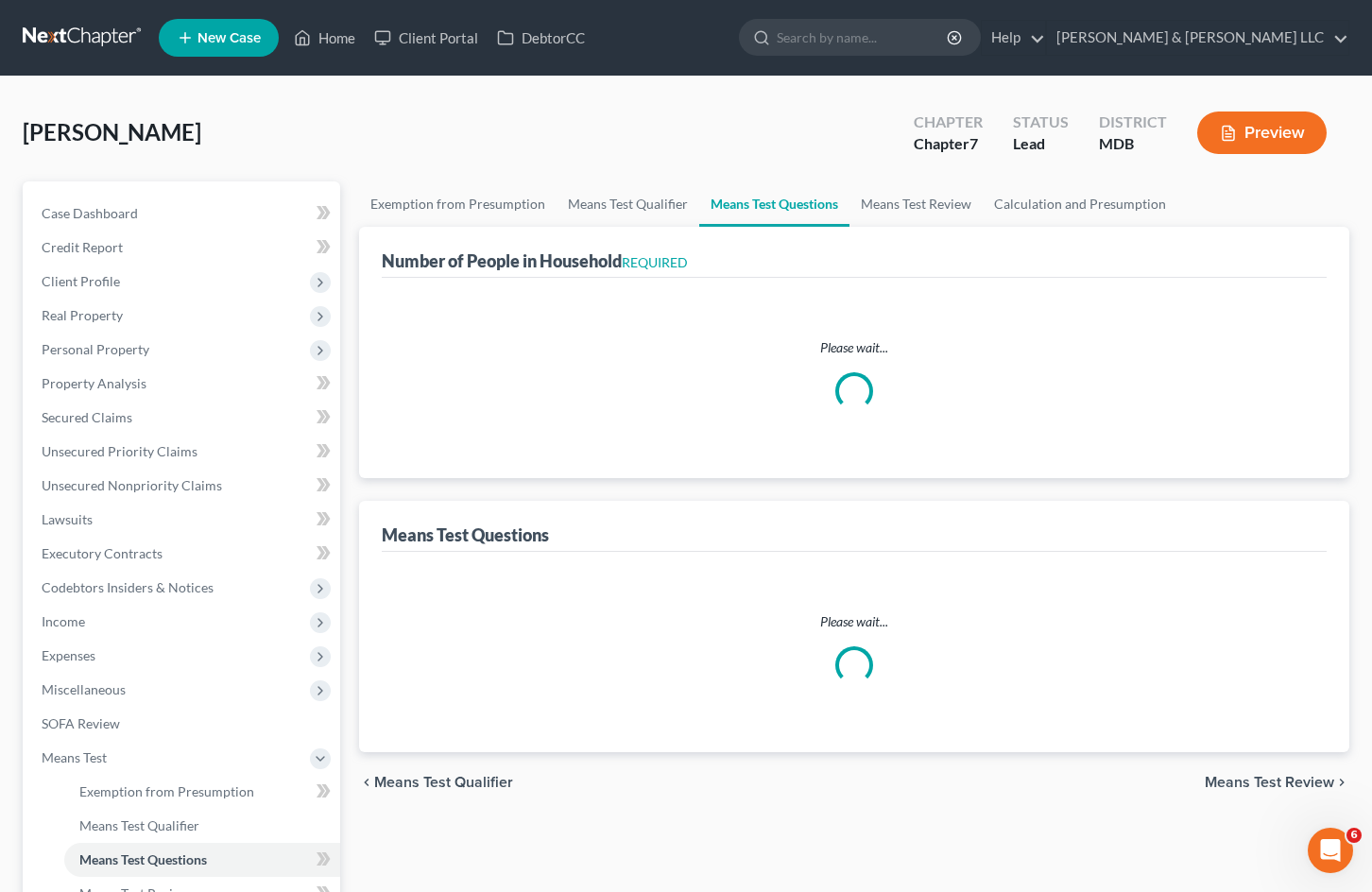
select select "60"
select select "4"
select select "0"
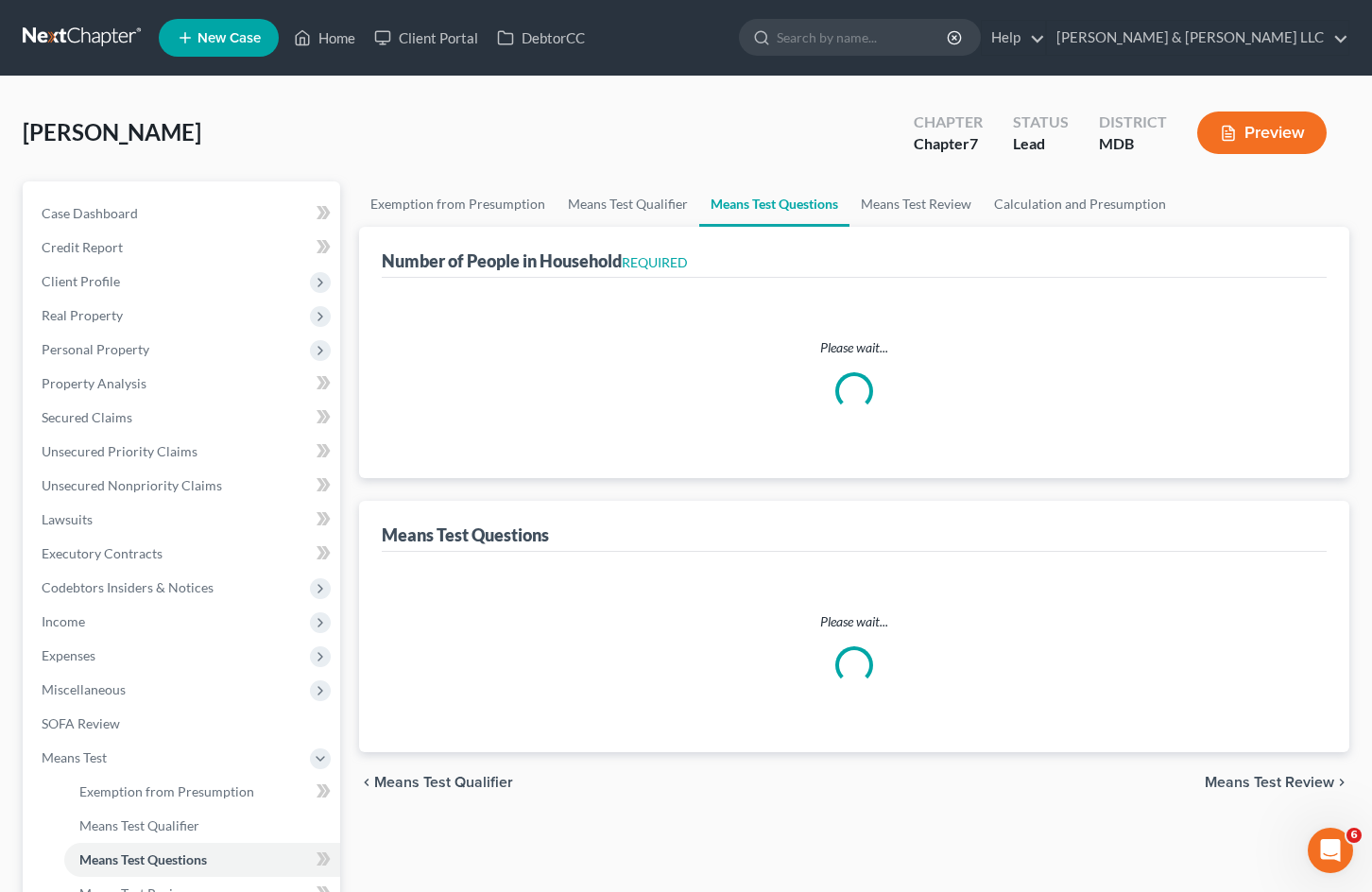
select select "3"
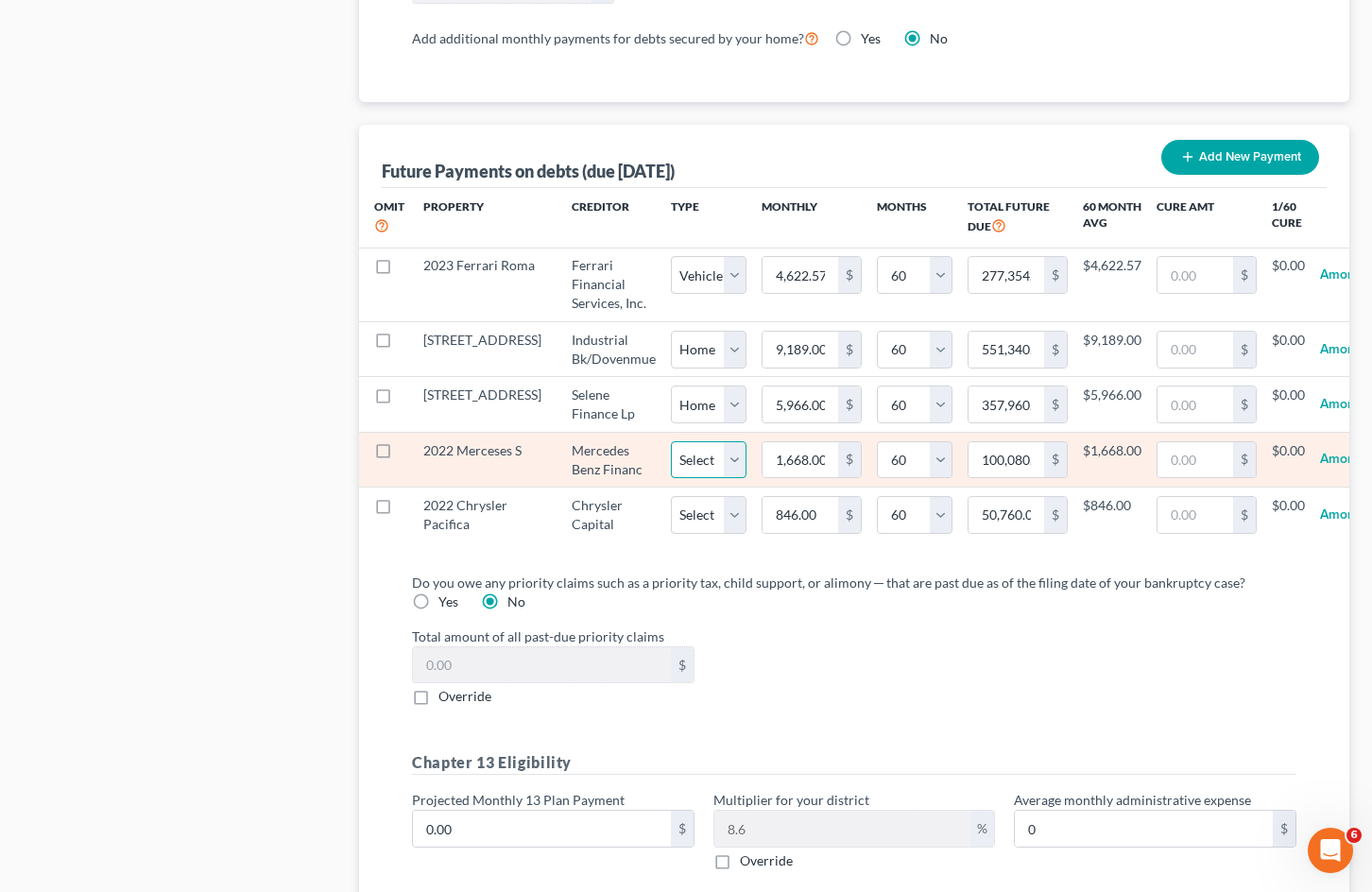
click at [683, 479] on select "Select Home Vehicle Other" at bounding box center [708, 460] width 75 height 38
select select "1"
click at [671, 478] on select "Select Home Vehicle Other" at bounding box center [708, 460] width 75 height 38
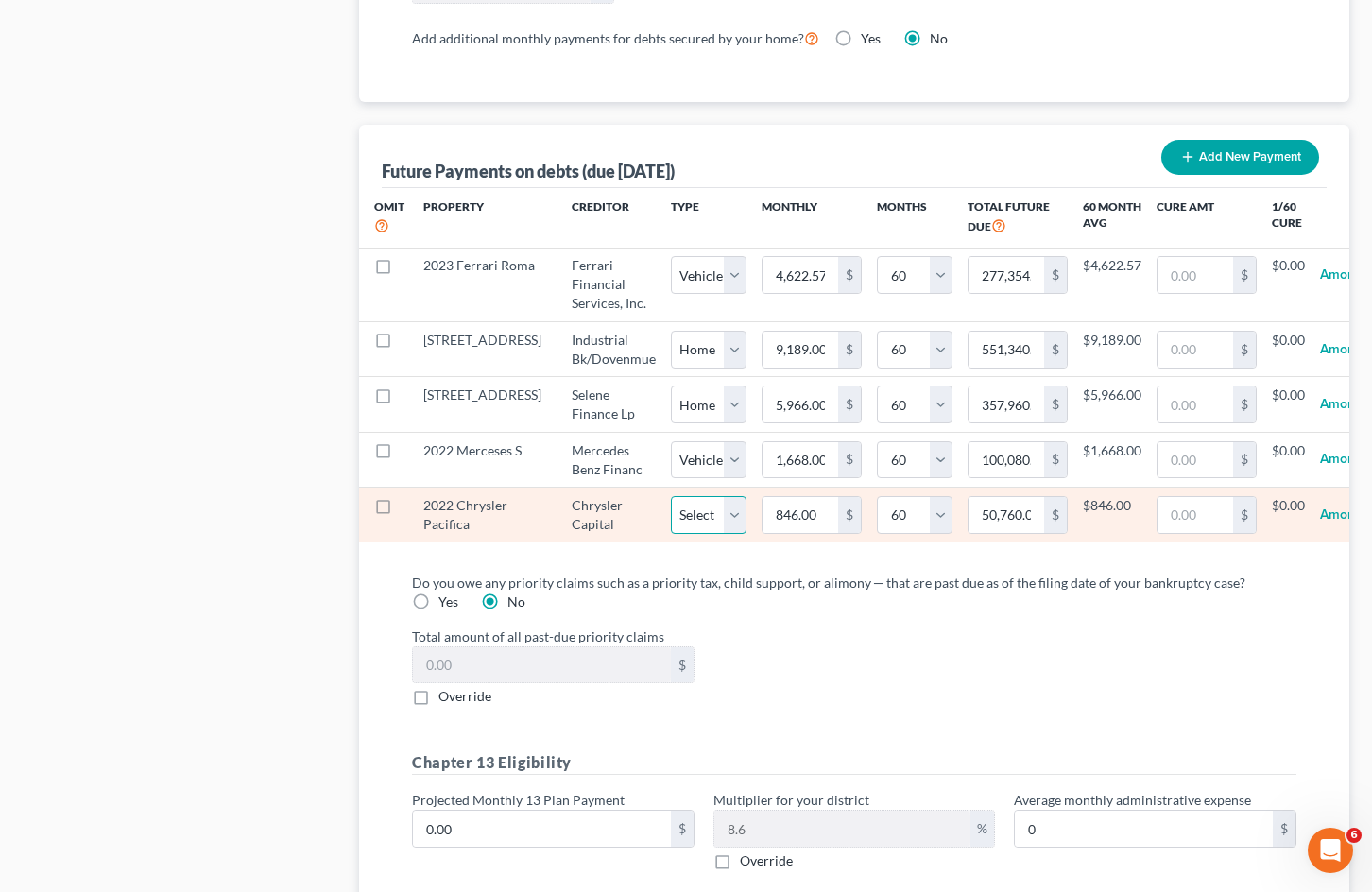
click at [687, 534] on select "Select Home Vehicle Other" at bounding box center [708, 516] width 75 height 38
select select "1"
select select "60"
select select "1"
click at [671, 533] on select "Select Home Vehicle Other" at bounding box center [708, 516] width 75 height 38
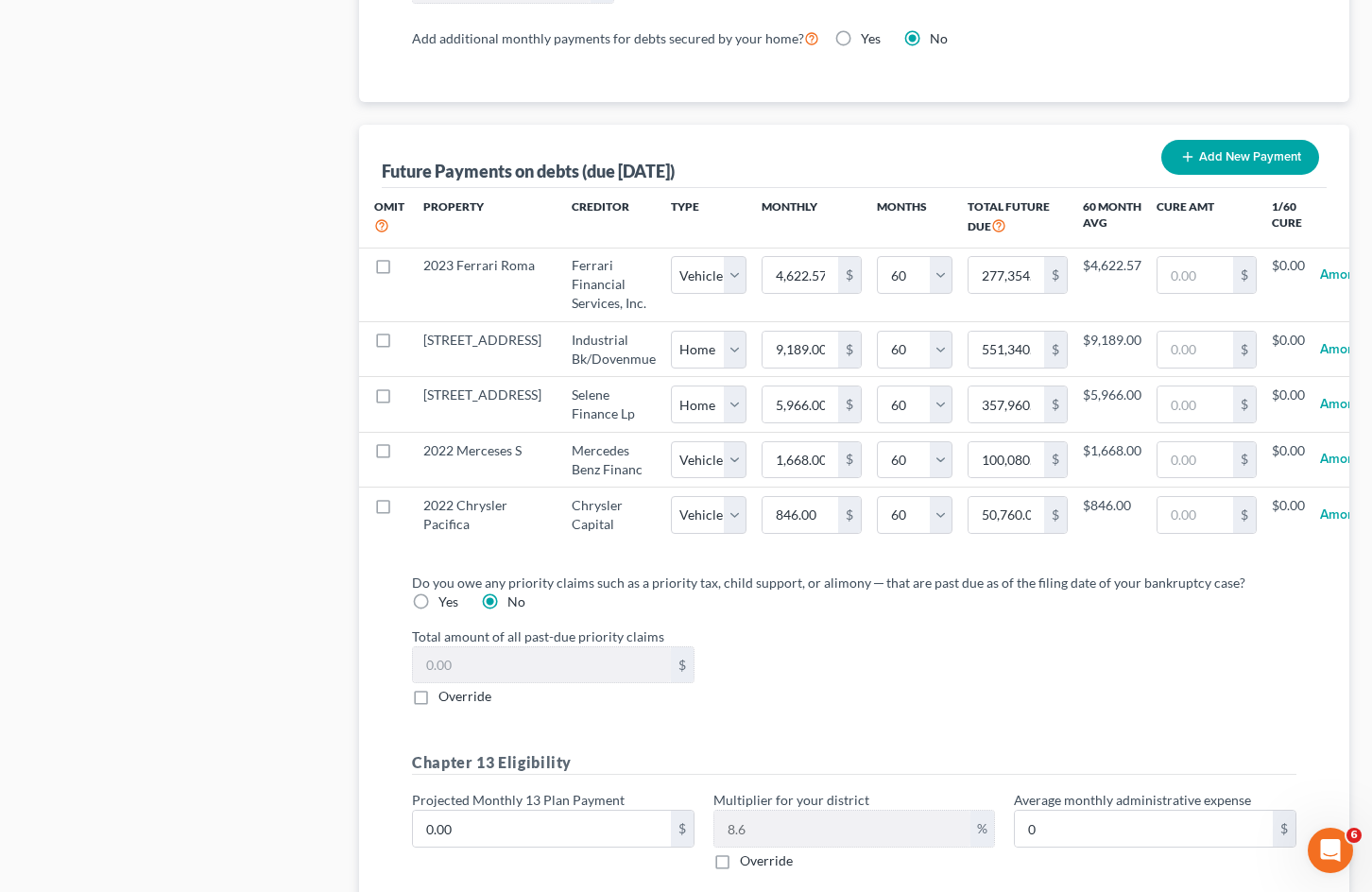
select select "1"
select select "60"
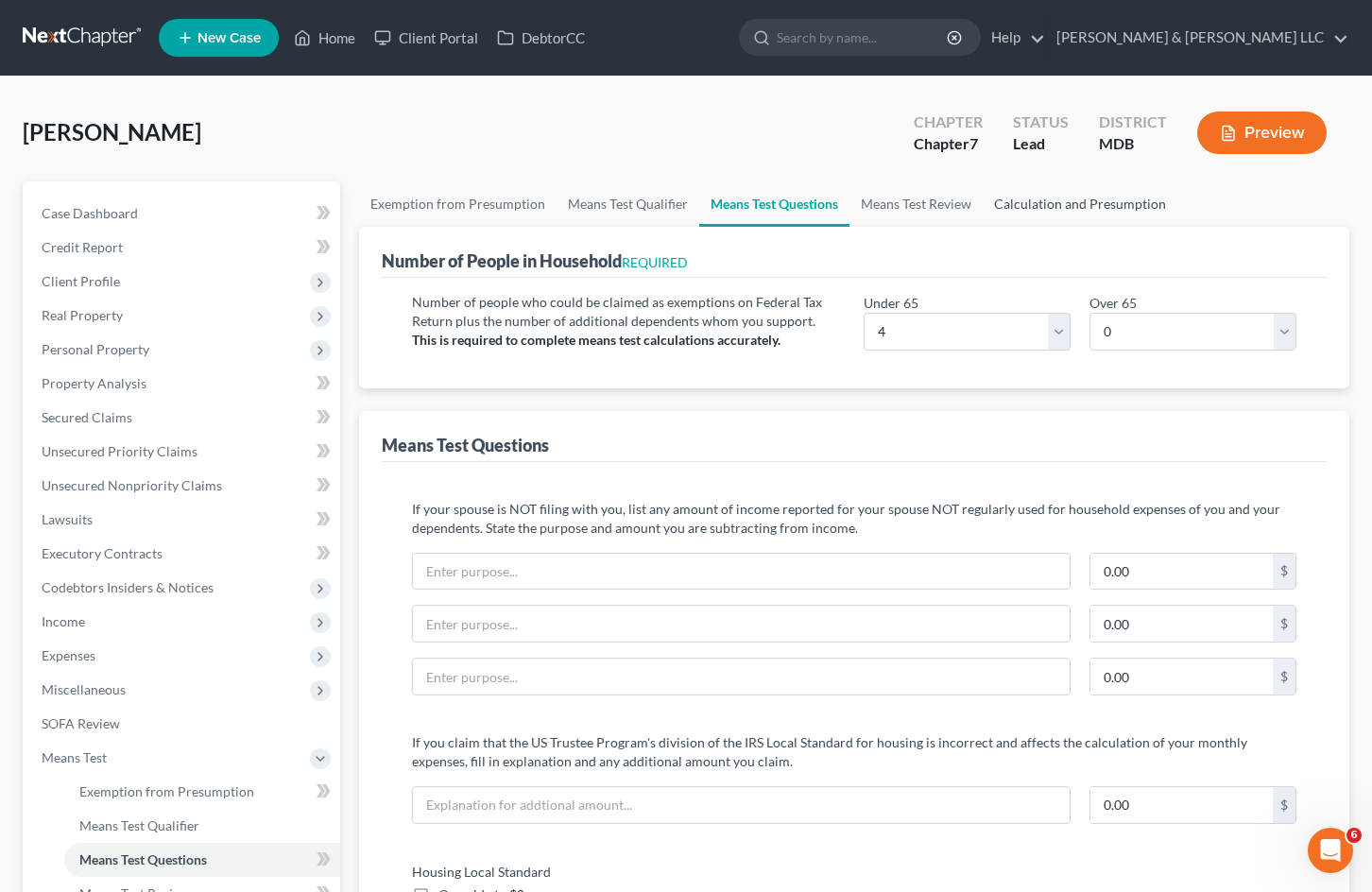
click at [1023, 212] on link "Calculation and Presumption" at bounding box center [1080, 204] width 195 height 46
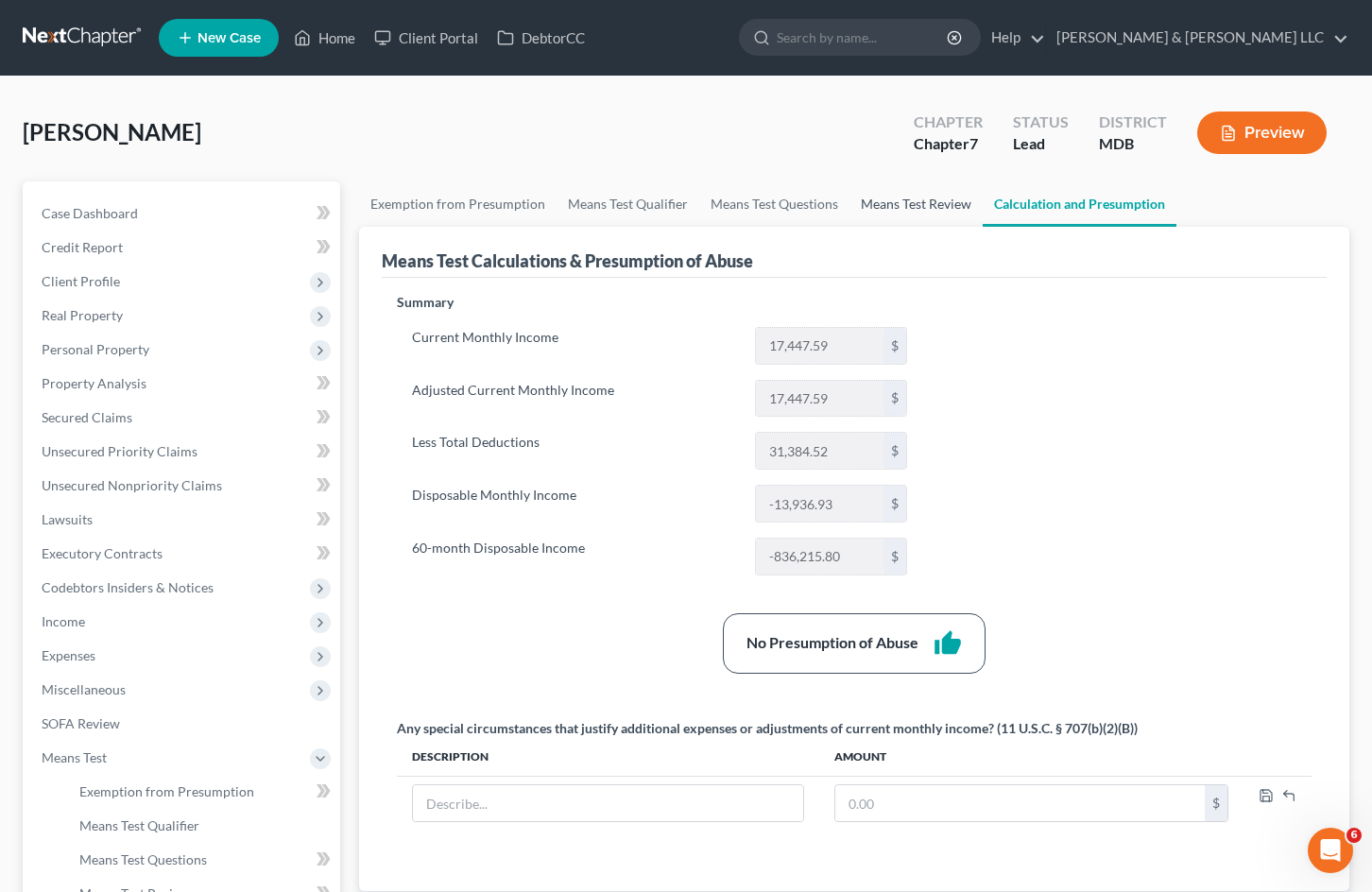
click at [897, 206] on link "Means Test Review" at bounding box center [917, 204] width 134 height 46
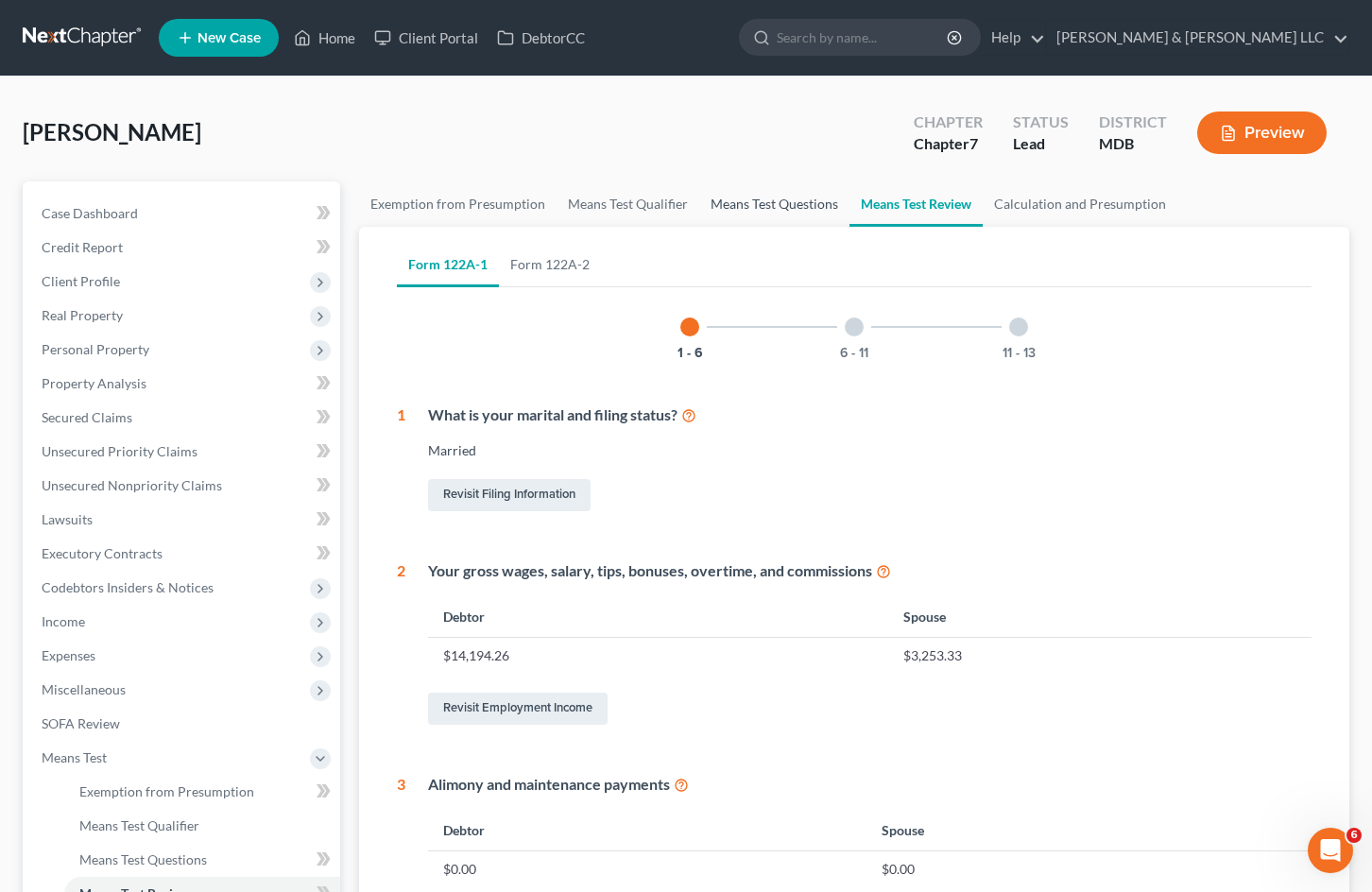
click at [776, 202] on link "Means Test Questions" at bounding box center [773, 204] width 150 height 46
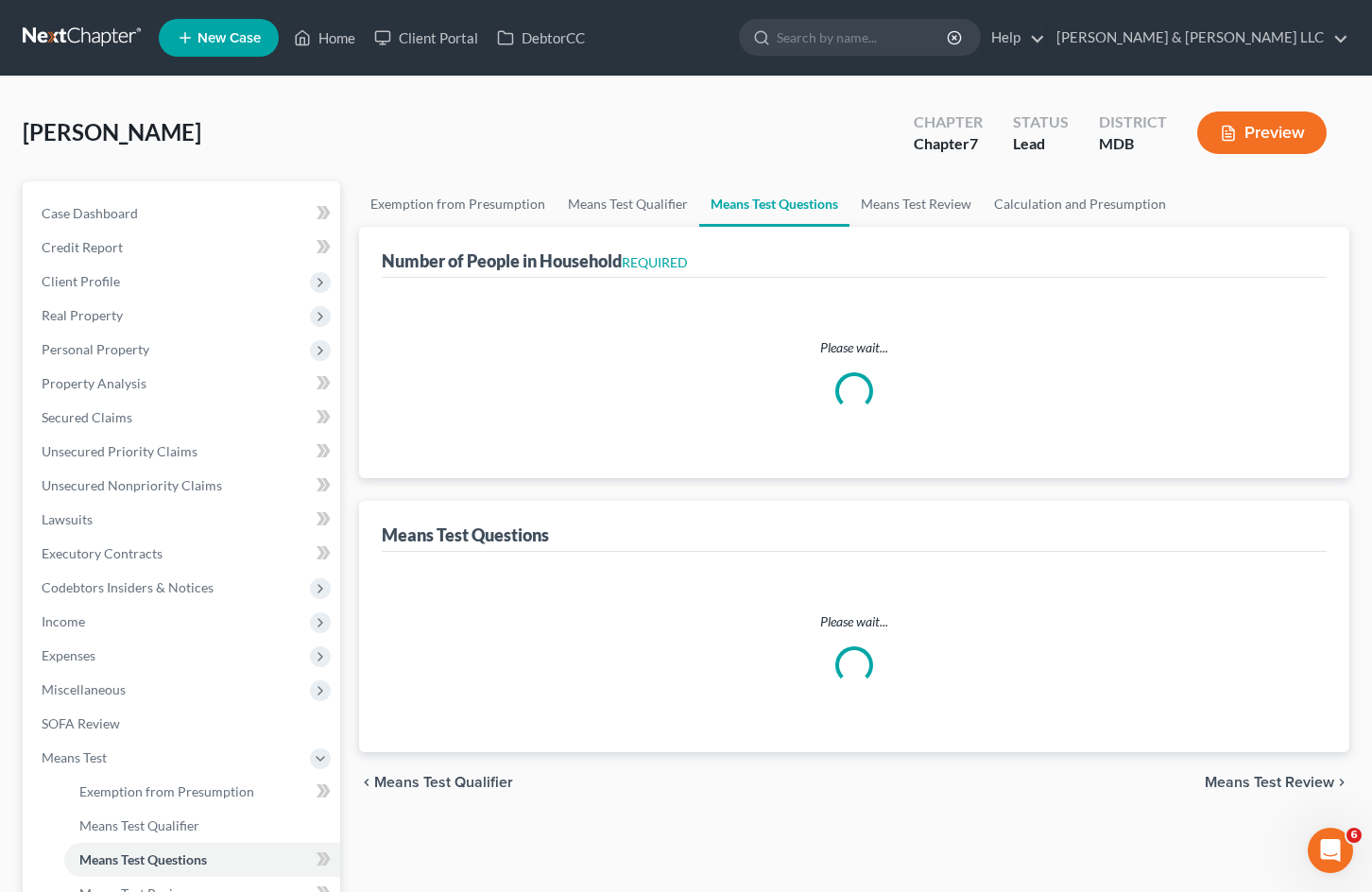
select select "1"
select select "60"
select select "0"
select select "60"
select select "0"
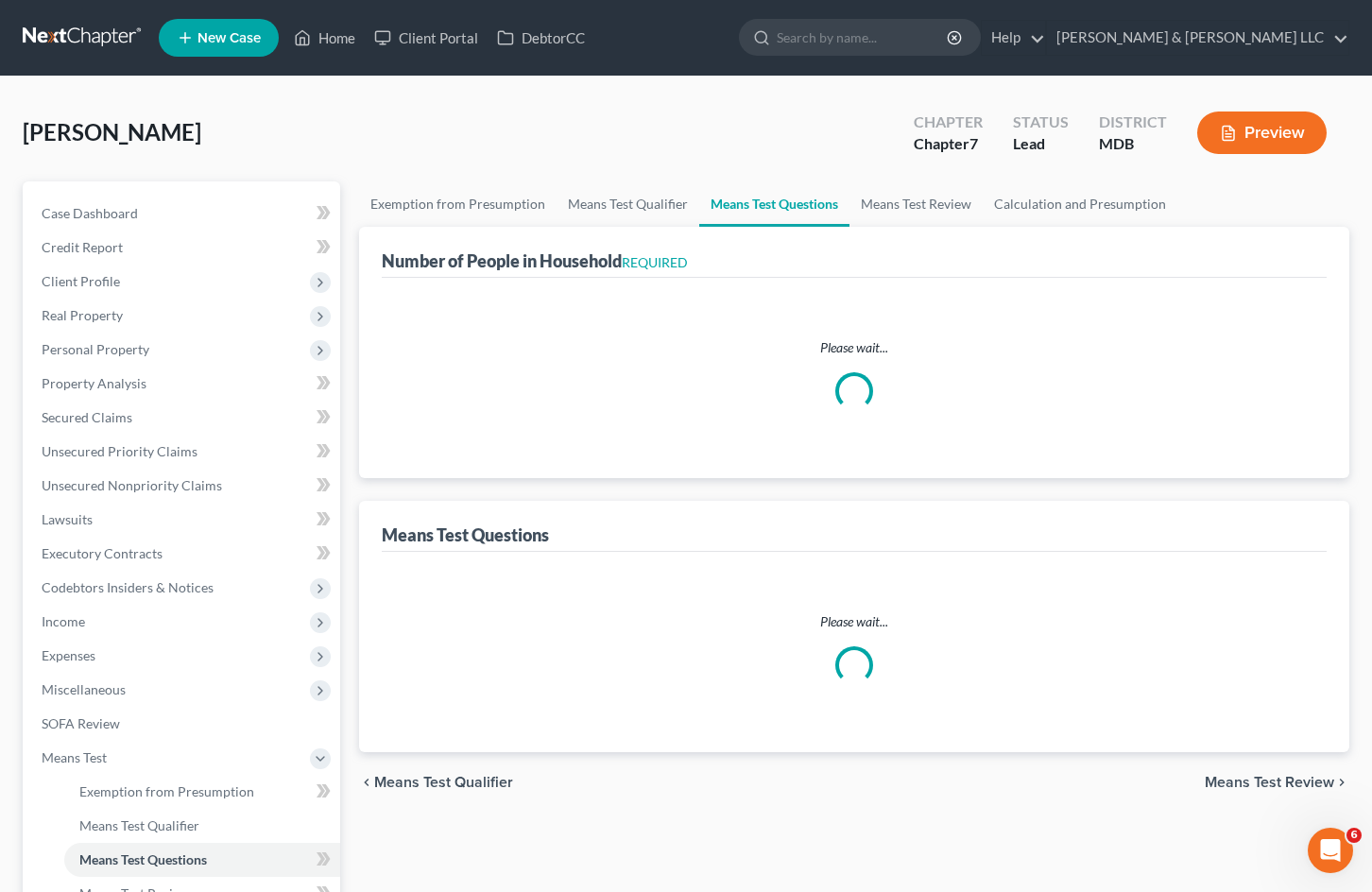
select select "60"
select select "1"
select select "60"
select select "1"
select select "60"
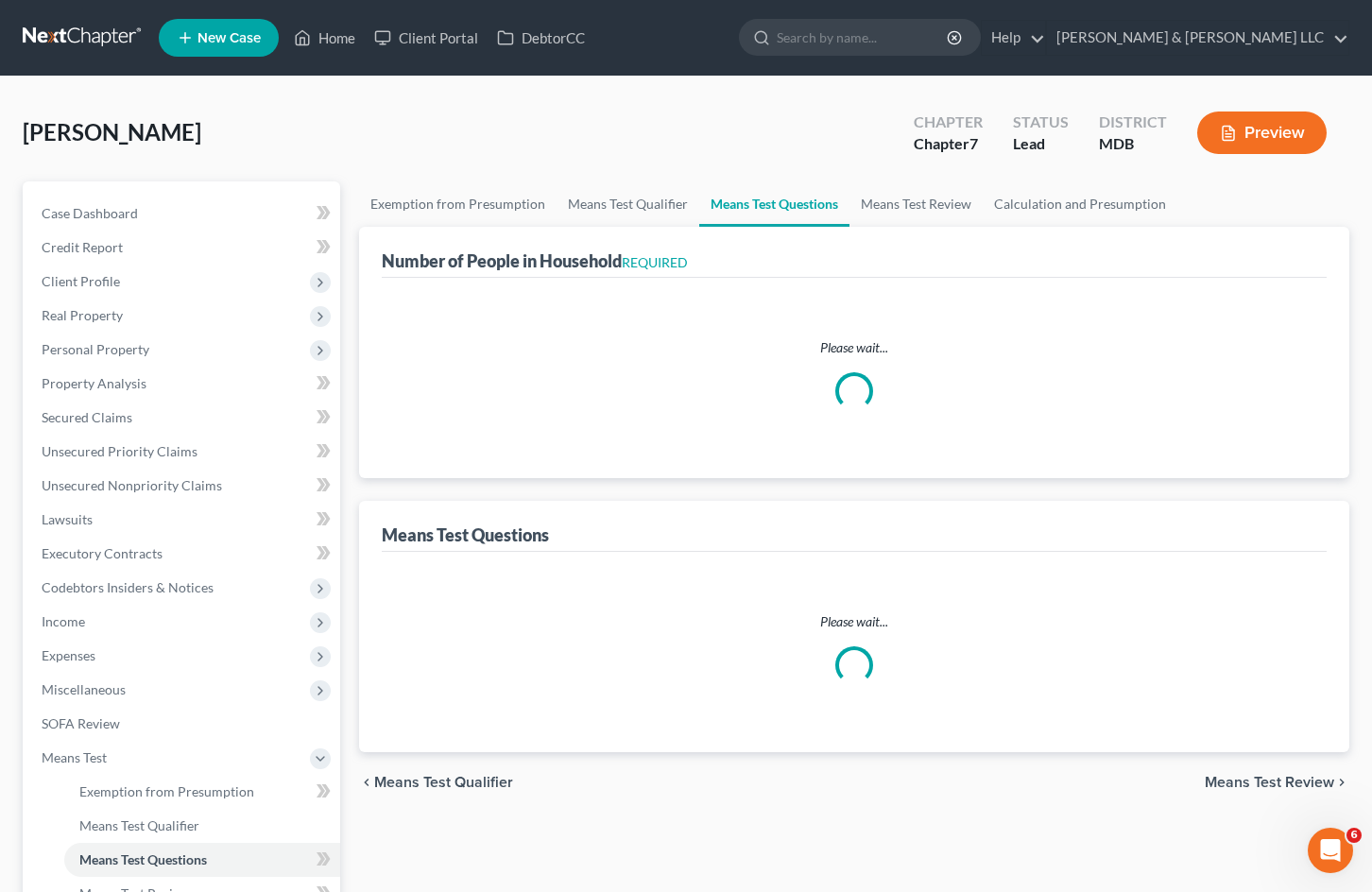
select select "4"
select select "0"
select select "3"
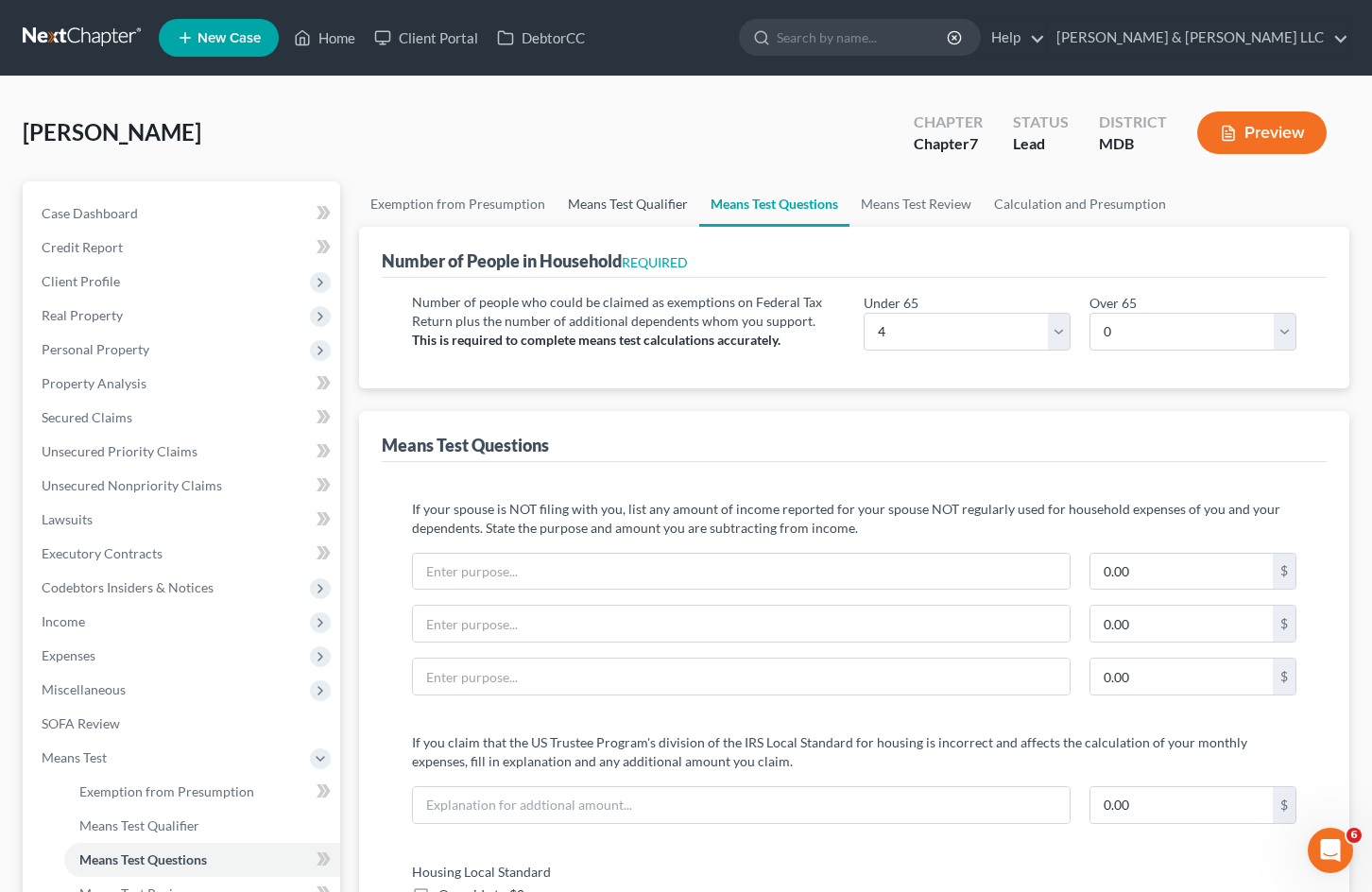
click at [624, 200] on link "Means Test Qualifier" at bounding box center [627, 204] width 142 height 46
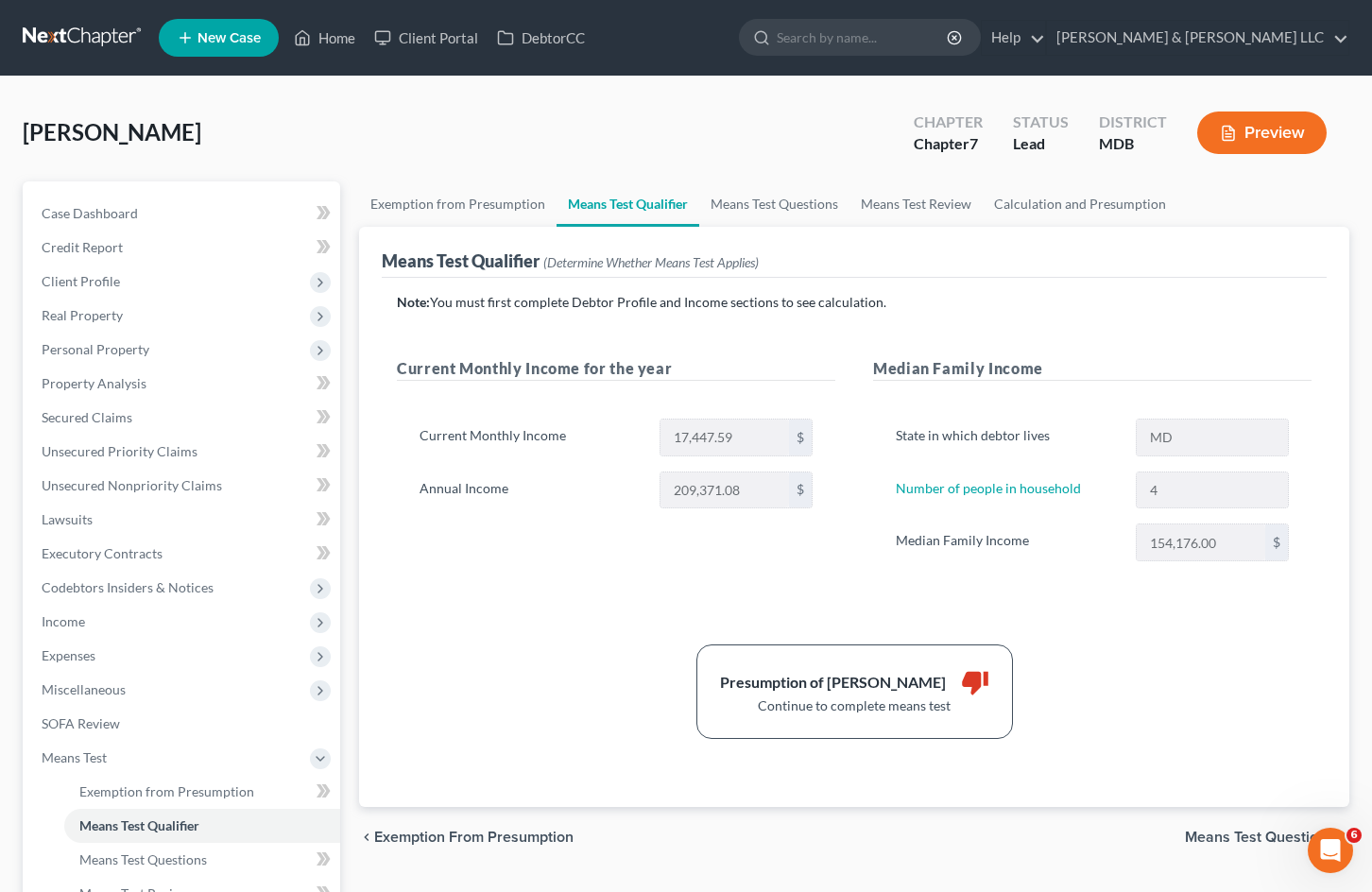
click at [1298, 133] on button "Preview" at bounding box center [1262, 133] width 130 height 43
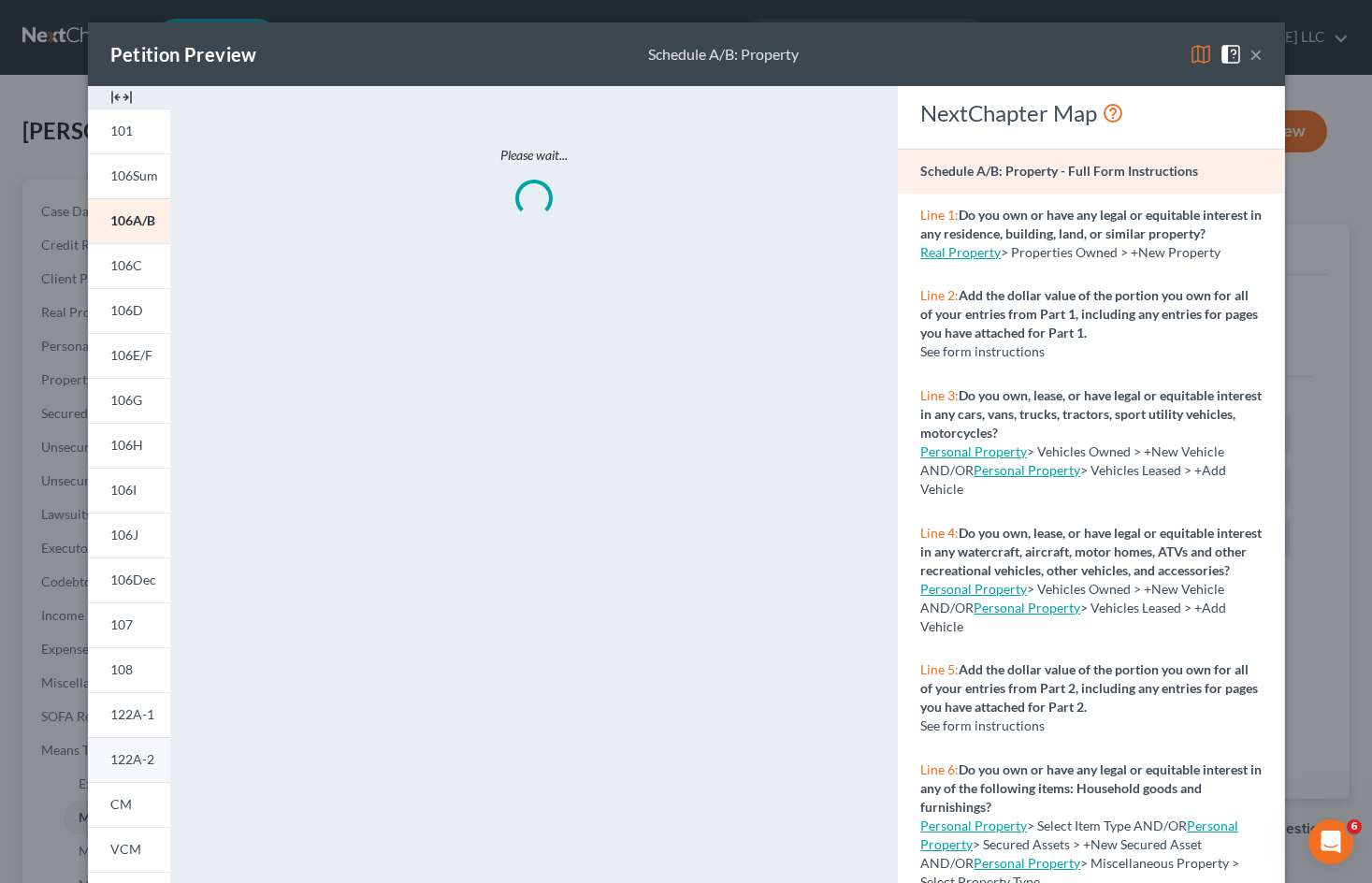
click at [123, 753] on span "122A-2" at bounding box center [132, 759] width 44 height 16
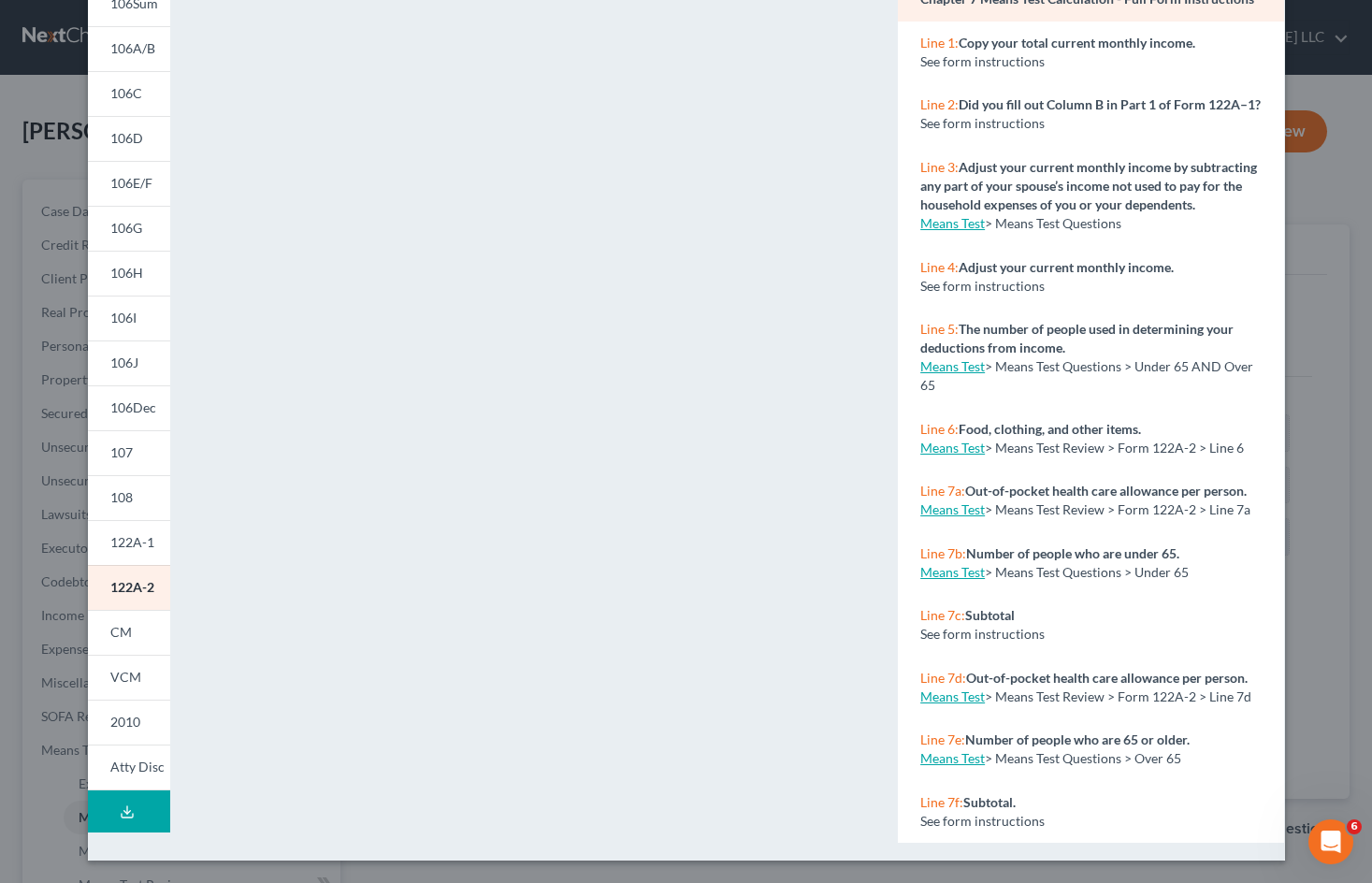
click at [129, 815] on button "Download Draft" at bounding box center [129, 811] width 82 height 43
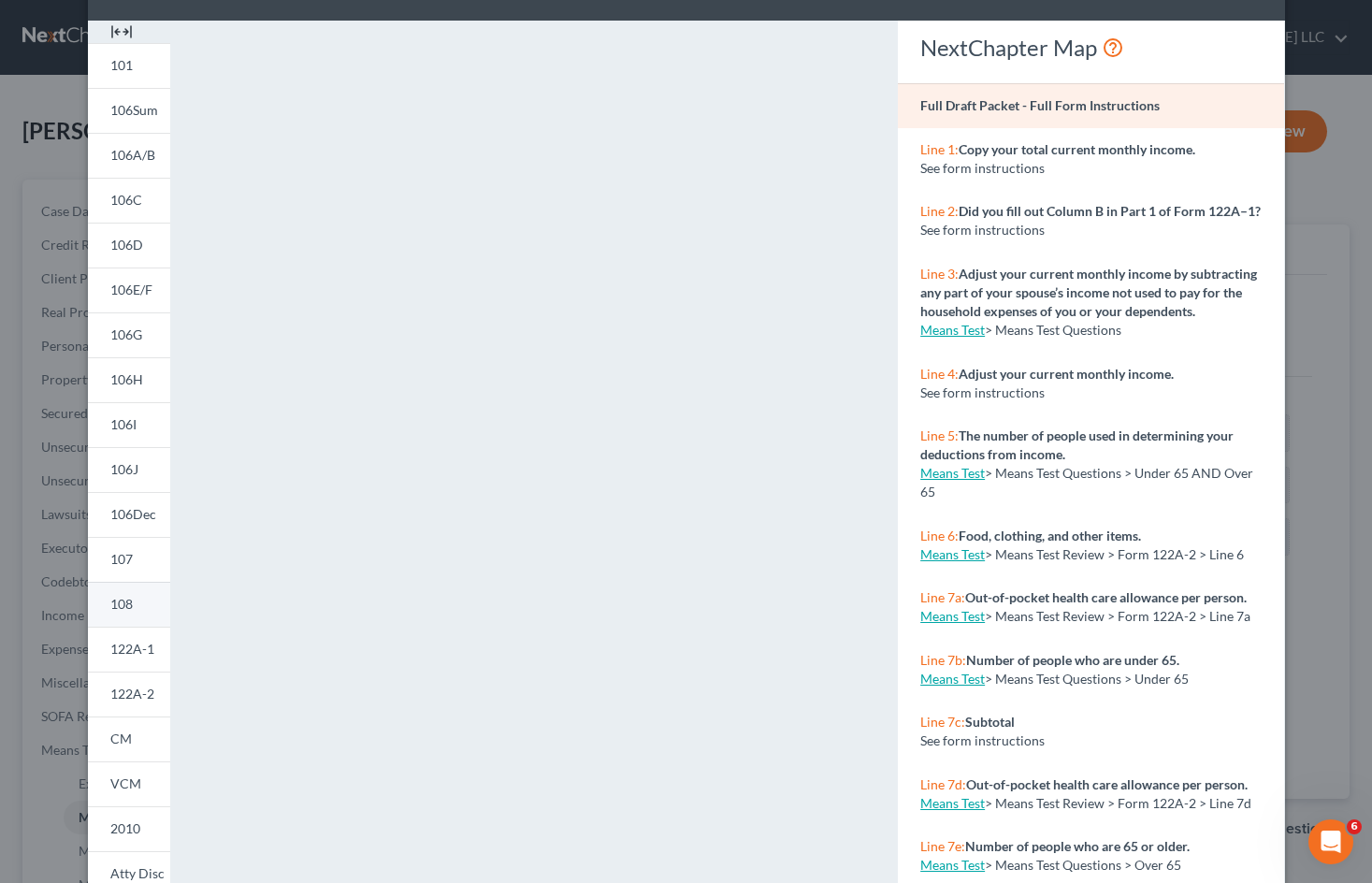
scroll to position [172, 0]
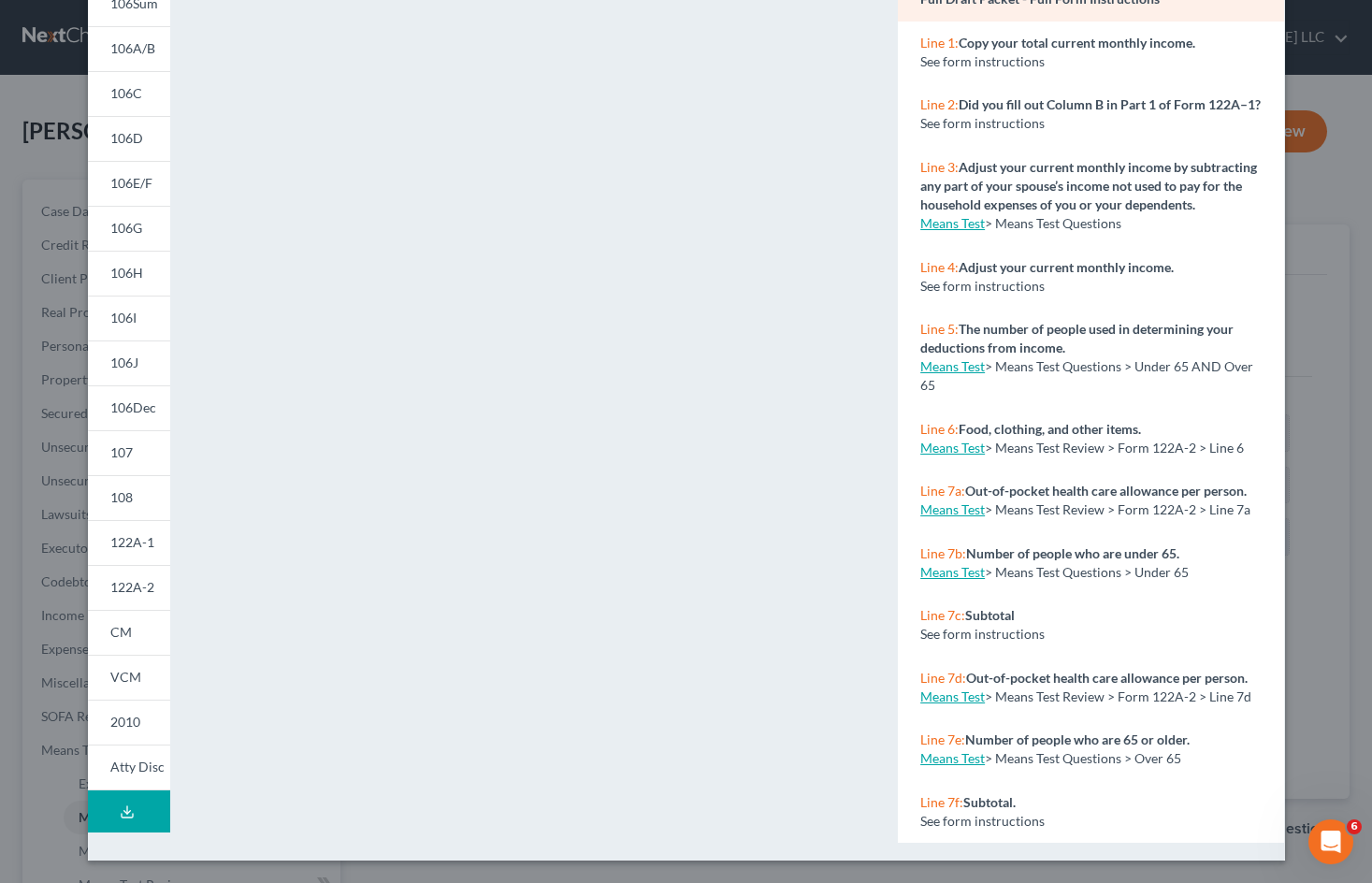
click at [143, 806] on button "Download Draft" at bounding box center [129, 811] width 82 height 43
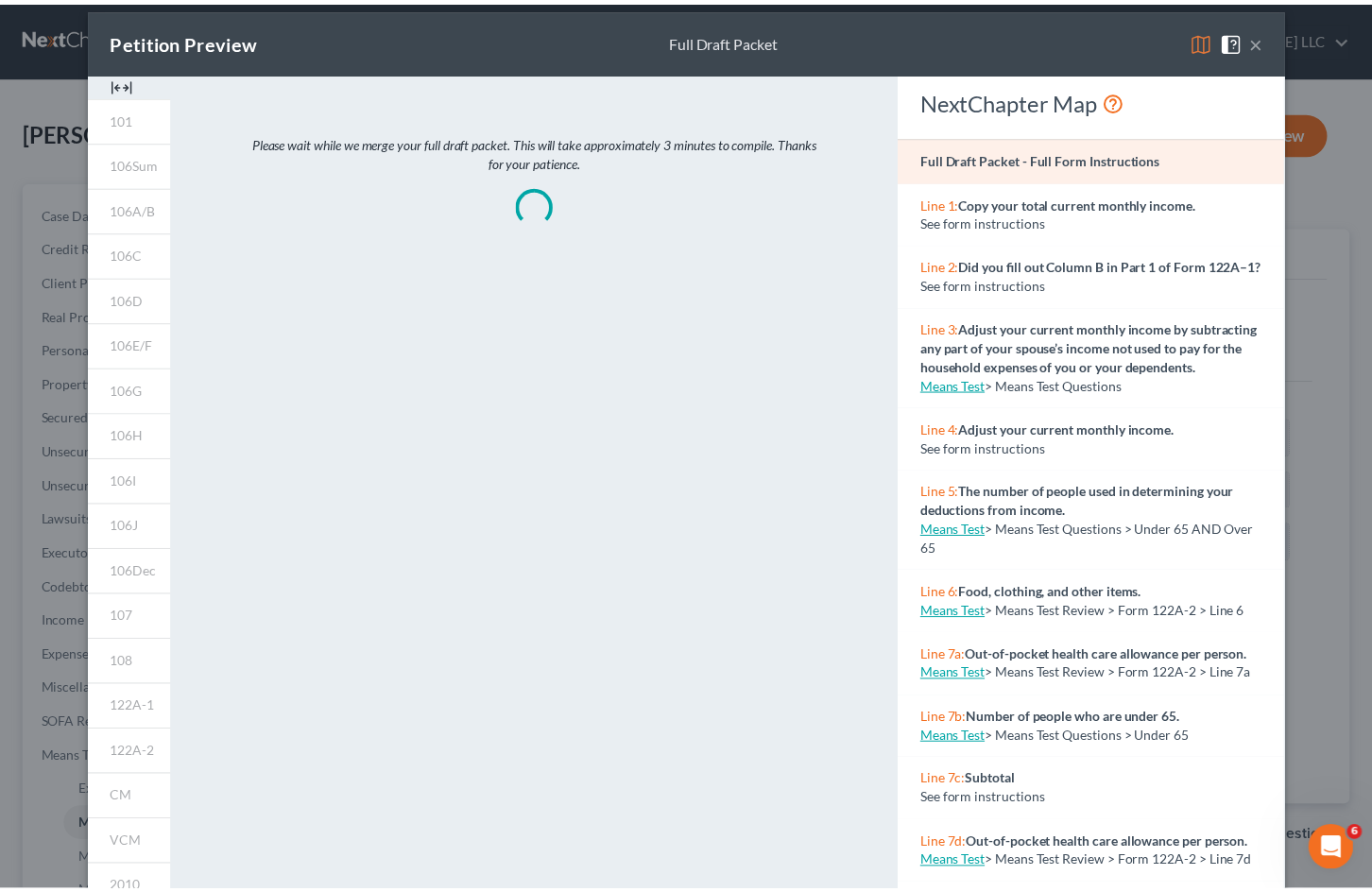
scroll to position [0, 0]
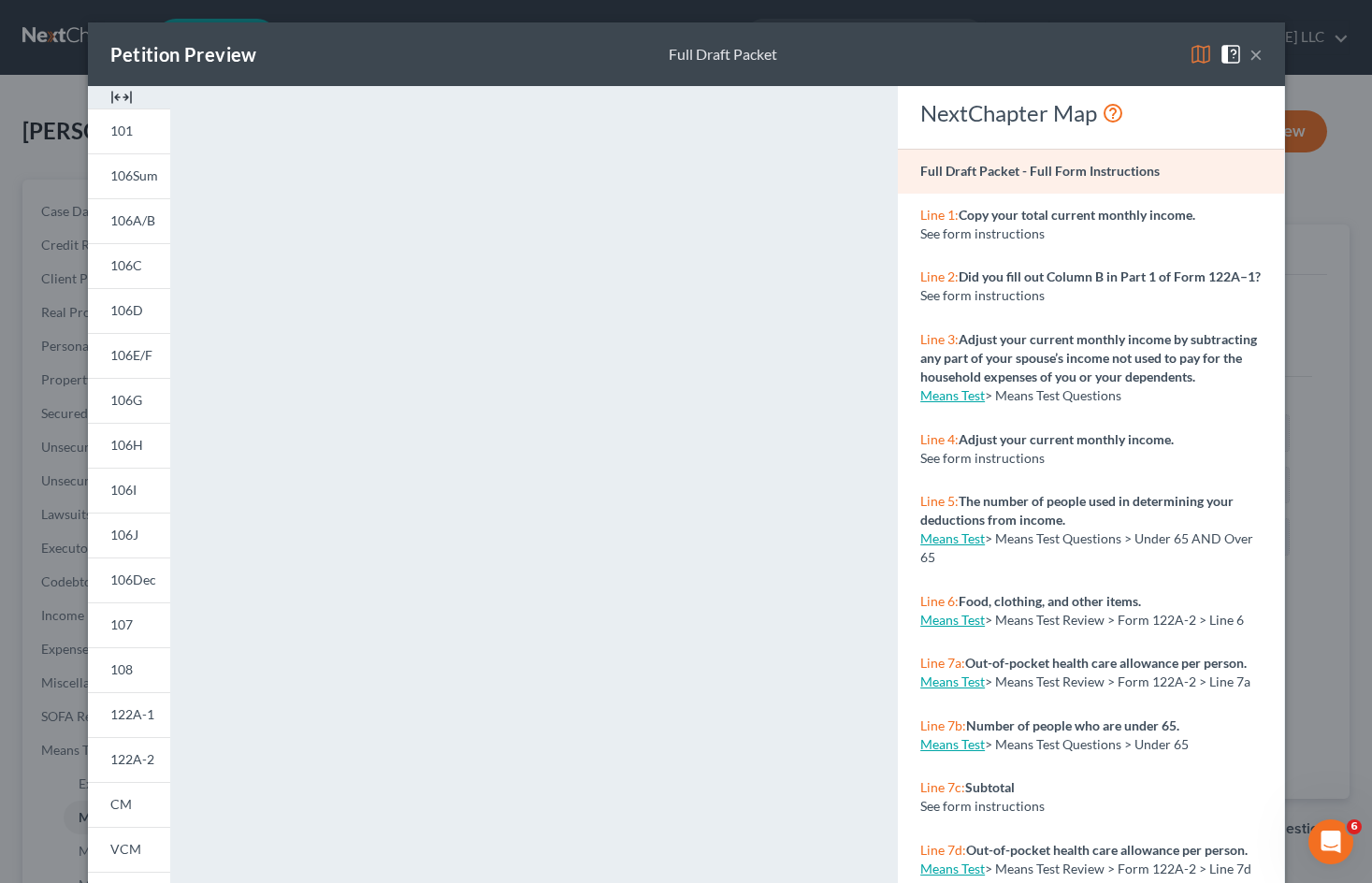
click at [1249, 51] on button "×" at bounding box center [1256, 55] width 13 height 23
